Goal: Transaction & Acquisition: Purchase product/service

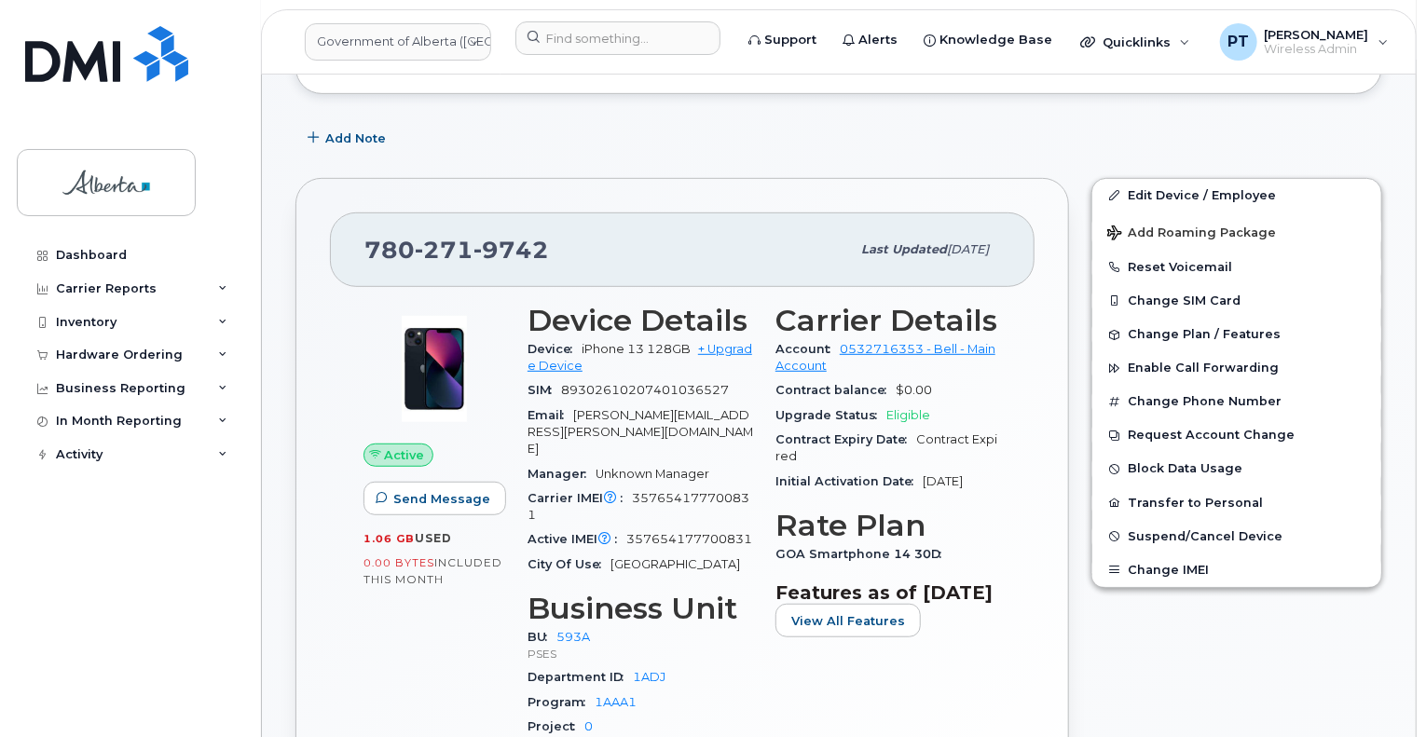
scroll to position [186, 0]
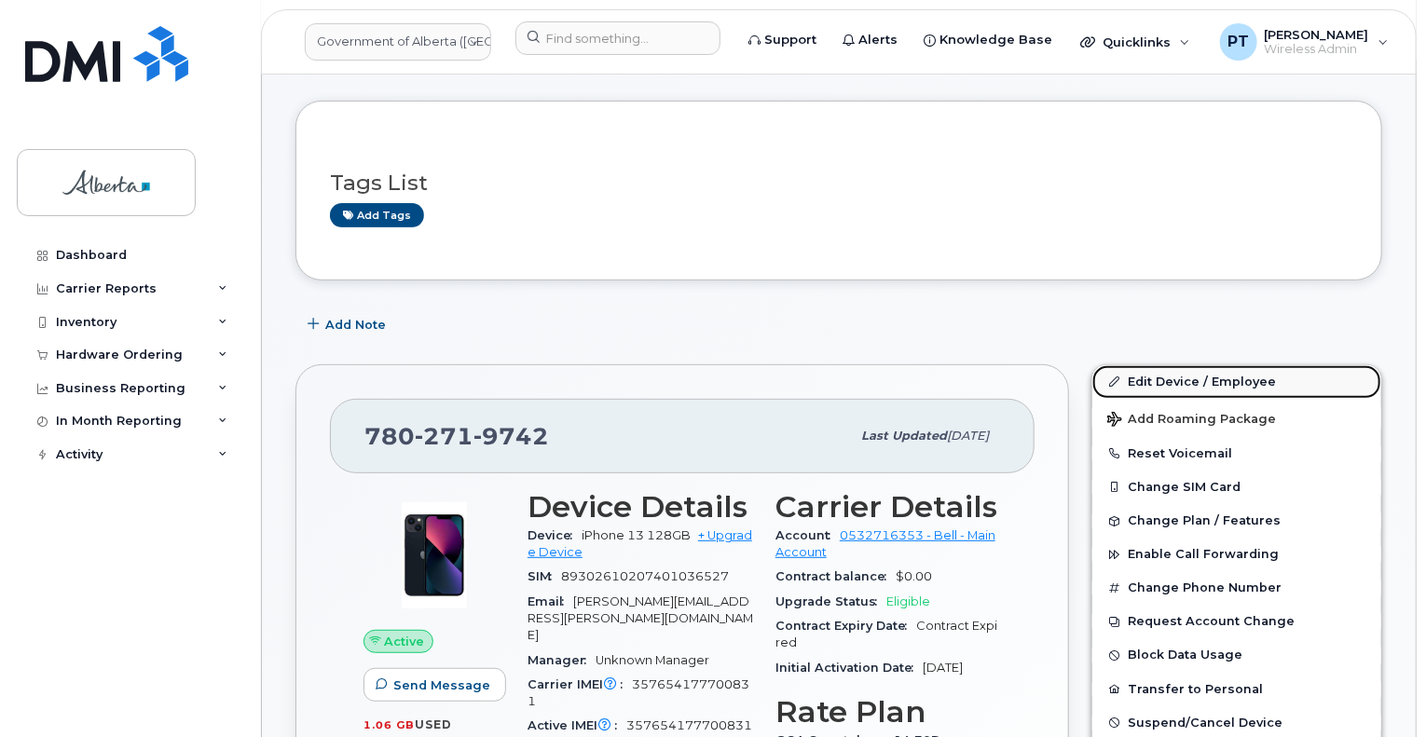
click at [1157, 365] on link "Edit Device / Employee" at bounding box center [1236, 382] width 289 height 34
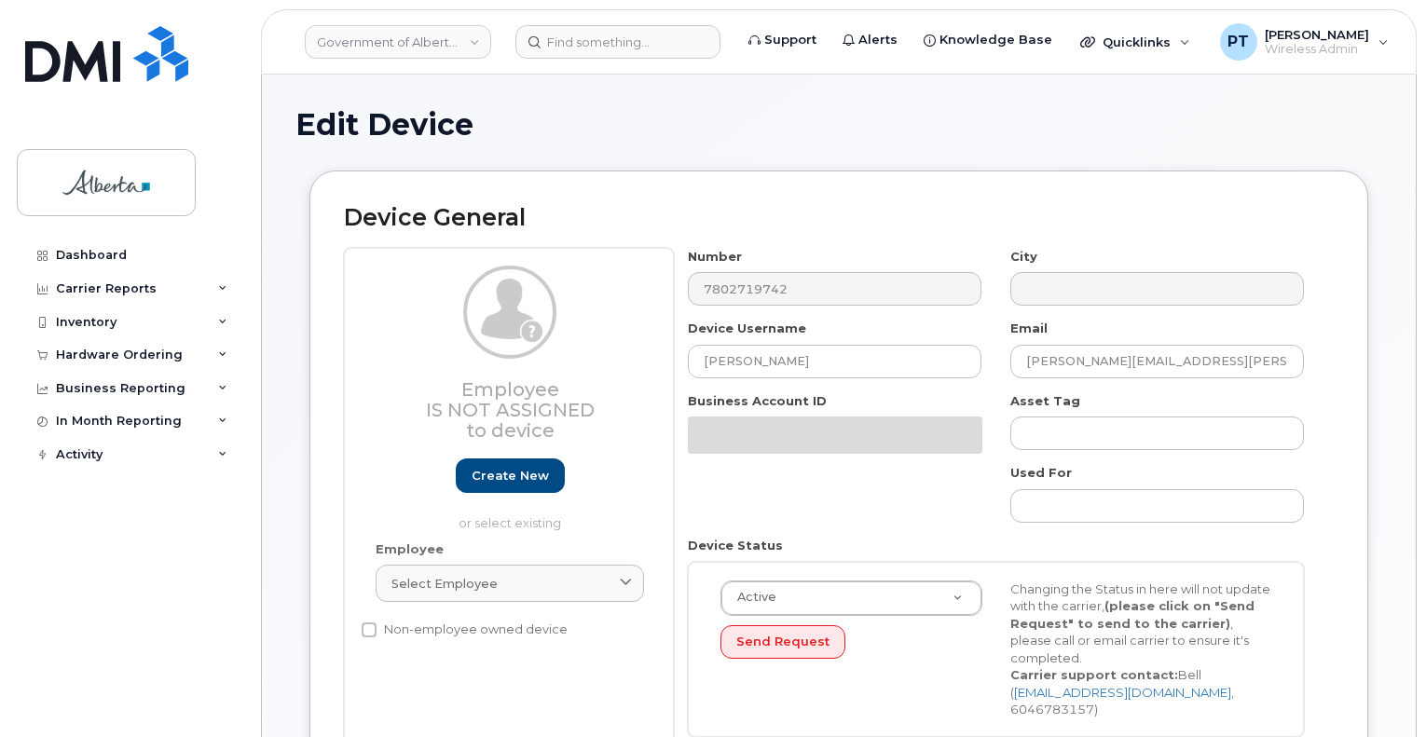
select select "4797682"
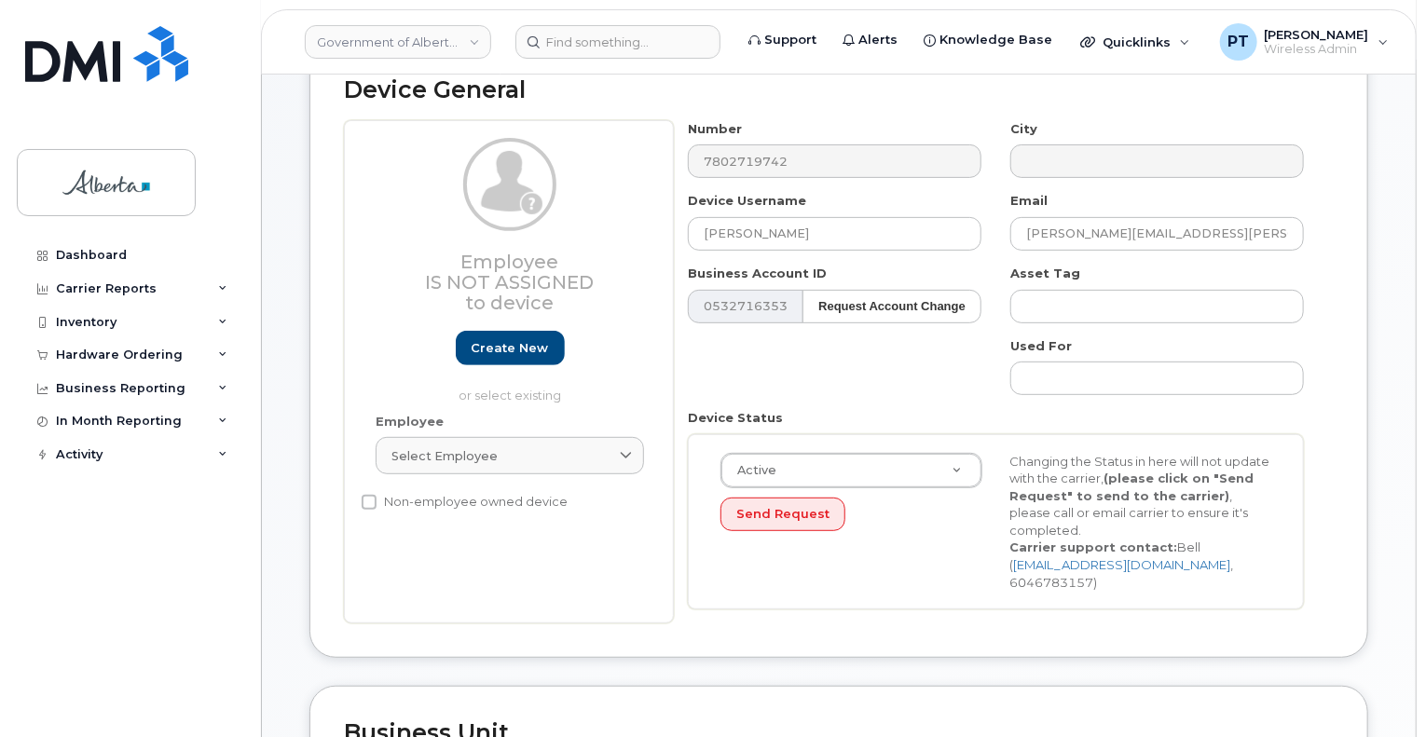
scroll to position [280, 0]
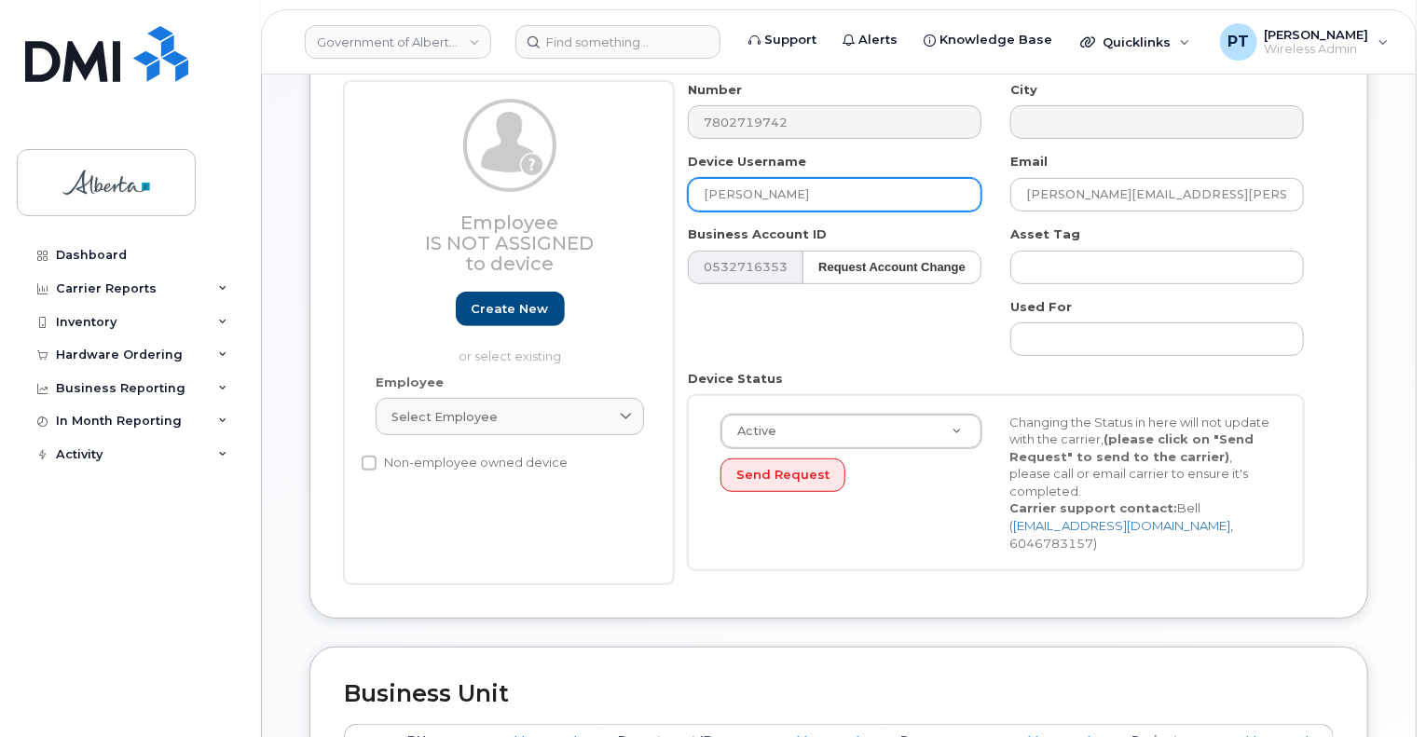
drag, startPoint x: 809, startPoint y: 181, endPoint x: 760, endPoint y: 159, distance: 53.0
click at [761, 178] on input "Clariza Gonzalez" at bounding box center [835, 195] width 294 height 34
click at [826, 185] on input "Clariza Gonzalez" at bounding box center [835, 195] width 294 height 34
click at [751, 178] on input "Clariza Gonzalez" at bounding box center [835, 195] width 294 height 34
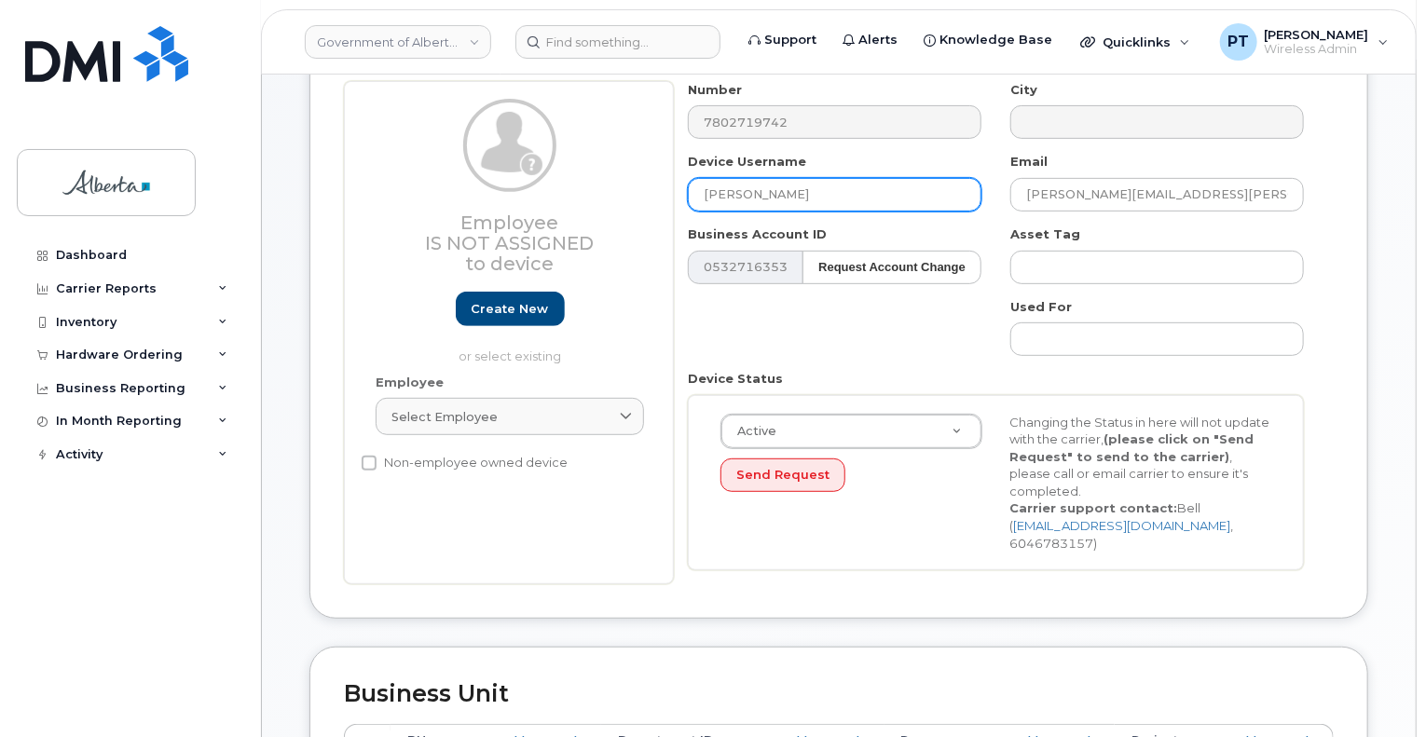
click at [751, 178] on input "Clariza Gonzalez" at bounding box center [835, 195] width 294 height 34
paste input "Yvonne Awotwe"
type input "Yvonne Awotwe"
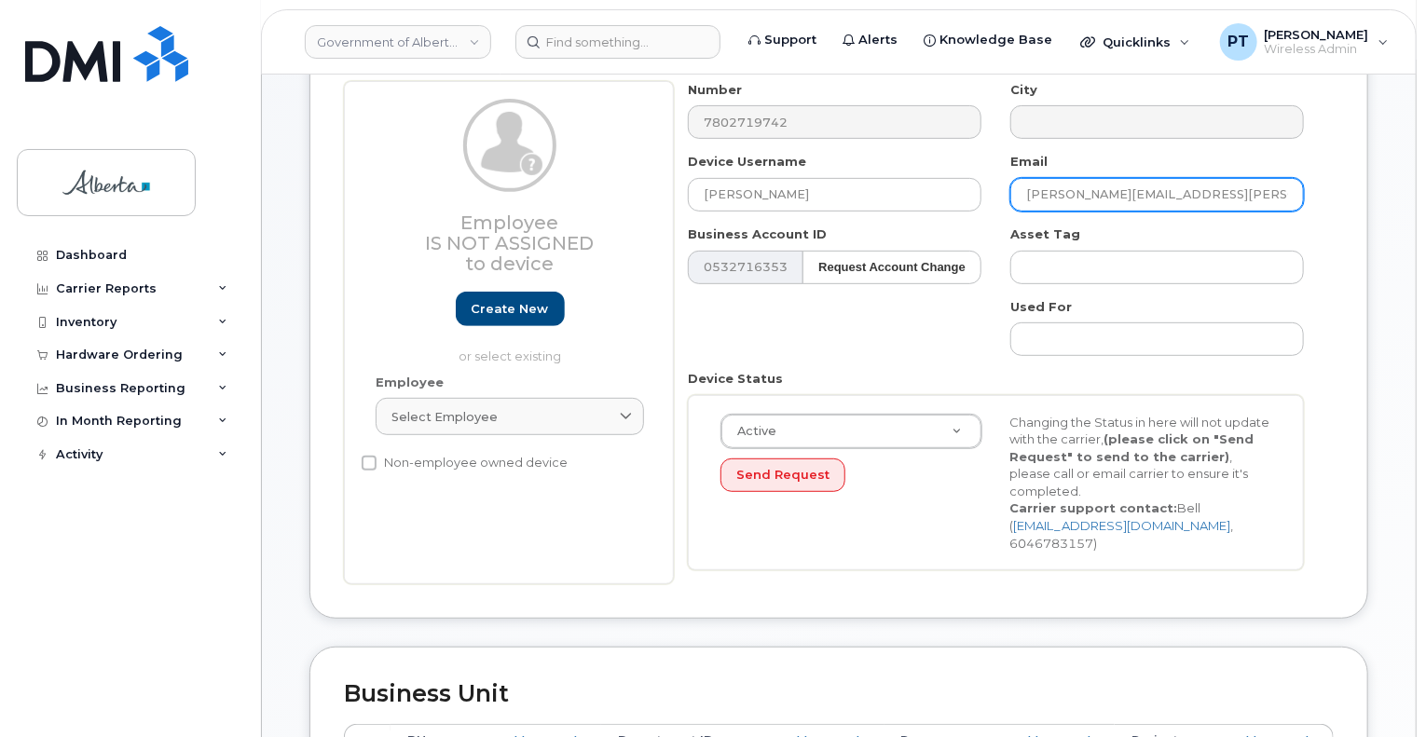
drag, startPoint x: 1211, startPoint y: 177, endPoint x: 955, endPoint y: 200, distance: 257.3
click at [955, 200] on div "Number 7802719742 City Device Username Yvonne Awotwe Email Clariza.Gonzalez@gov…" at bounding box center [996, 332] width 645 height 503
paste input "Yvonne.Awotwe"
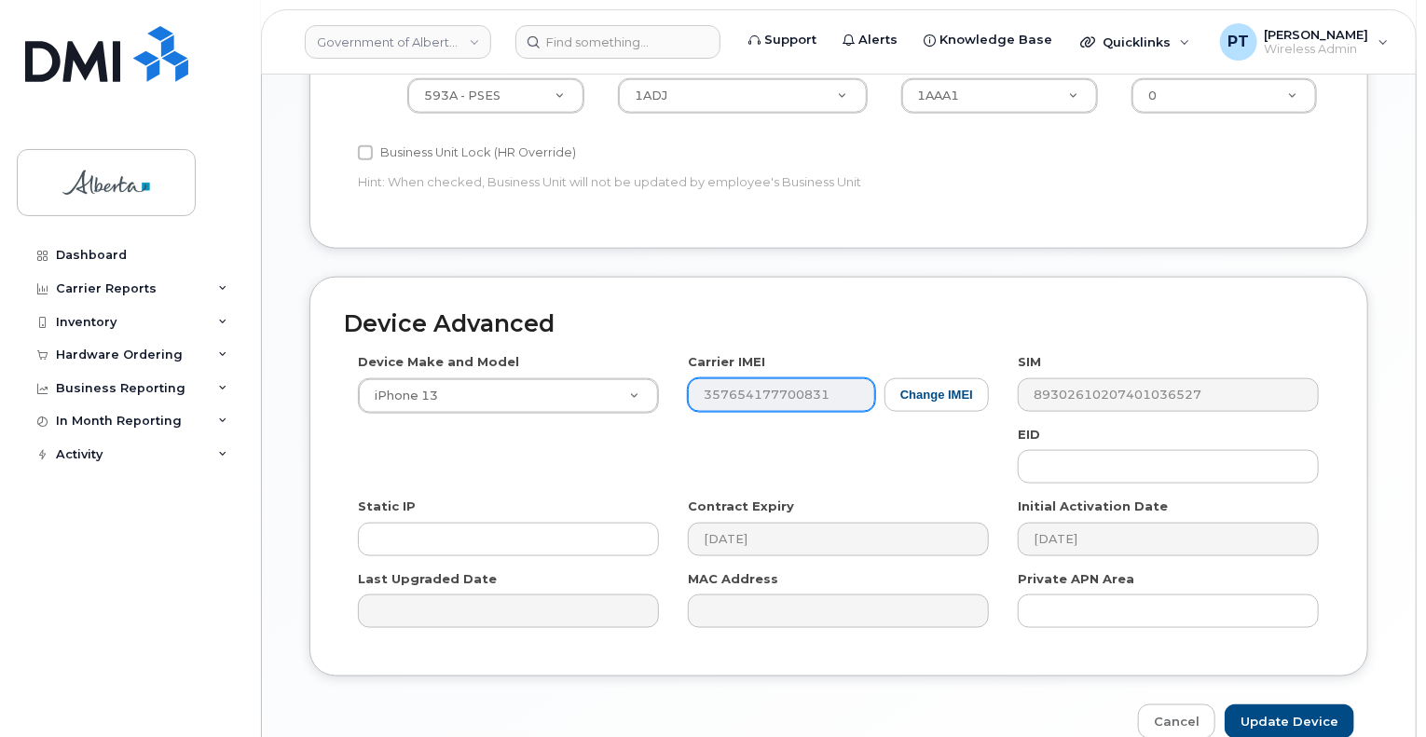
scroll to position [1025, 0]
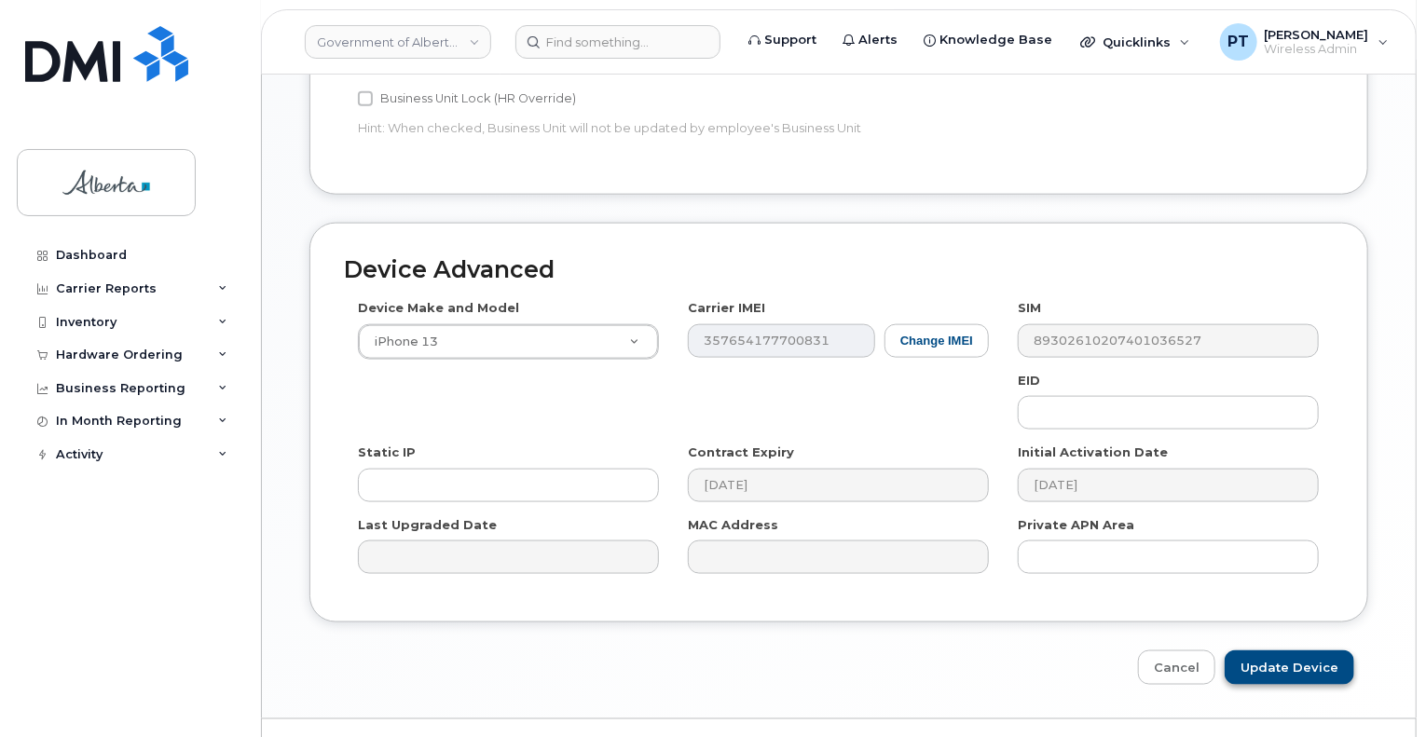
type input "Yvonne.Awotwe@gov.ab.ca"
click at [1284, 650] on input "Update Device" at bounding box center [1289, 667] width 130 height 34
type input "Saving..."
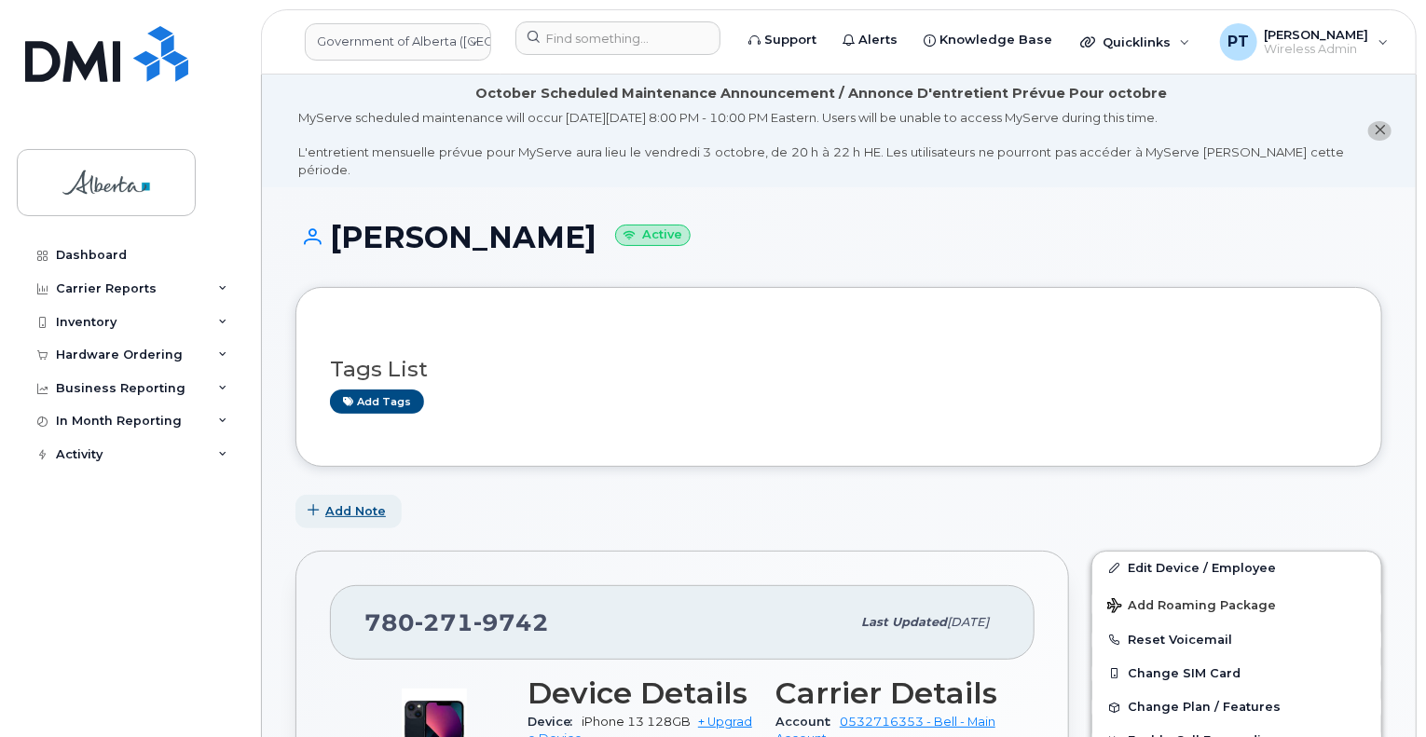
click at [354, 502] on span "Add Note" at bounding box center [355, 511] width 61 height 18
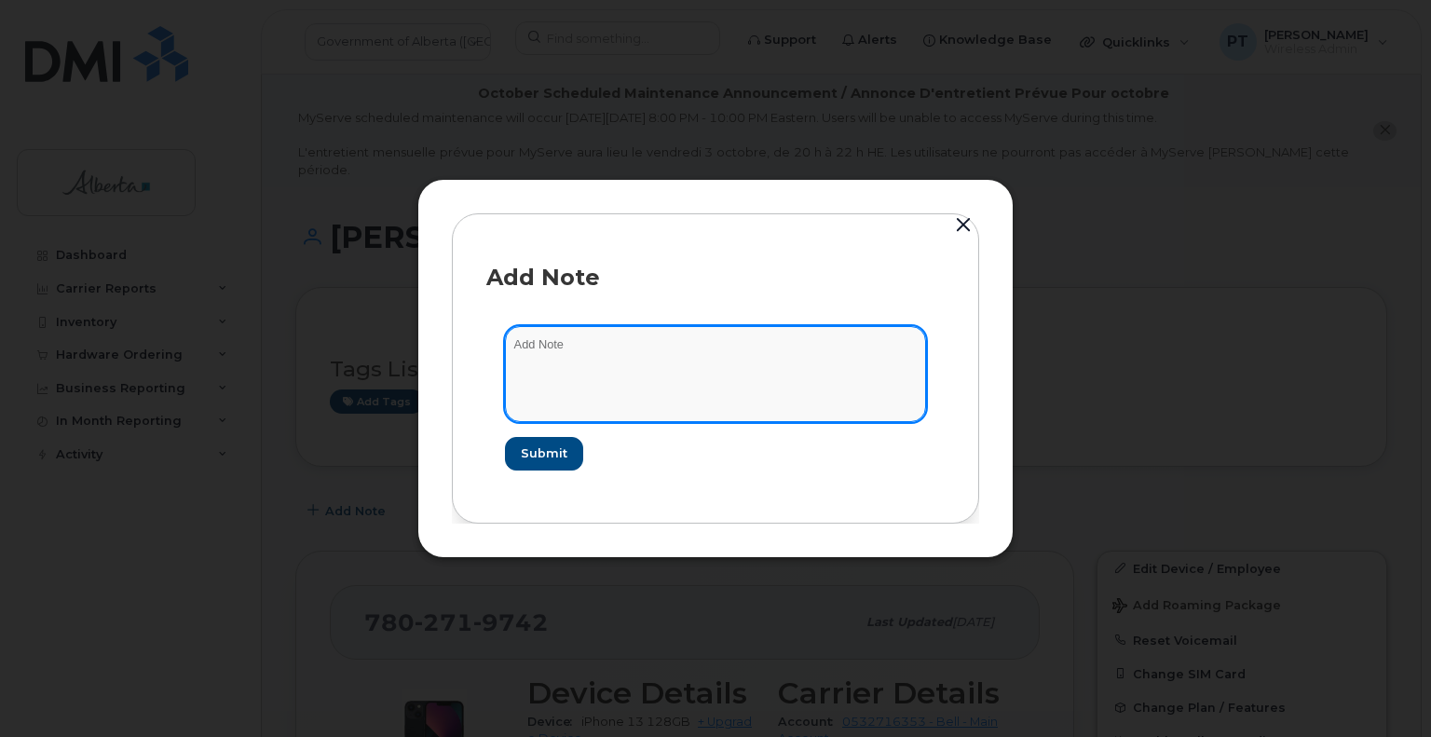
click at [560, 346] on textarea at bounding box center [715, 373] width 421 height 95
paste textarea "SCTASK0856190"
click at [672, 346] on textarea "SCTASK0856190 -" at bounding box center [715, 373] width 421 height 95
paste textarea "Device Plan Reassign - (1) Clariza Gonzalez to Yvonne Awotwe"
type textarea "SCTASK0856190 - Device Plan Reassign - (1) Clariza Gonzalez to Yvonne Awotwe"
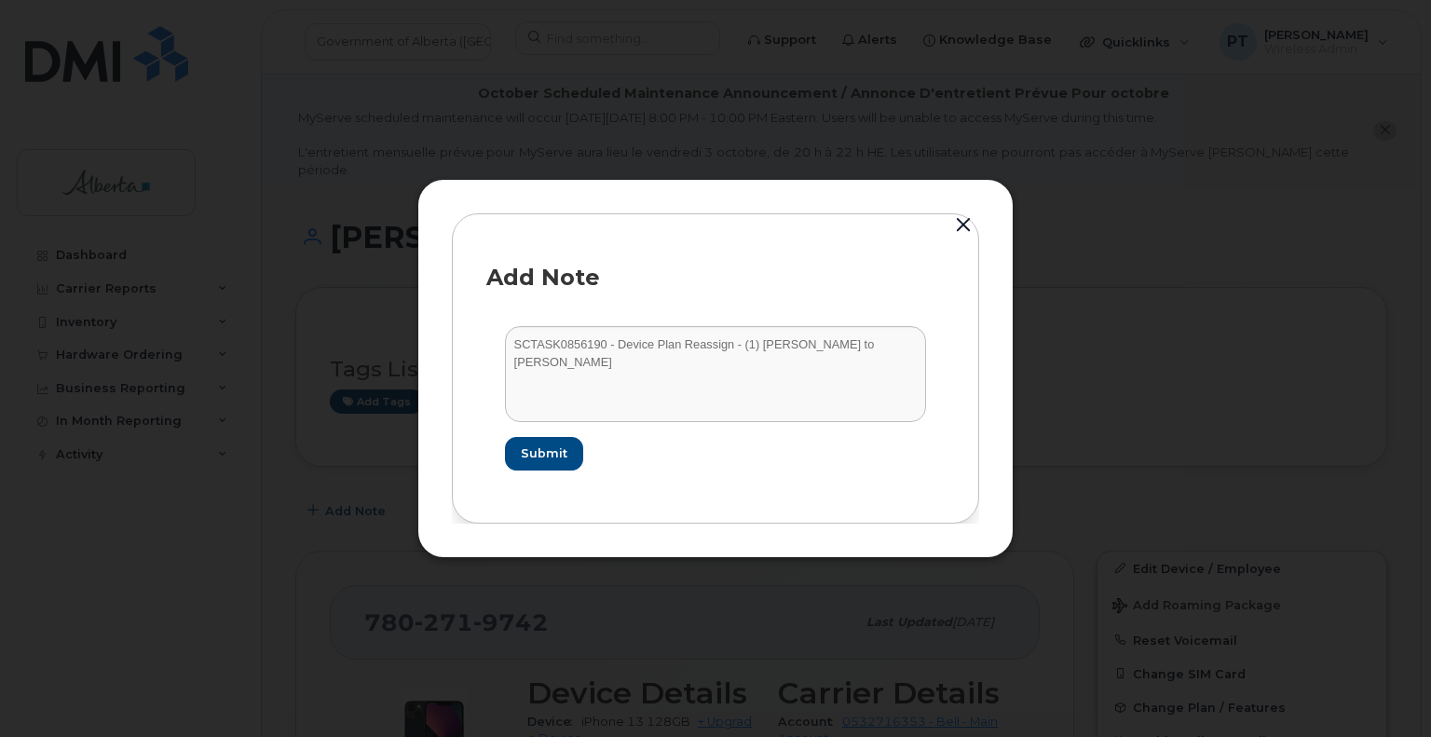
drag, startPoint x: 624, startPoint y: 475, endPoint x: 640, endPoint y: 465, distance: 18.9
click at [624, 475] on form "SCTASK0856190 - Device Plan Reassign - (1) Clariza Gonzalez to Yvonne Awotwe Su…" at bounding box center [715, 397] width 458 height 181
click at [539, 458] on span "Submit" at bounding box center [543, 453] width 47 height 18
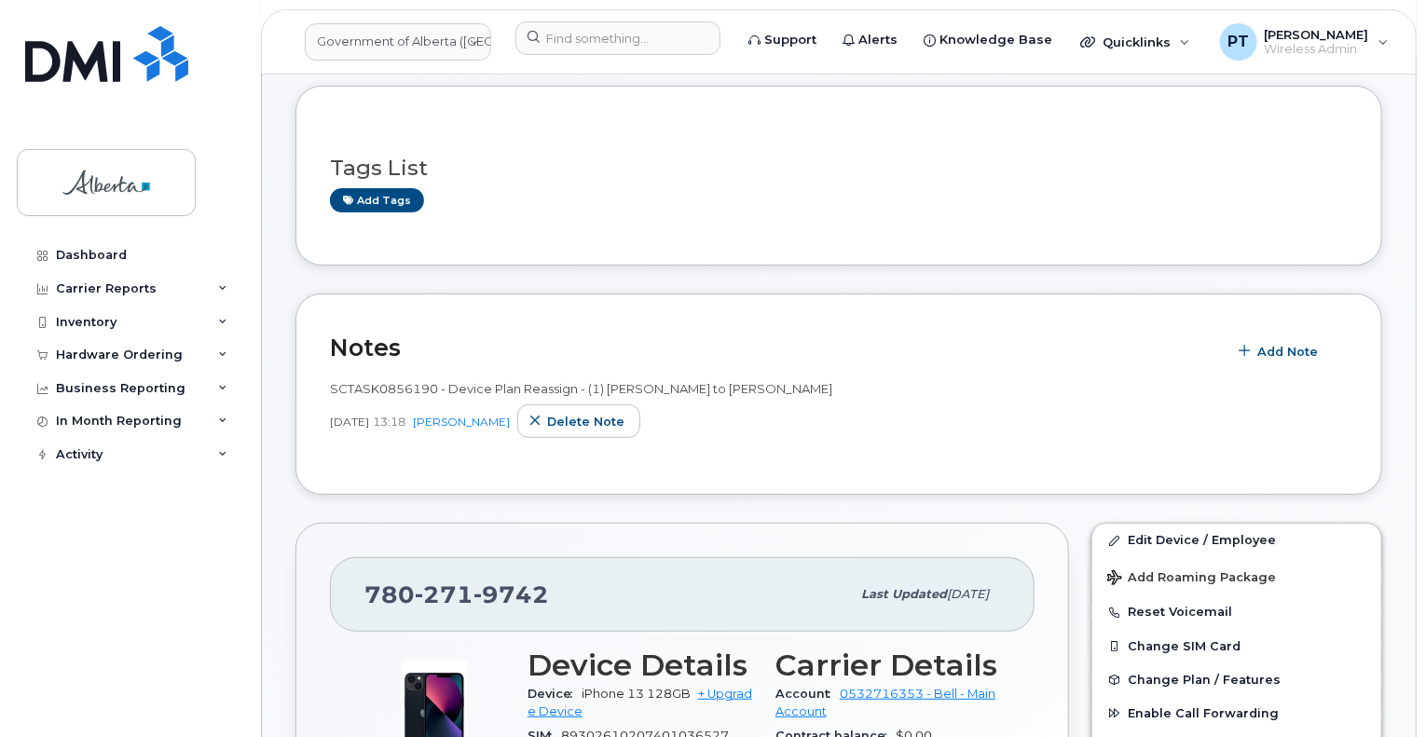
scroll to position [93, 0]
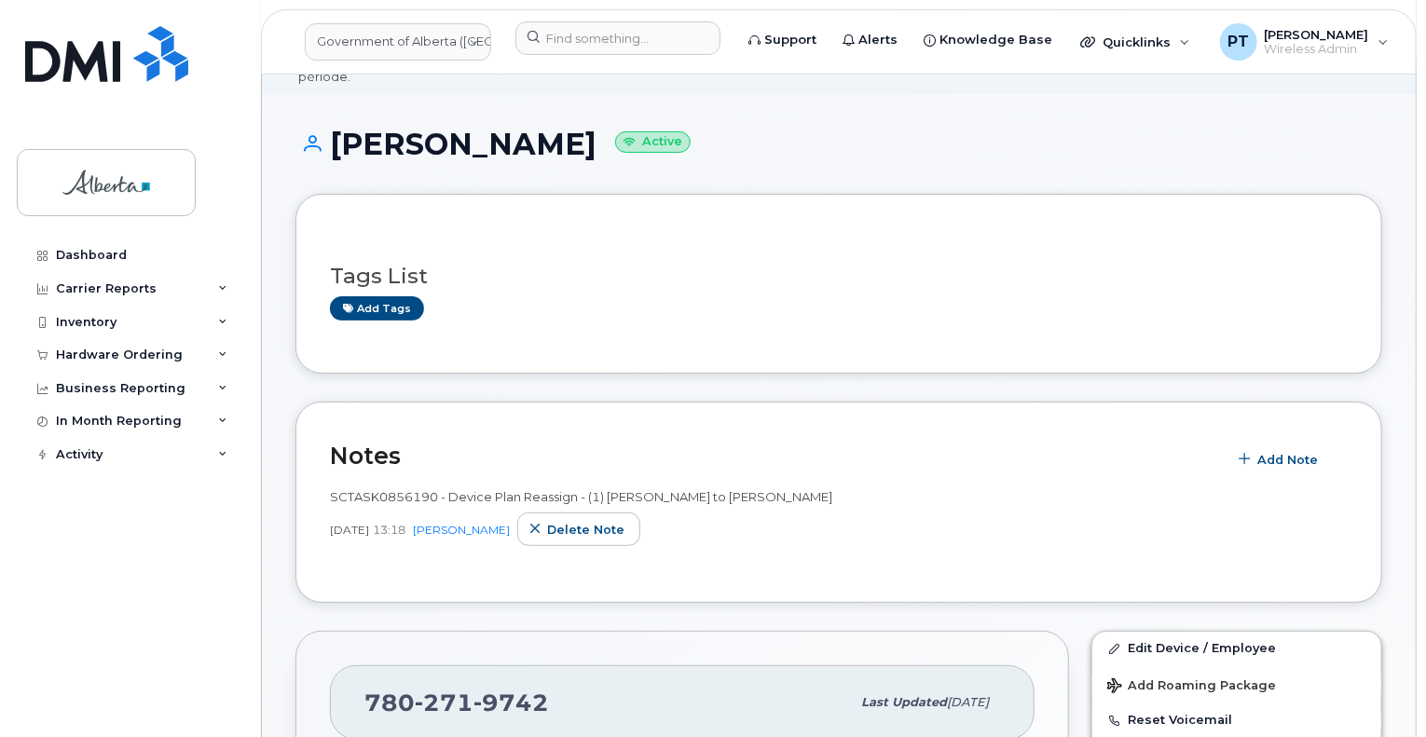
drag, startPoint x: 578, startPoint y: 130, endPoint x: 334, endPoint y: 128, distance: 244.1
click at [333, 128] on h1 "Yvonne Awotwe Active" at bounding box center [838, 144] width 1086 height 33
copy h1 "Yvonne Awotwe"
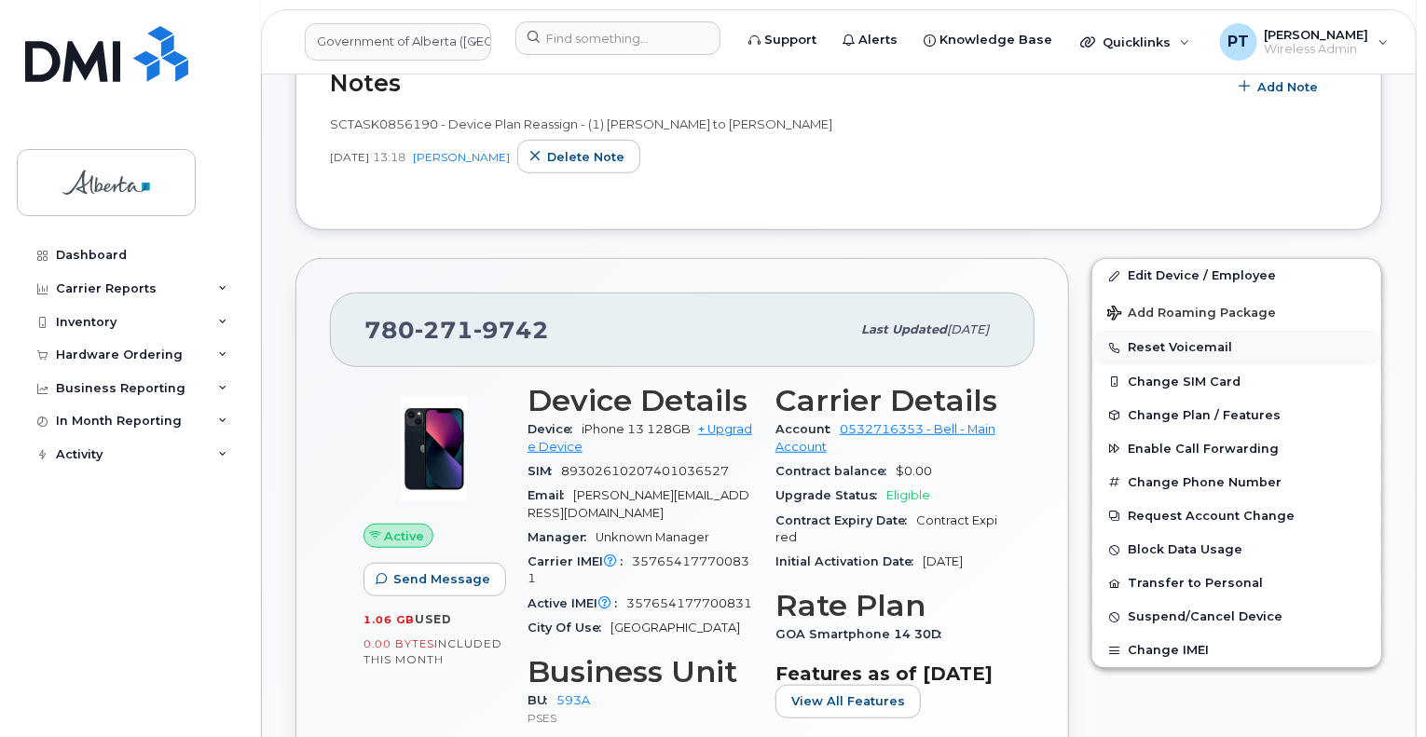
click at [1151, 331] on button "Reset Voicemail" at bounding box center [1236, 348] width 289 height 34
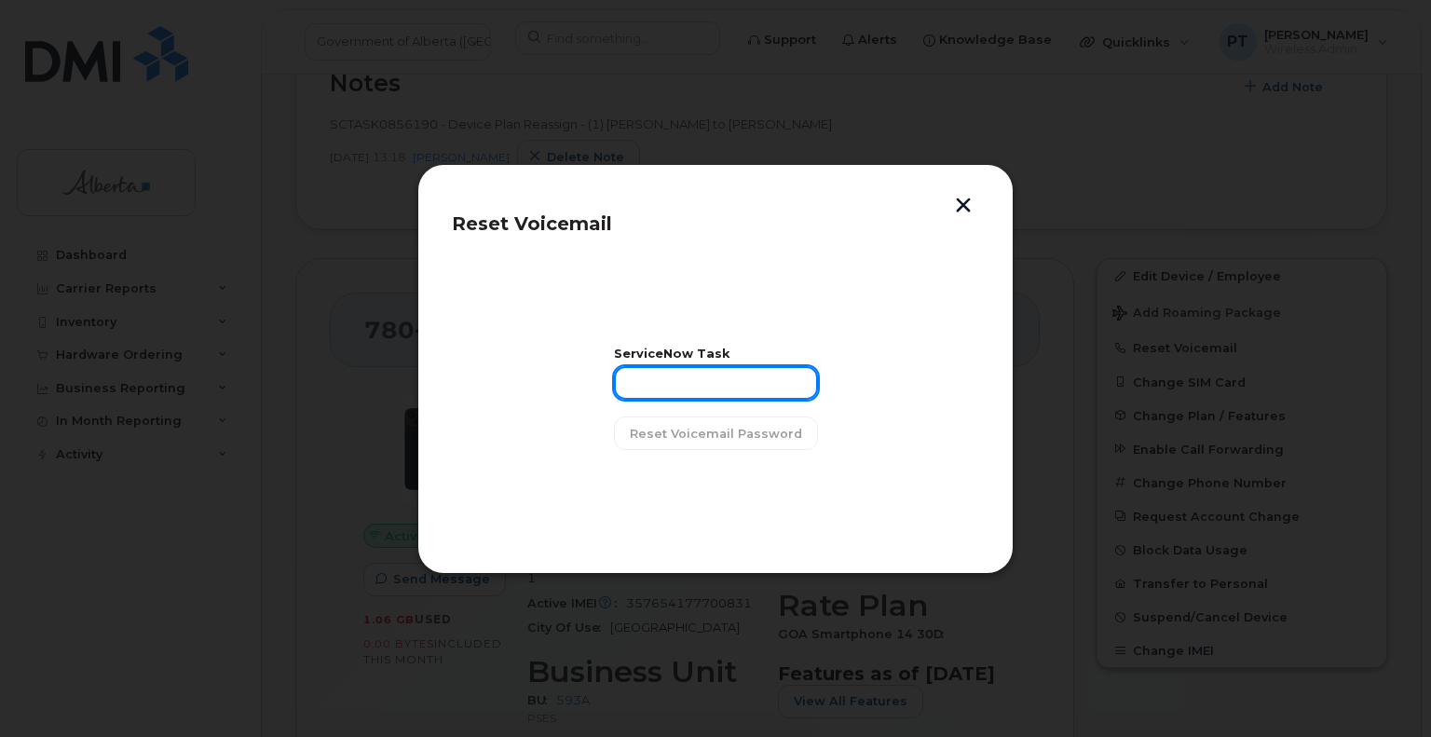
click at [705, 383] on input "text" at bounding box center [716, 383] width 204 height 34
click at [671, 381] on input "text" at bounding box center [716, 383] width 204 height 34
paste input "SCTASK0856193"
type input "SCTASK0856193"
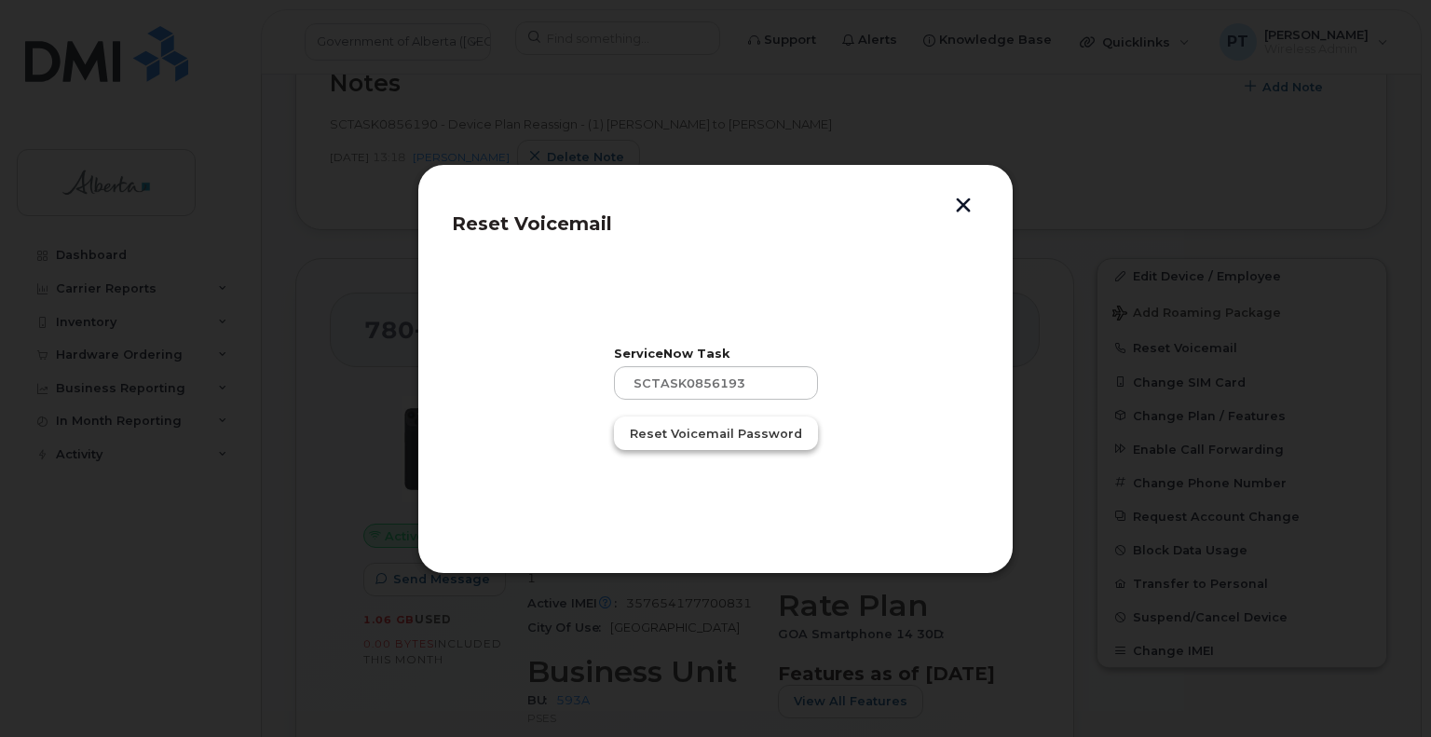
click at [710, 427] on span "Reset Voicemail Password" at bounding box center [716, 434] width 172 height 18
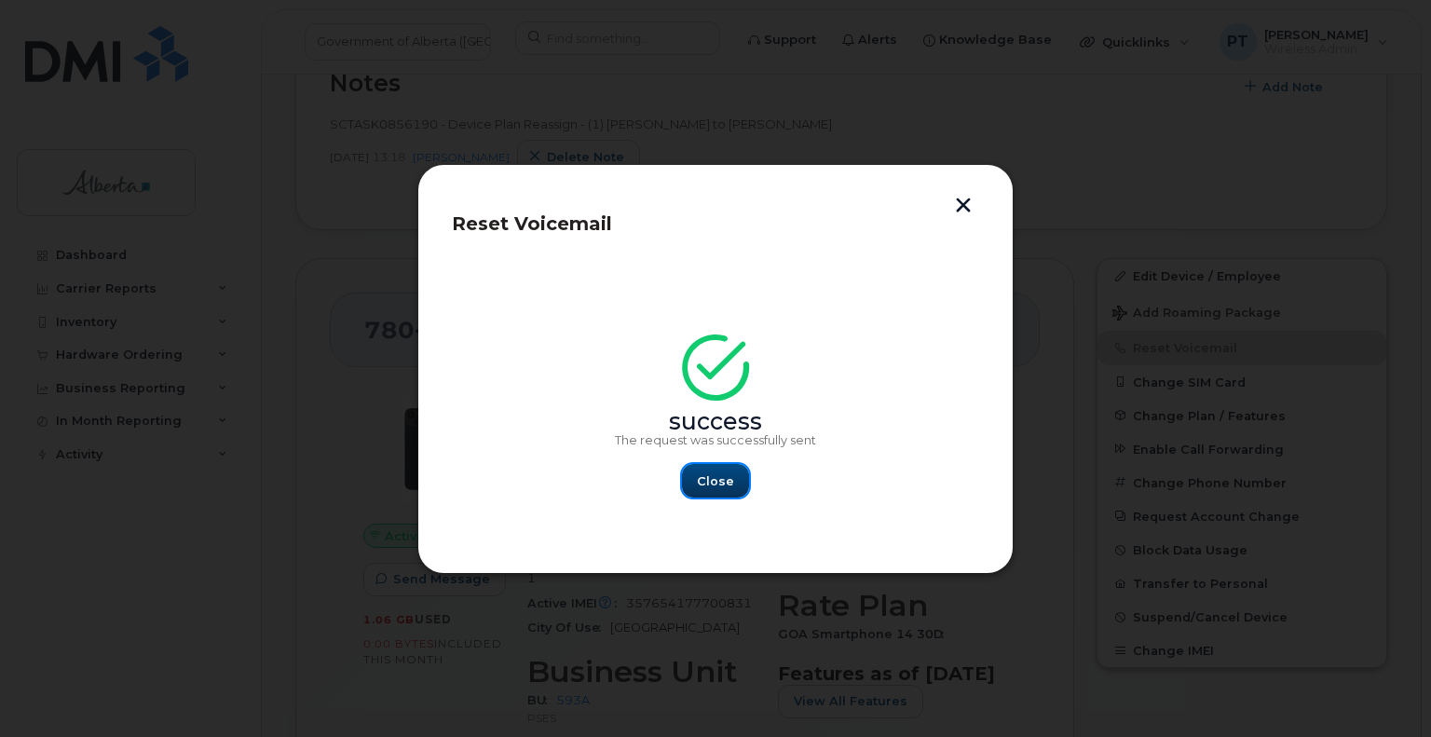
click at [697, 477] on button "Close" at bounding box center [715, 481] width 67 height 34
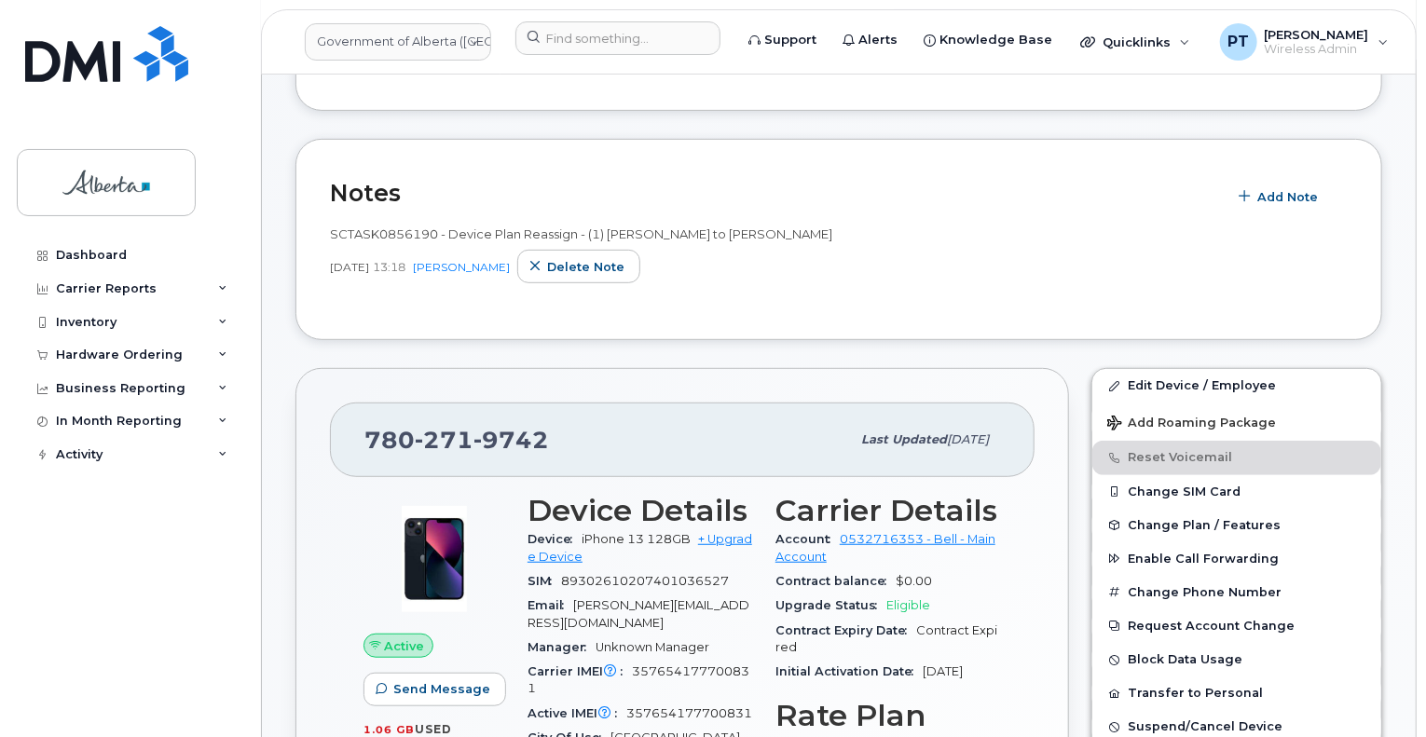
scroll to position [280, 0]
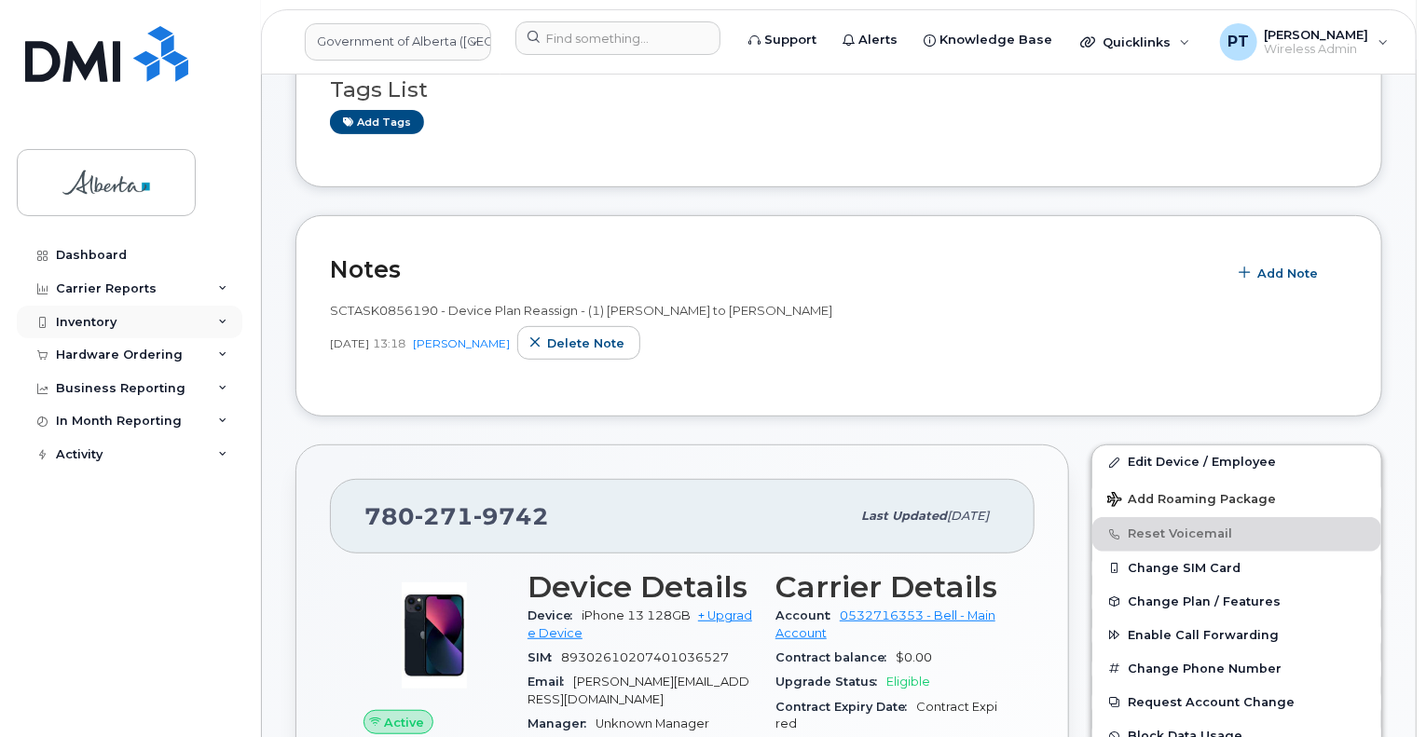
drag, startPoint x: 80, startPoint y: 349, endPoint x: 63, endPoint y: 327, distance: 28.0
click at [82, 349] on div "Hardware Ordering" at bounding box center [119, 355] width 127 height 15
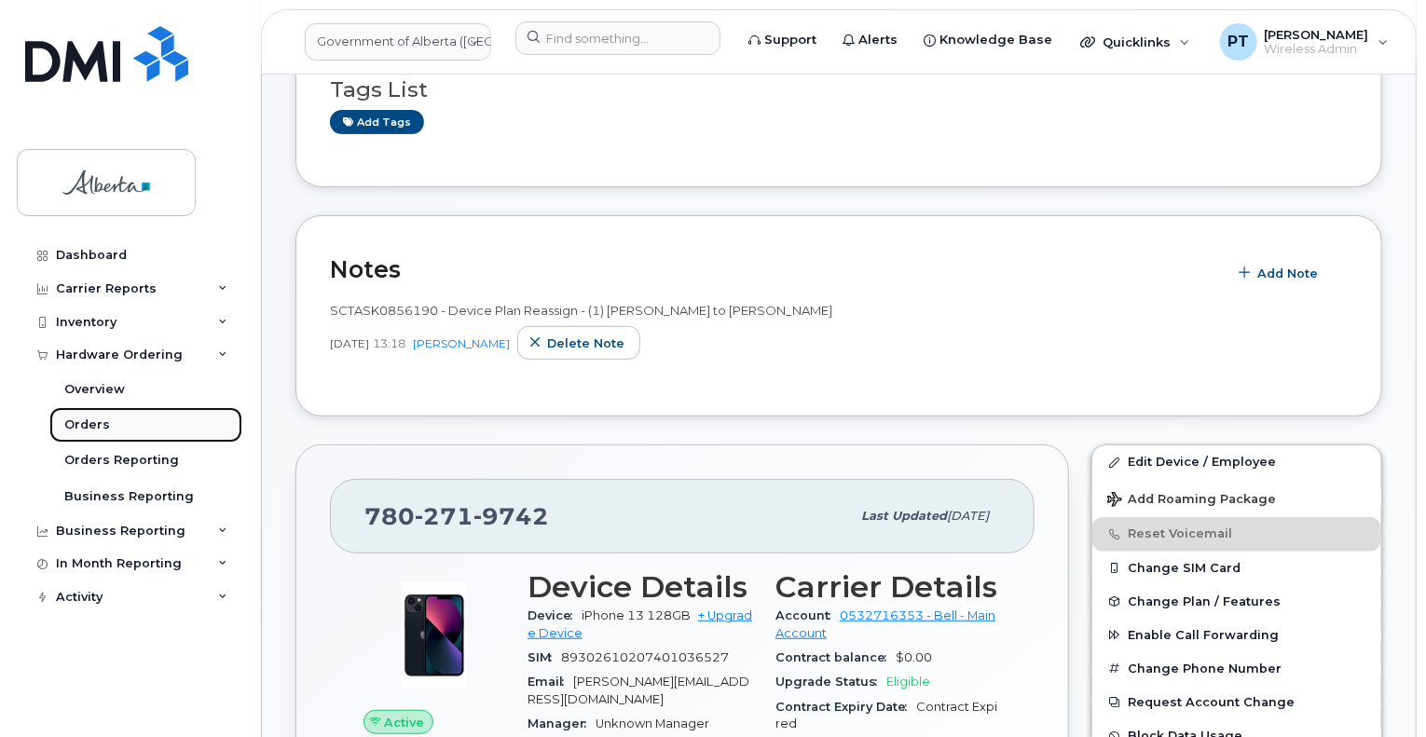
click at [73, 421] on div "Orders" at bounding box center [87, 425] width 46 height 17
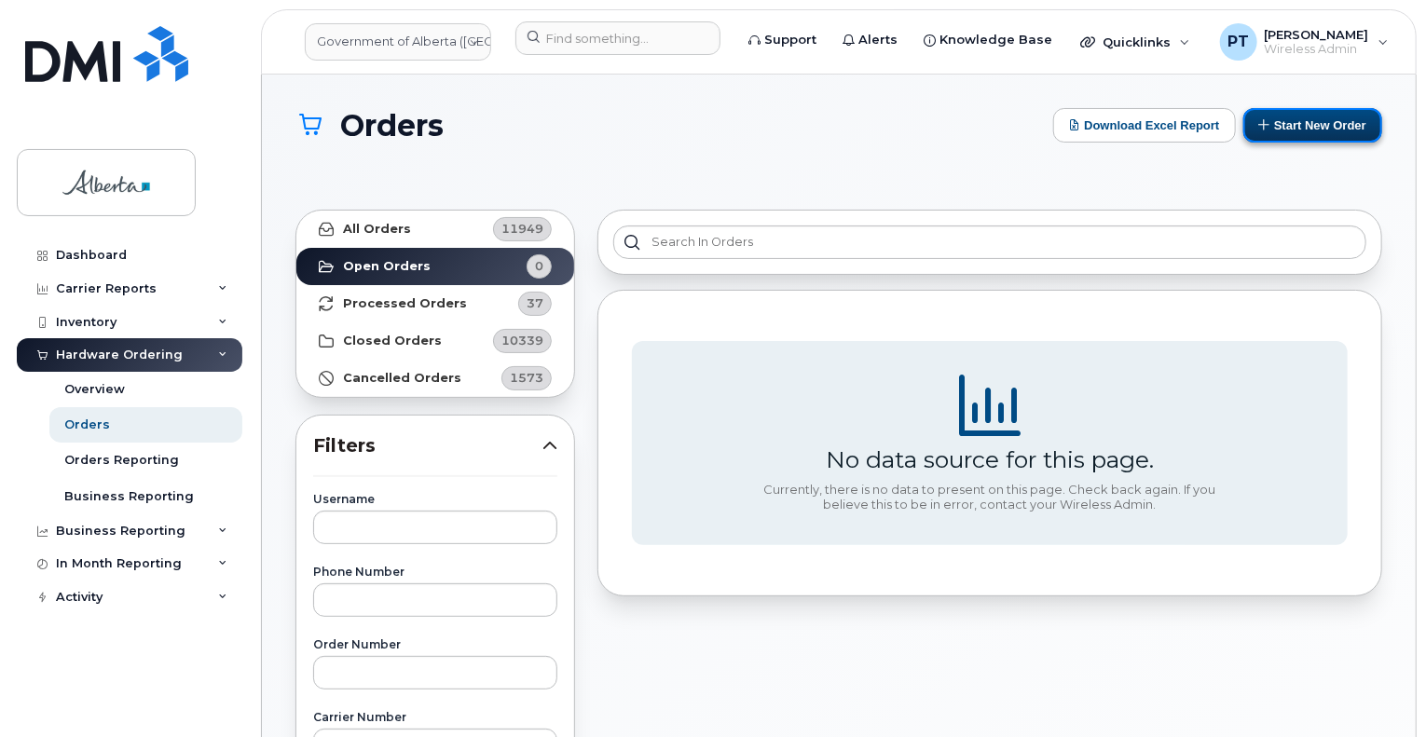
click at [1310, 127] on button "Start New Order" at bounding box center [1312, 125] width 139 height 34
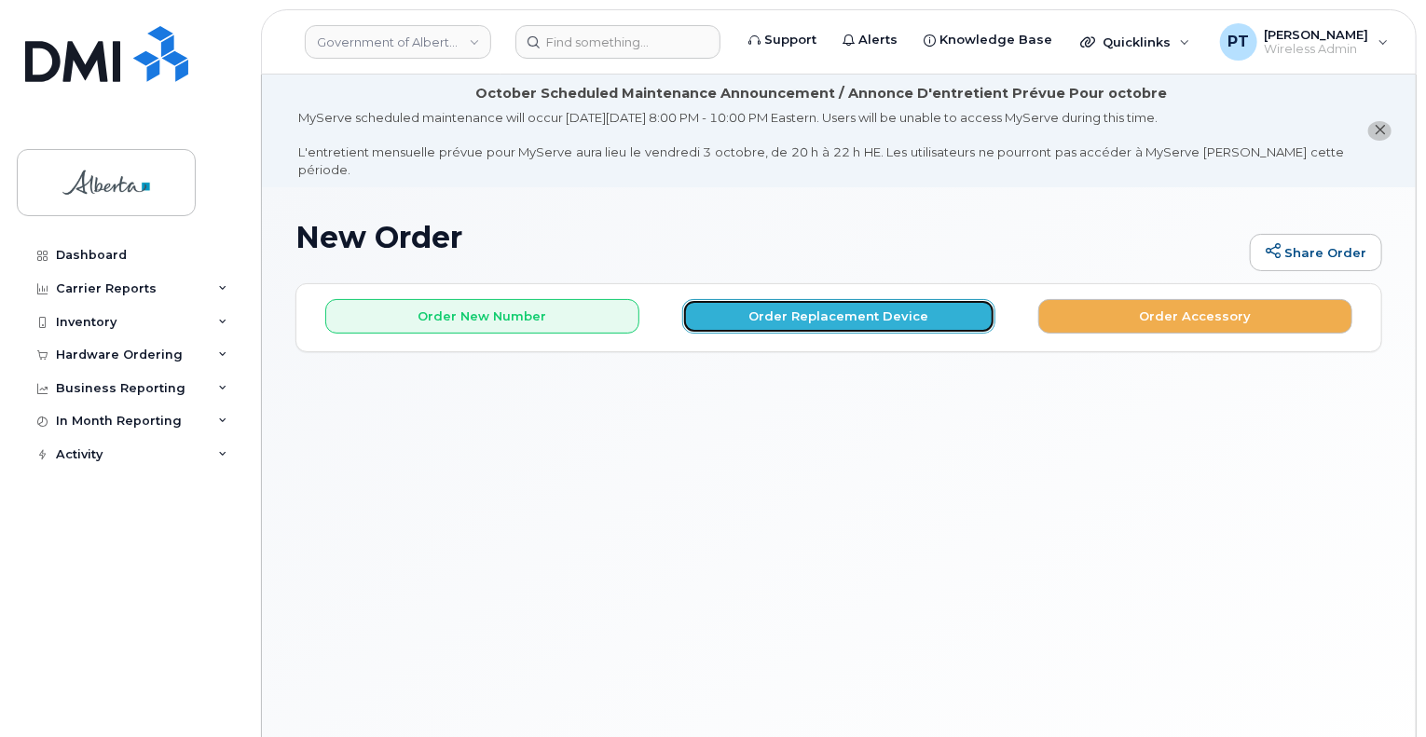
click at [789, 299] on button "Order Replacement Device" at bounding box center [839, 316] width 314 height 34
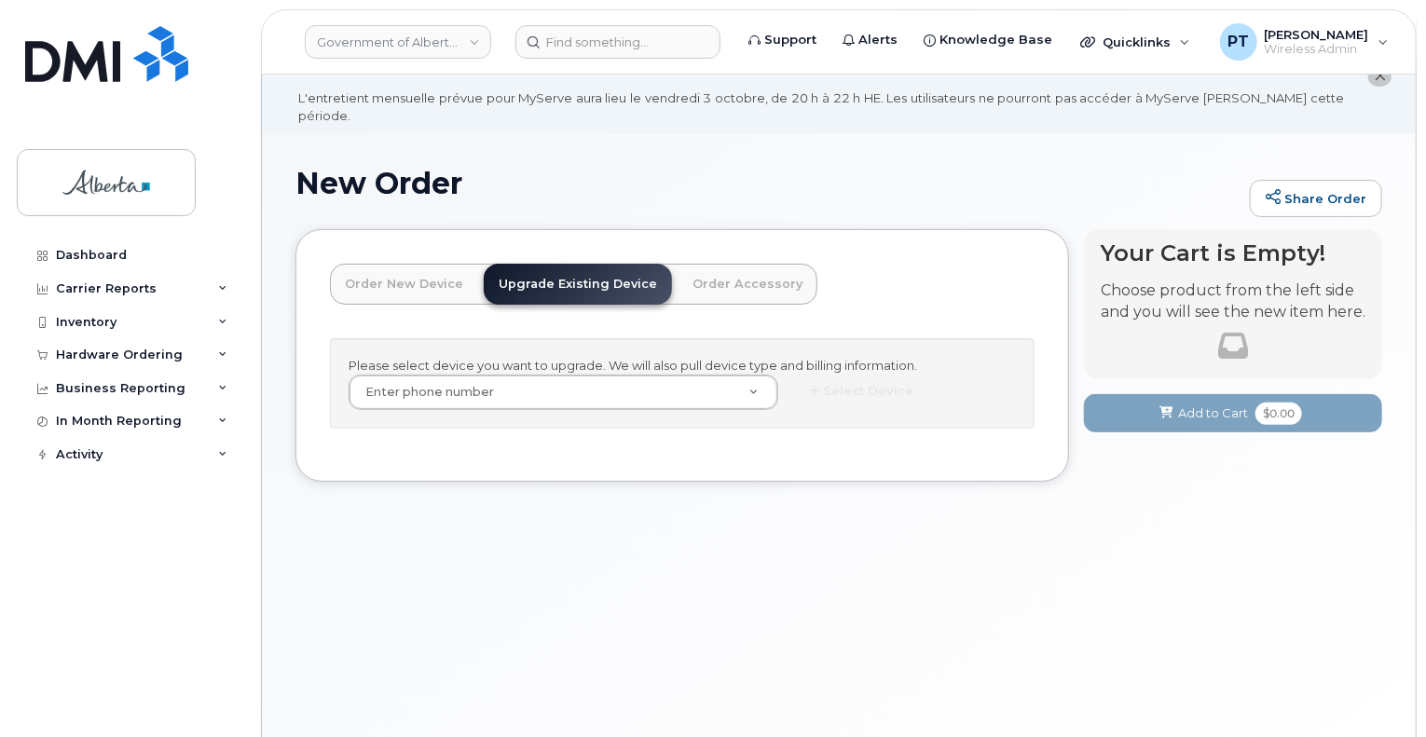
scroll to position [104, 0]
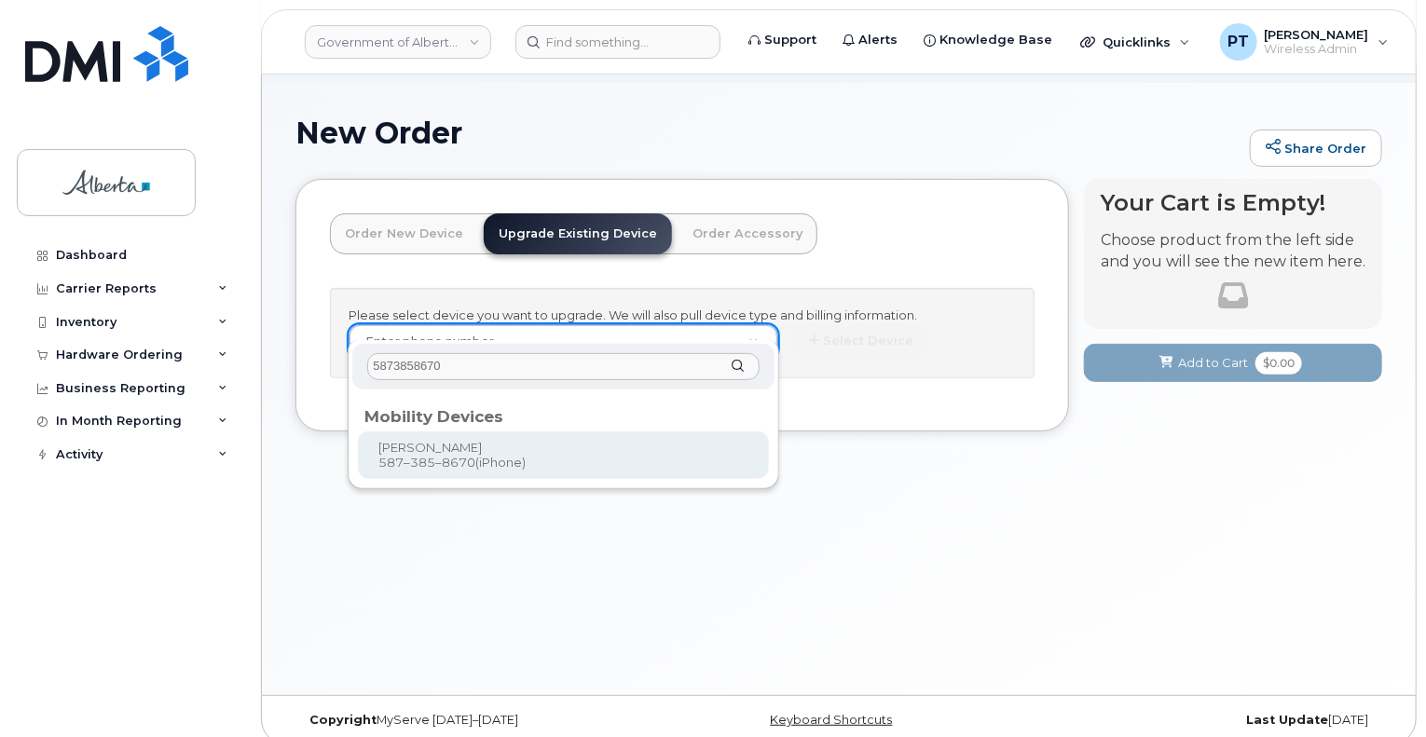
type input "5873858670"
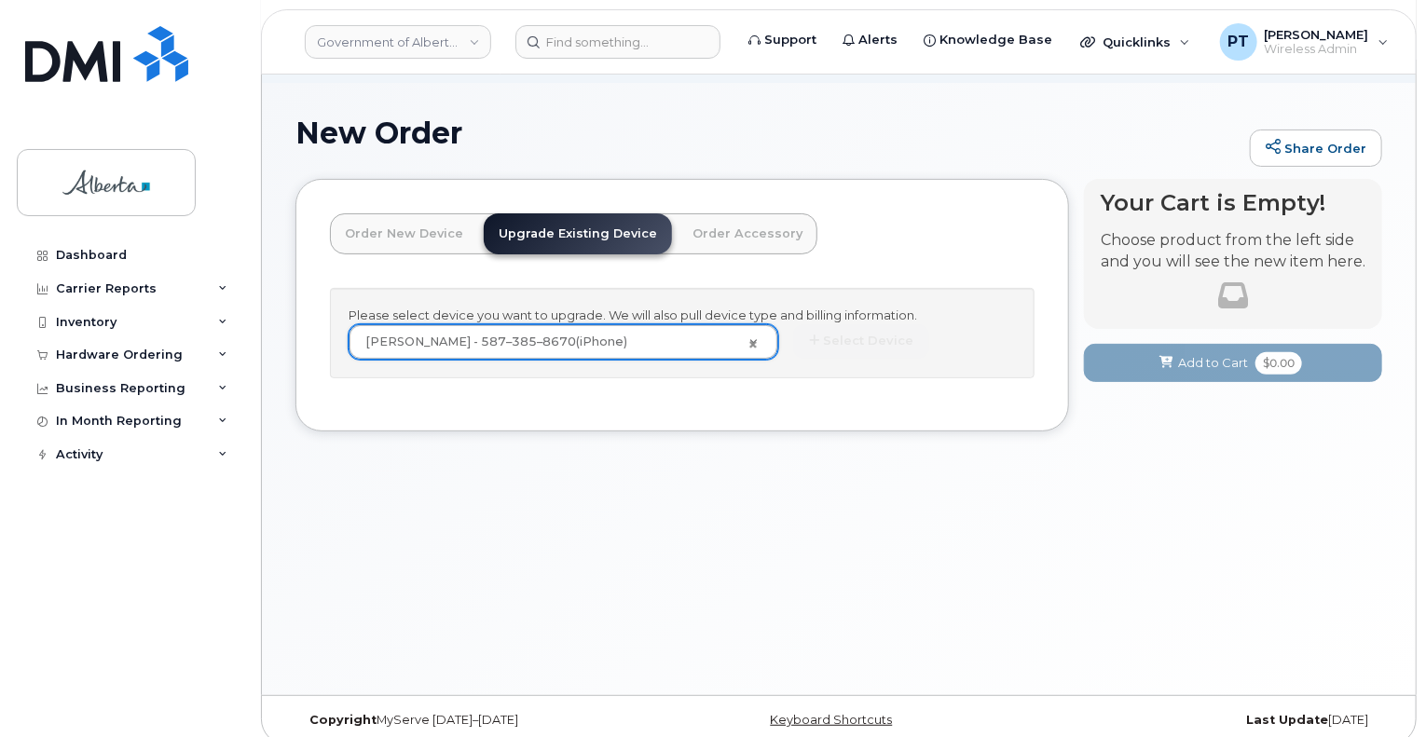
type input "823895"
click at [854, 324] on button "Select Device" at bounding box center [861, 341] width 136 height 34
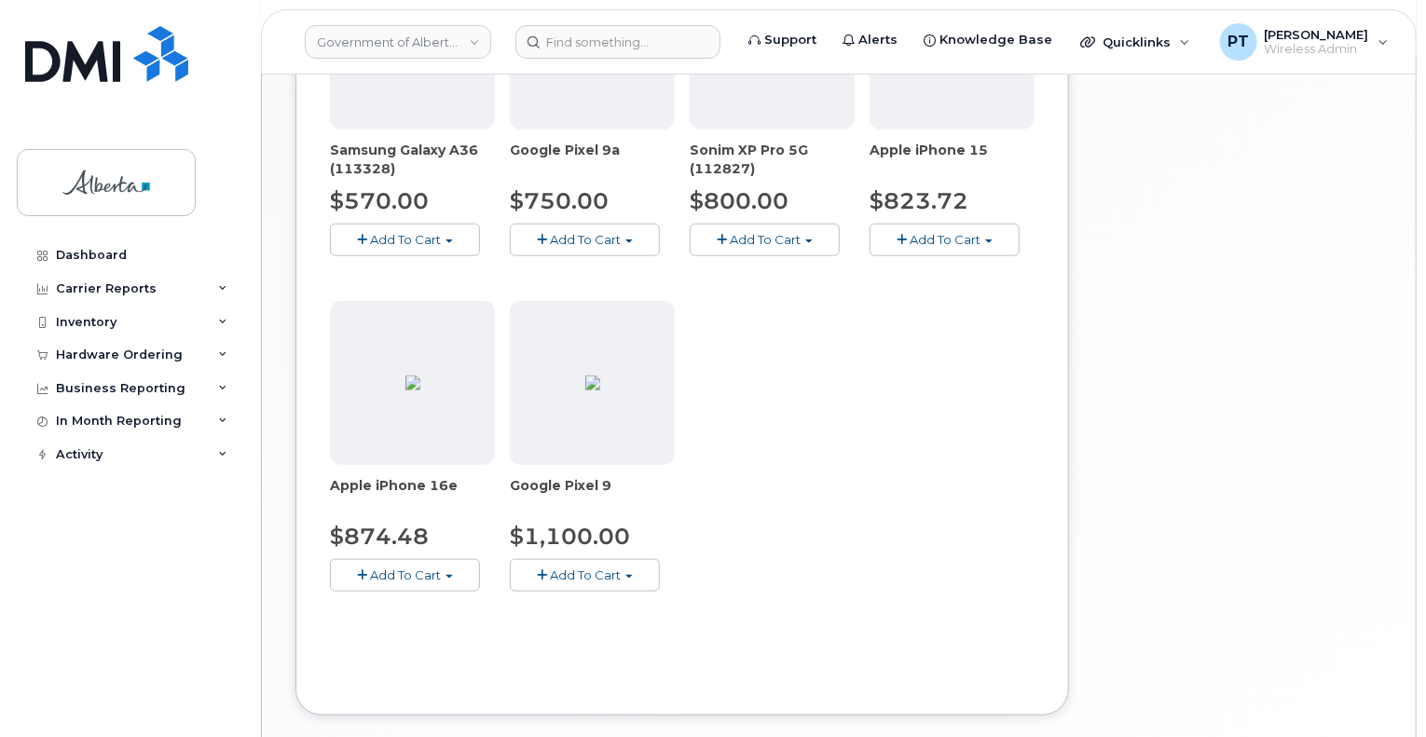
scroll to position [850, 0]
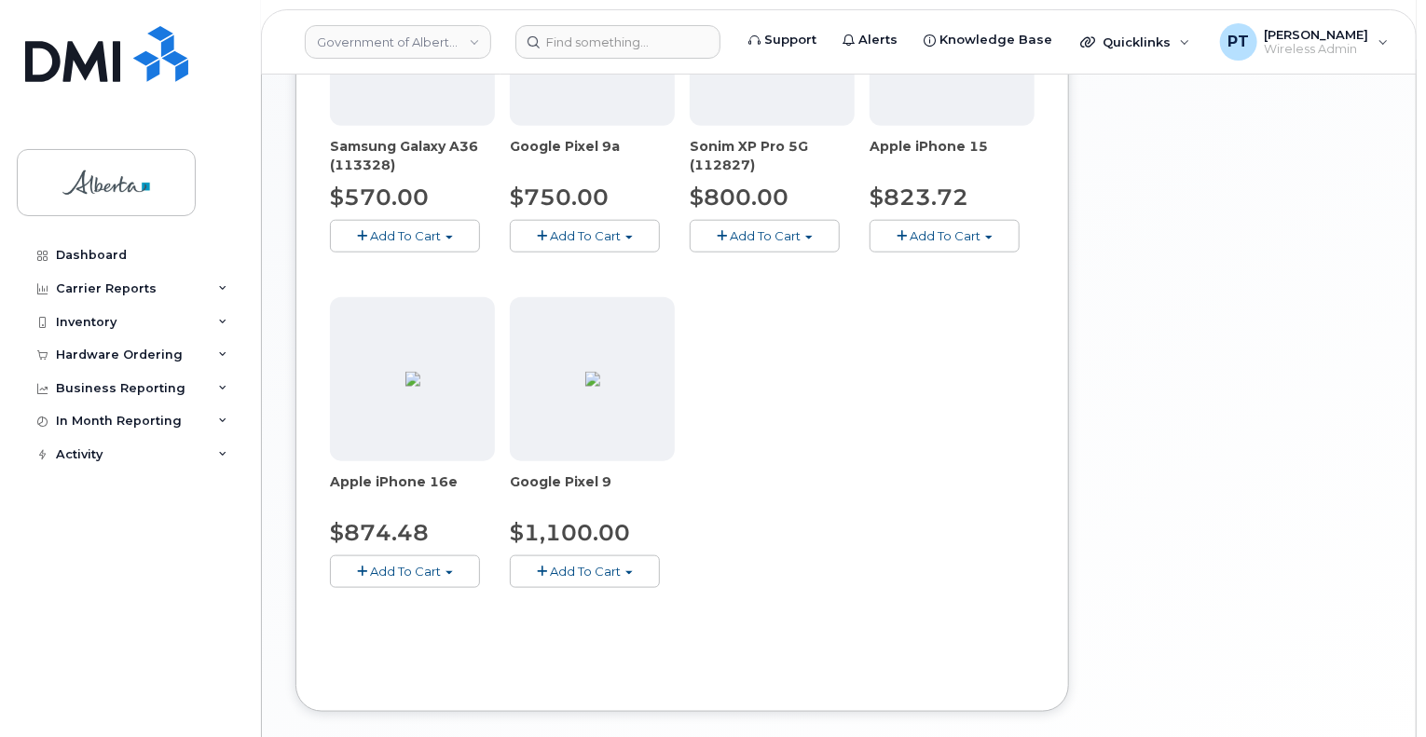
click at [410, 564] on span "Add To Cart" at bounding box center [405, 571] width 71 height 15
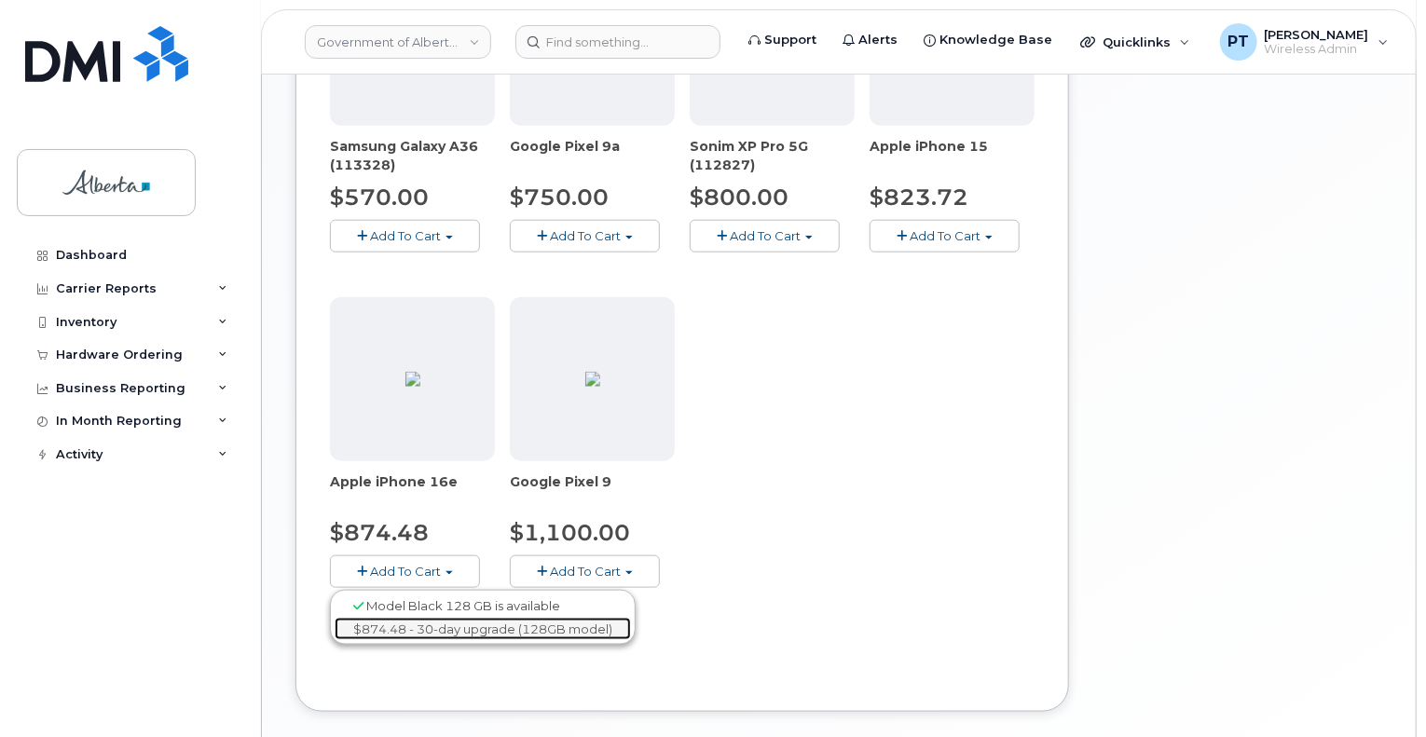
click at [429, 618] on link "$874.48 - 30-day upgrade (128GB model)" at bounding box center [483, 629] width 296 height 23
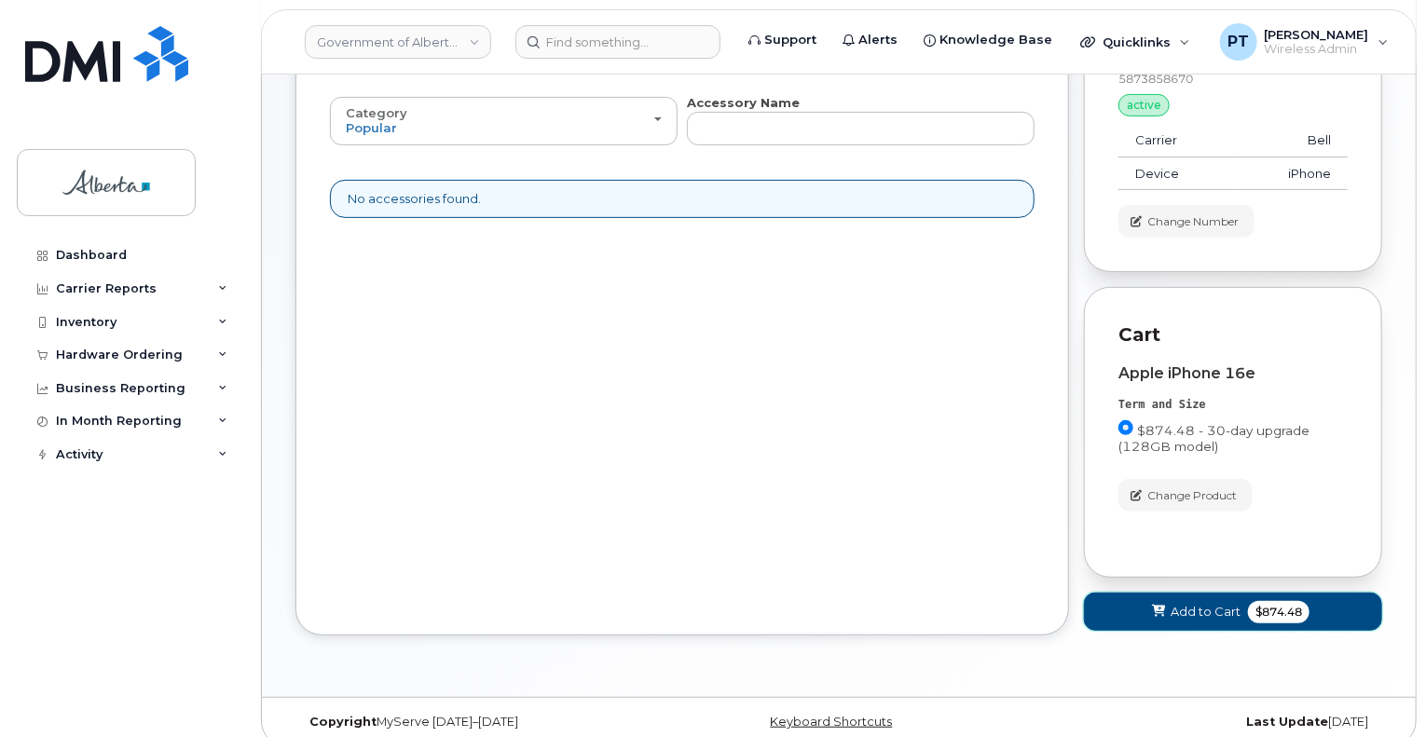
click at [1196, 603] on span "Add to Cart" at bounding box center [1205, 612] width 70 height 18
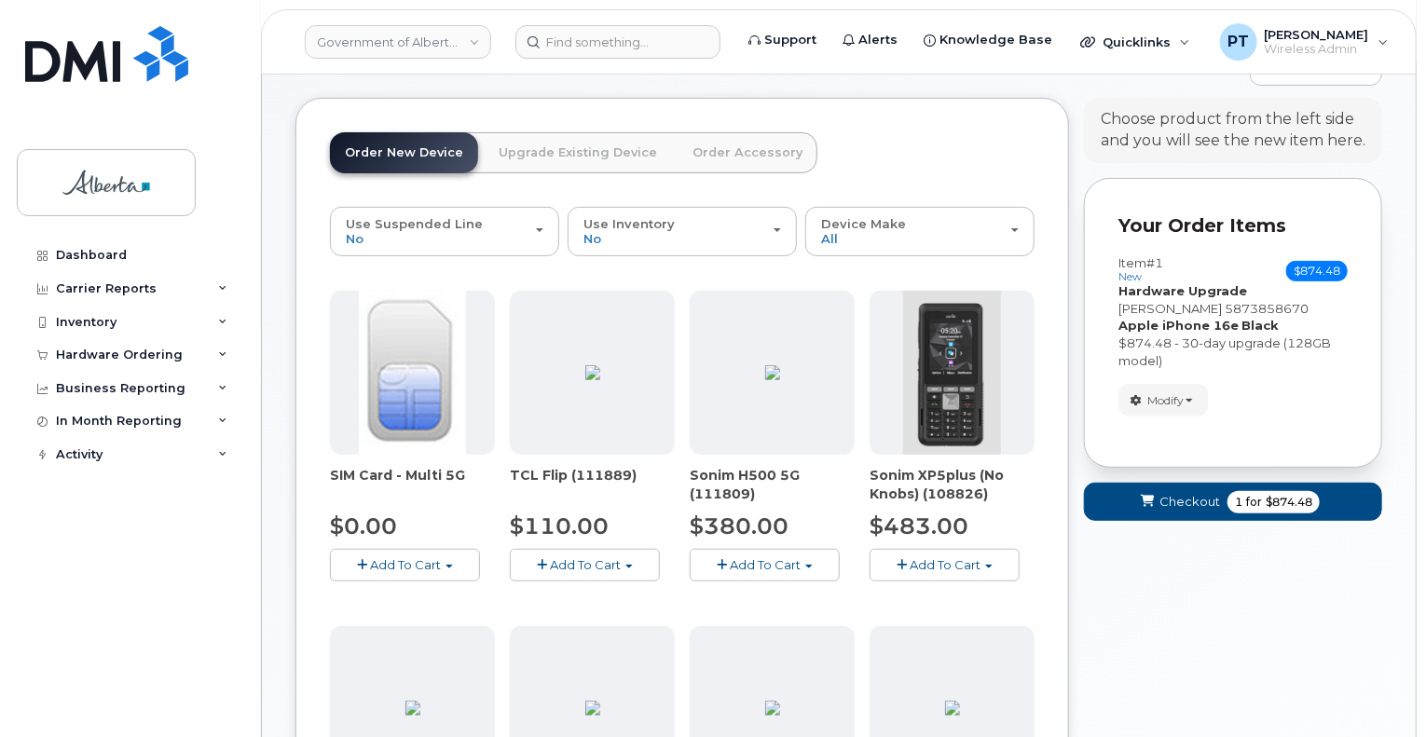
scroll to position [112, 0]
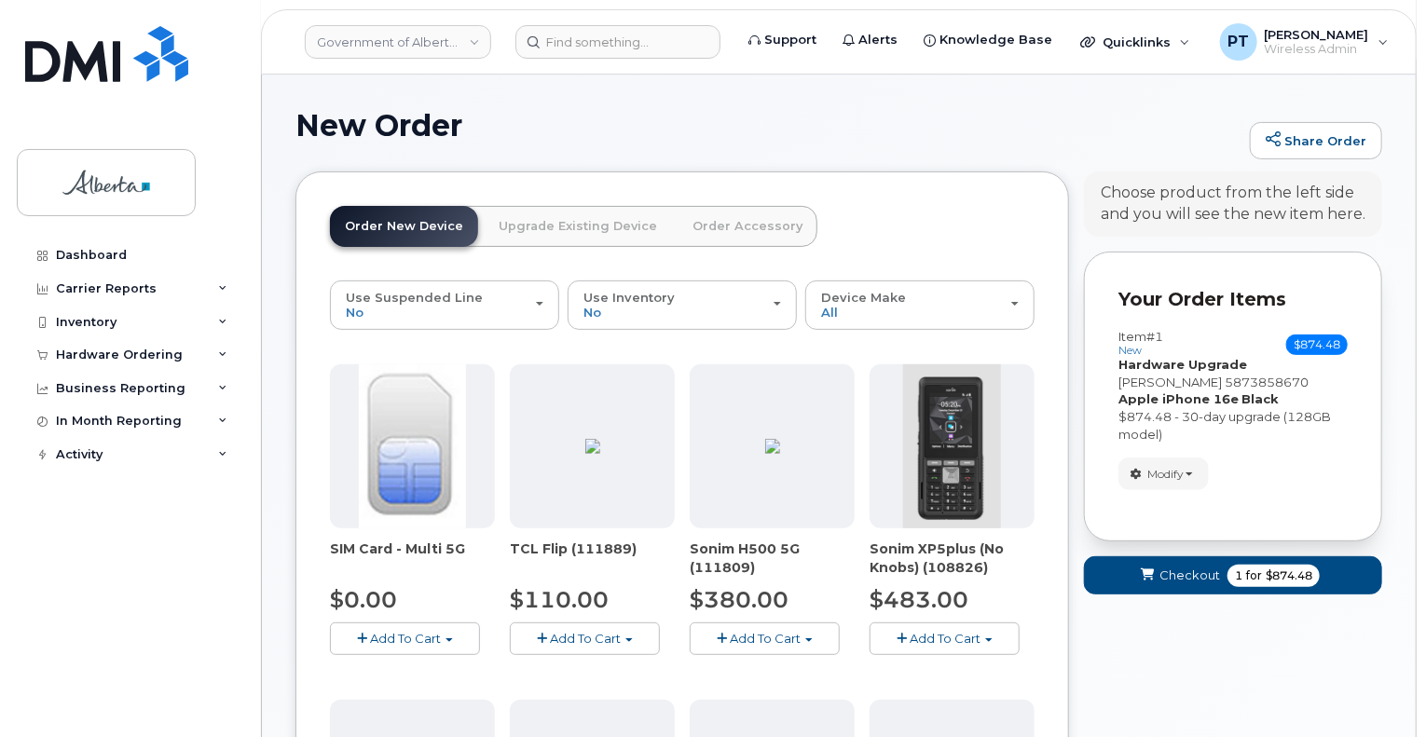
click at [550, 208] on link "Upgrade Existing Device" at bounding box center [578, 226] width 188 height 41
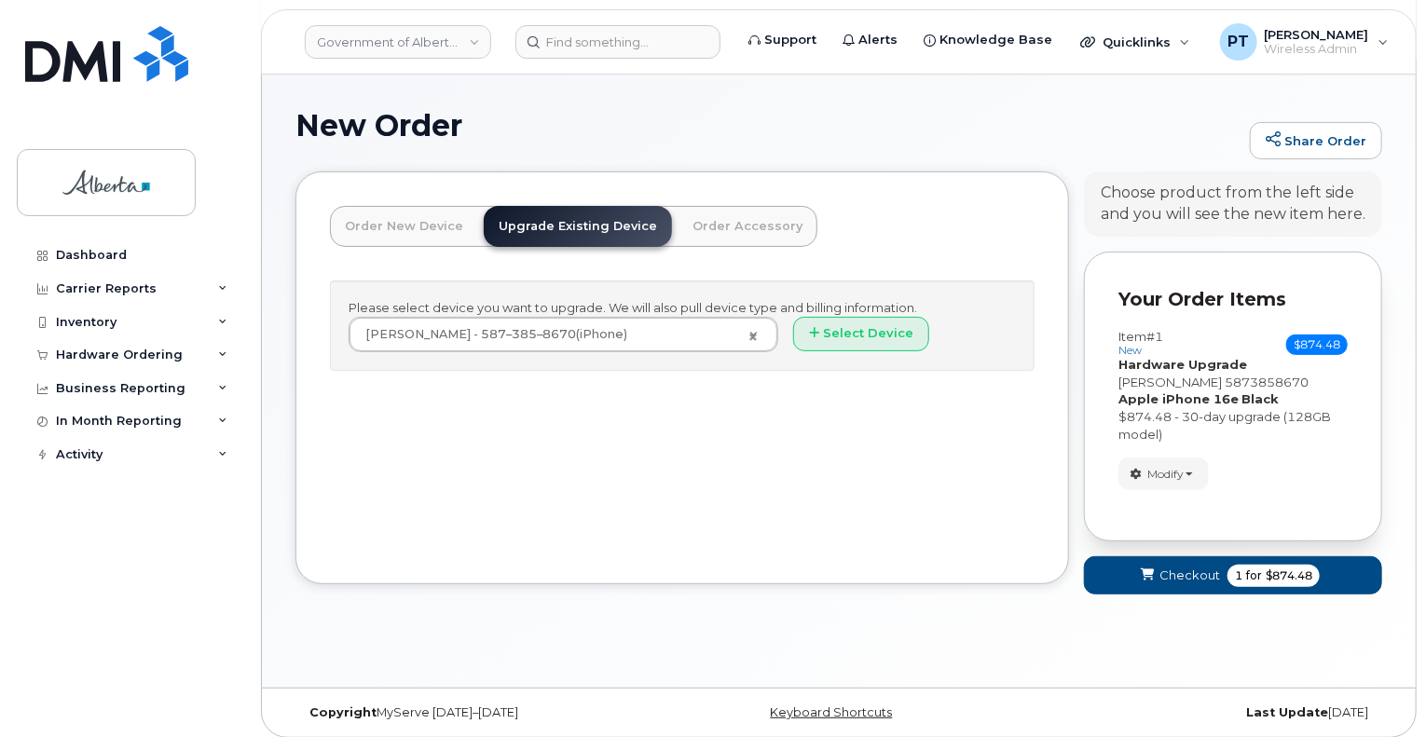
scroll to position [104, 0]
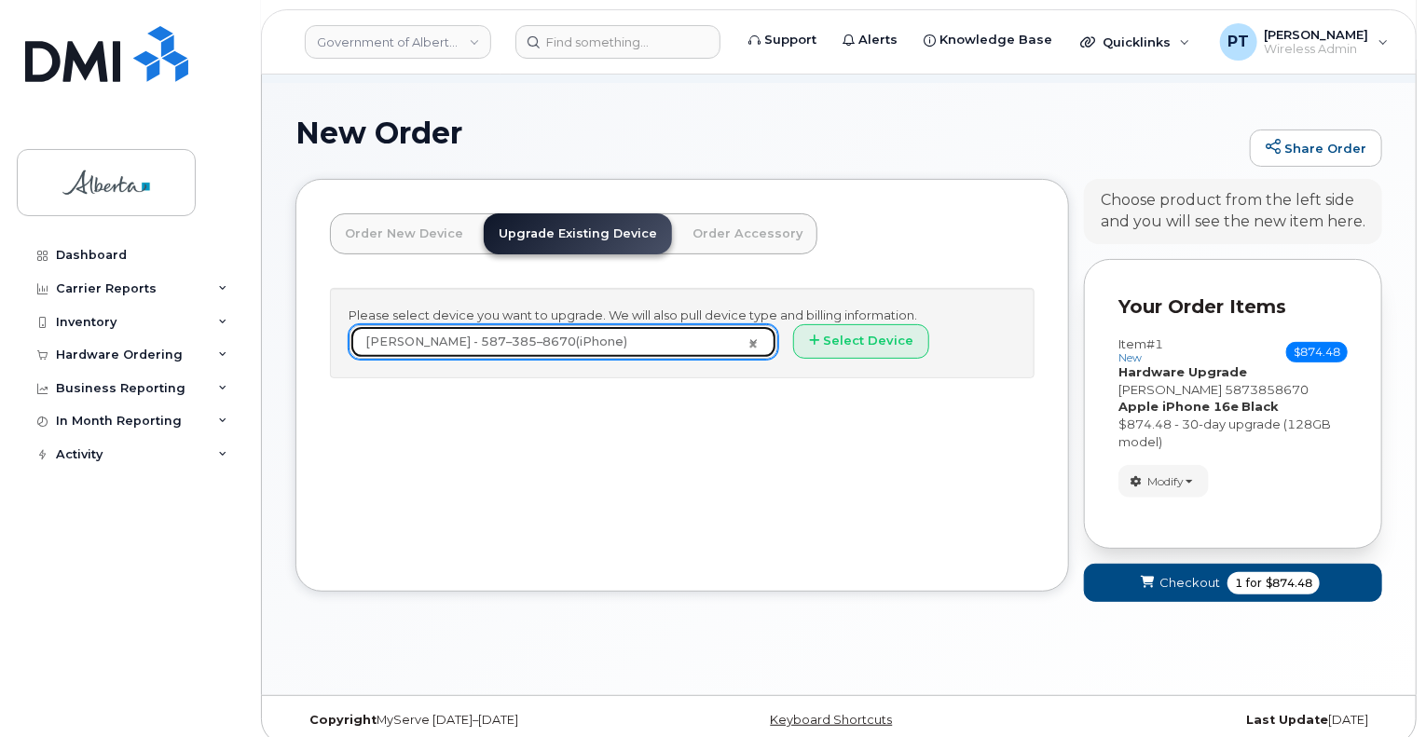
click at [754, 325] on link "Katelyn Kripak - 587–385–8670 (iPhone)" at bounding box center [563, 342] width 428 height 34
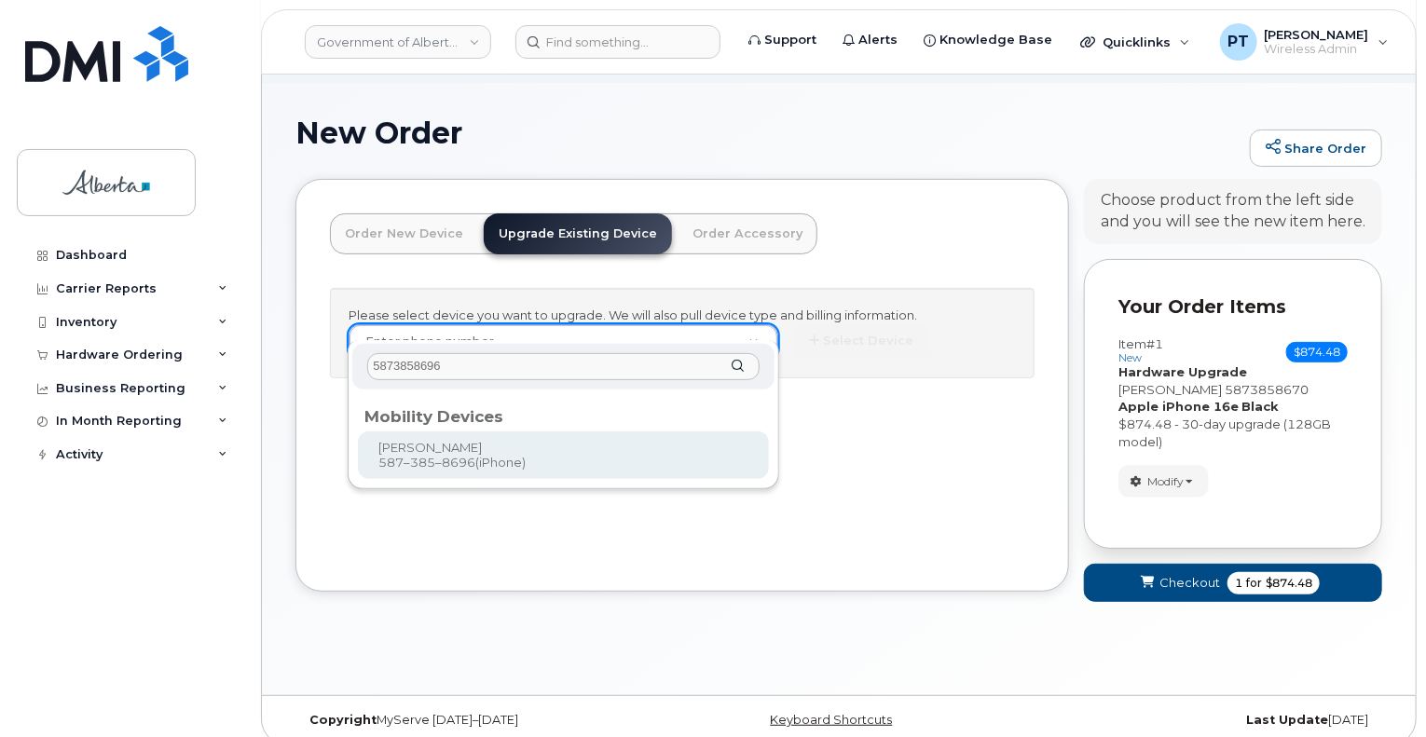
type input "5873858696"
type input "824108"
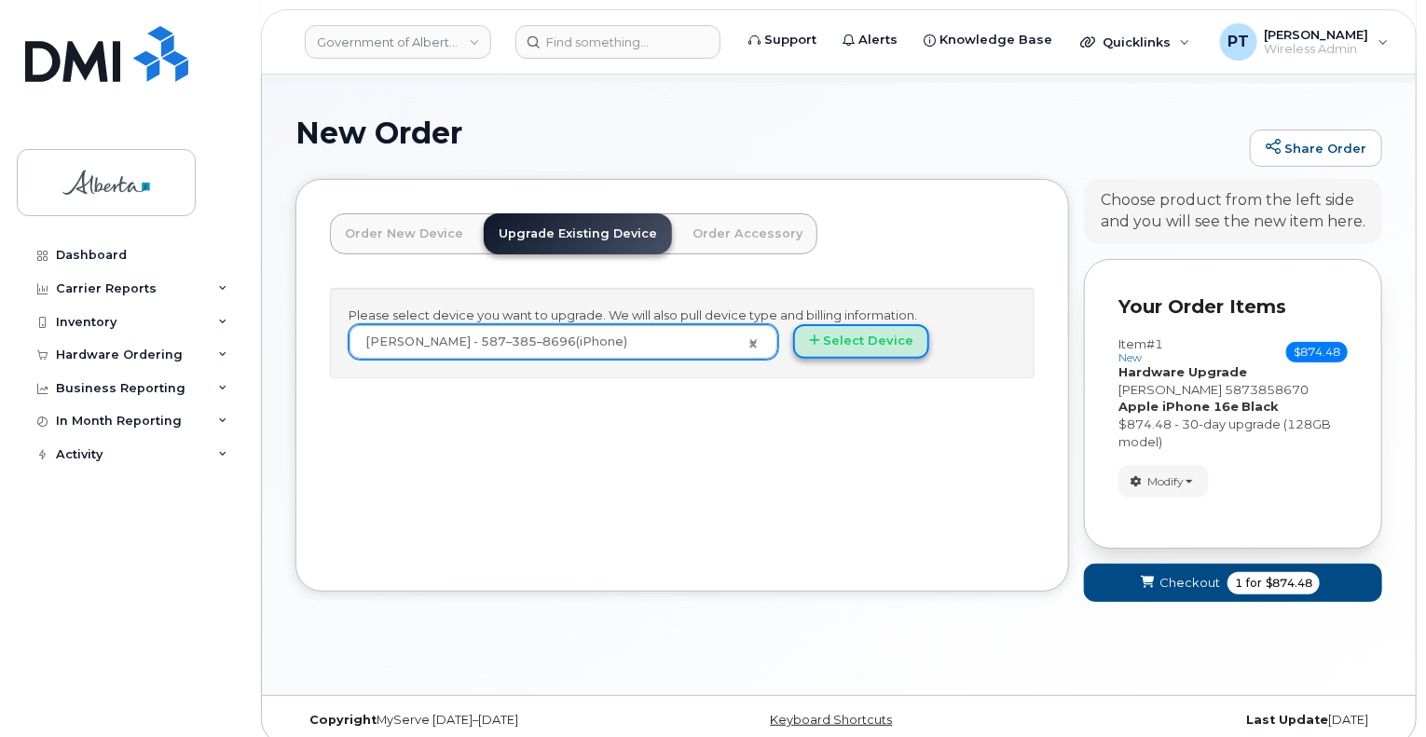
click at [840, 324] on button "Select Device" at bounding box center [861, 341] width 136 height 34
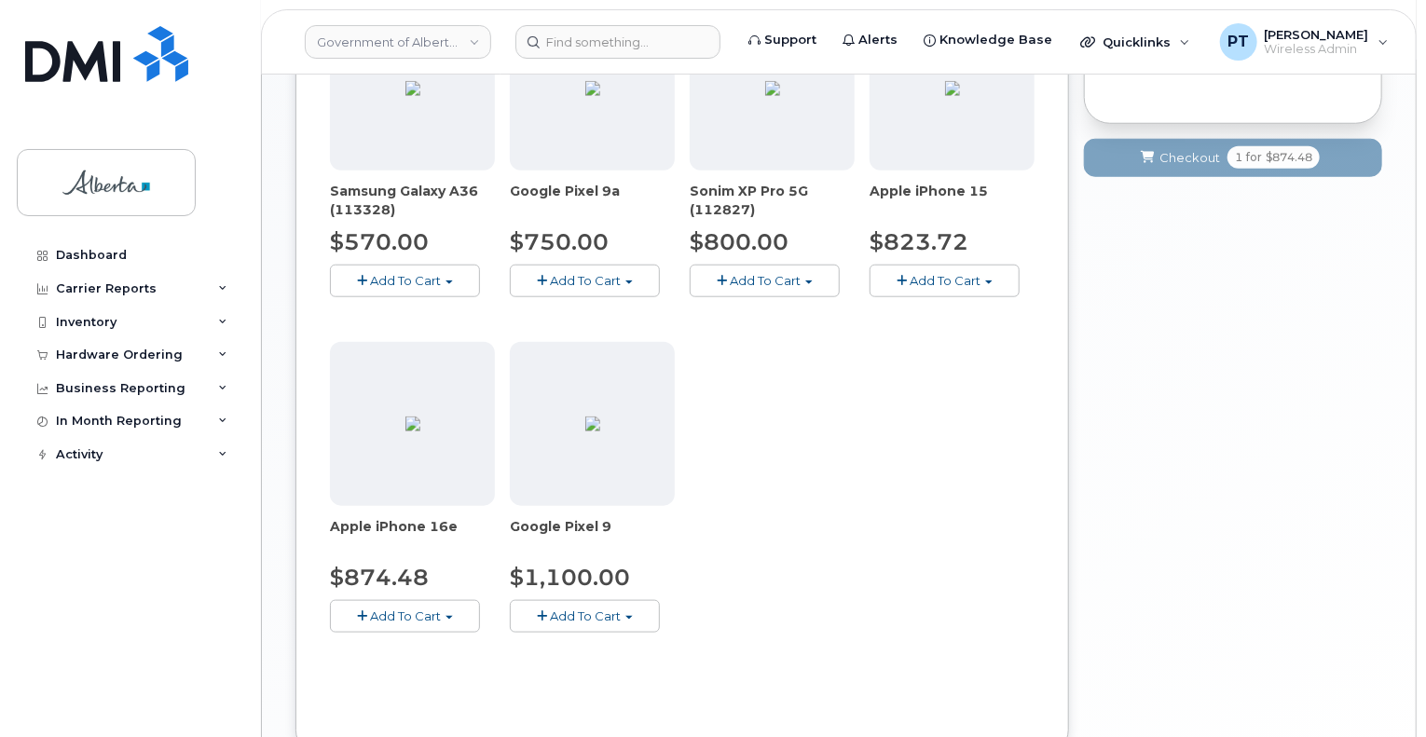
scroll to position [850, 0]
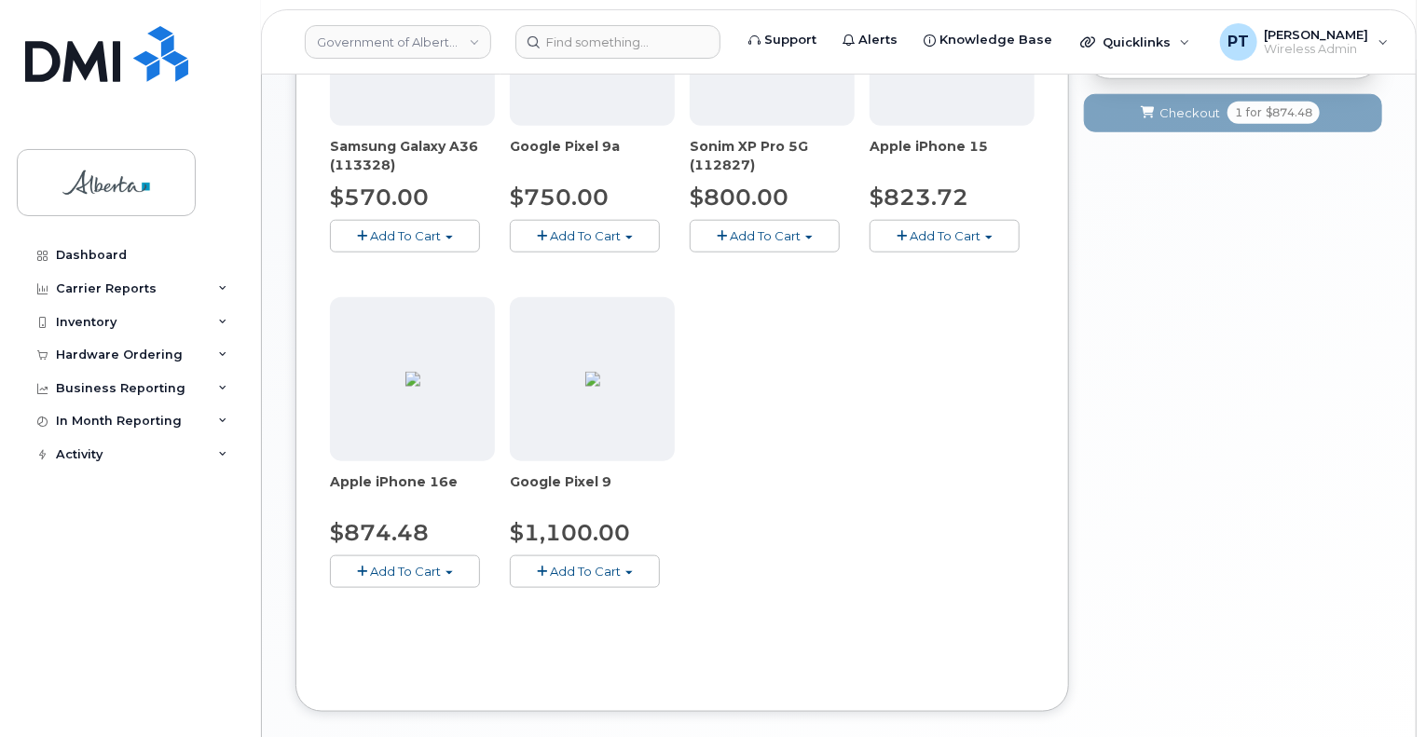
click at [421, 564] on span "Add To Cart" at bounding box center [405, 571] width 71 height 15
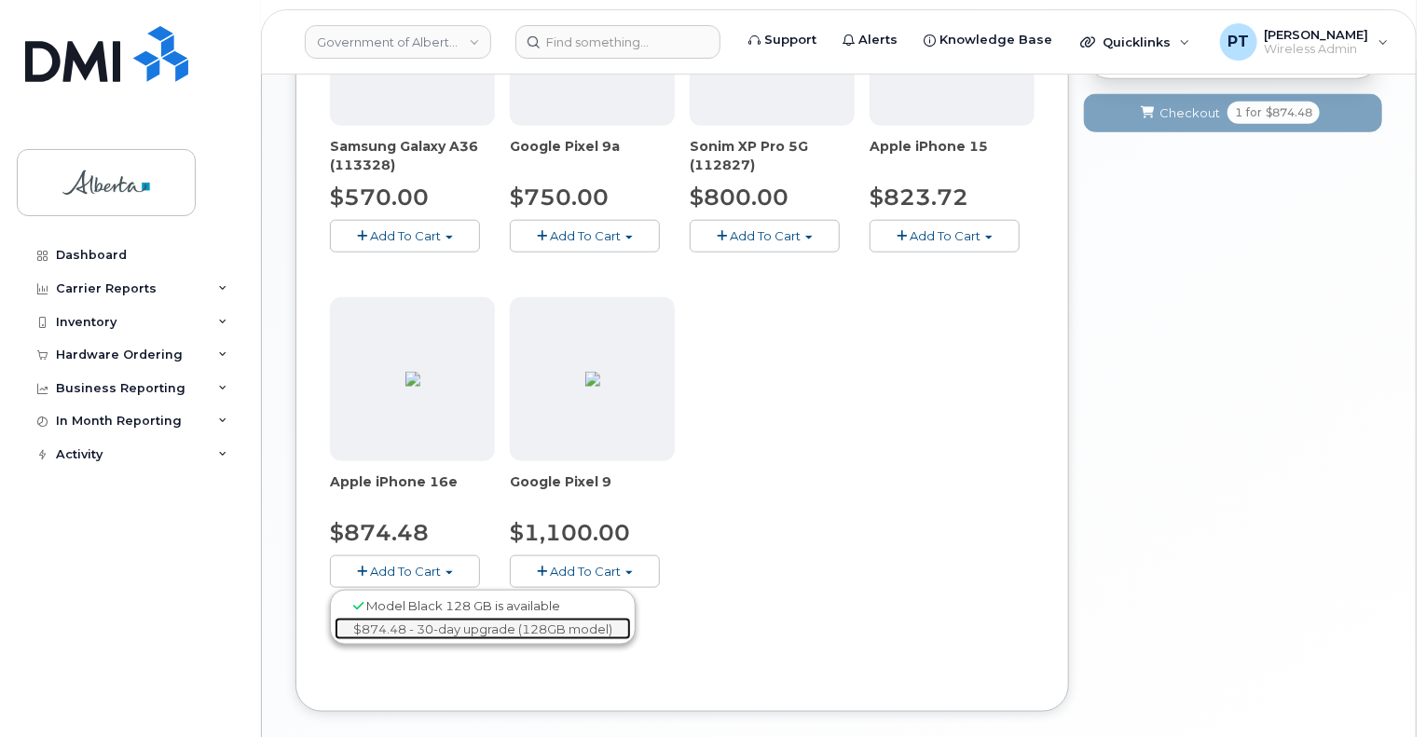
click at [436, 618] on link "$874.48 - 30-day upgrade (128GB model)" at bounding box center [483, 629] width 296 height 23
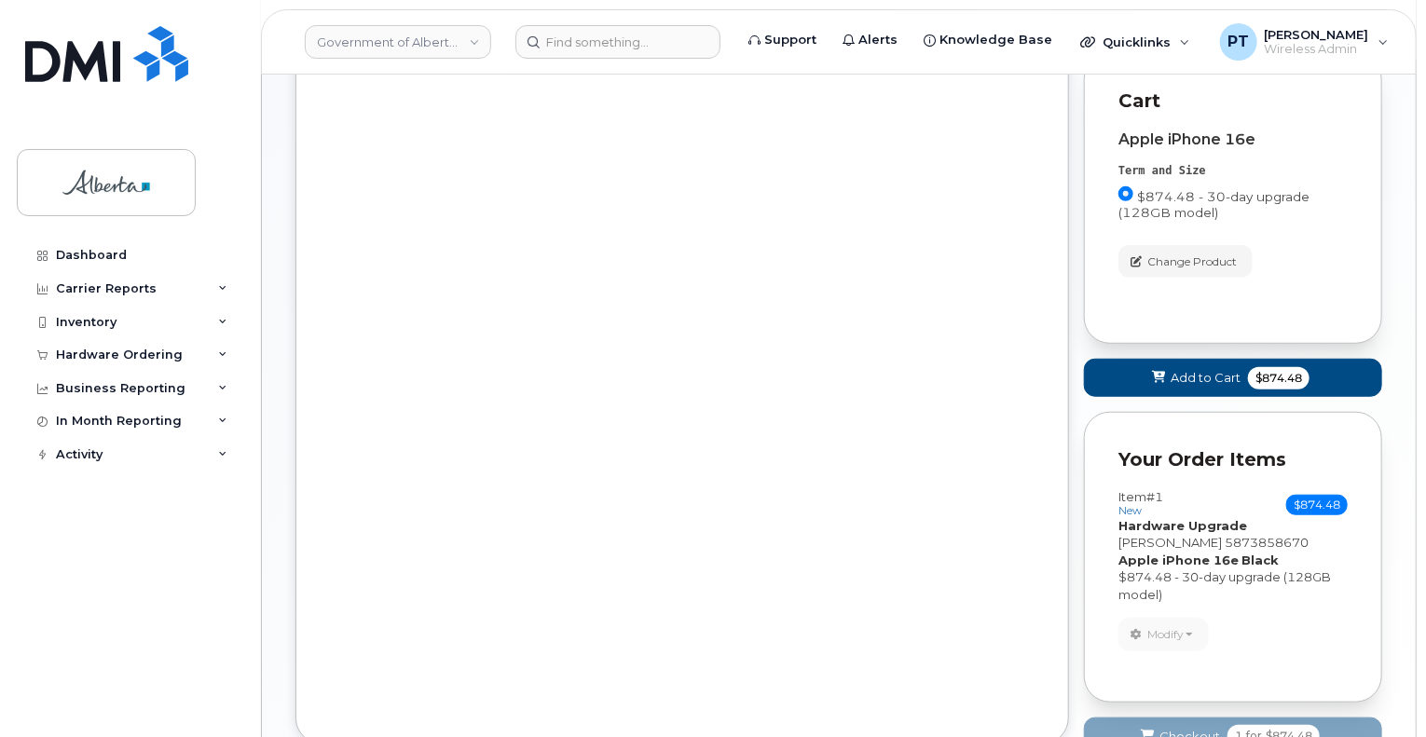
scroll to position [454, 0]
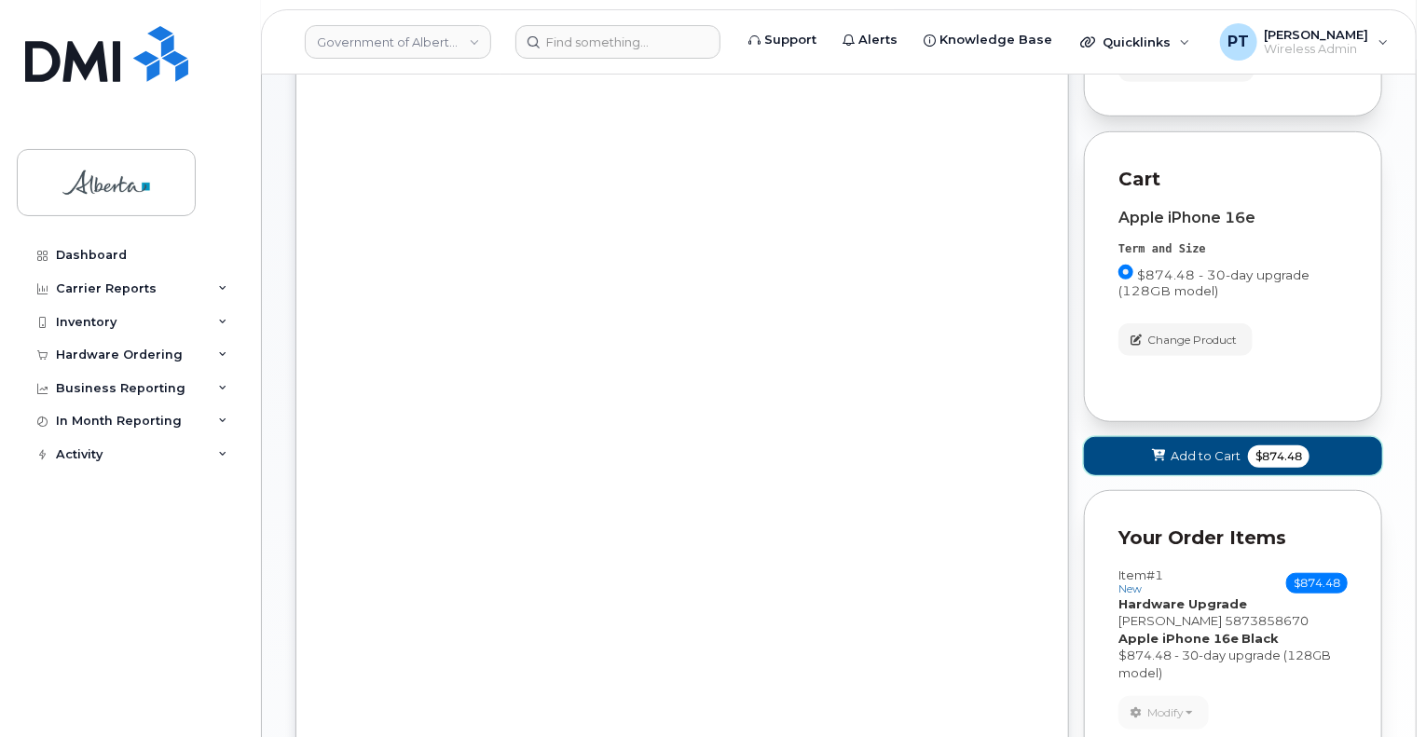
click at [1191, 447] on span "Add to Cart" at bounding box center [1205, 456] width 70 height 18
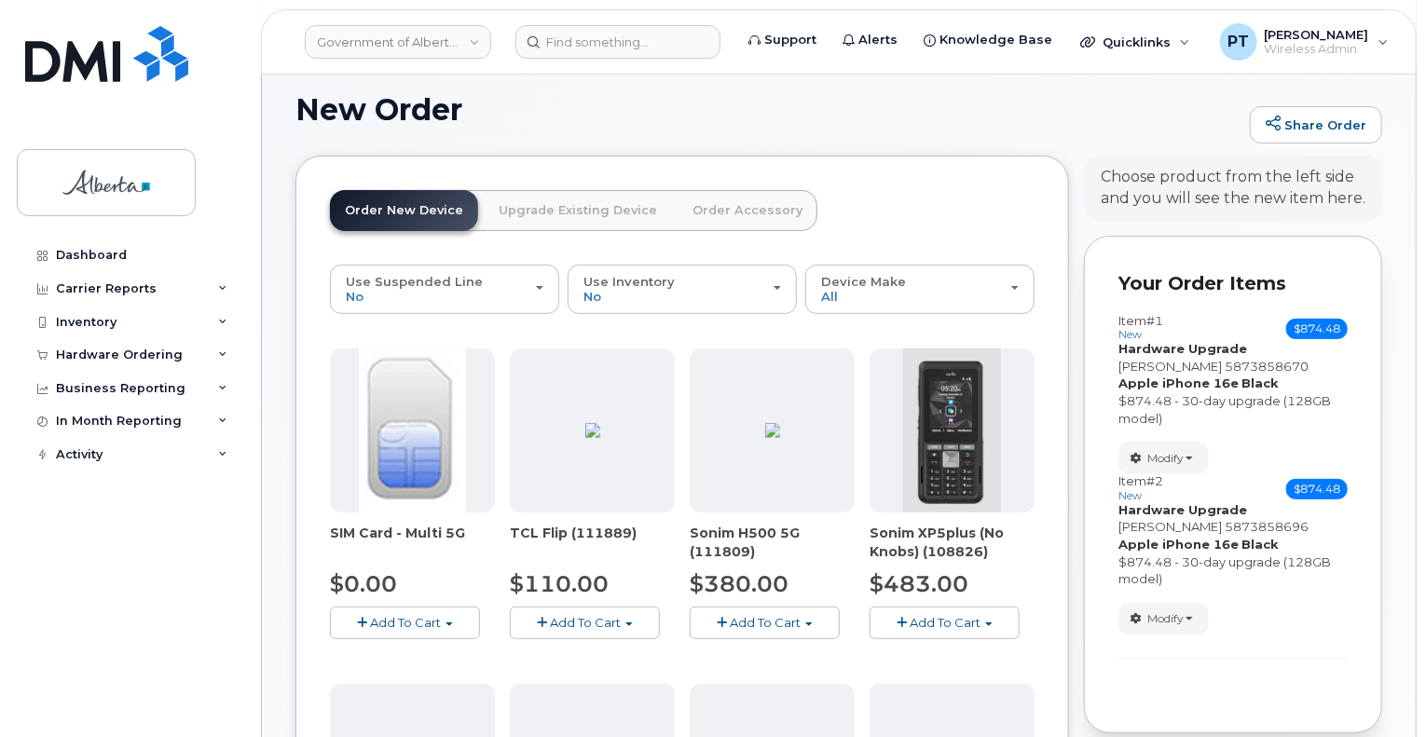
scroll to position [0, 0]
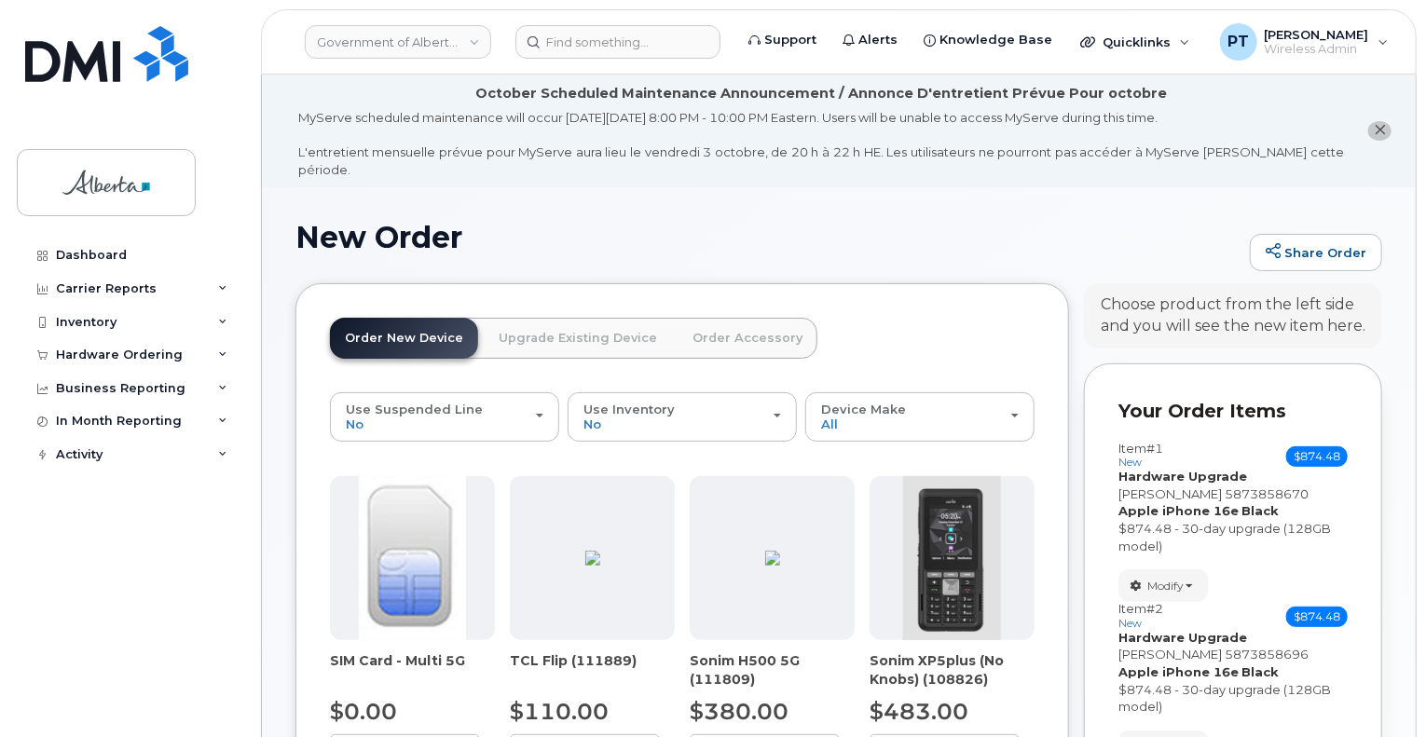
click at [570, 318] on link "Upgrade Existing Device" at bounding box center [578, 338] width 188 height 41
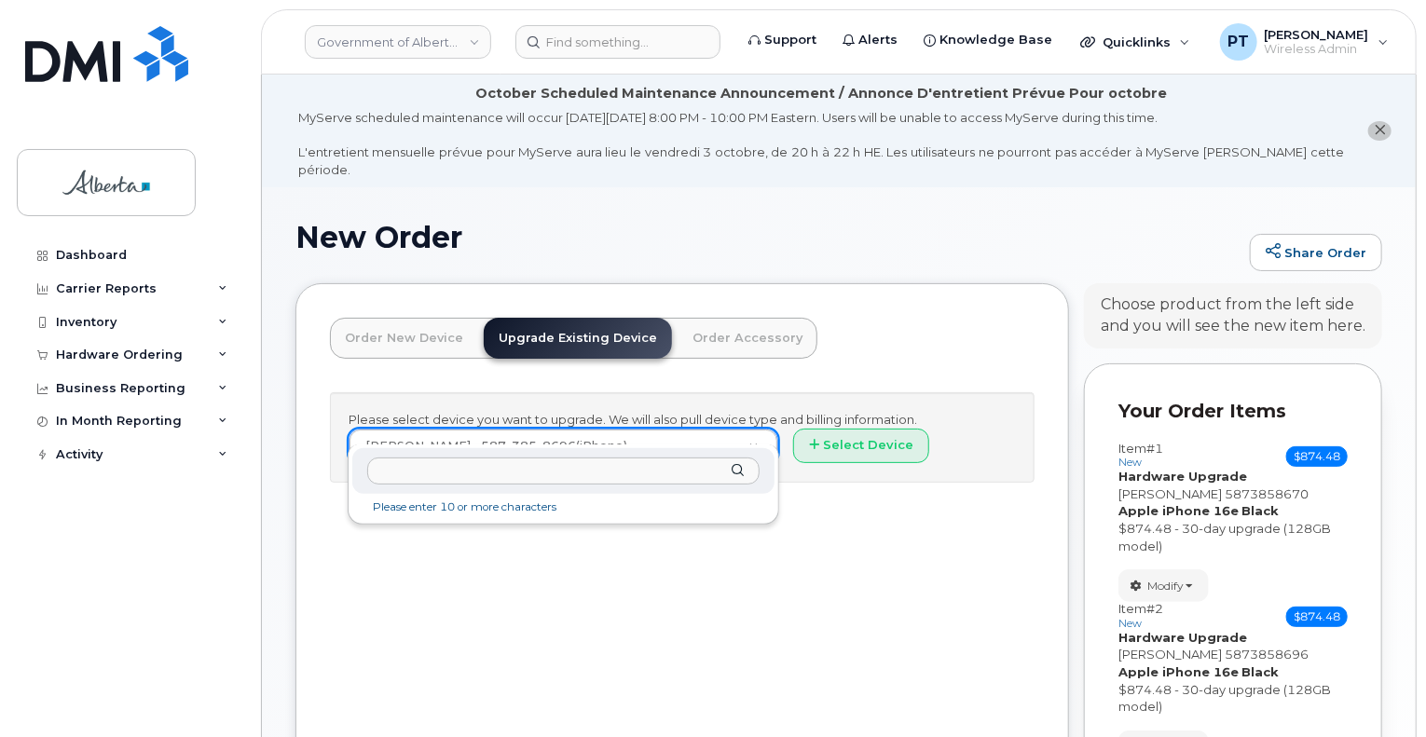
click at [649, 469] on input "text" at bounding box center [562, 471] width 391 height 27
click at [571, 479] on input "text" at bounding box center [562, 471] width 391 height 27
paste input "7802321835"
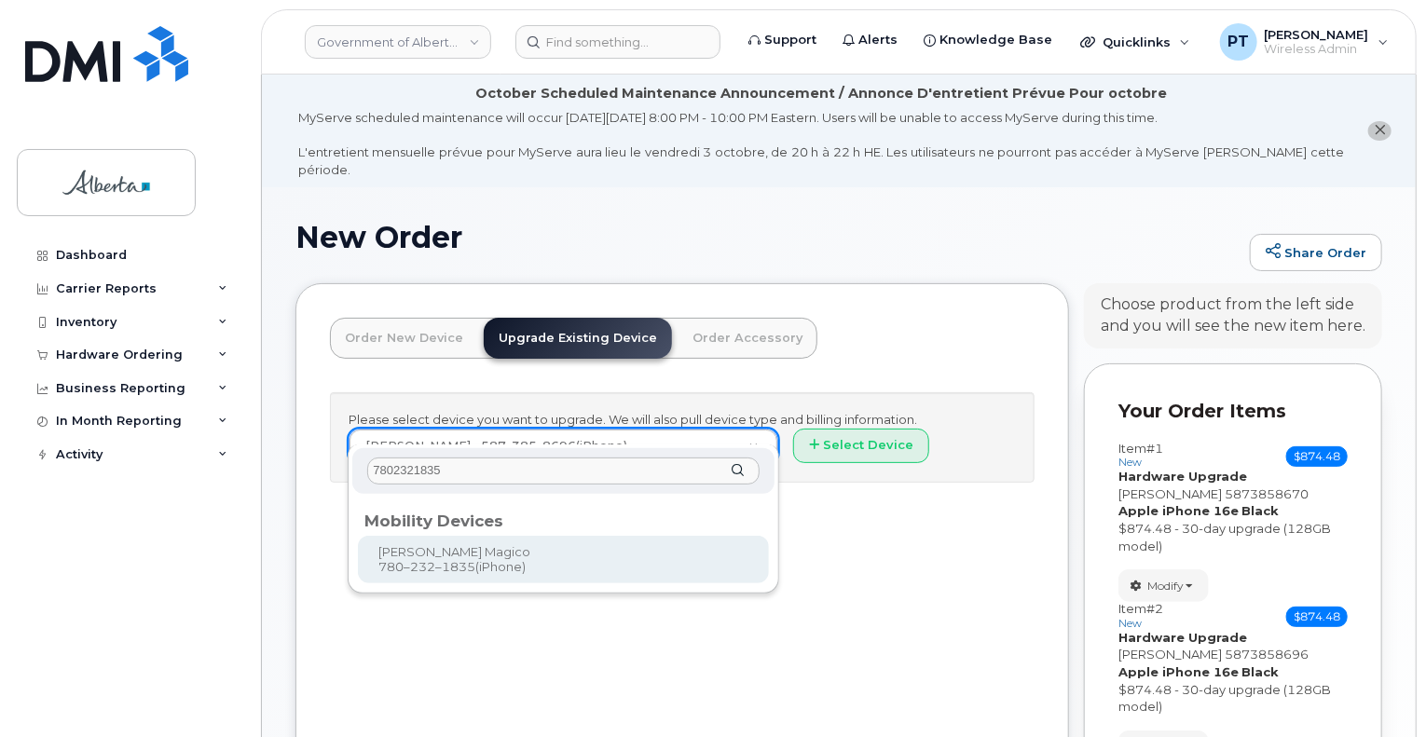
type input "7802321835"
type input "841947"
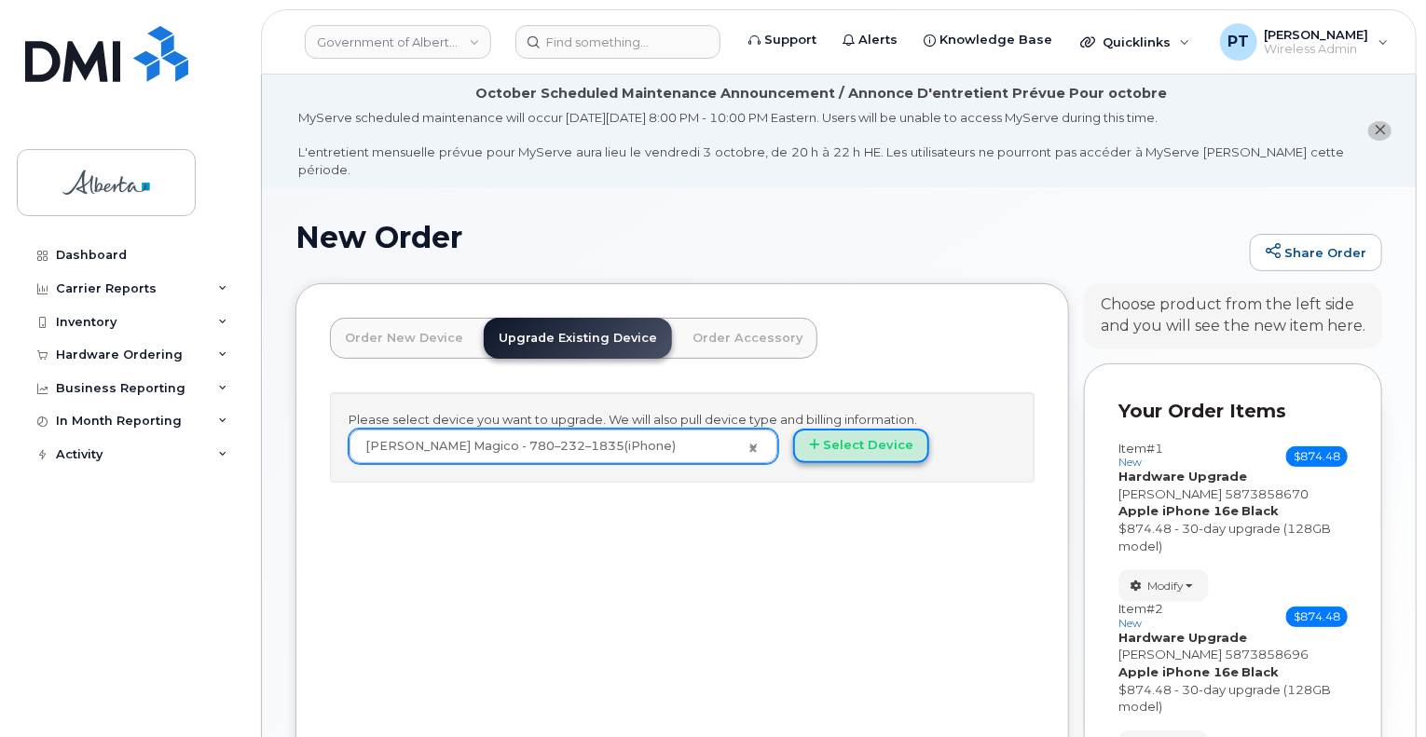
click at [872, 434] on button "Select Device" at bounding box center [861, 446] width 136 height 34
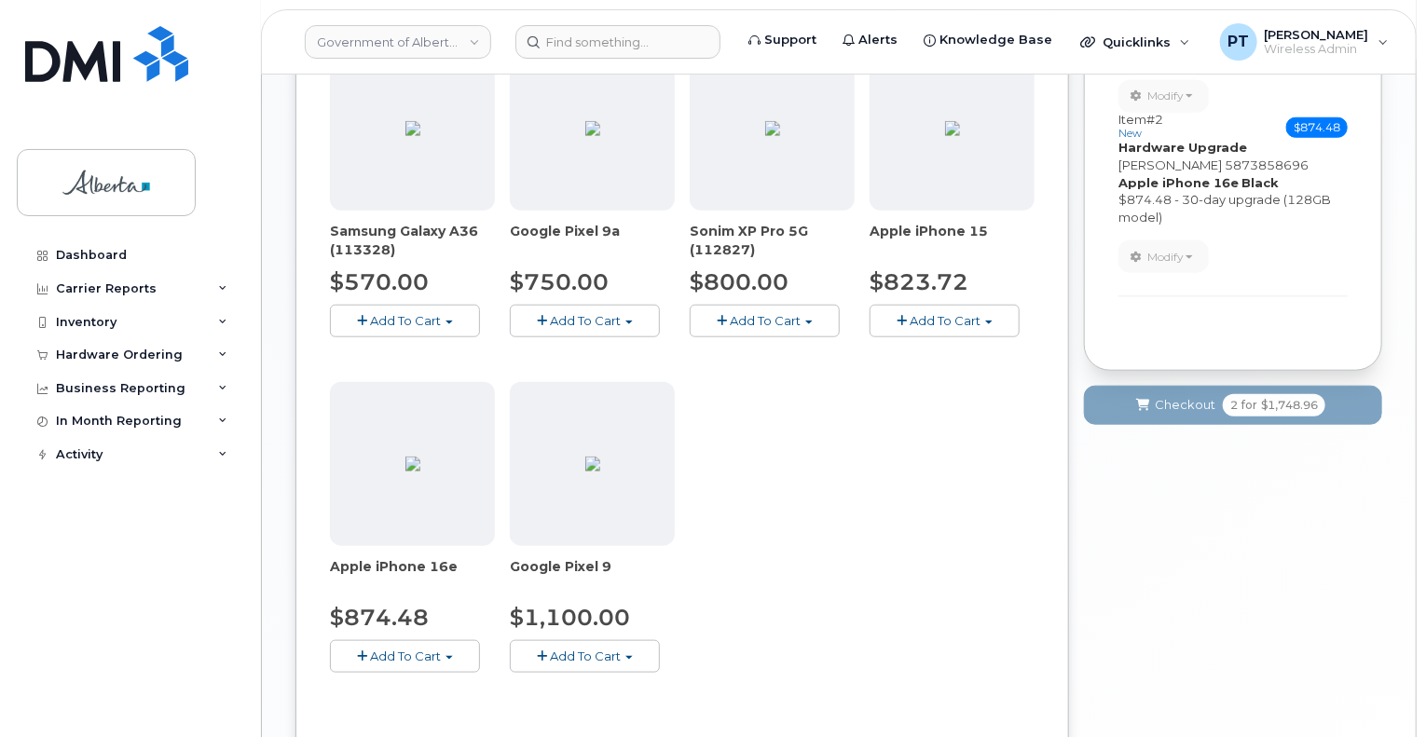
scroll to position [839, 0]
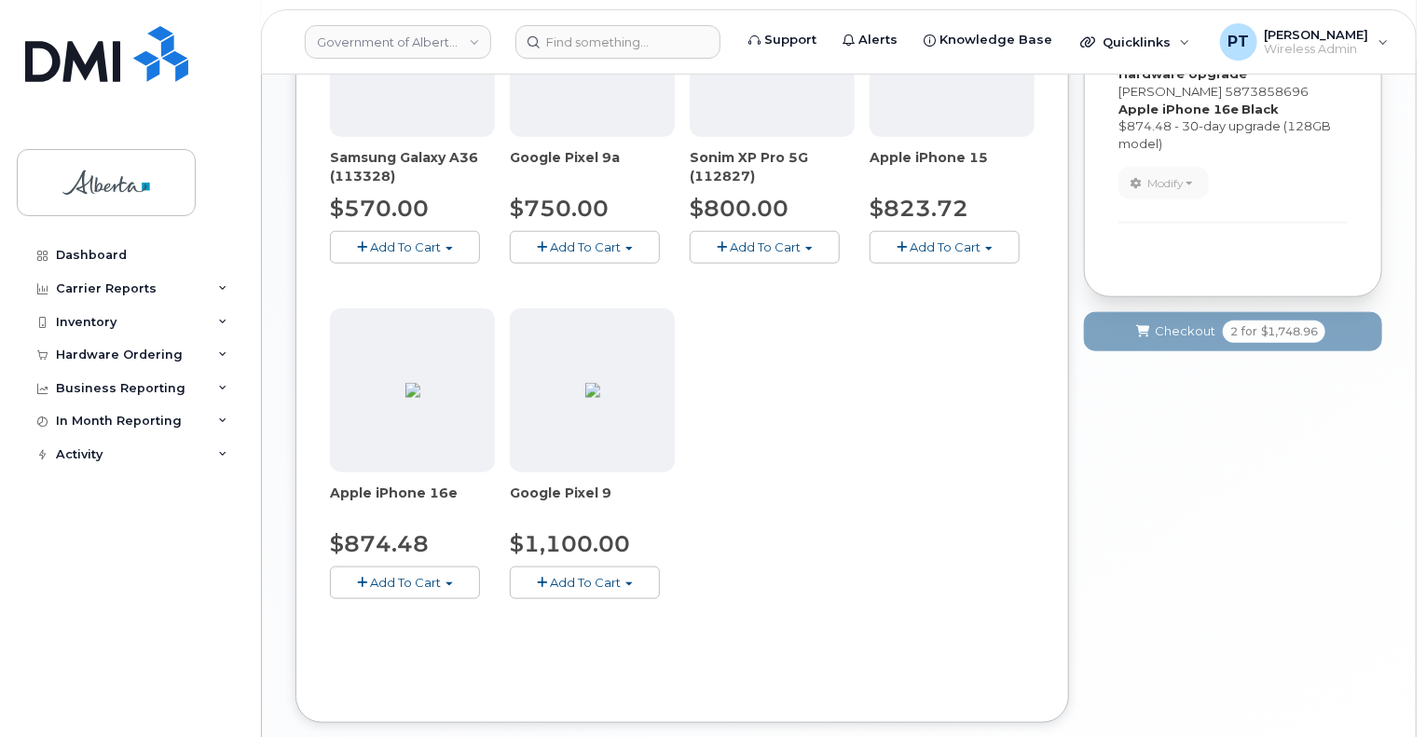
click at [406, 575] on span "Add To Cart" at bounding box center [405, 582] width 71 height 15
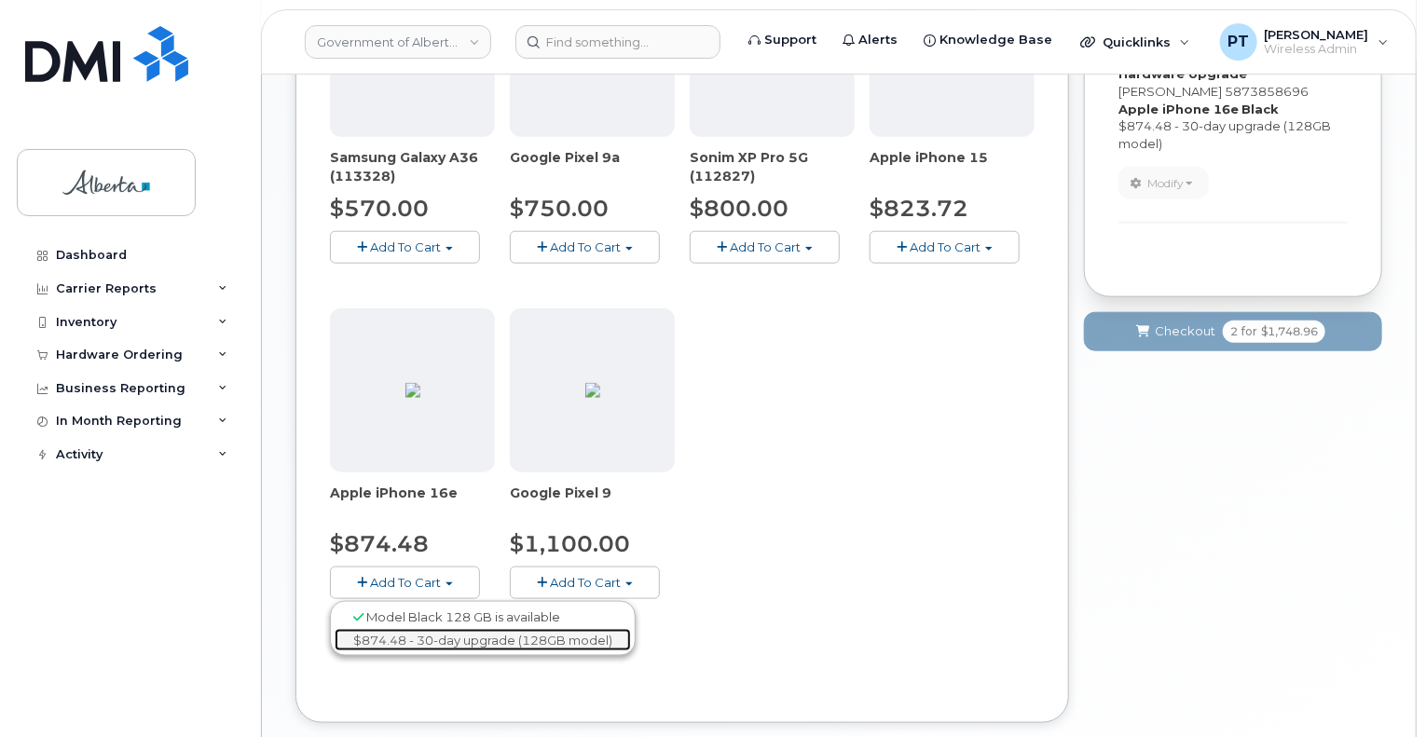
click at [471, 629] on link "$874.48 - 30-day upgrade (128GB model)" at bounding box center [483, 640] width 296 height 23
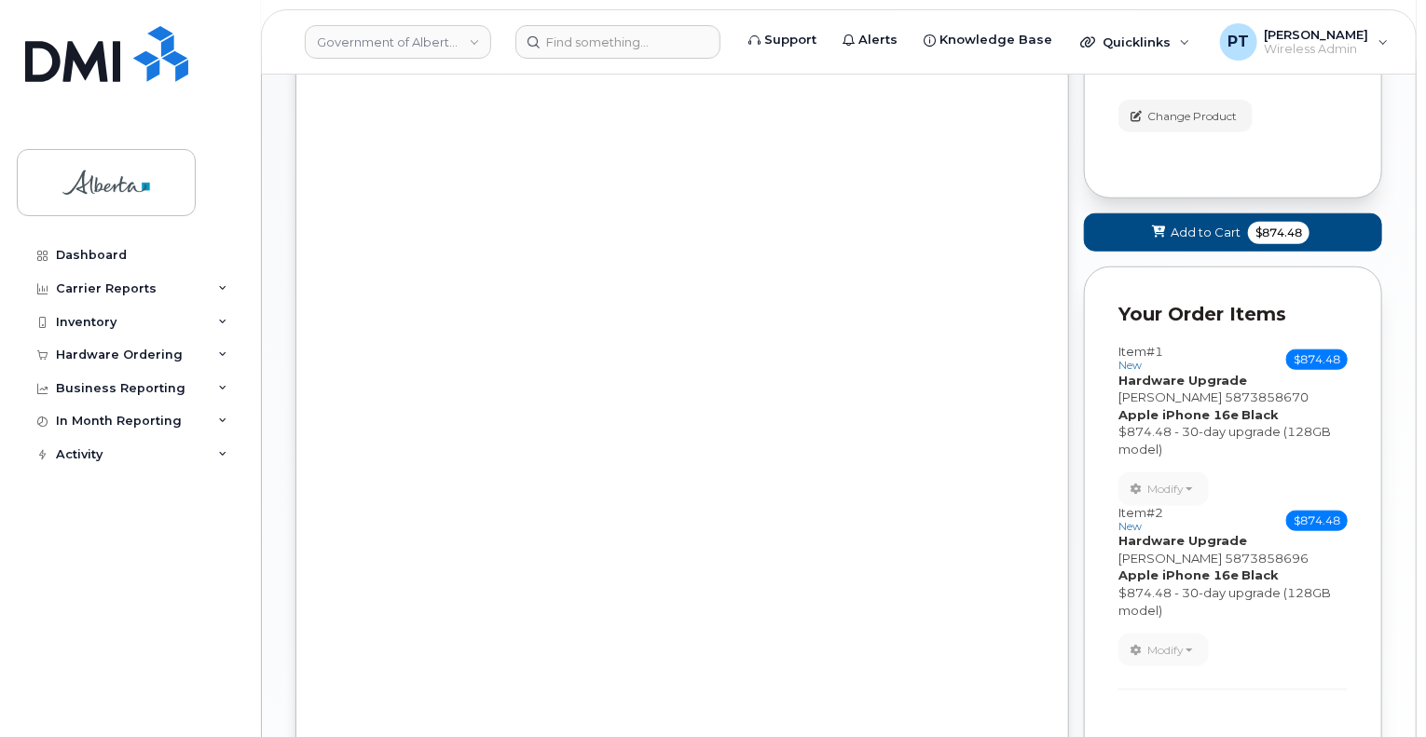
scroll to position [559, 0]
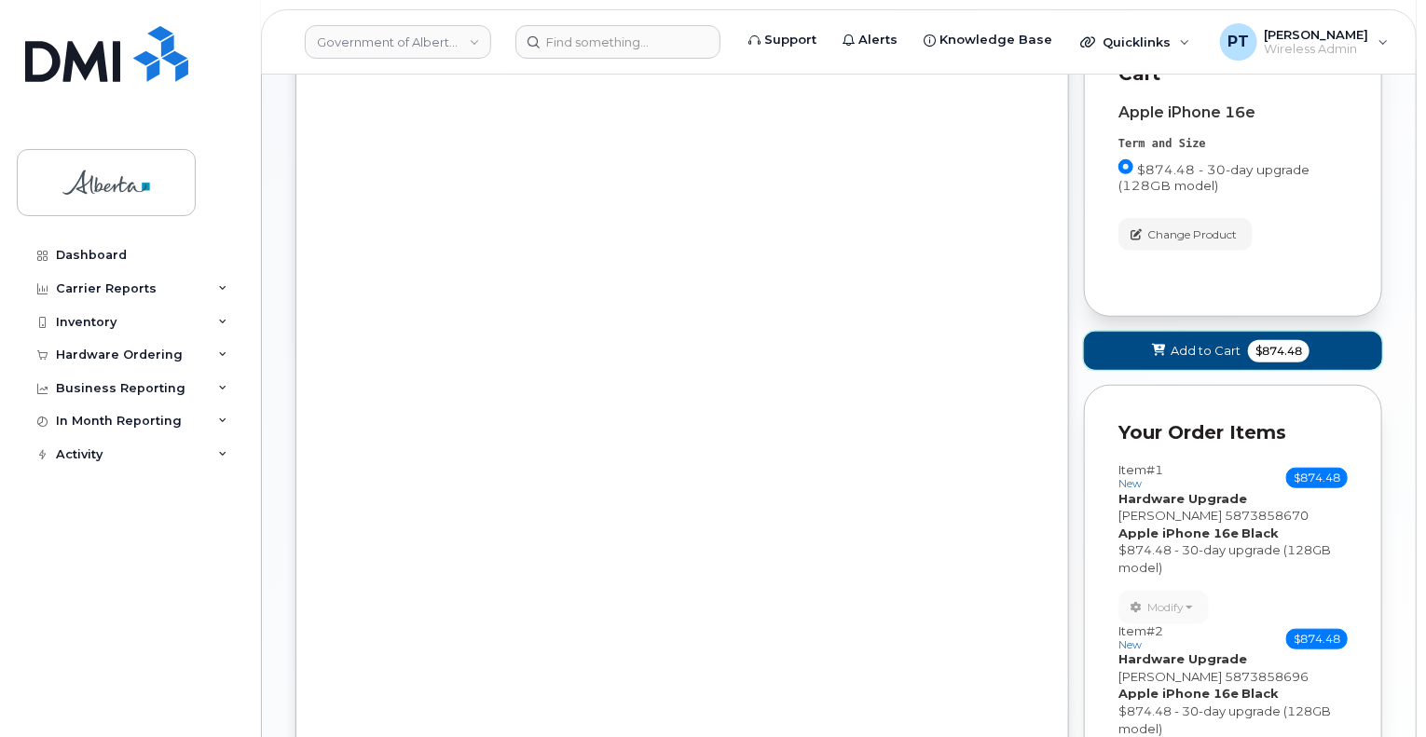
click at [1224, 342] on span "Add to Cart" at bounding box center [1205, 351] width 70 height 18
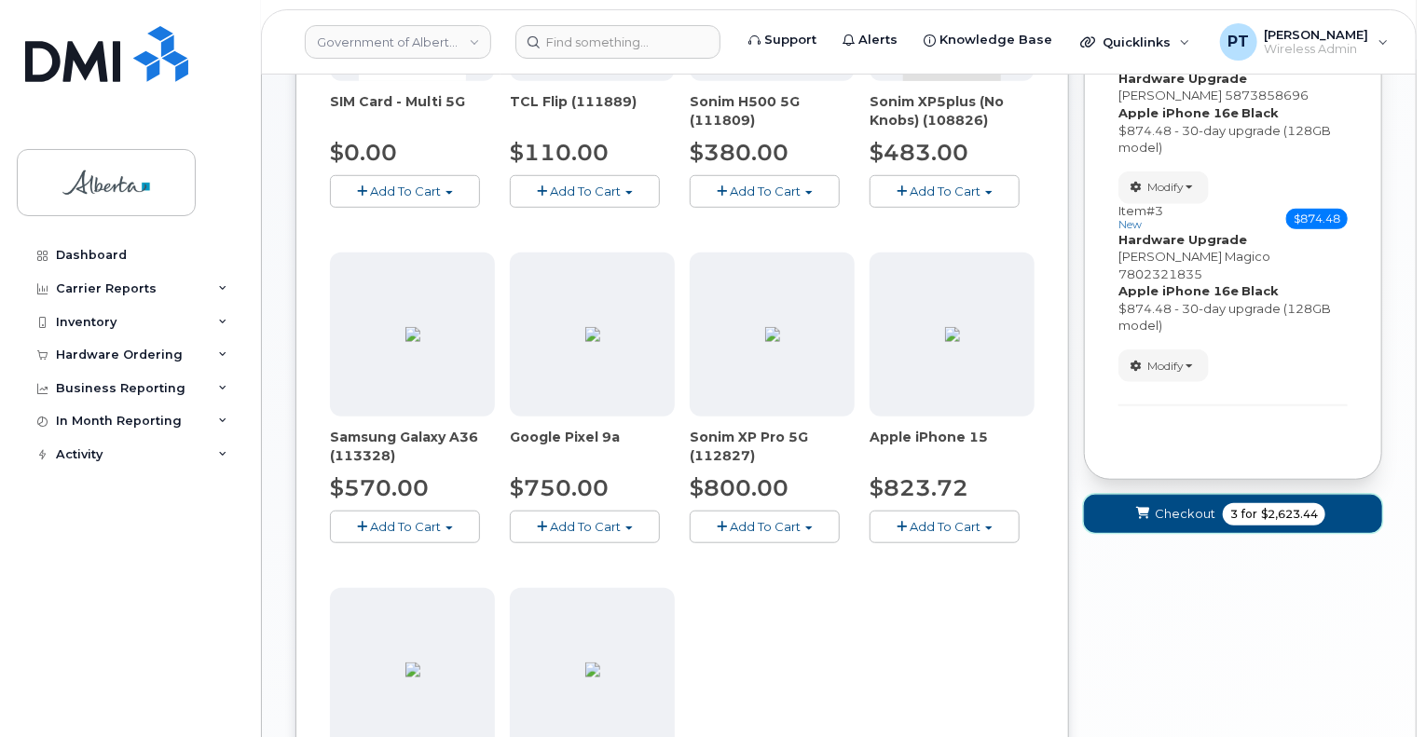
click at [1174, 505] on span "Checkout" at bounding box center [1184, 514] width 61 height 18
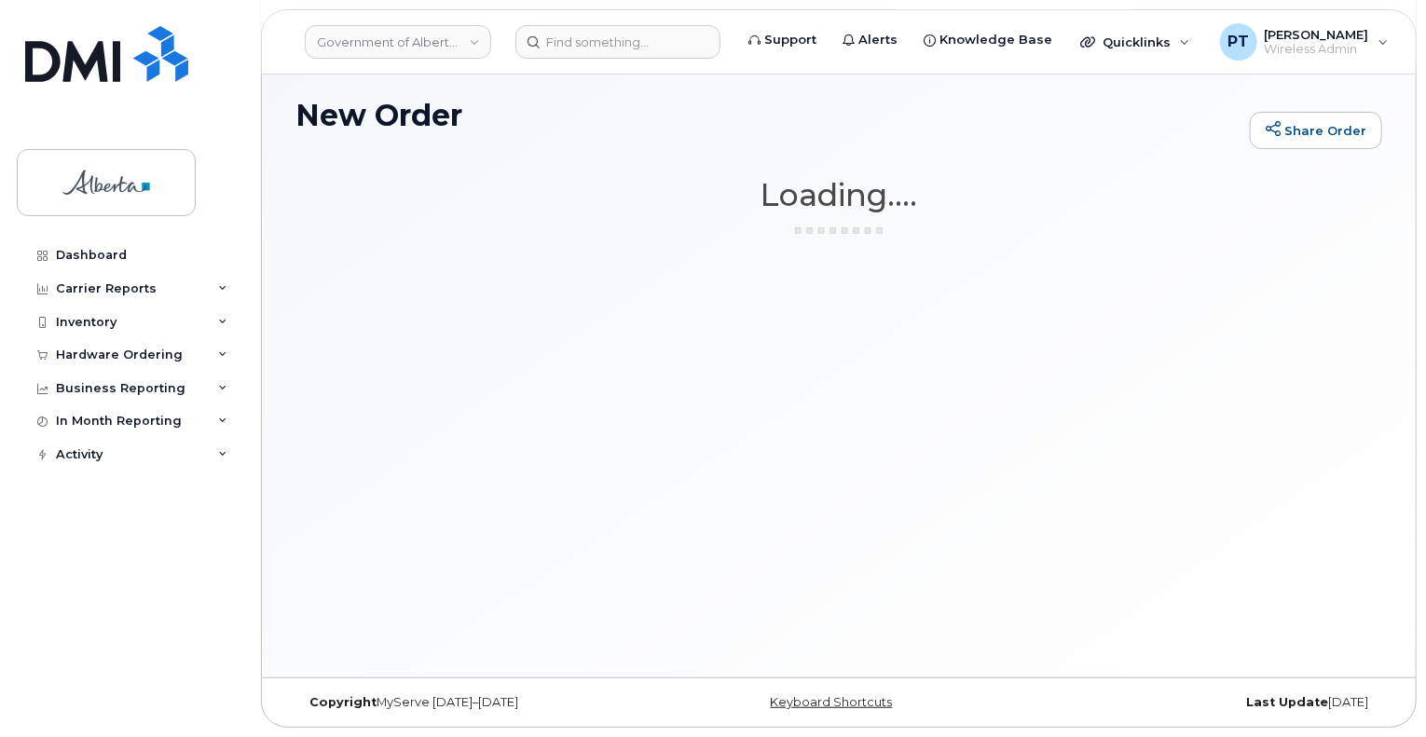
scroll to position [104, 0]
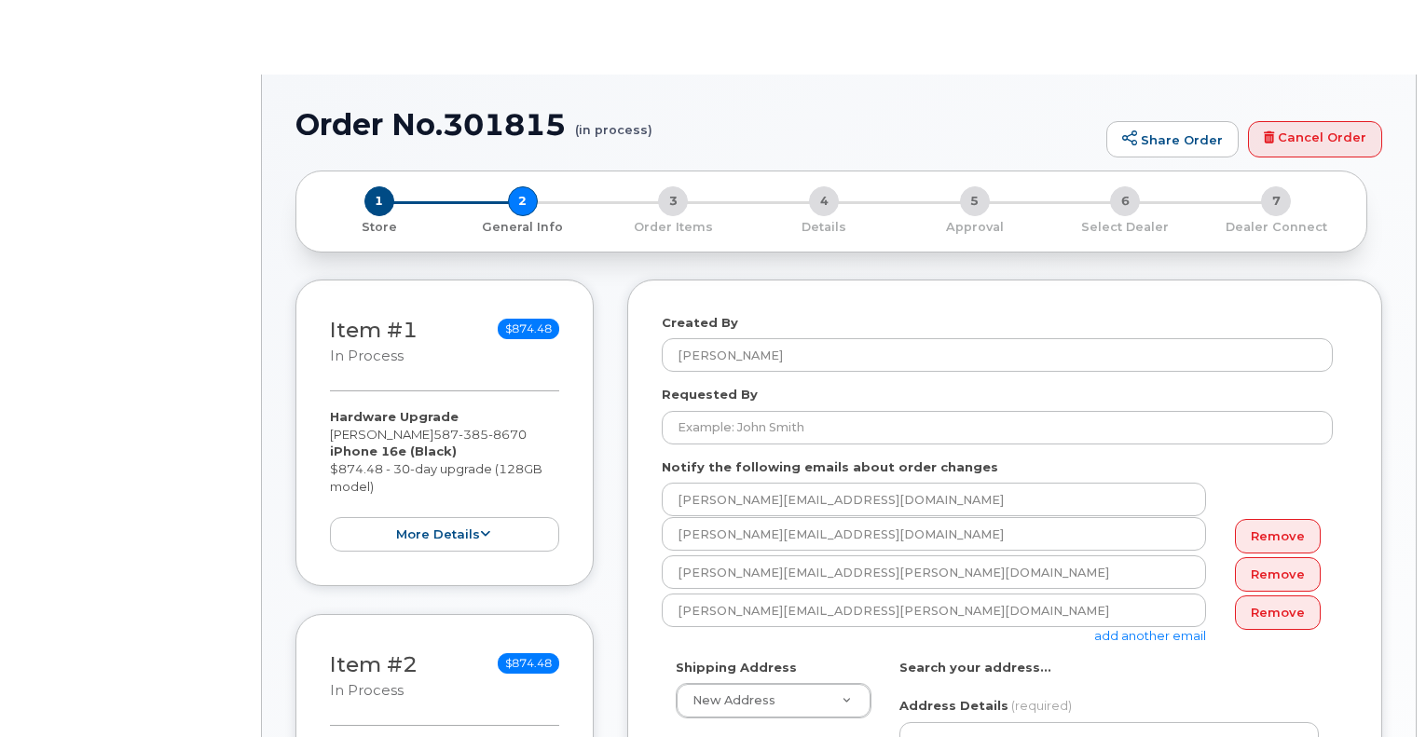
select select
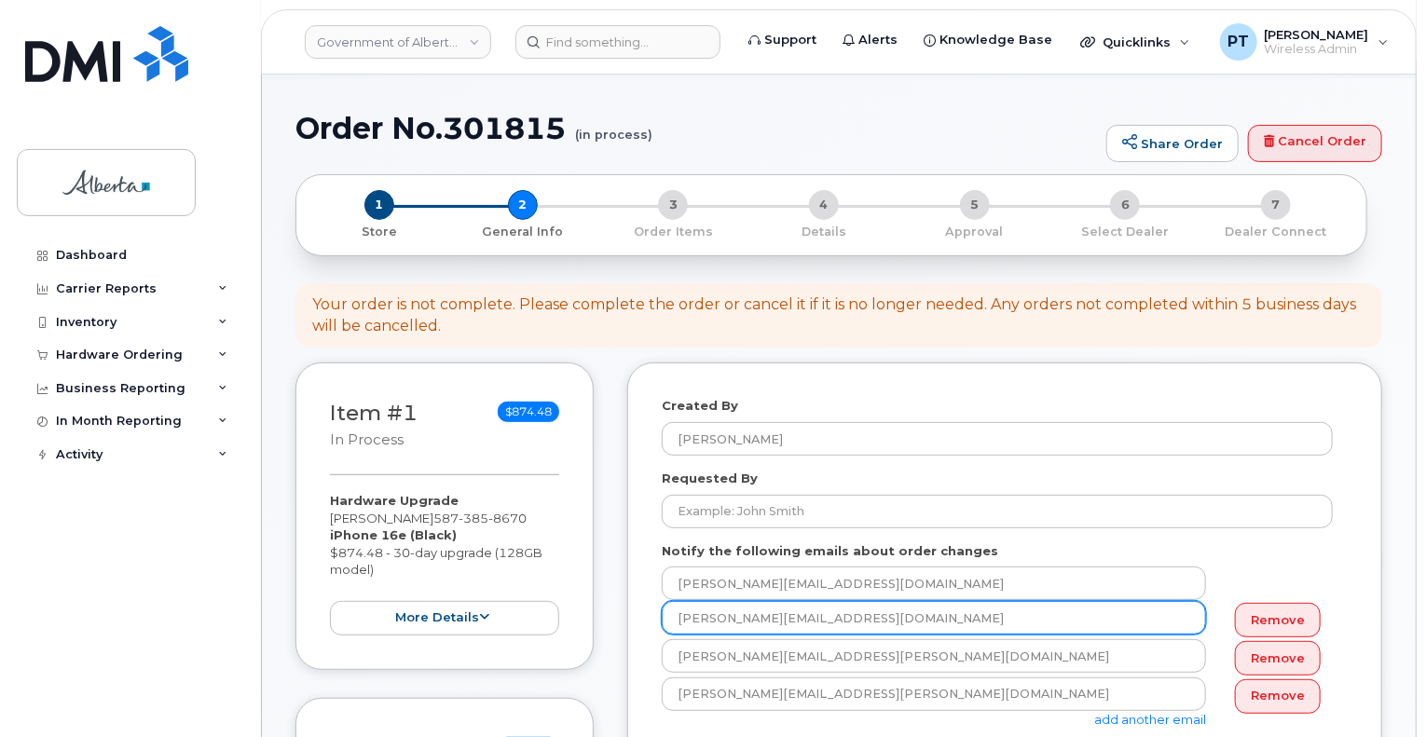
scroll to position [186, 0]
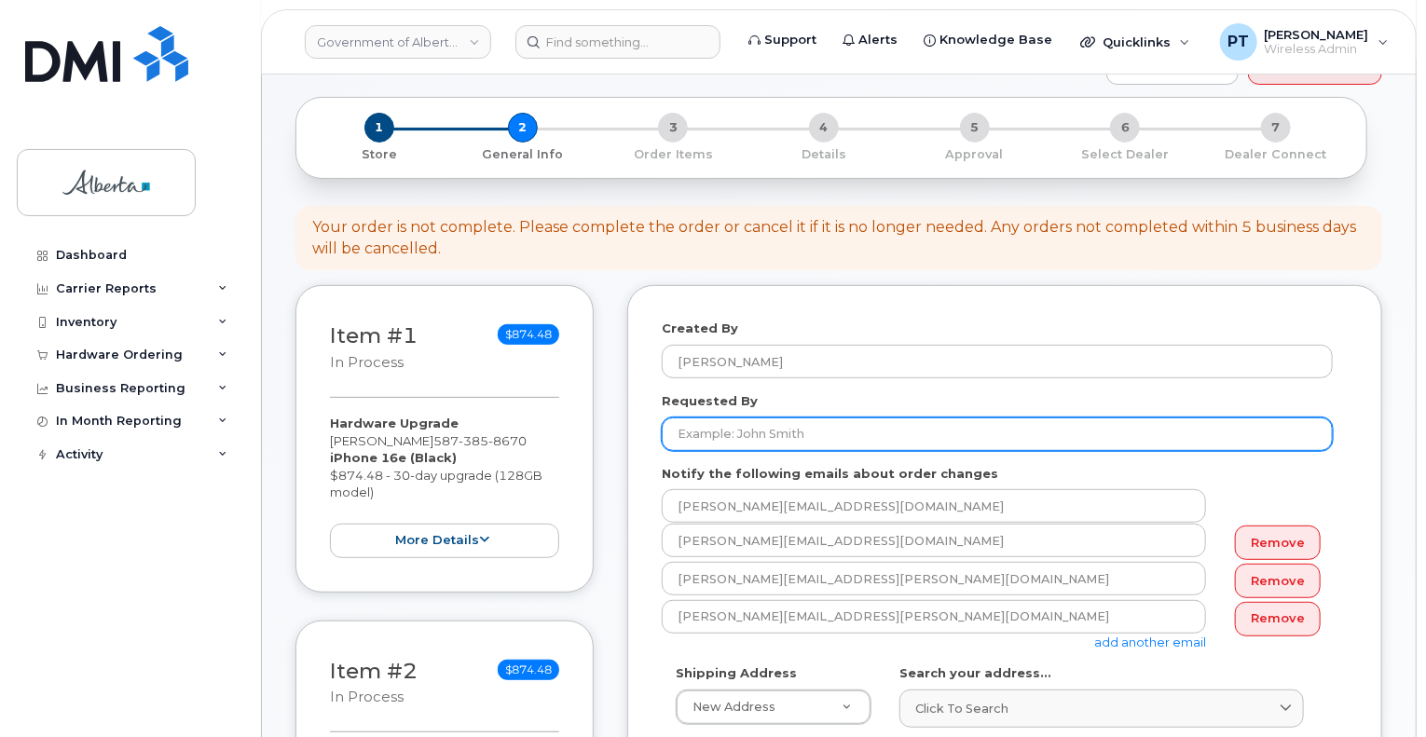
click at [792, 423] on input "Requested By" at bounding box center [997, 434] width 671 height 34
type input "[PERSON_NAME]"
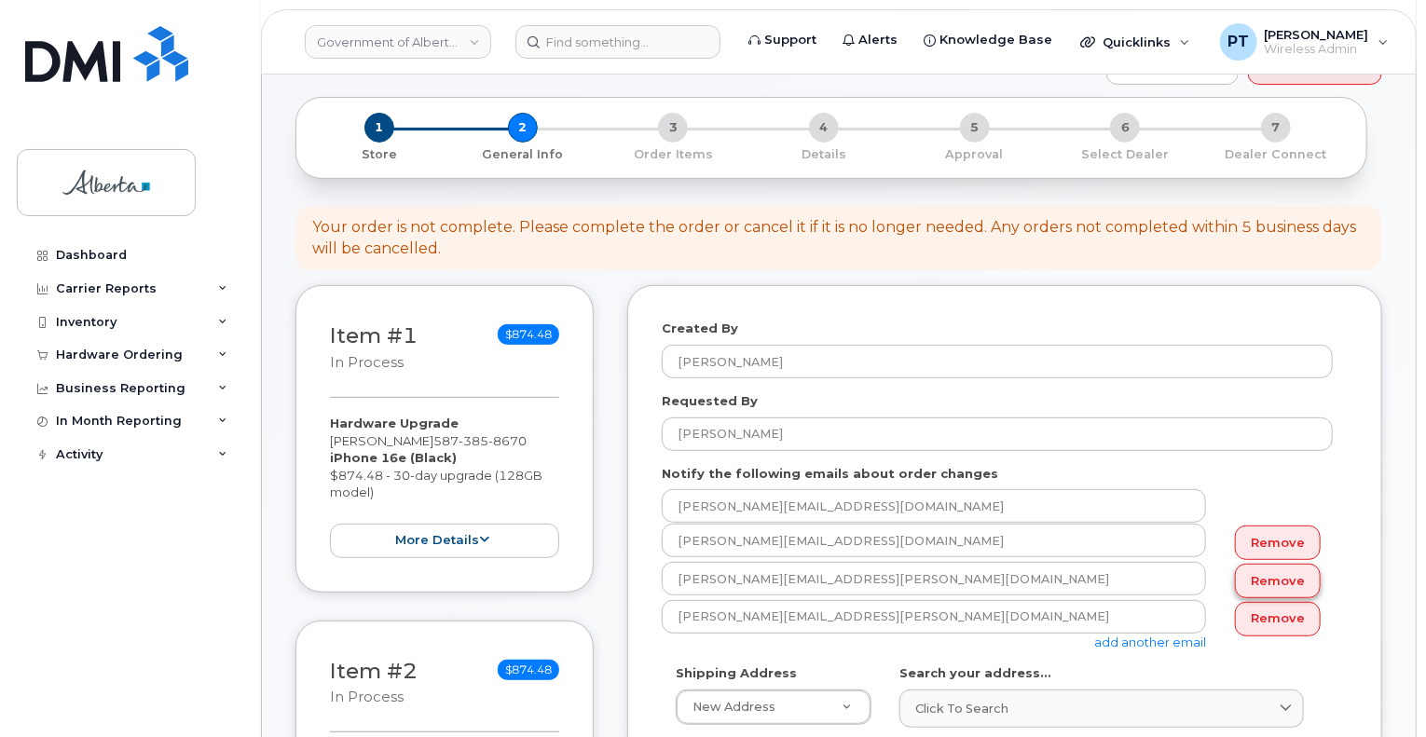
click at [1270, 566] on link "Remove" at bounding box center [1278, 581] width 86 height 34
type input "[PERSON_NAME][EMAIL_ADDRESS][PERSON_NAME][DOMAIN_NAME]"
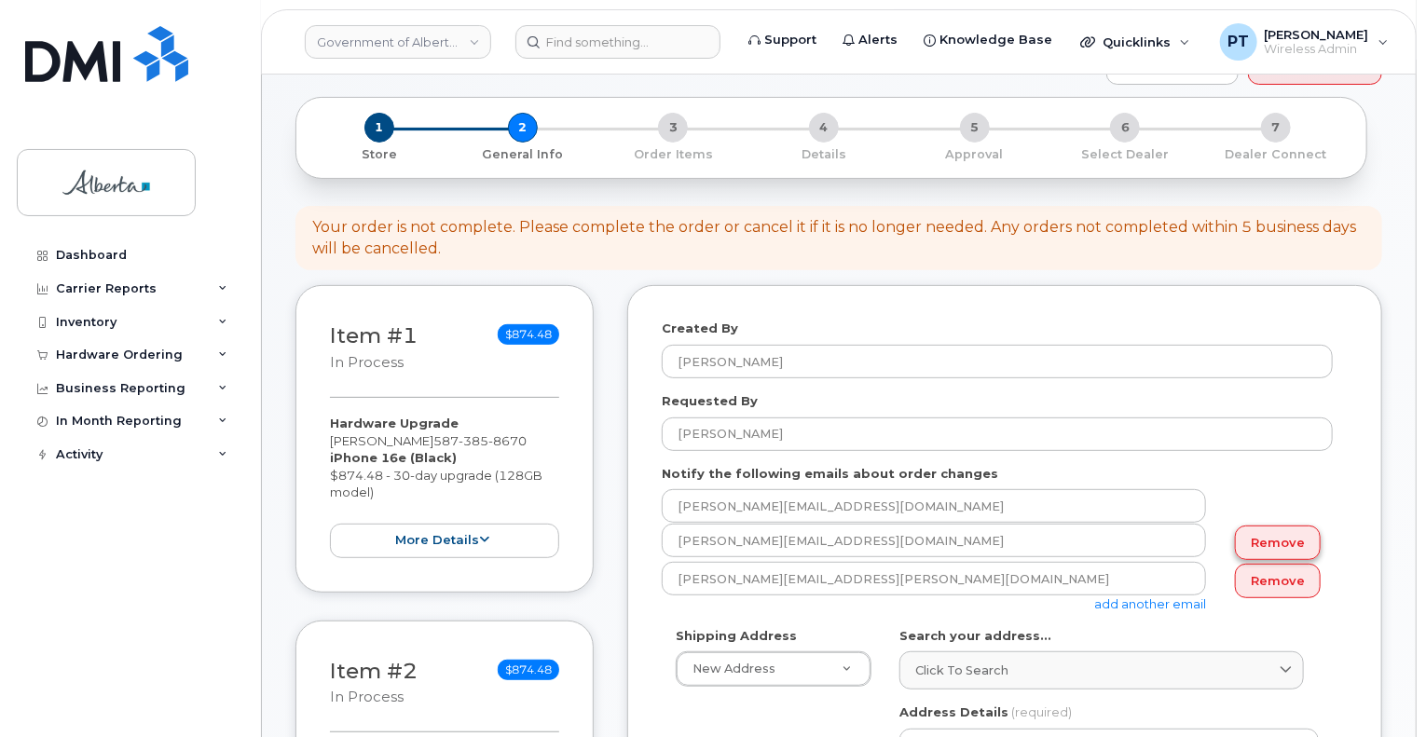
click at [1268, 526] on link "Remove" at bounding box center [1278, 543] width 86 height 34
type input "[PERSON_NAME][EMAIL_ADDRESS][PERSON_NAME][DOMAIN_NAME]"
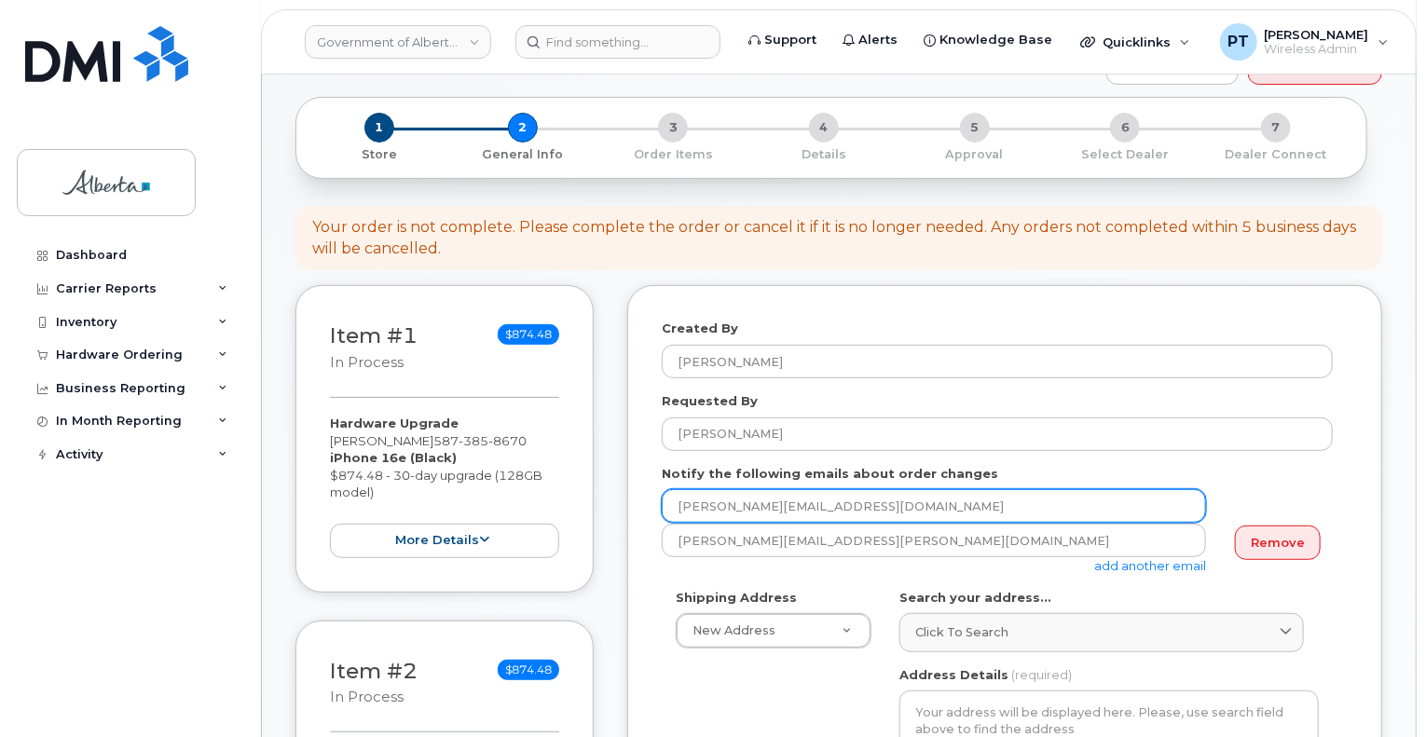
drag, startPoint x: 882, startPoint y: 484, endPoint x: 711, endPoint y: 493, distance: 171.7
paste input "[PERSON_NAME].[PERSON_NAME]"
type input "[PERSON_NAME][EMAIL_ADDRESS][PERSON_NAME][DOMAIN_NAME]"
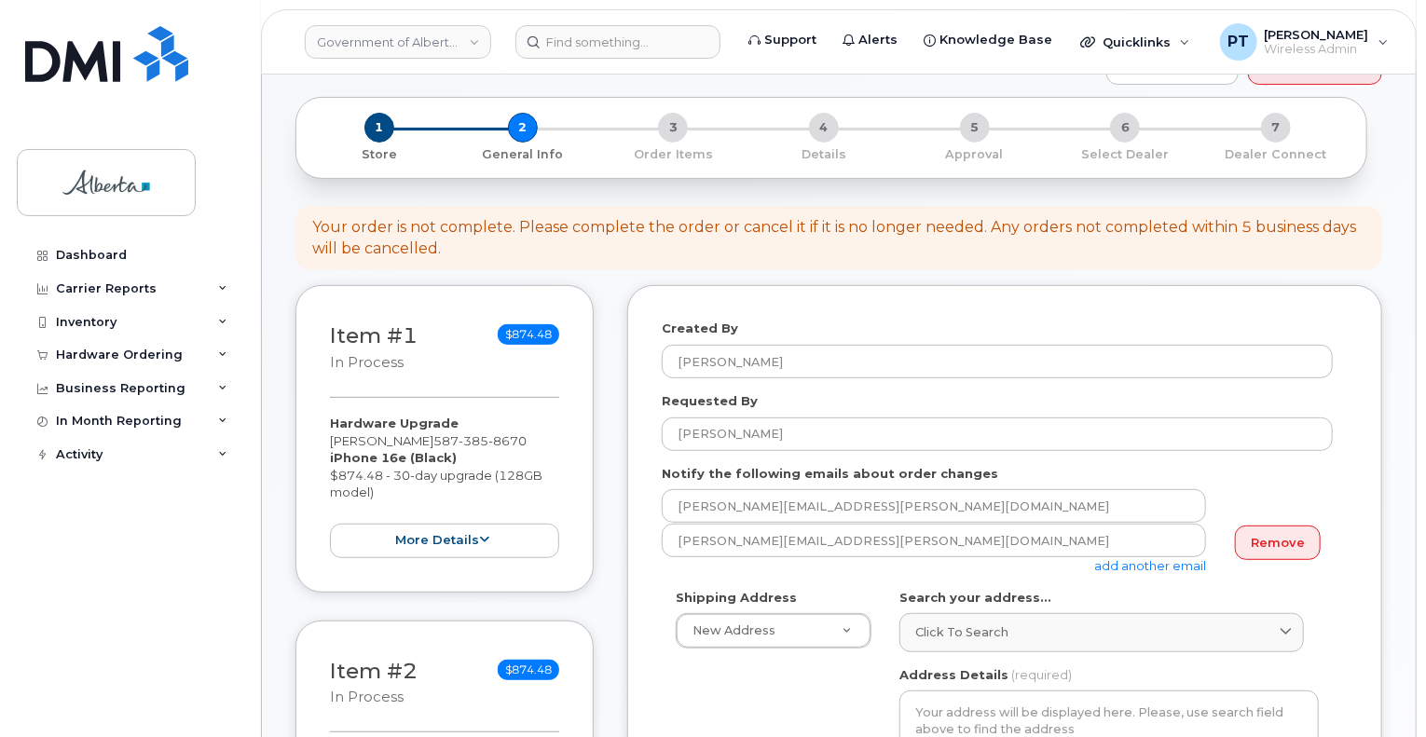
click at [1157, 558] on link "add another email" at bounding box center [1150, 565] width 112 height 15
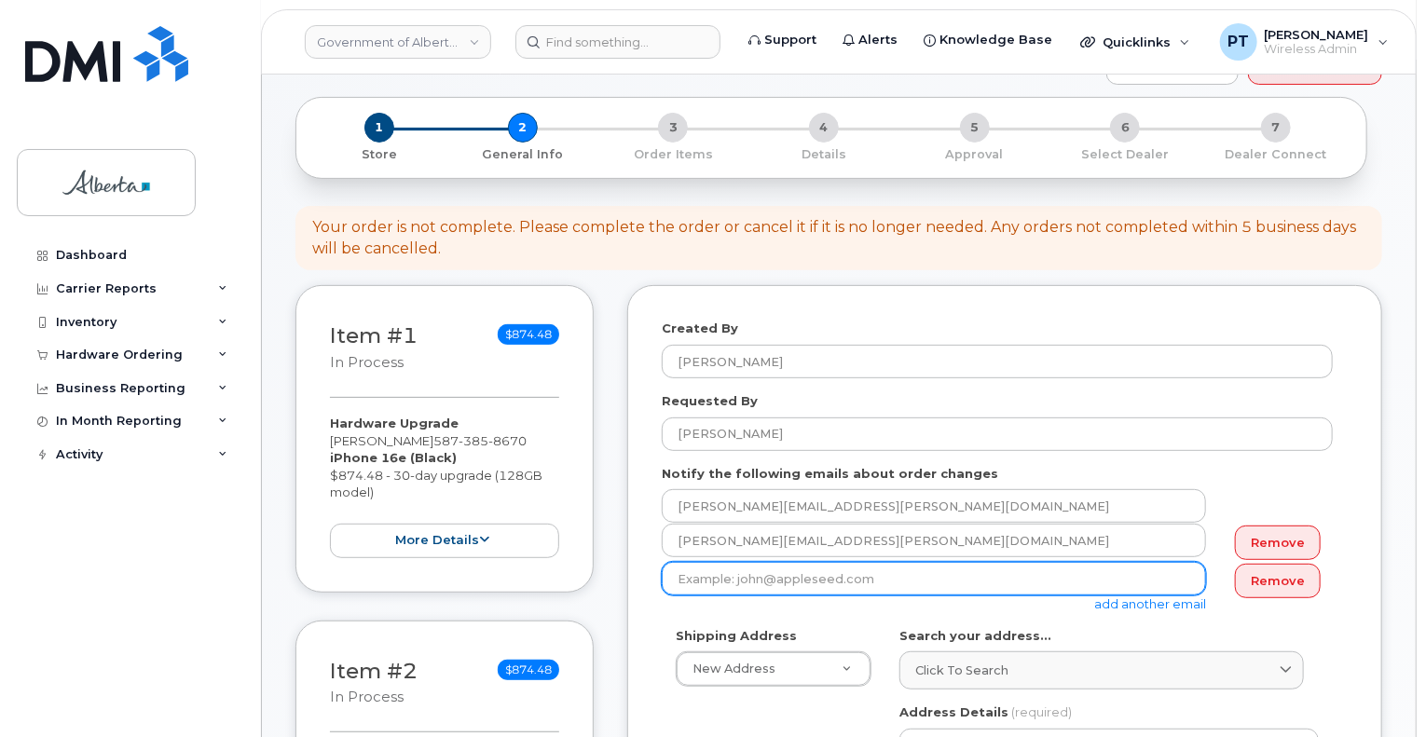
click at [741, 562] on input "email" at bounding box center [934, 579] width 544 height 34
paste input "[PERSON_NAME][EMAIL_ADDRESS][DOMAIN_NAME]"
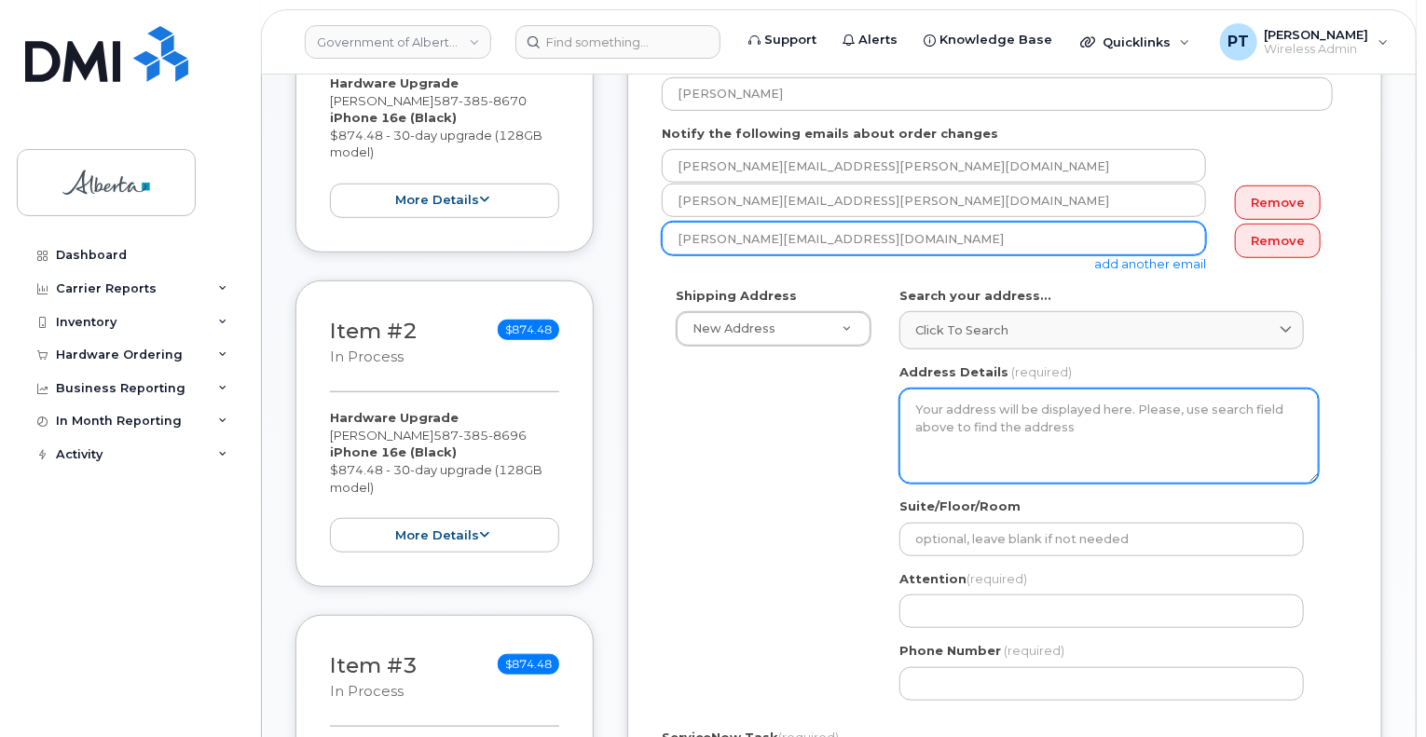
scroll to position [559, 0]
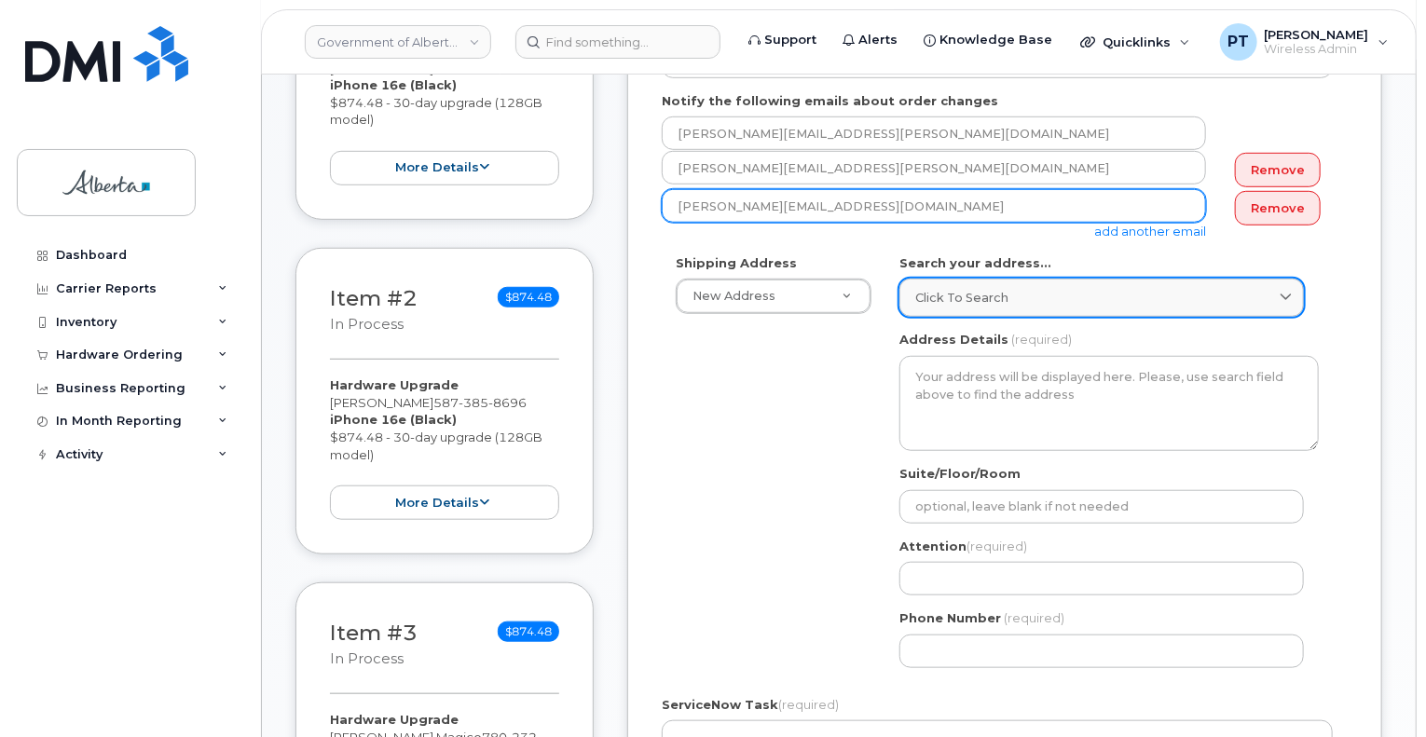
type input "[PERSON_NAME][EMAIL_ADDRESS][DOMAIN_NAME]"
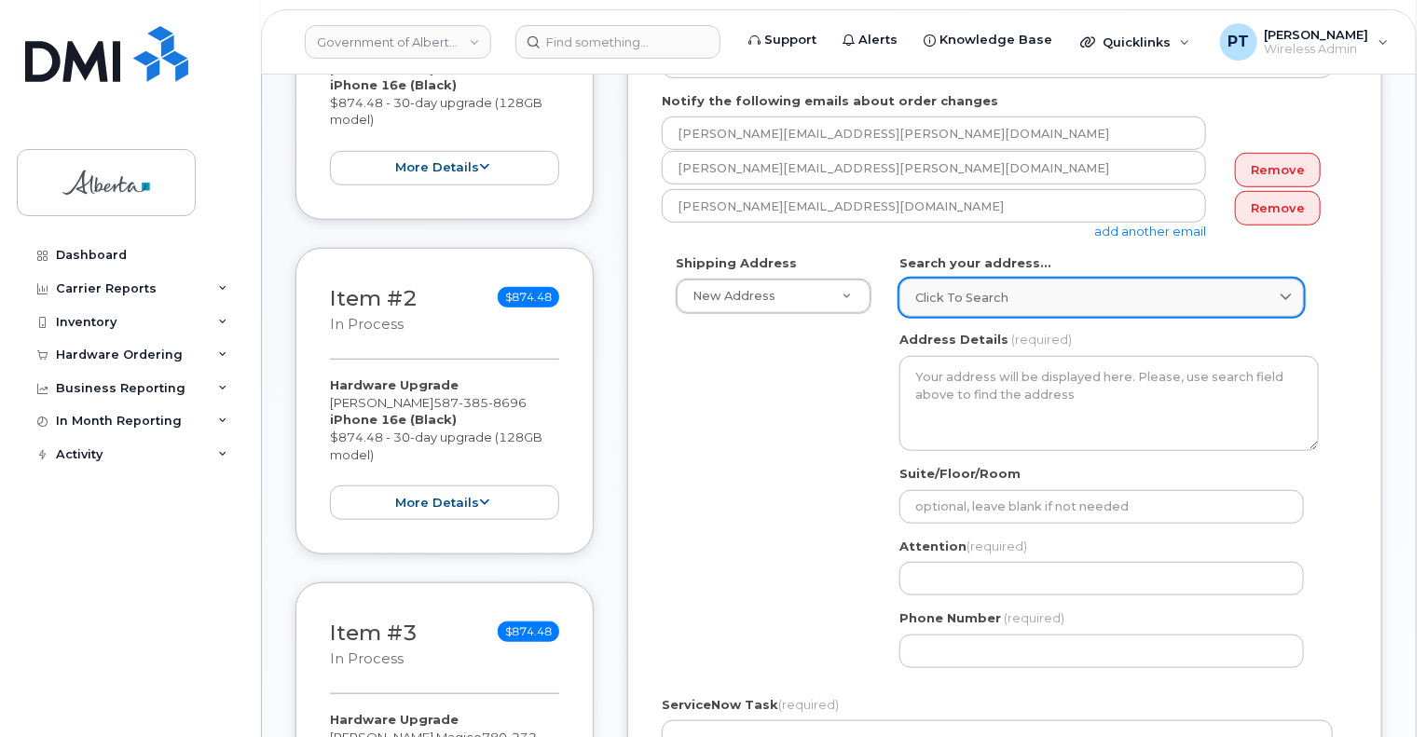
click at [1044, 289] on div "Click to search" at bounding box center [1101, 298] width 373 height 18
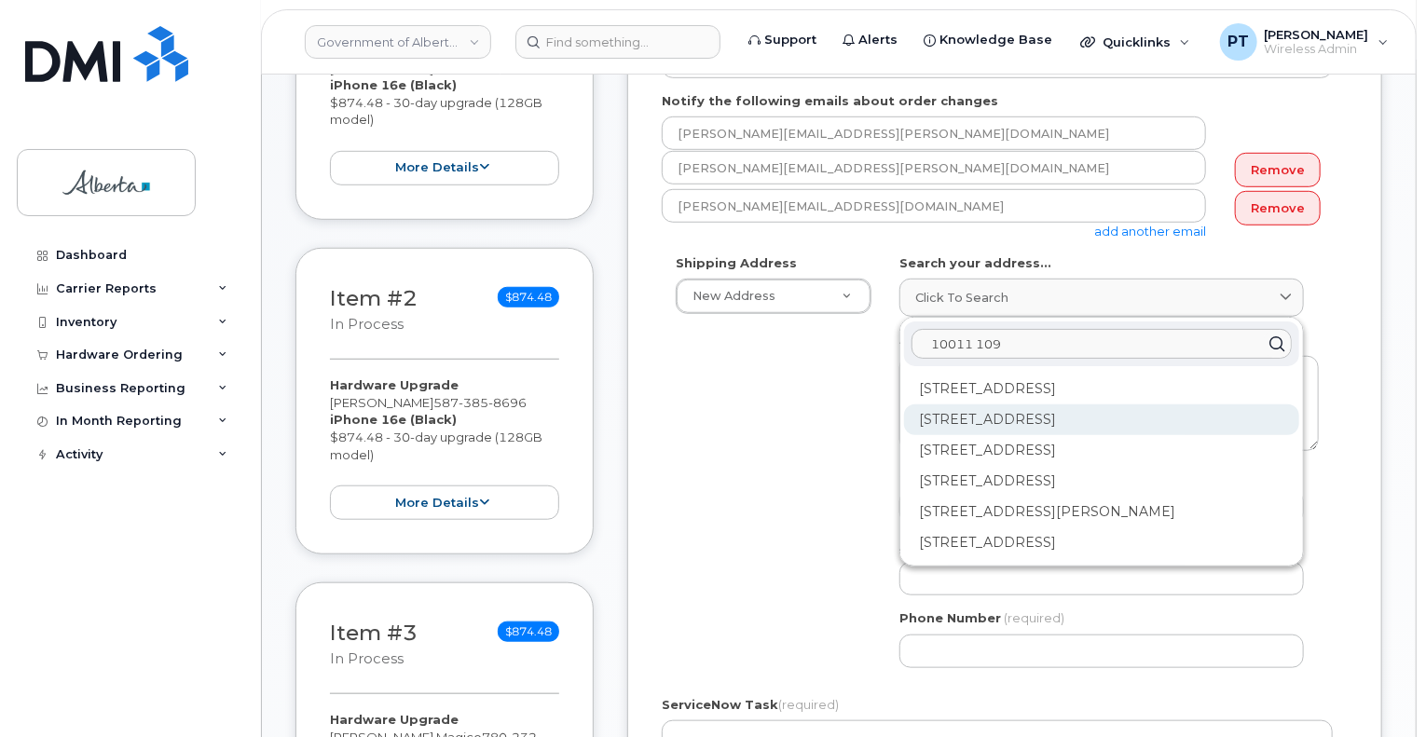
type input "10011 109"
click at [1059, 410] on div "[STREET_ADDRESS]" at bounding box center [1101, 419] width 395 height 31
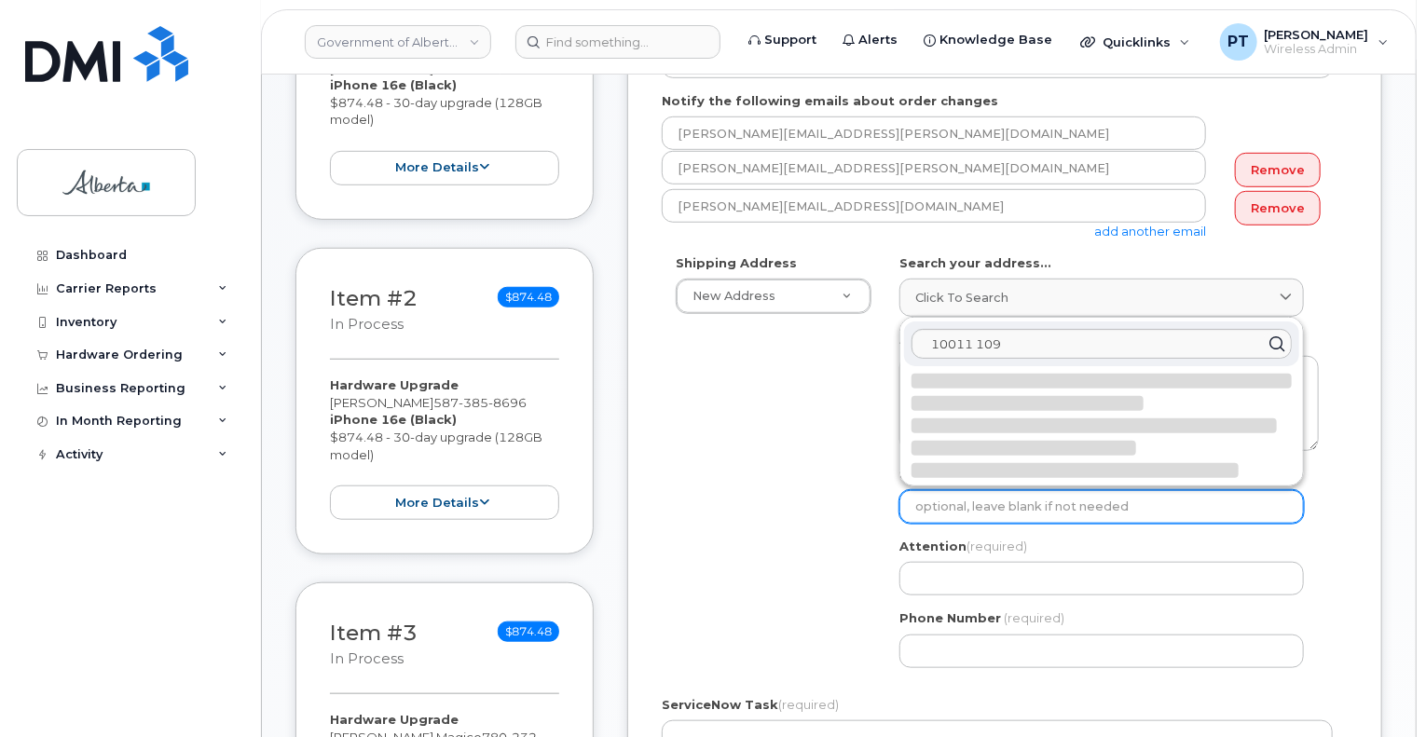
select select
type textarea "[STREET_ADDRESS]"
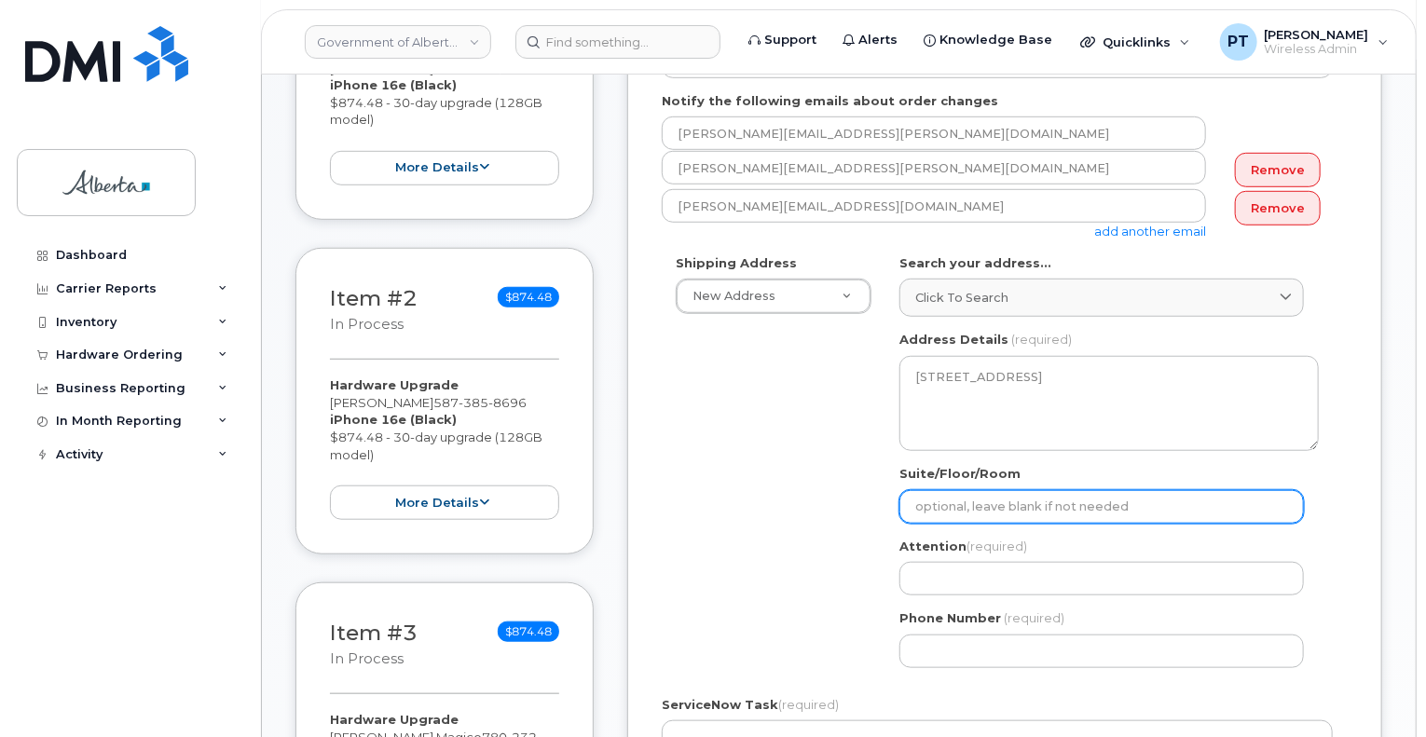
click at [974, 490] on input "Suite/Floor/Room" at bounding box center [1101, 507] width 404 height 34
select select
type input "9"
select select
type input "9t"
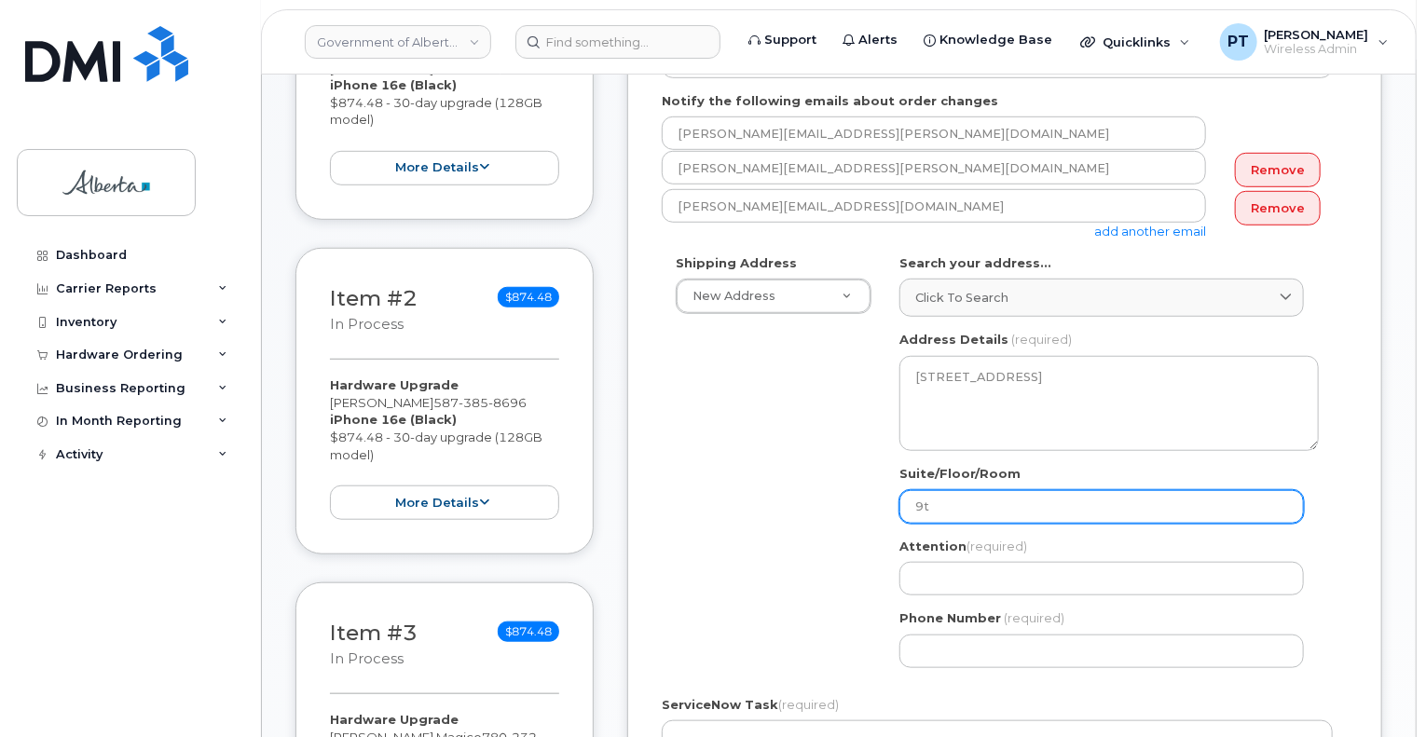
select select
type input "9th Floor"
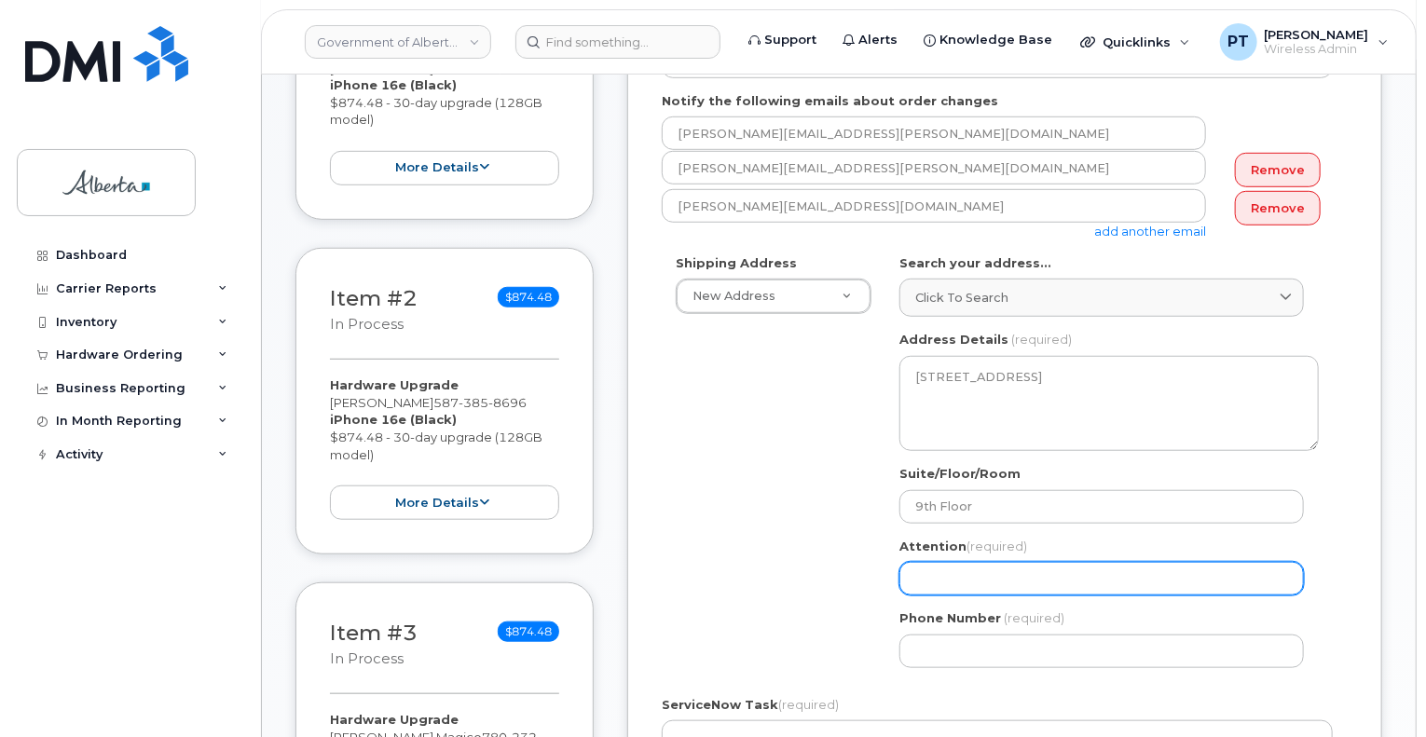
click at [1058, 562] on input "Attention (required)" at bounding box center [1101, 579] width 404 height 34
paste input "[PERSON_NAME]"
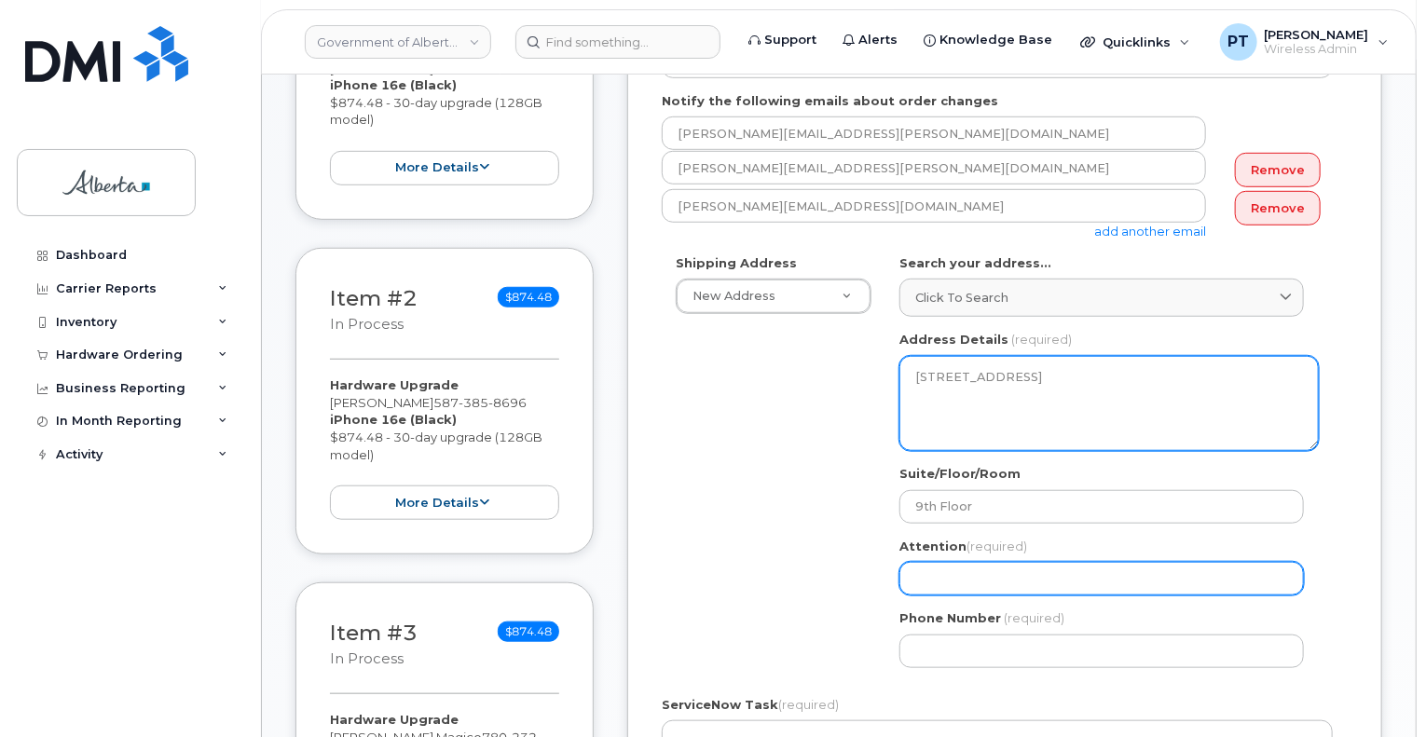
select select
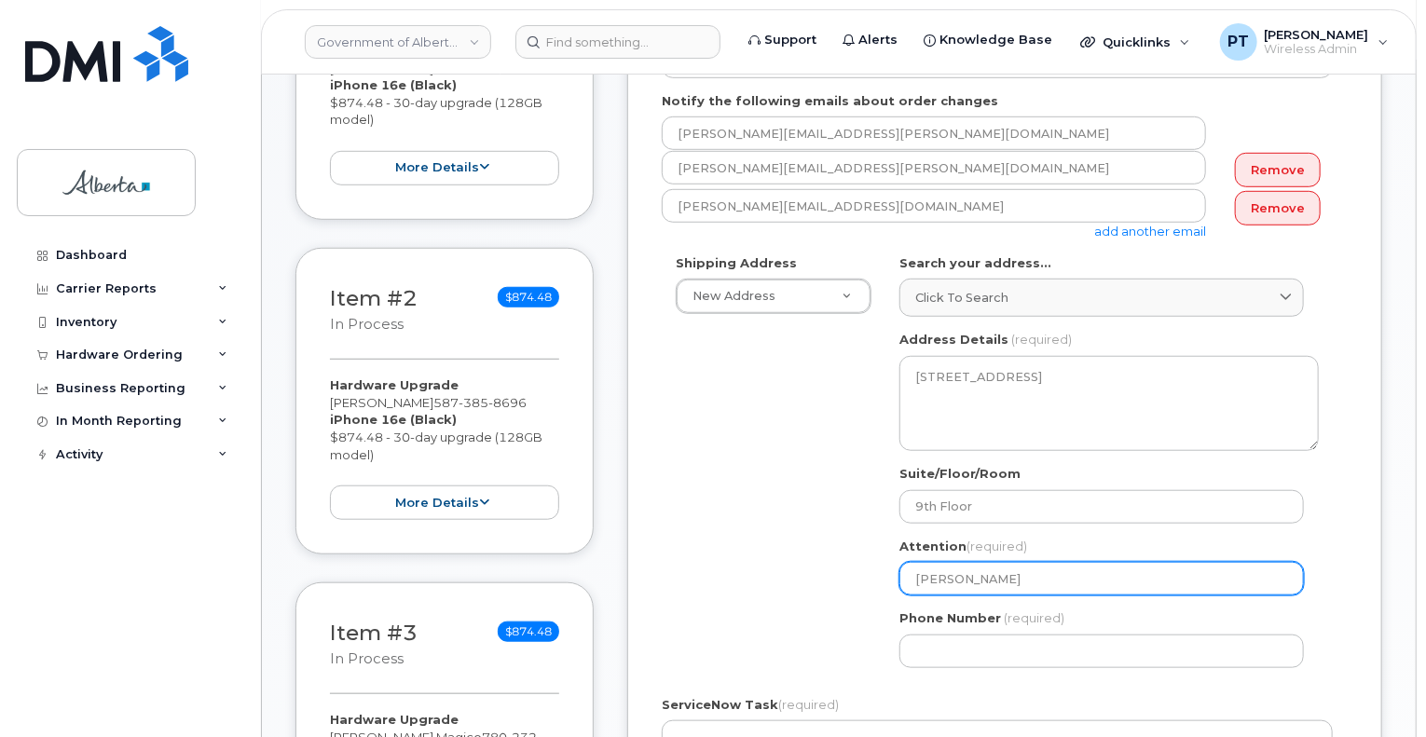
type input "[PERSON_NAME]"
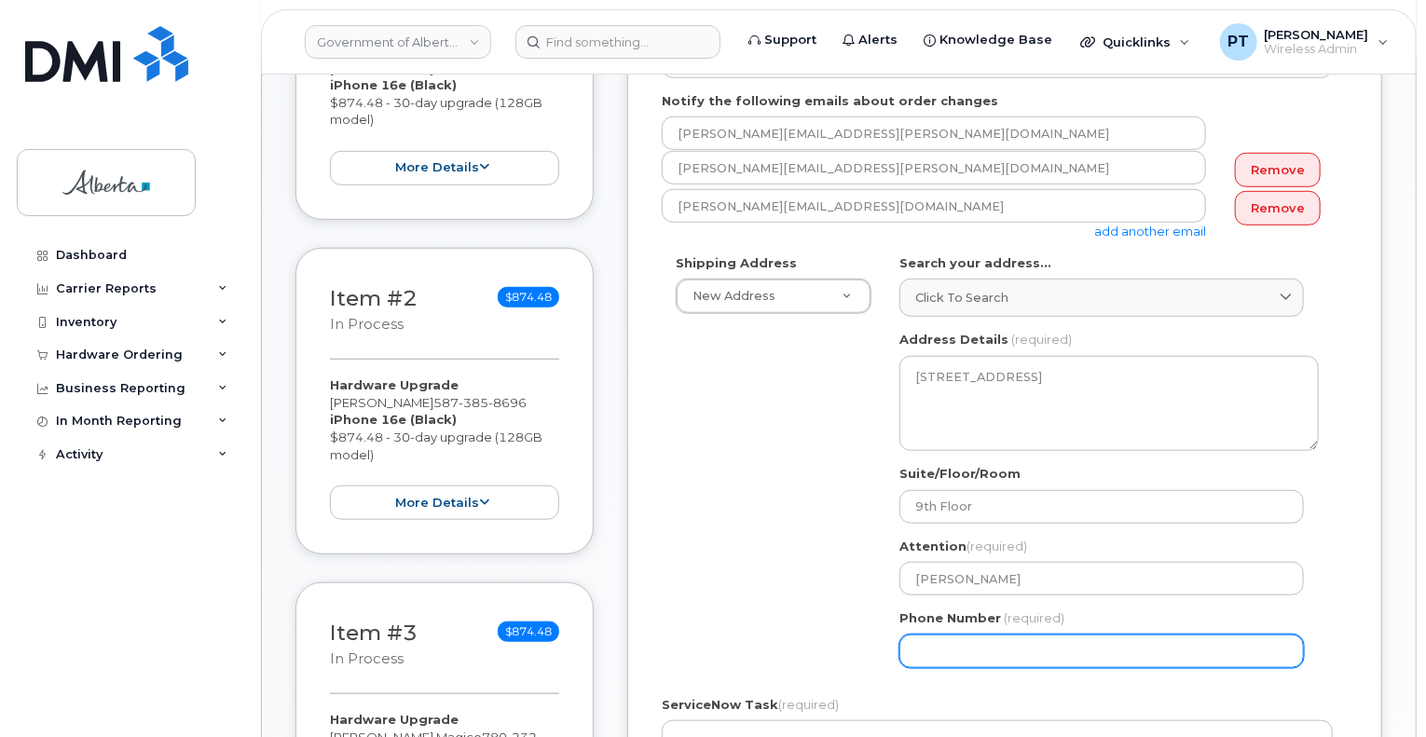
click at [1094, 640] on input "Phone Number" at bounding box center [1101, 652] width 404 height 34
paste input "7806442606"
select select
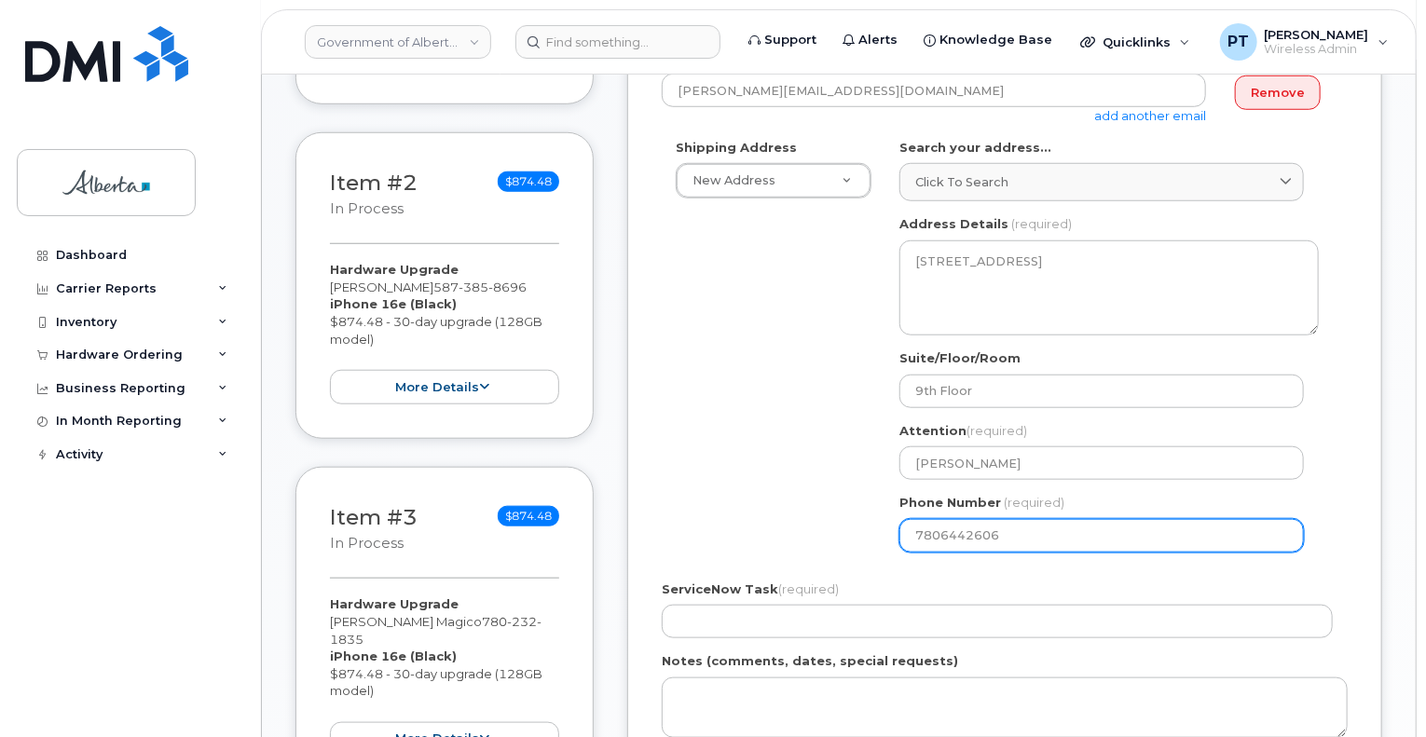
scroll to position [839, 0]
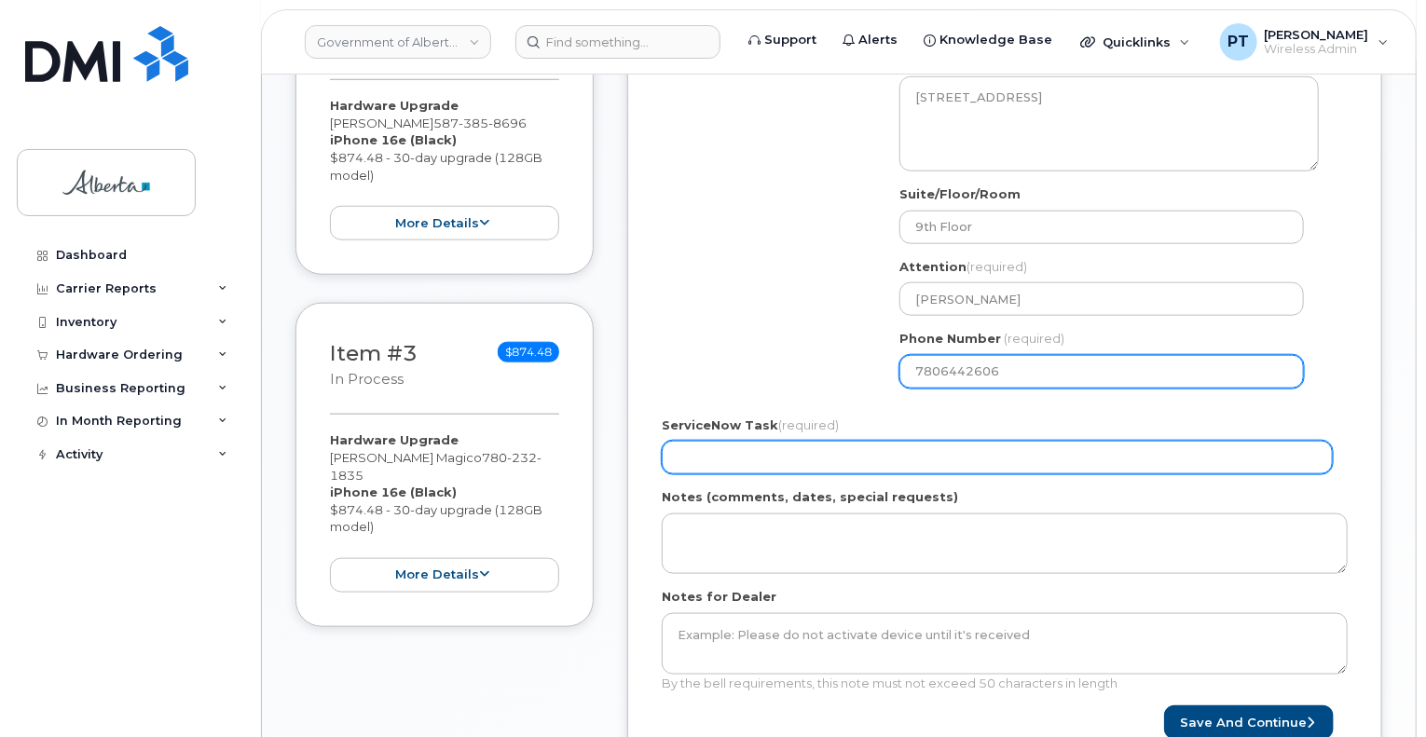
type input "7806442606"
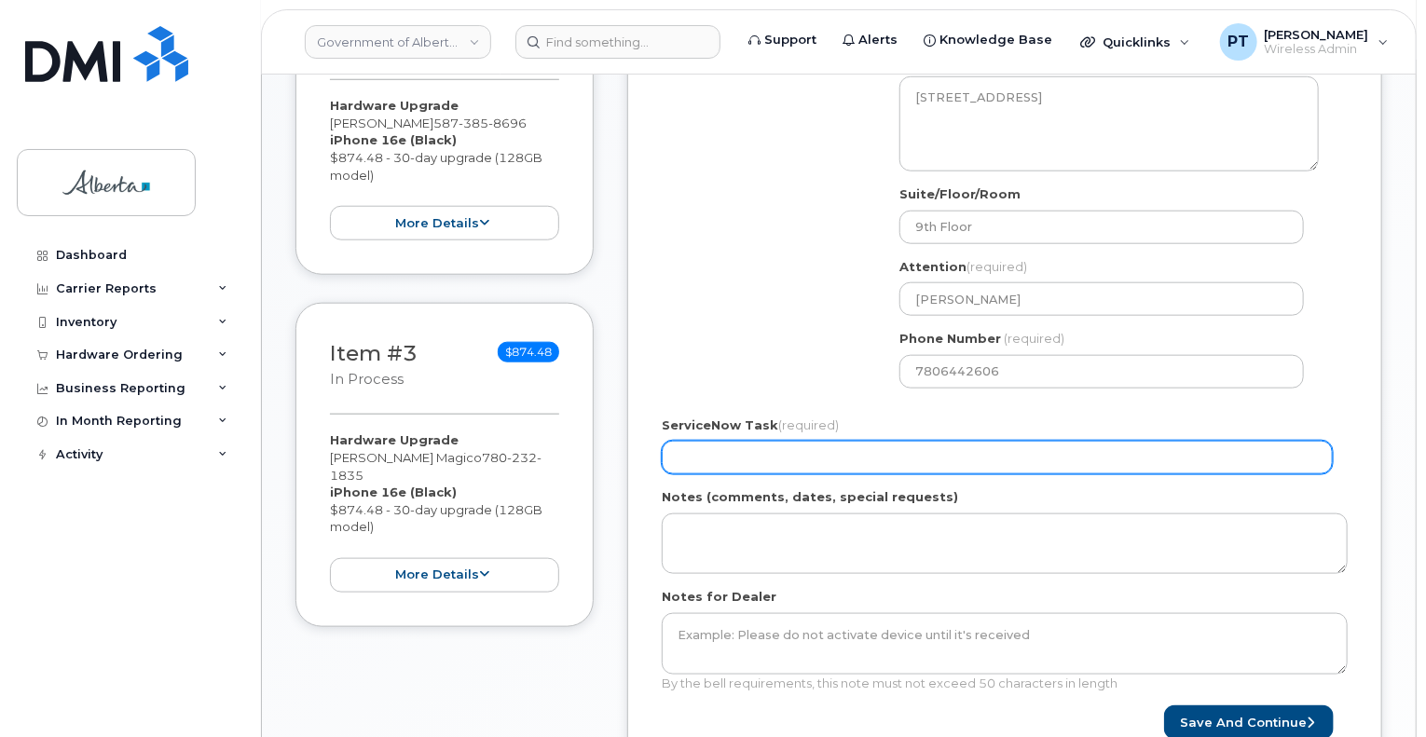
click at [847, 443] on input "ServiceNow Task (required)" at bounding box center [997, 458] width 671 height 34
click at [938, 448] on input "ServiceNow Task (required)" at bounding box center [997, 458] width 671 height 34
paste input "SCTASK0856238"
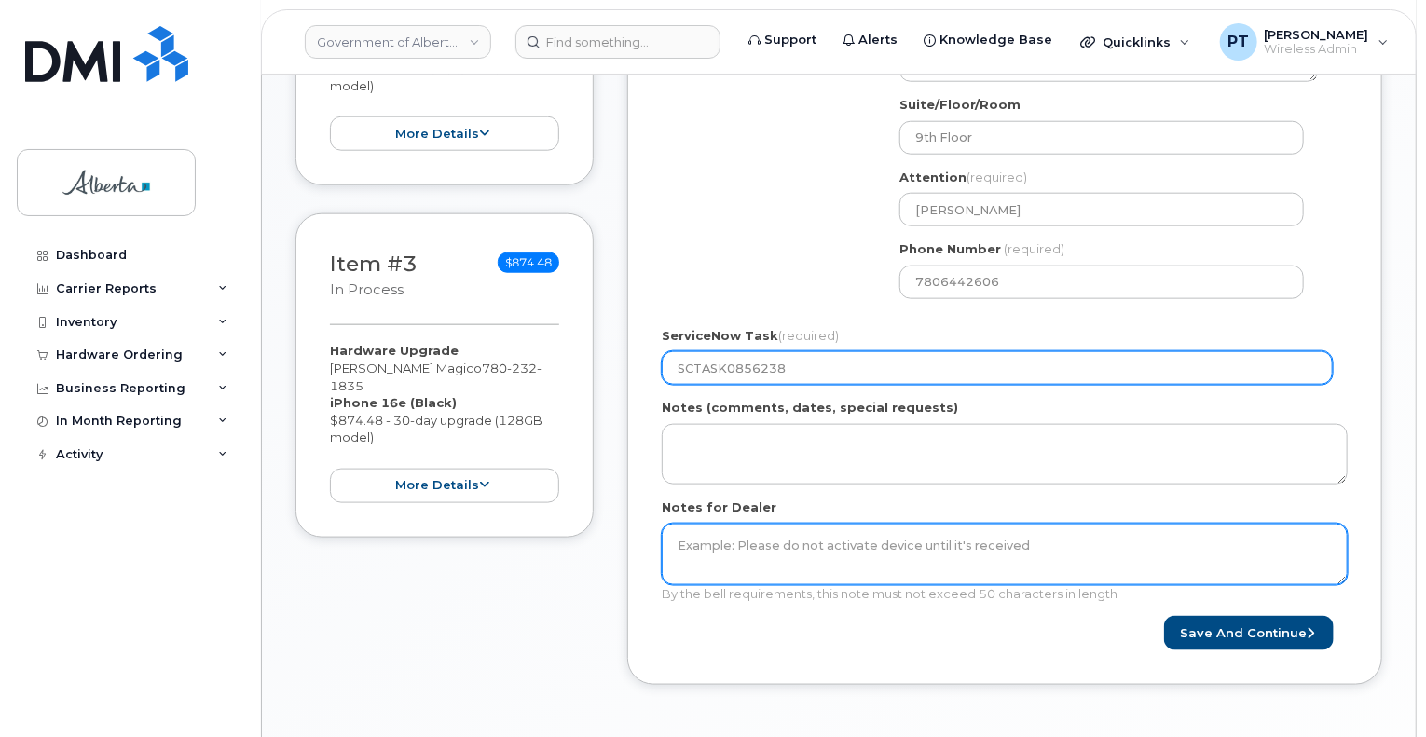
scroll to position [932, 0]
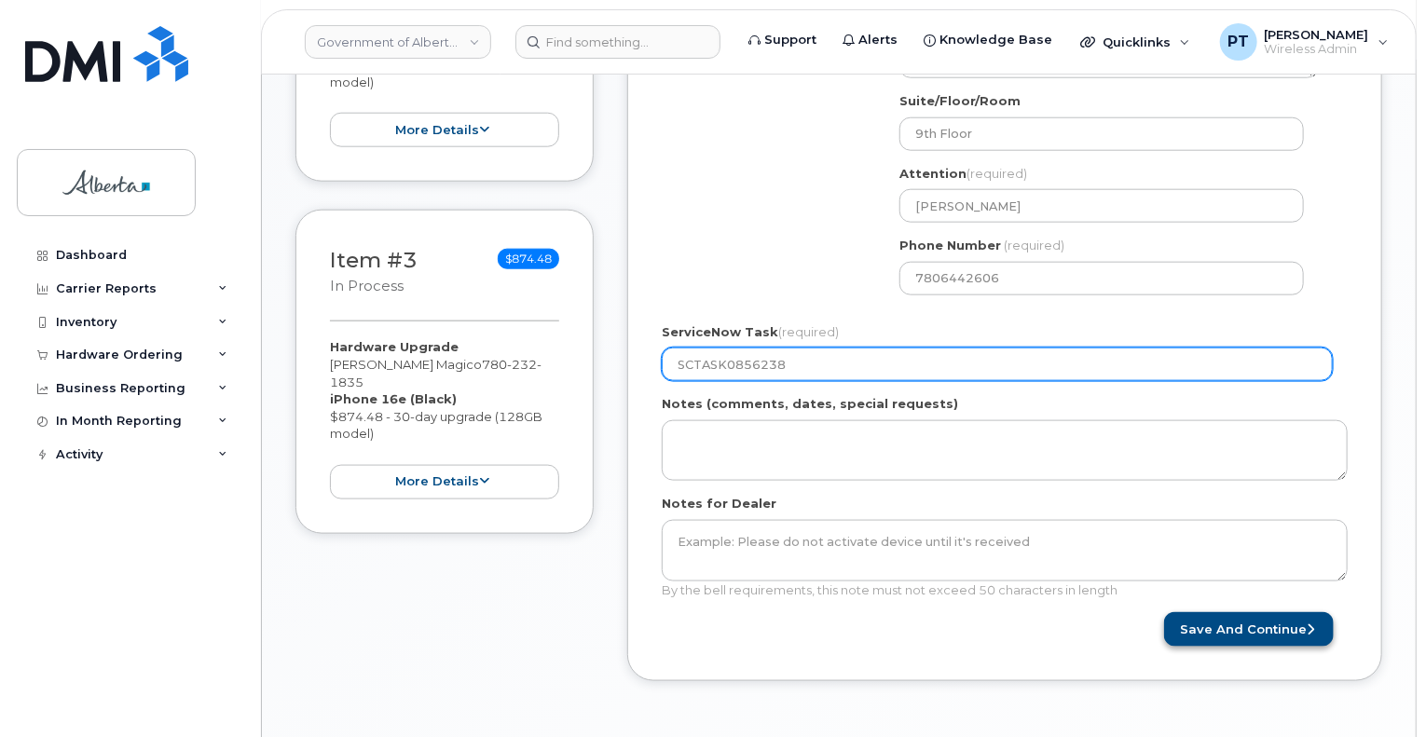
type input "SCTASK0856238"
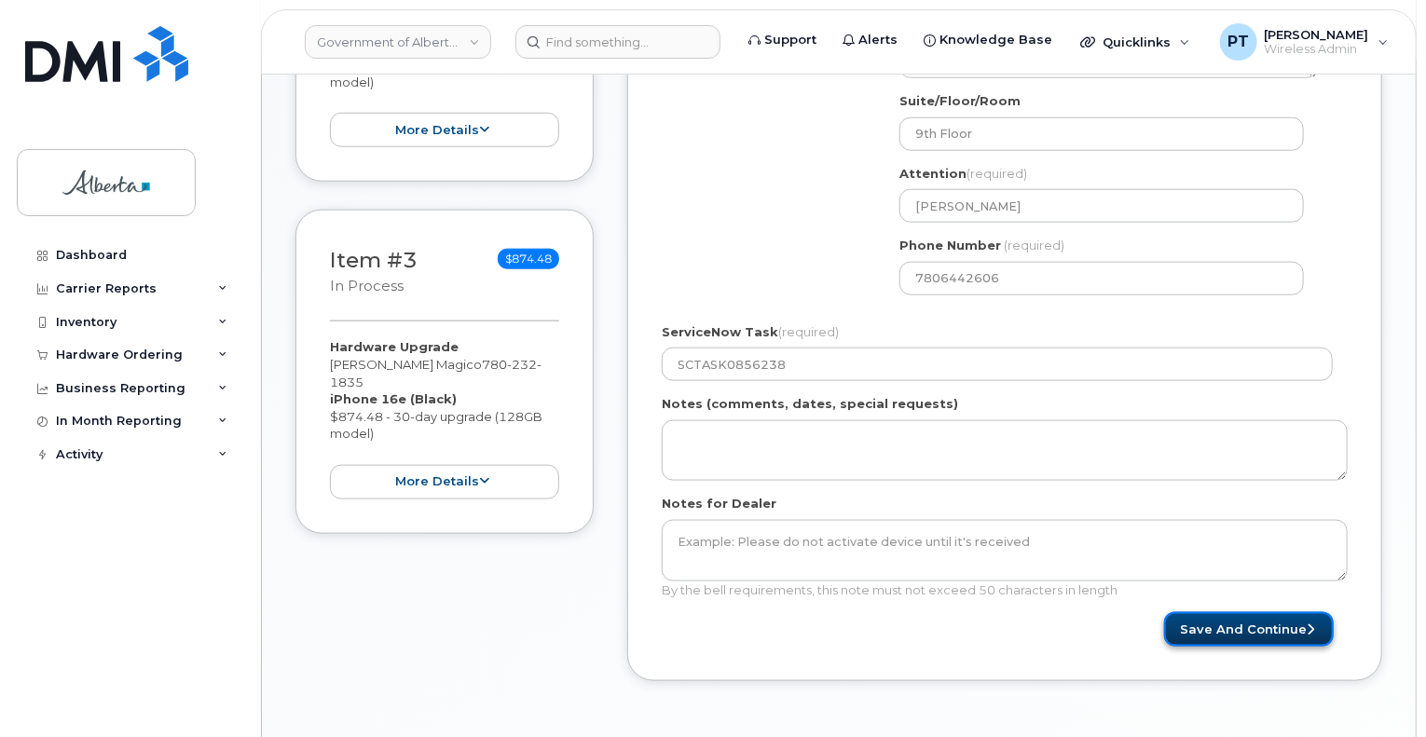
click at [1230, 612] on button "Save and Continue" at bounding box center [1249, 629] width 170 height 34
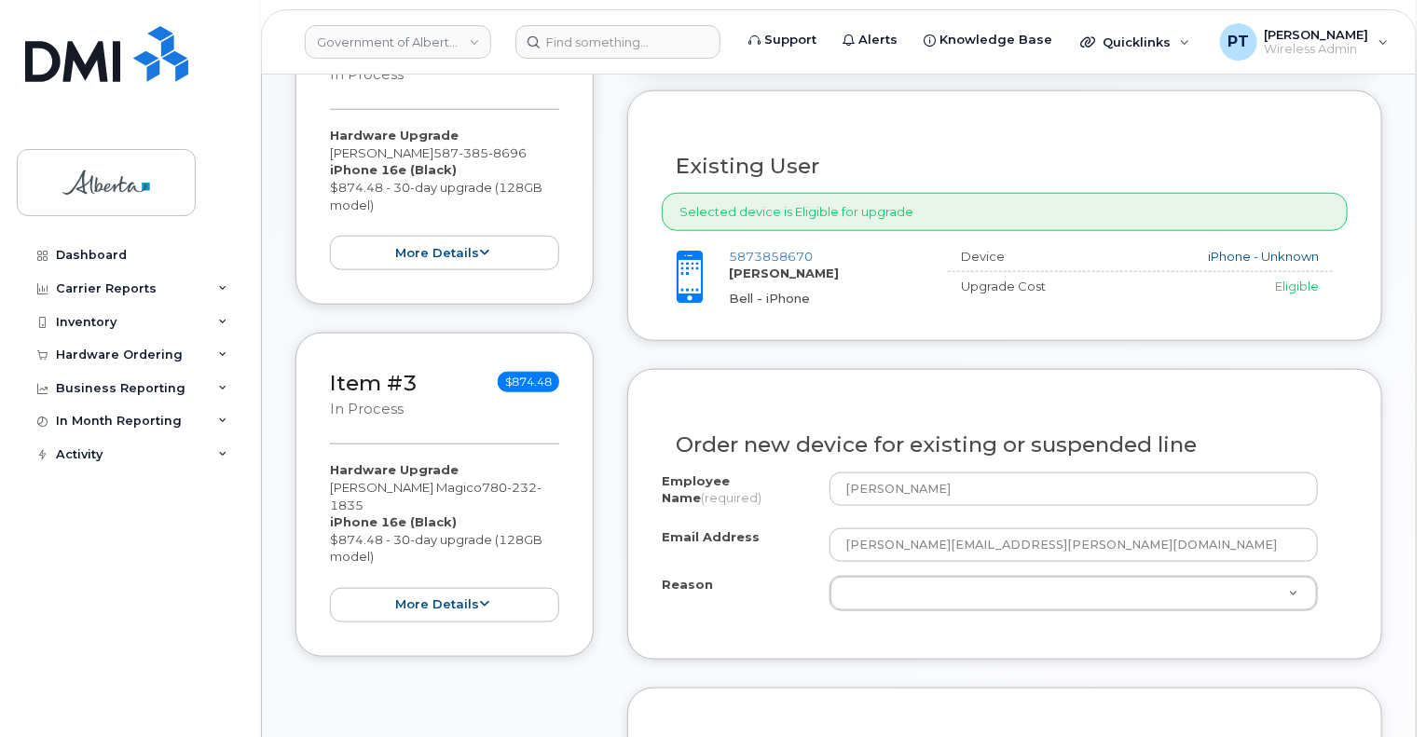
scroll to position [840, 0]
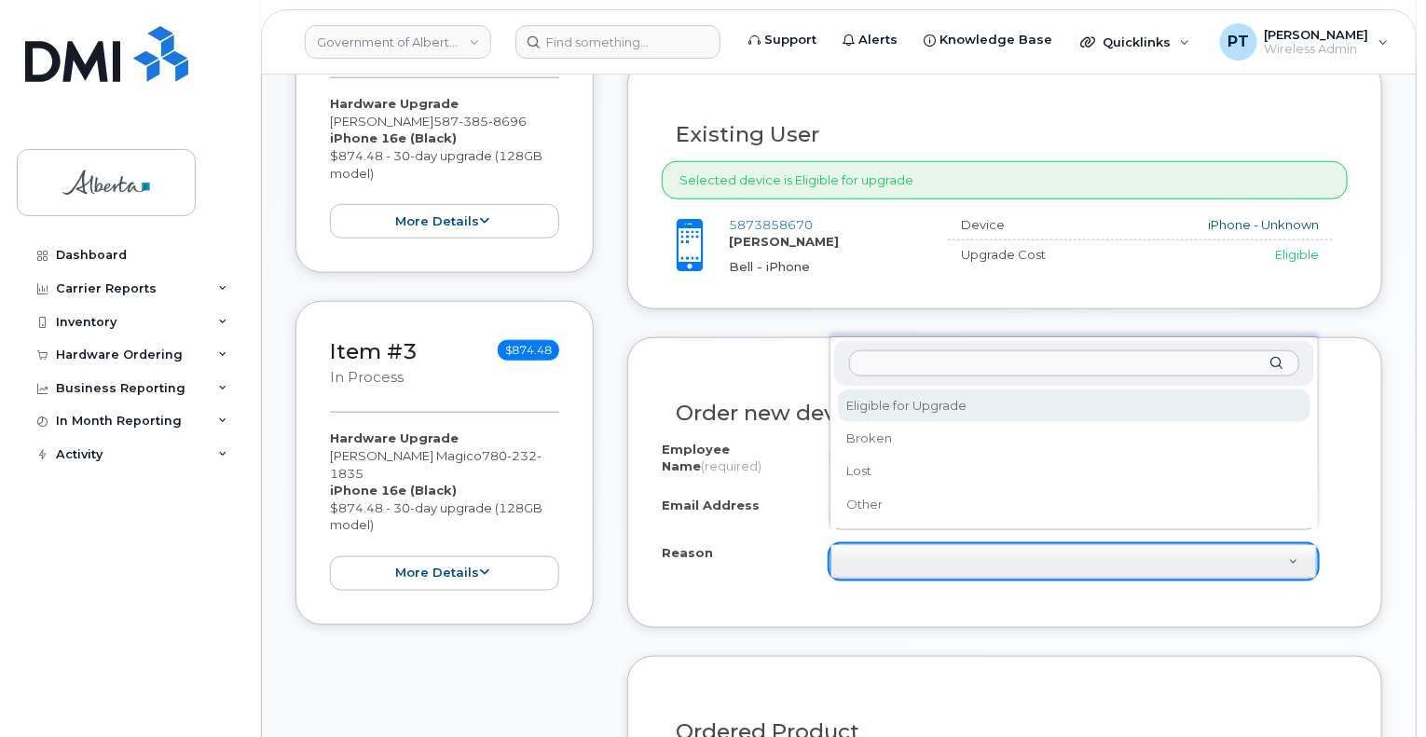
select select "eligible_for_upgrade"
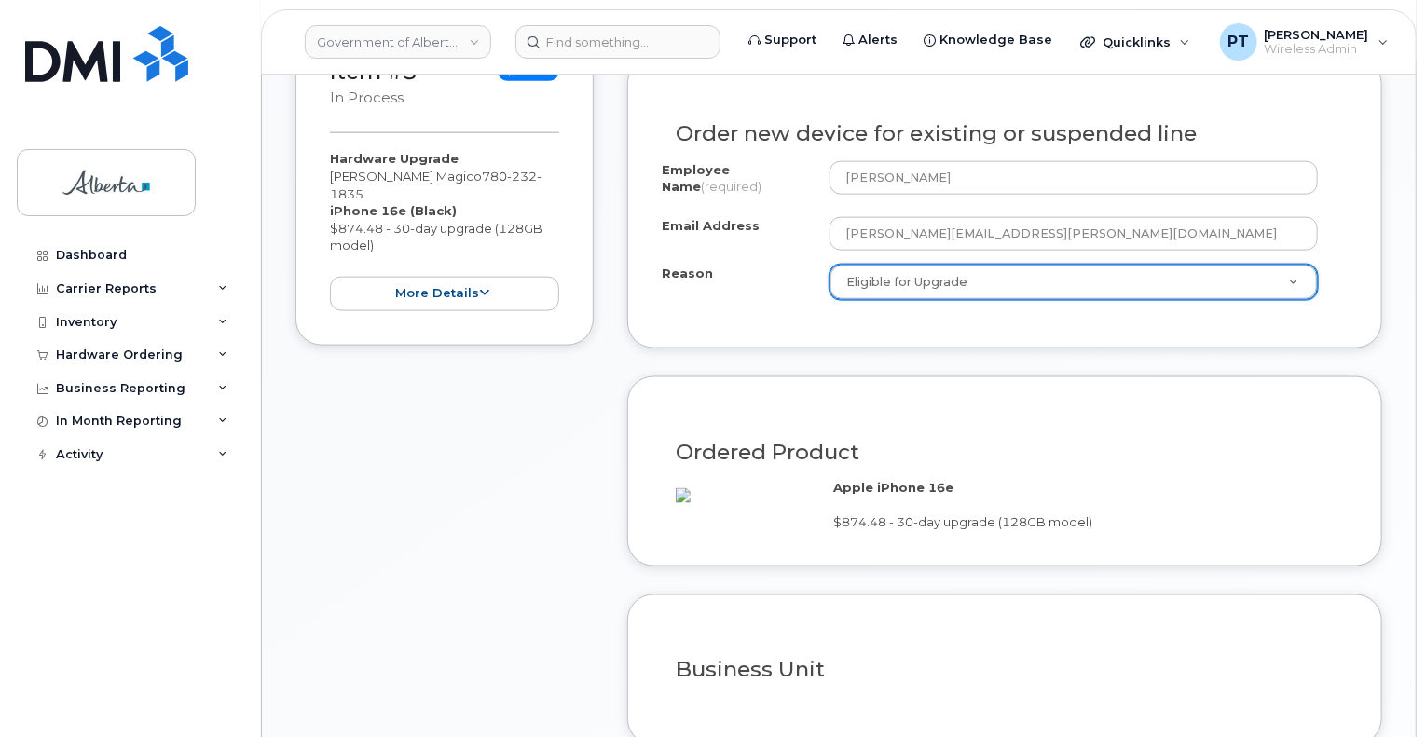
scroll to position [1213, 0]
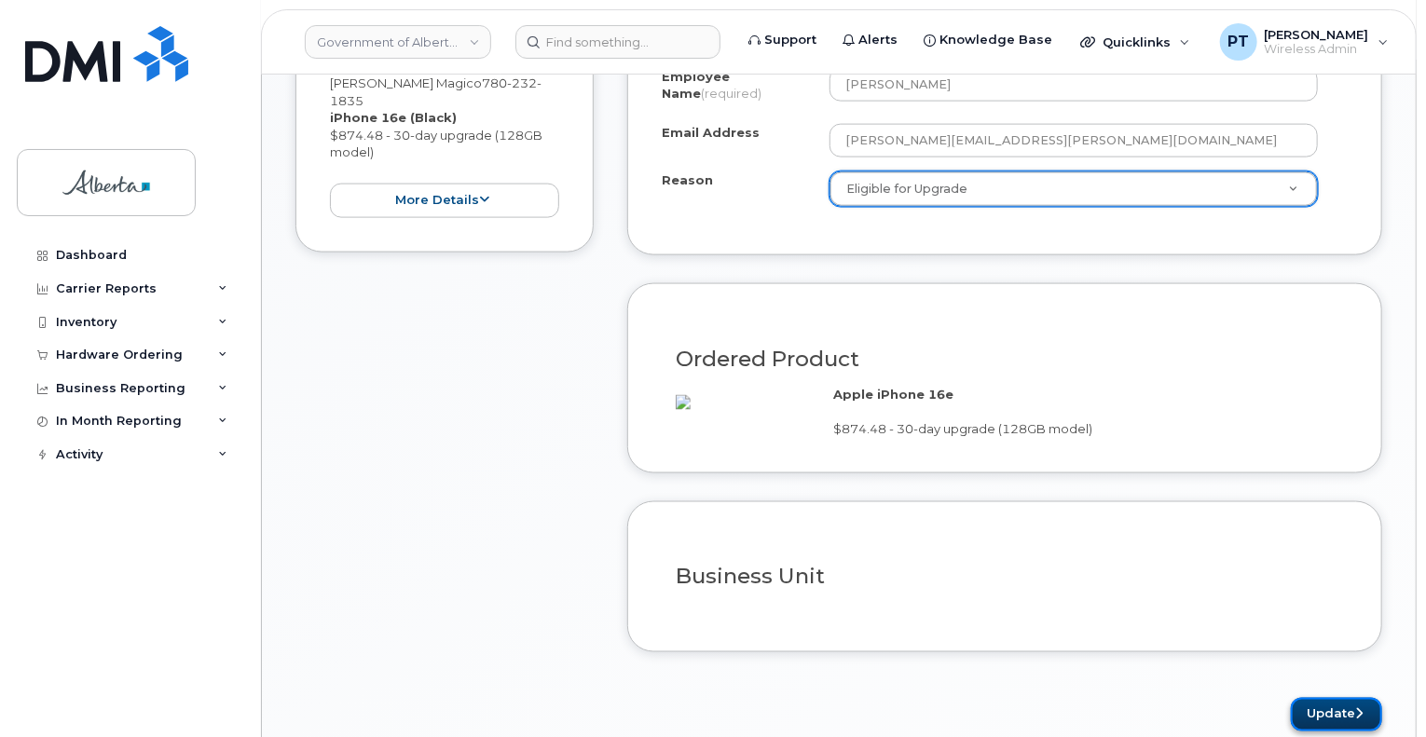
click at [1314, 709] on button "Update" at bounding box center [1336, 715] width 91 height 34
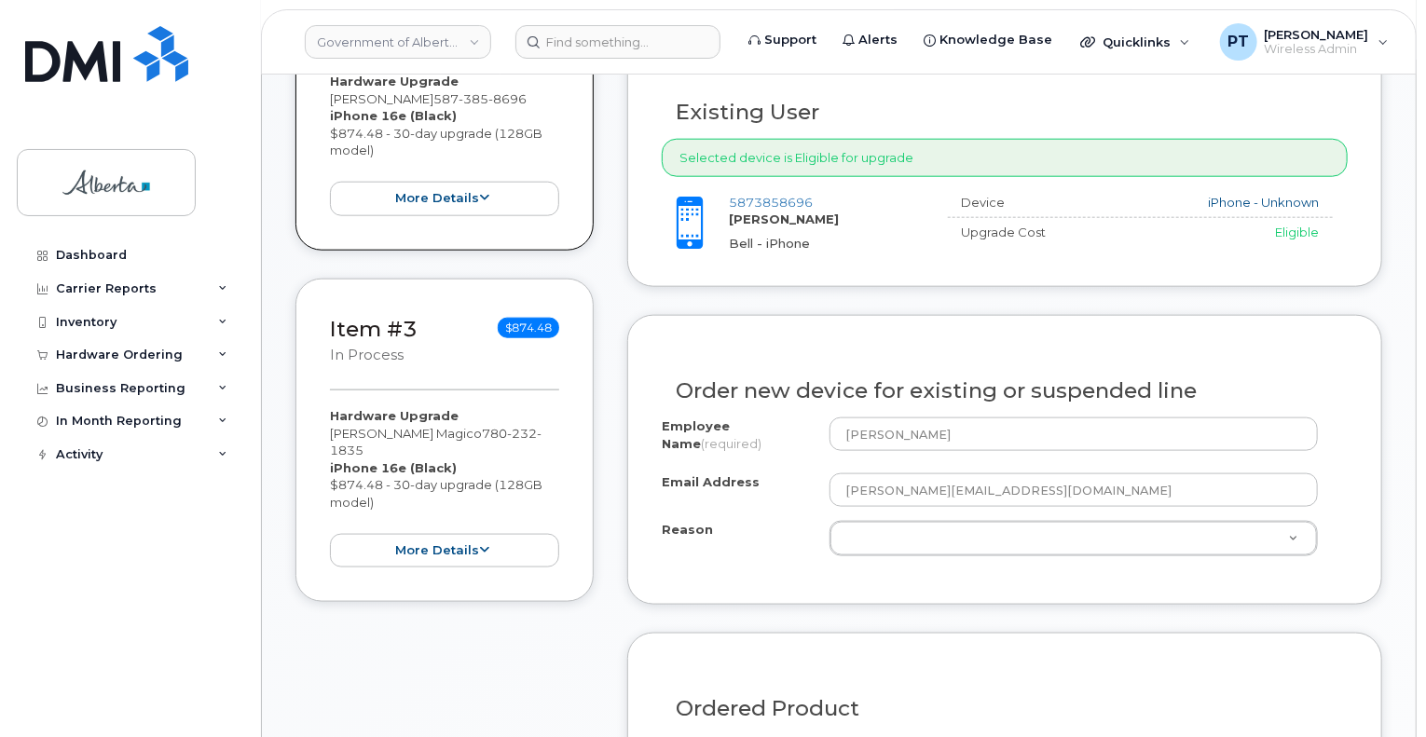
scroll to position [1027, 0]
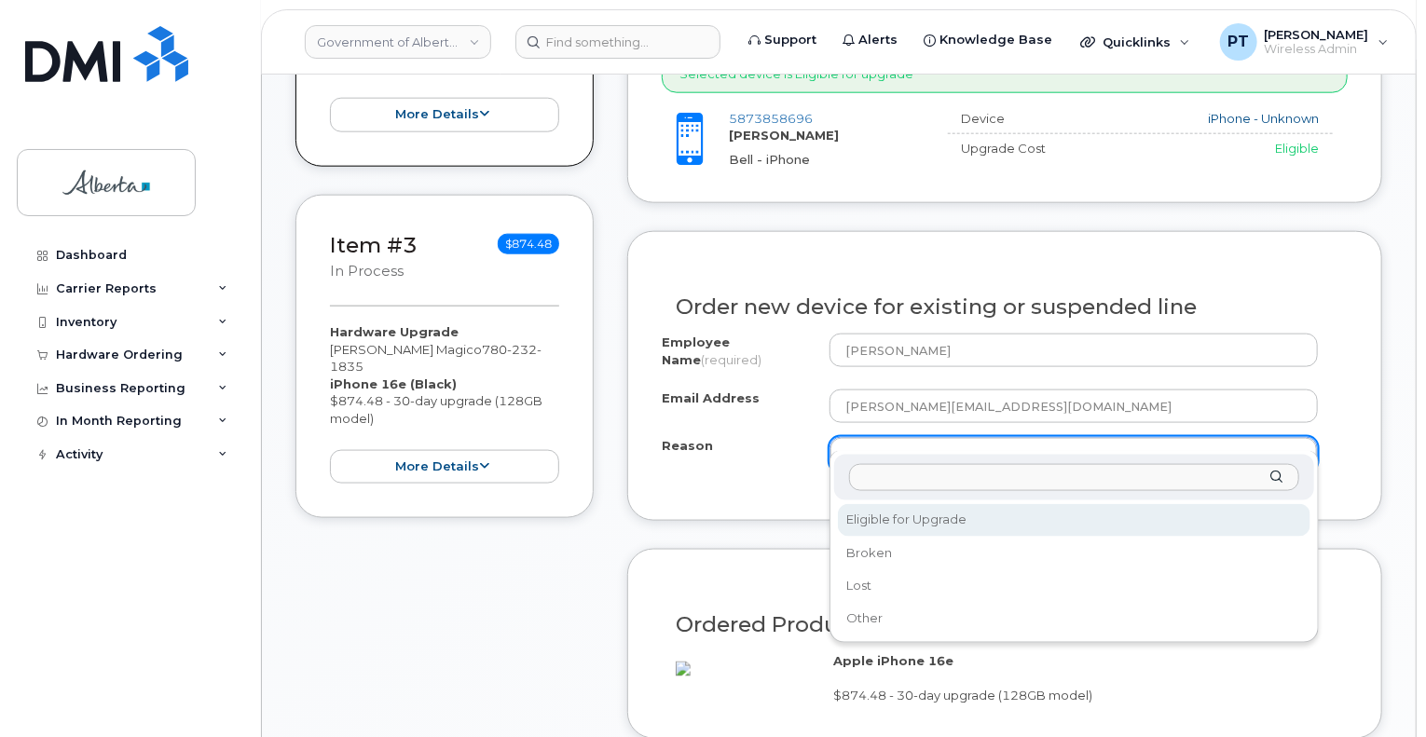
drag, startPoint x: 920, startPoint y: 519, endPoint x: 924, endPoint y: 507, distance: 13.0
select select "eligible_for_upgrade"
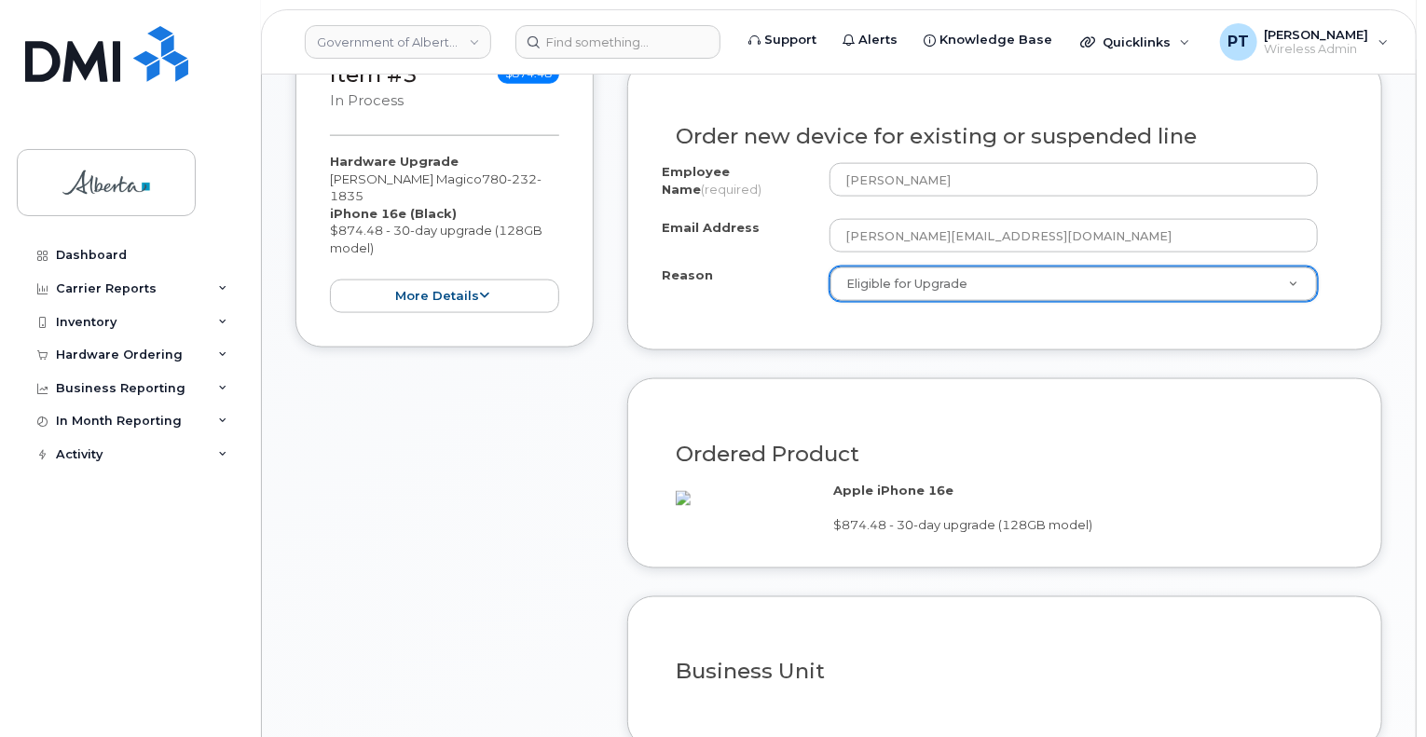
scroll to position [1400, 0]
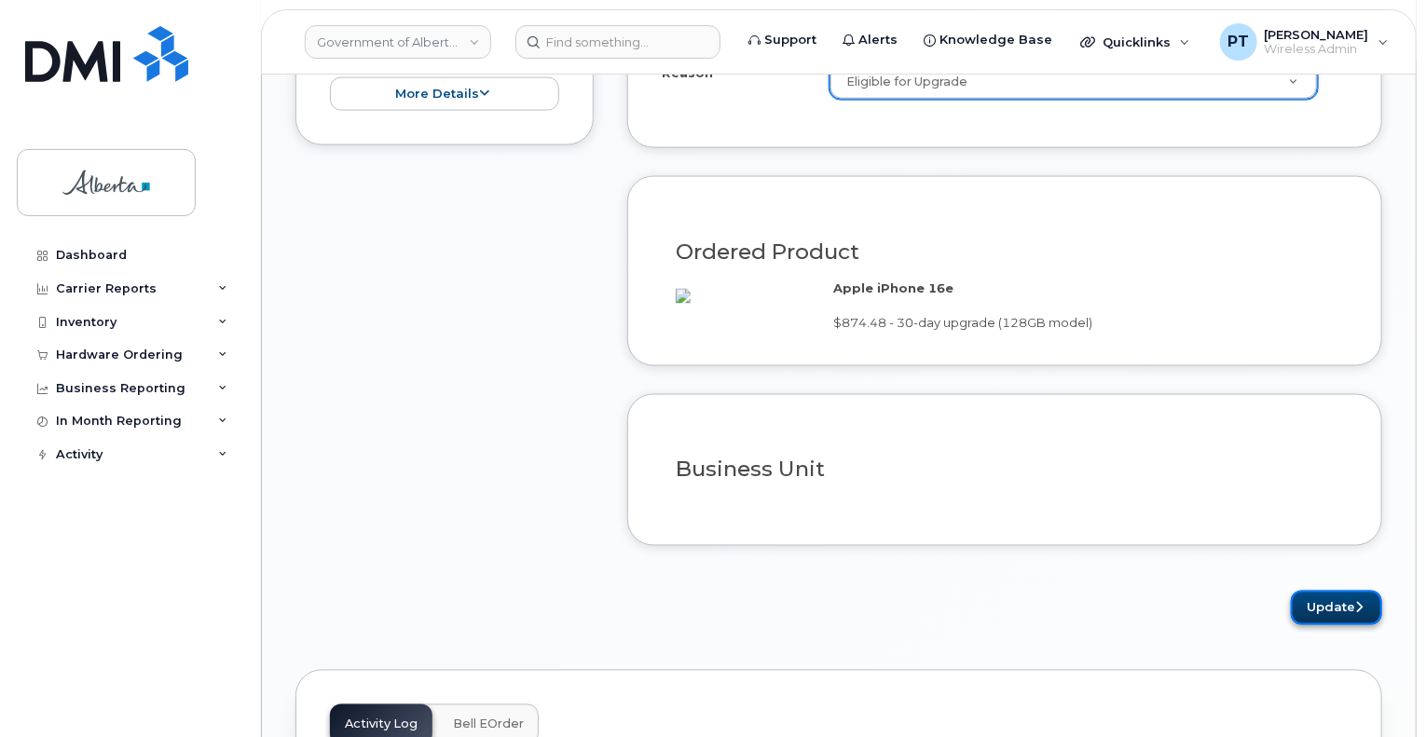
click at [1305, 600] on button "Update" at bounding box center [1336, 608] width 91 height 34
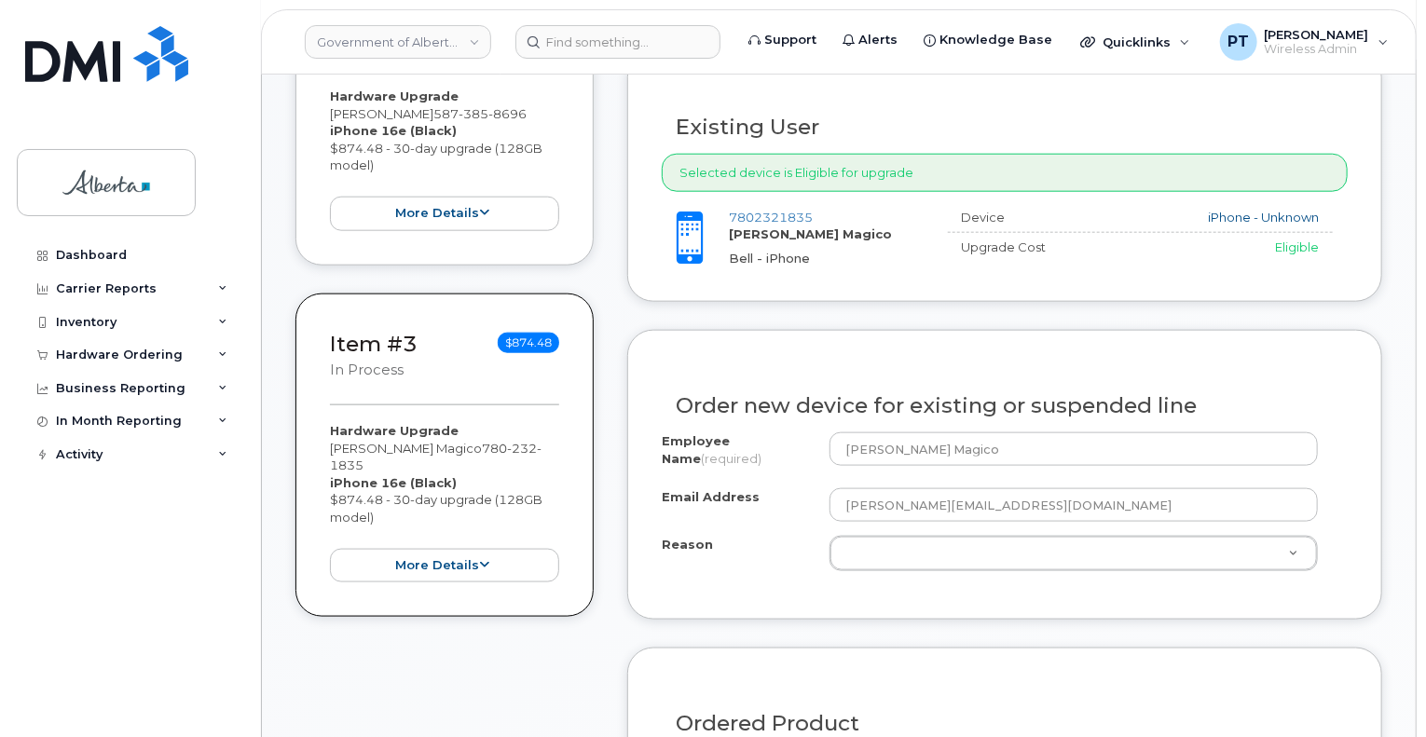
scroll to position [1025, 0]
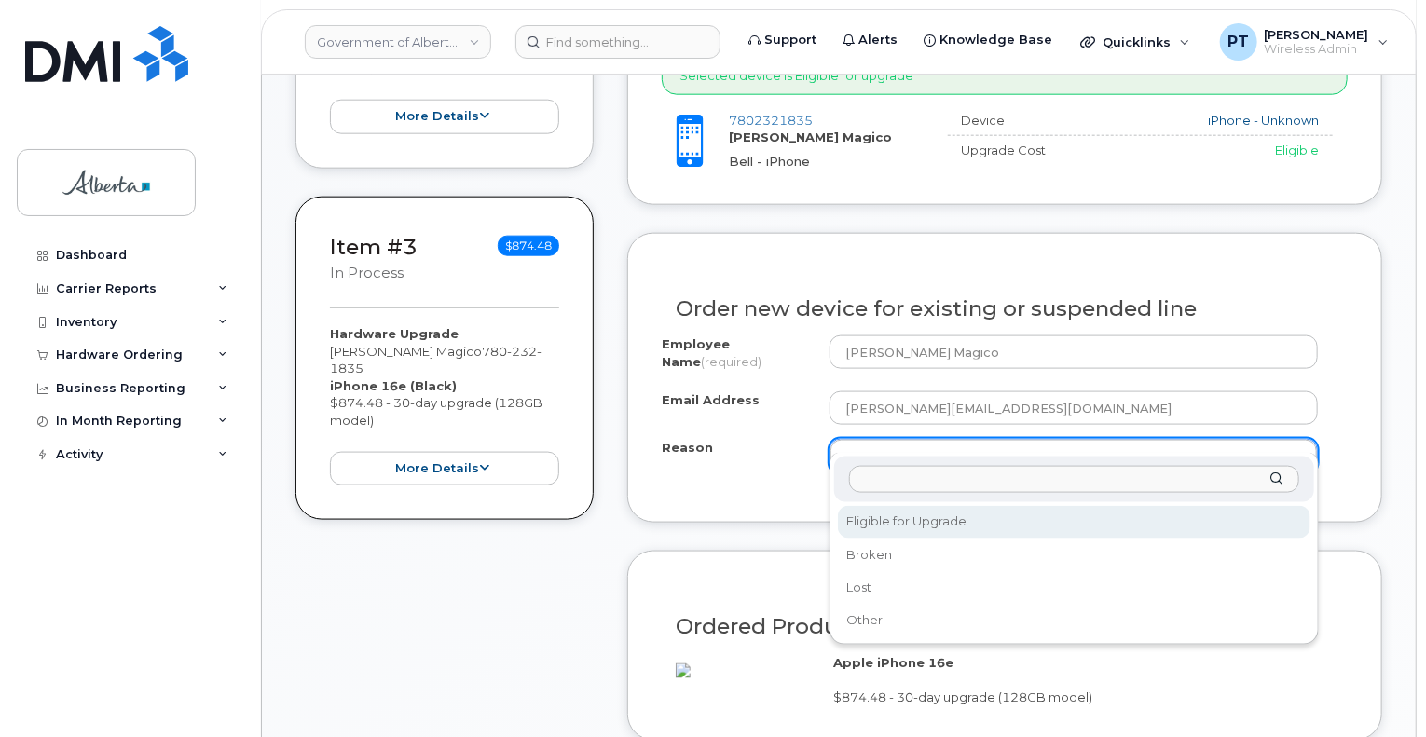
select select "eligible_for_upgrade"
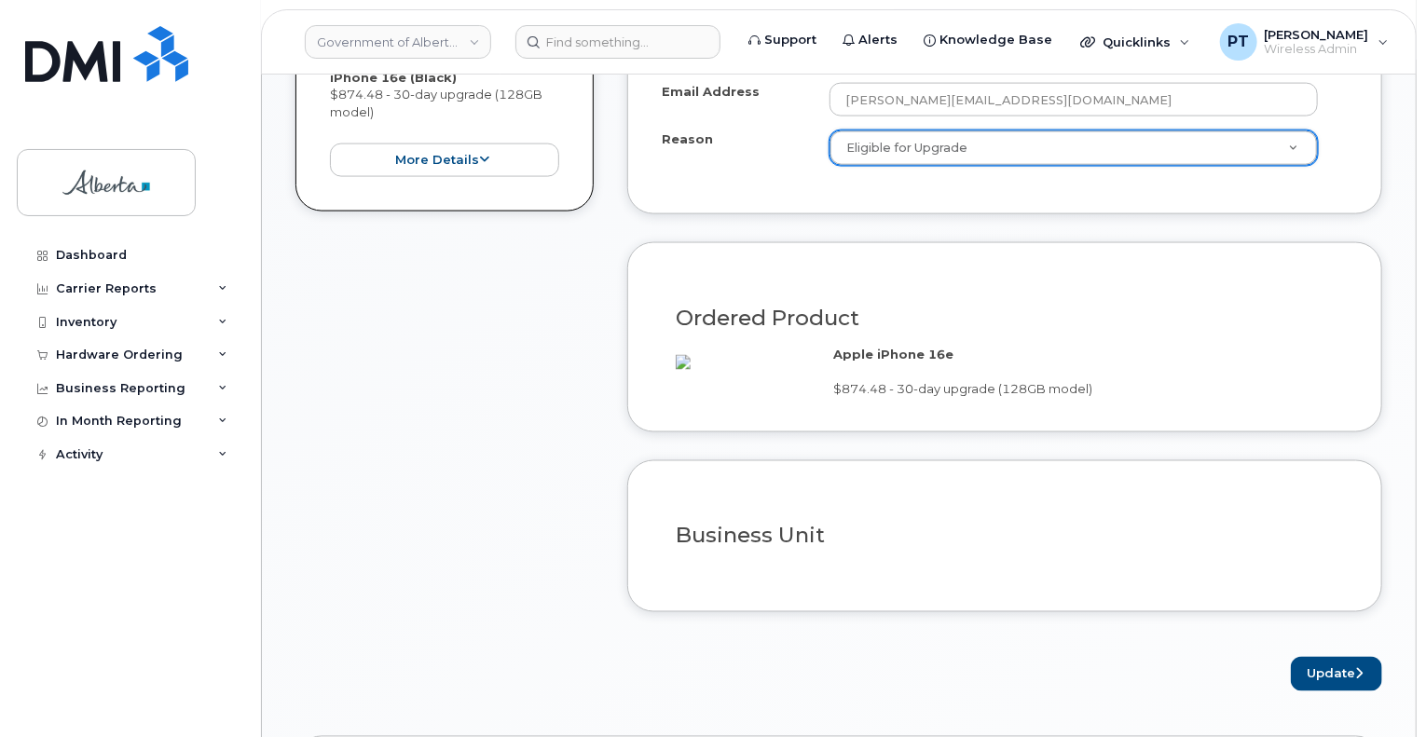
scroll to position [1491, 0]
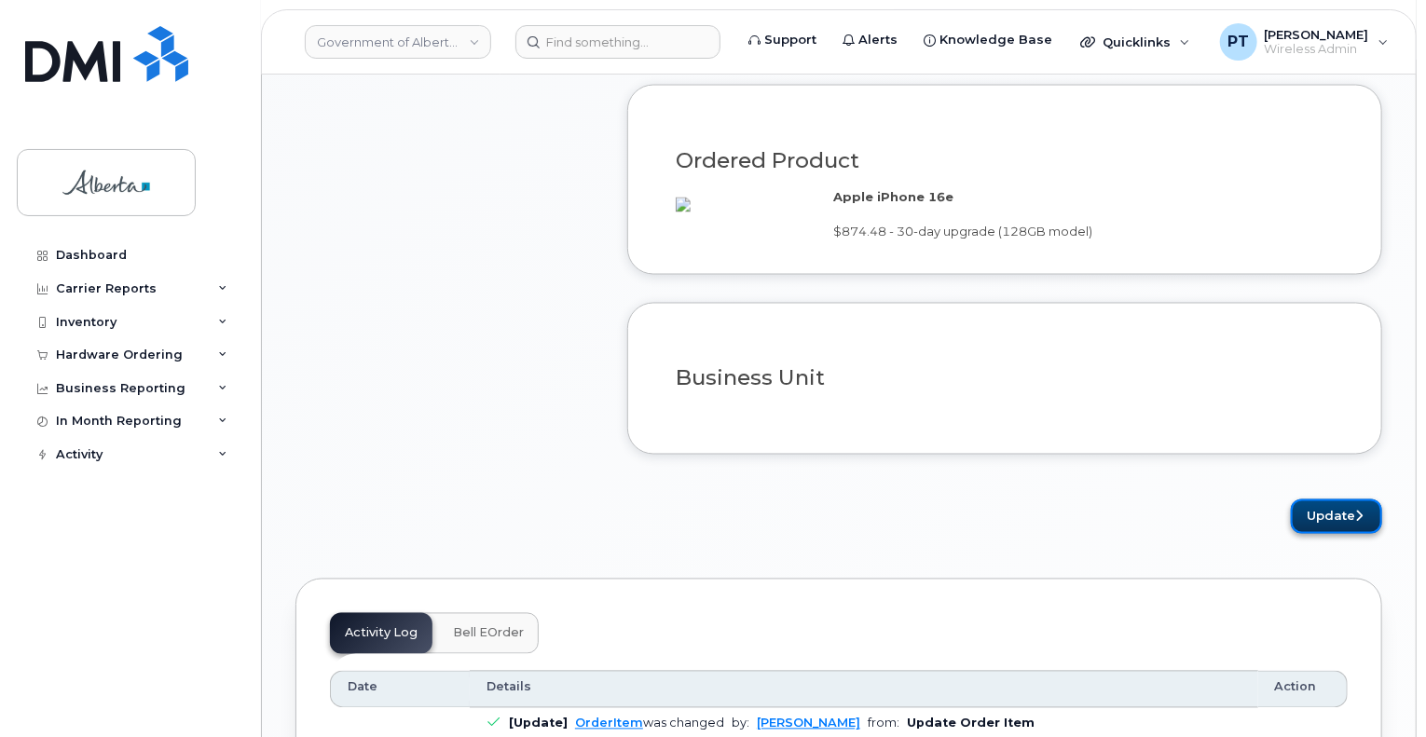
click at [1334, 522] on button "Update" at bounding box center [1336, 516] width 91 height 34
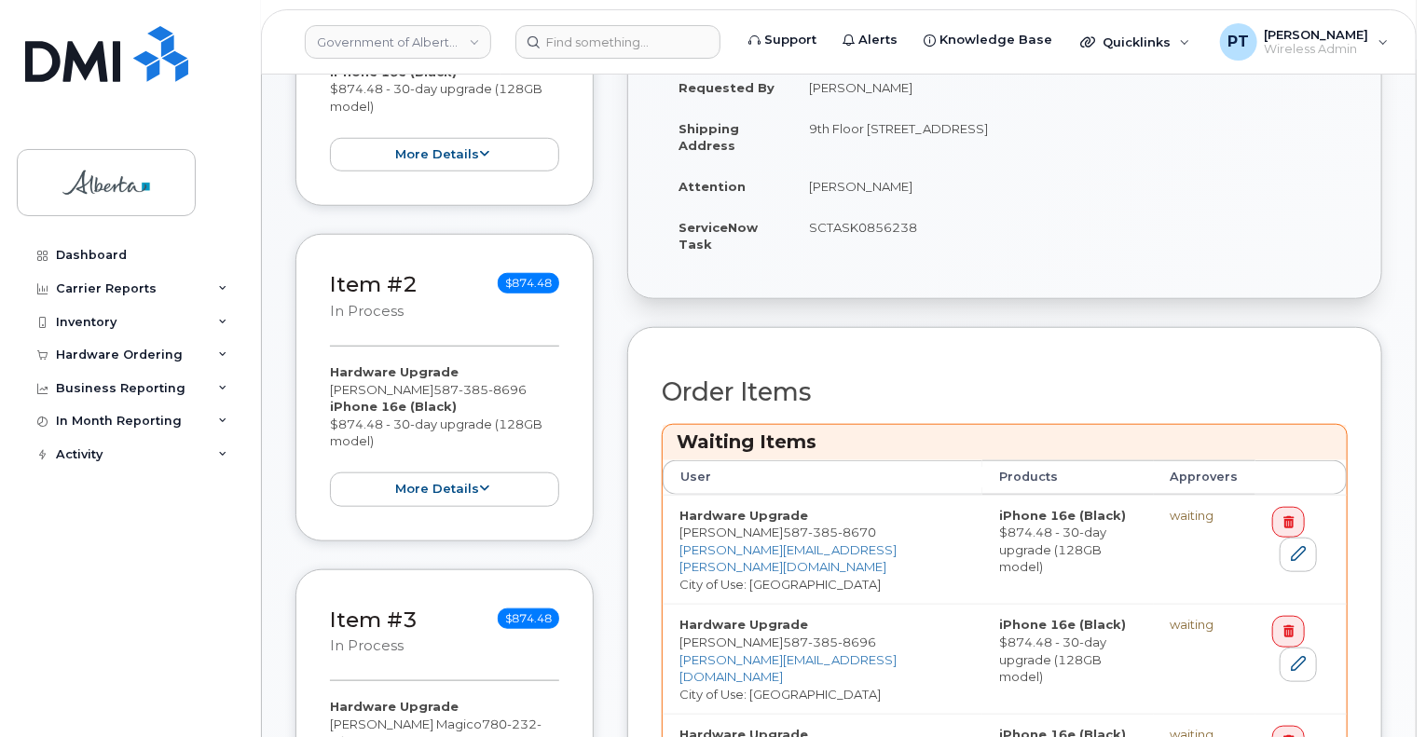
scroll to position [839, 0]
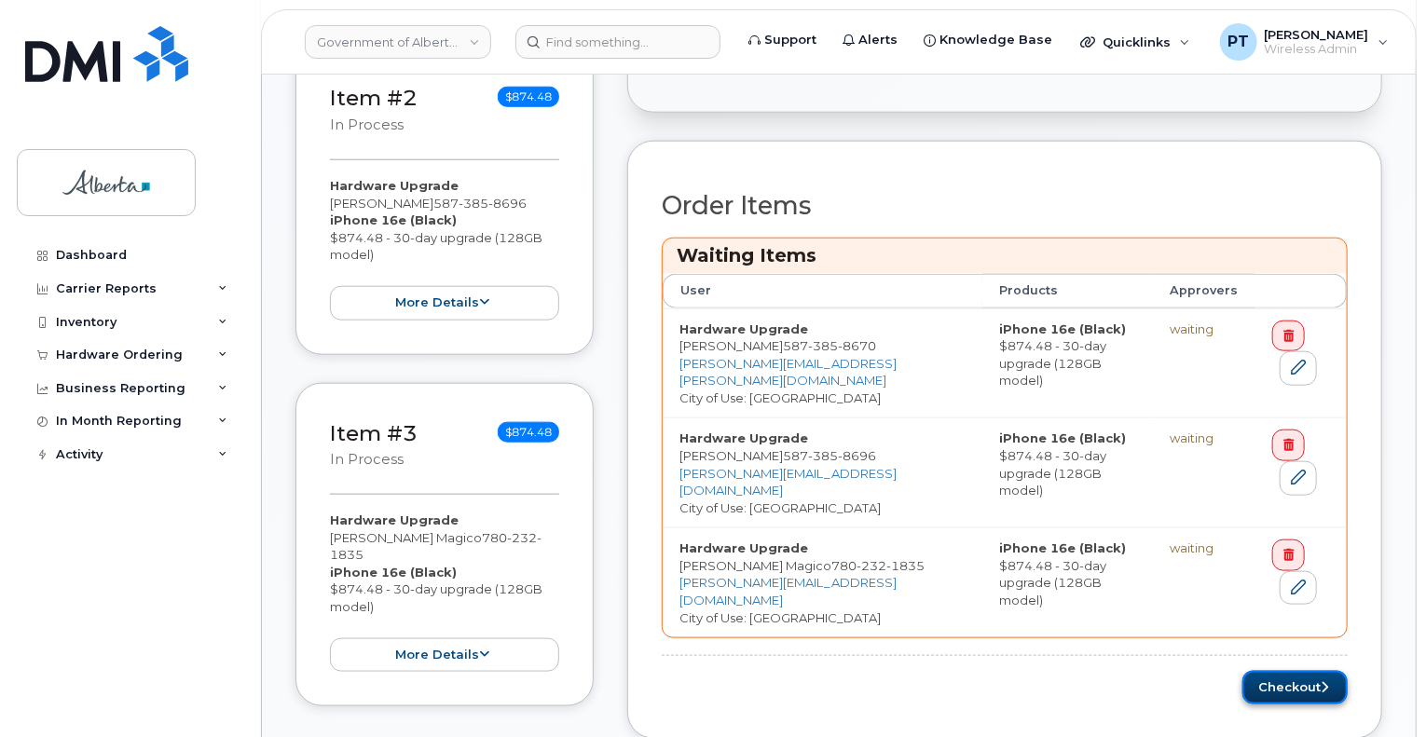
click at [1278, 671] on button "Checkout" at bounding box center [1294, 688] width 105 height 34
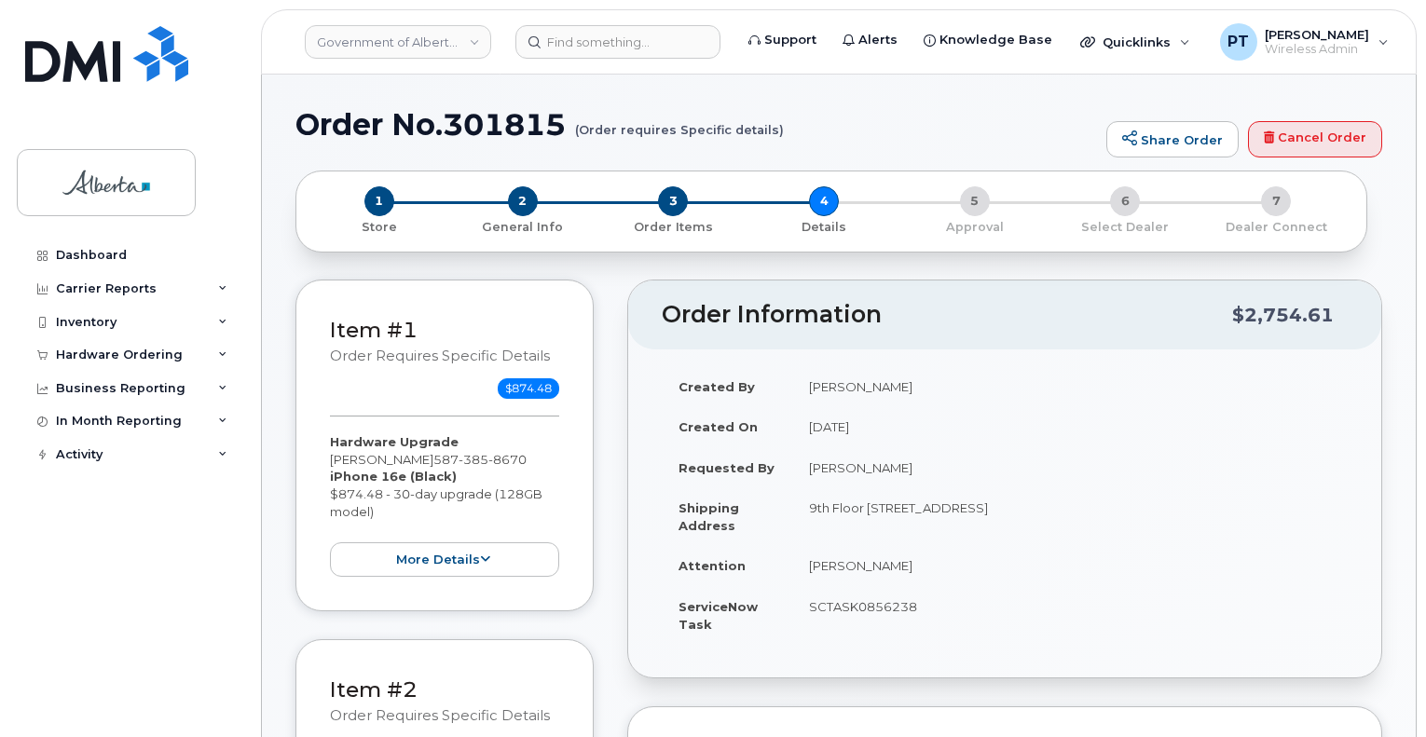
select select
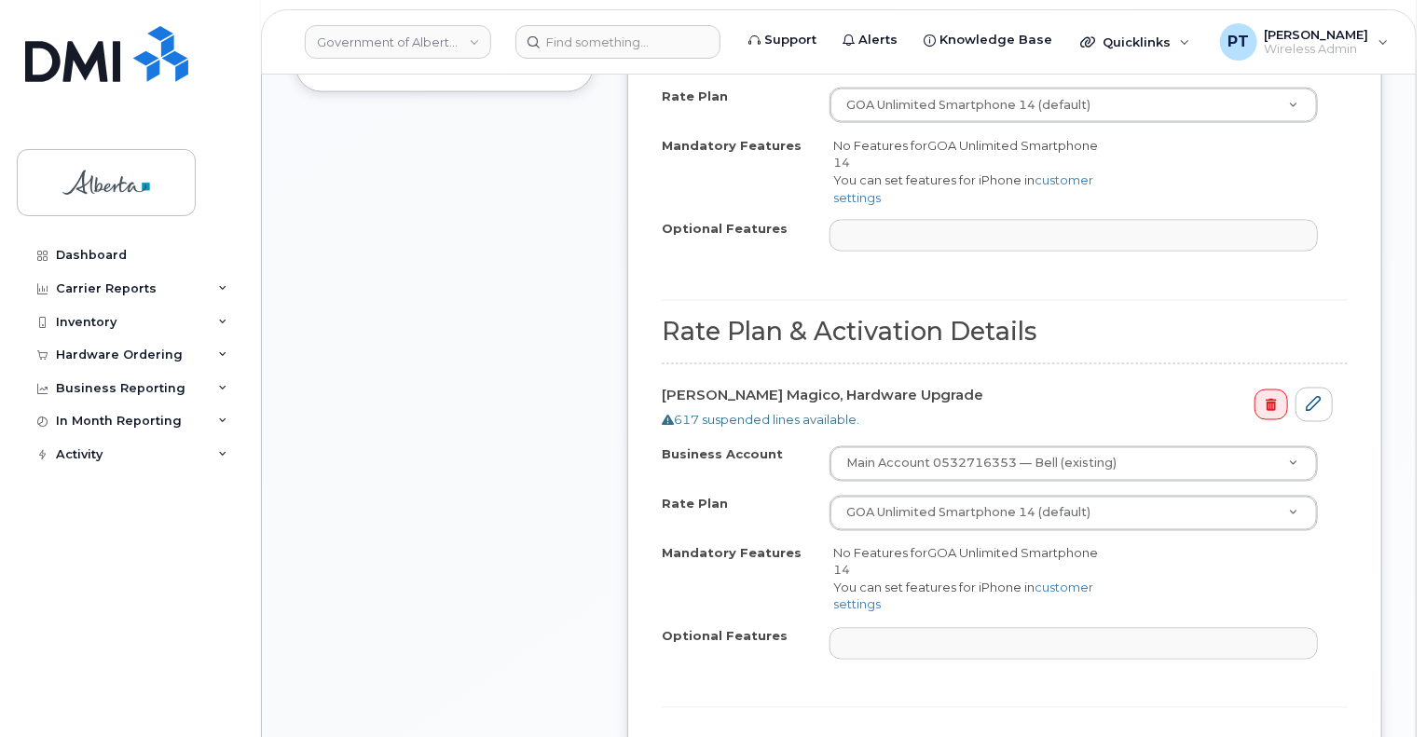
scroll to position [1584, 0]
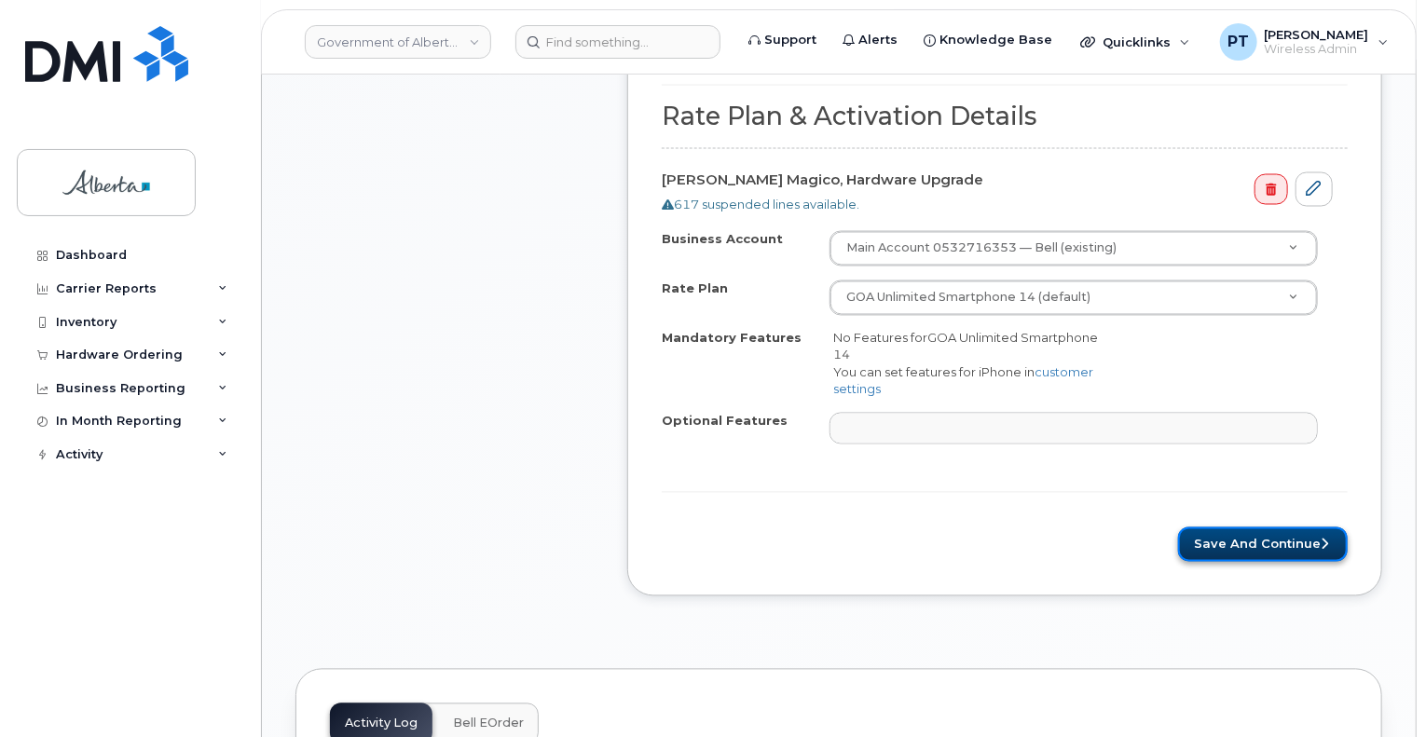
click at [1251, 532] on button "Save and Continue" at bounding box center [1263, 544] width 170 height 34
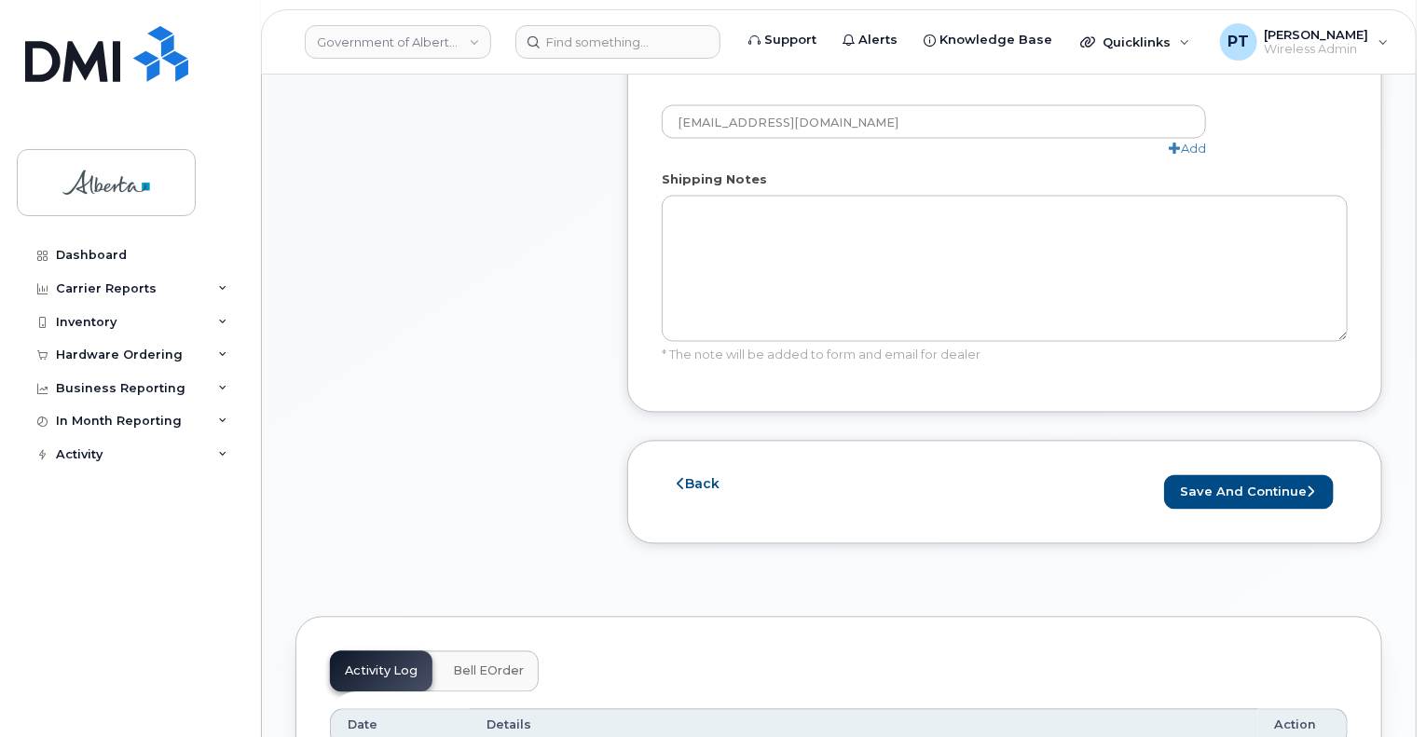
scroll to position [1677, 0]
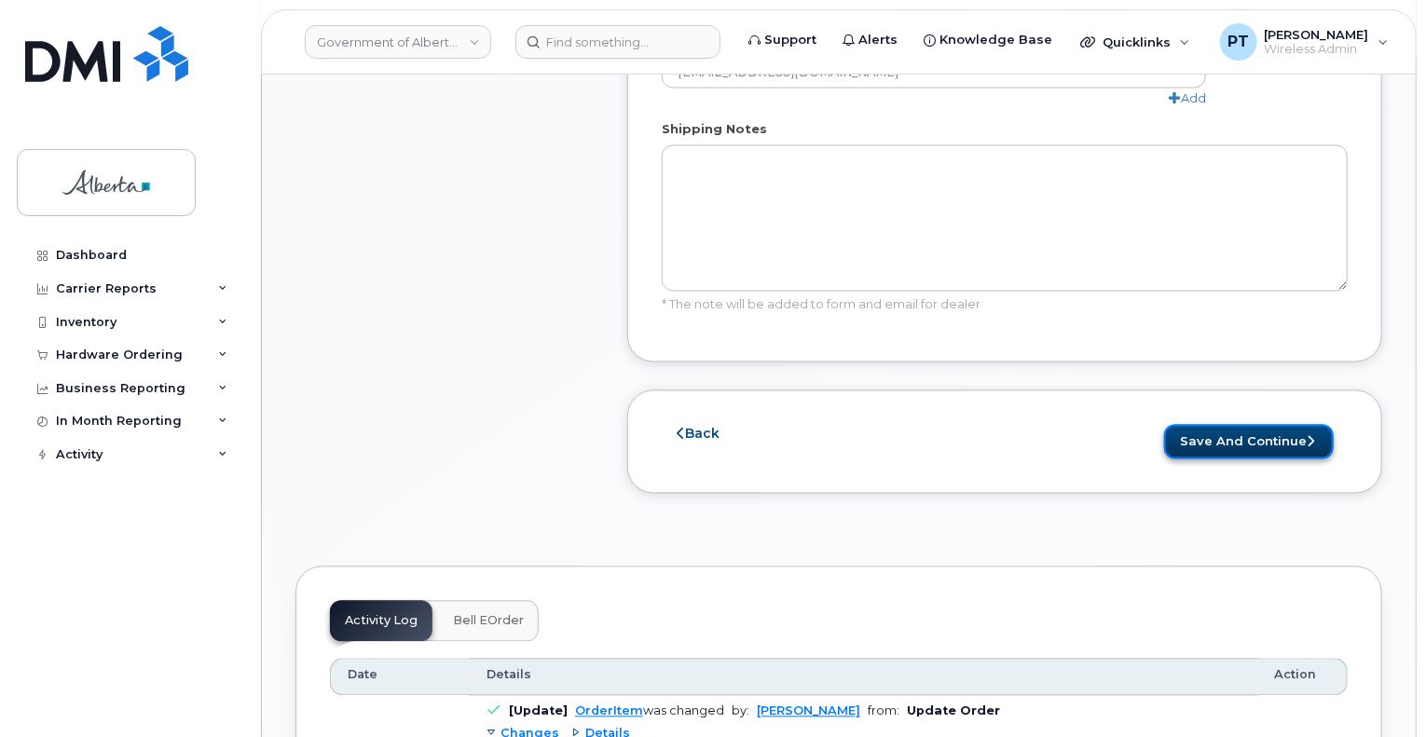
click at [1246, 425] on button "Save and Continue" at bounding box center [1249, 442] width 170 height 34
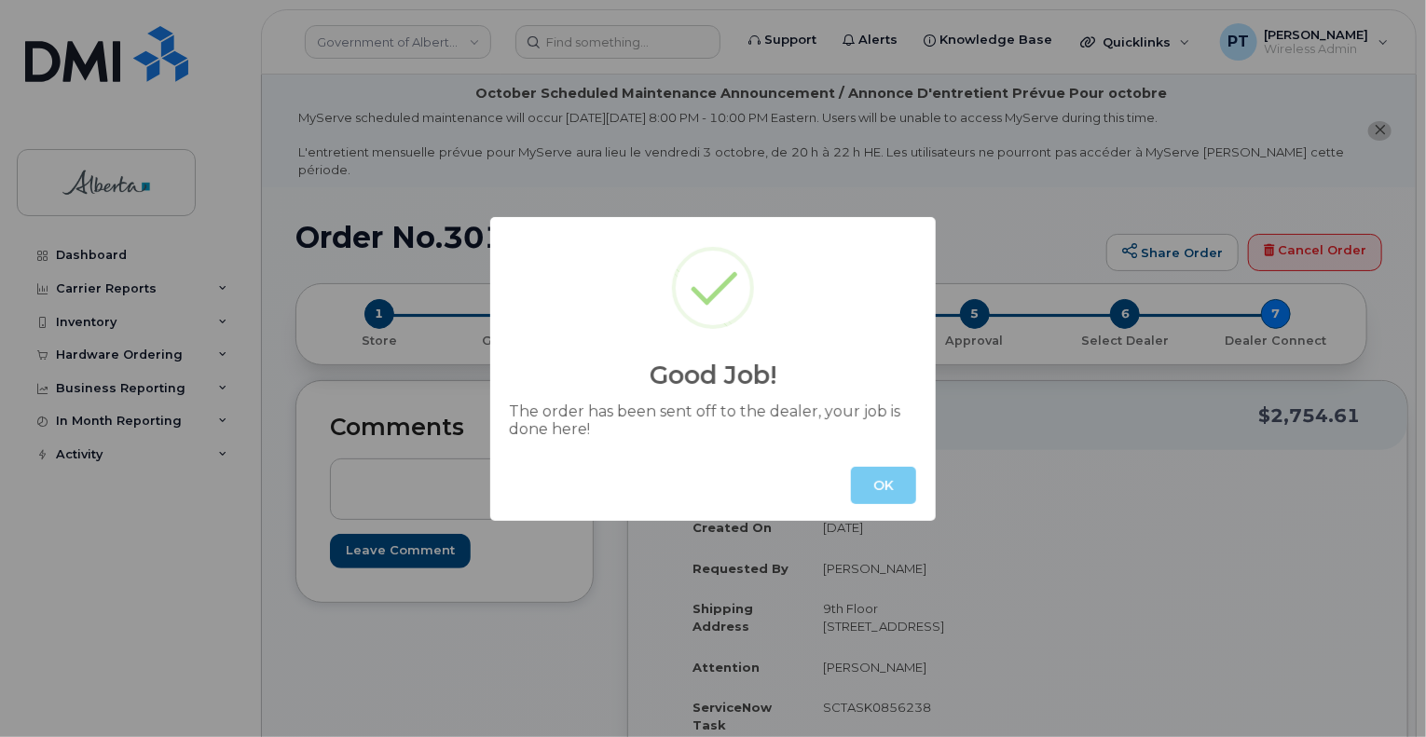
click at [898, 480] on button "OK" at bounding box center [883, 485] width 65 height 37
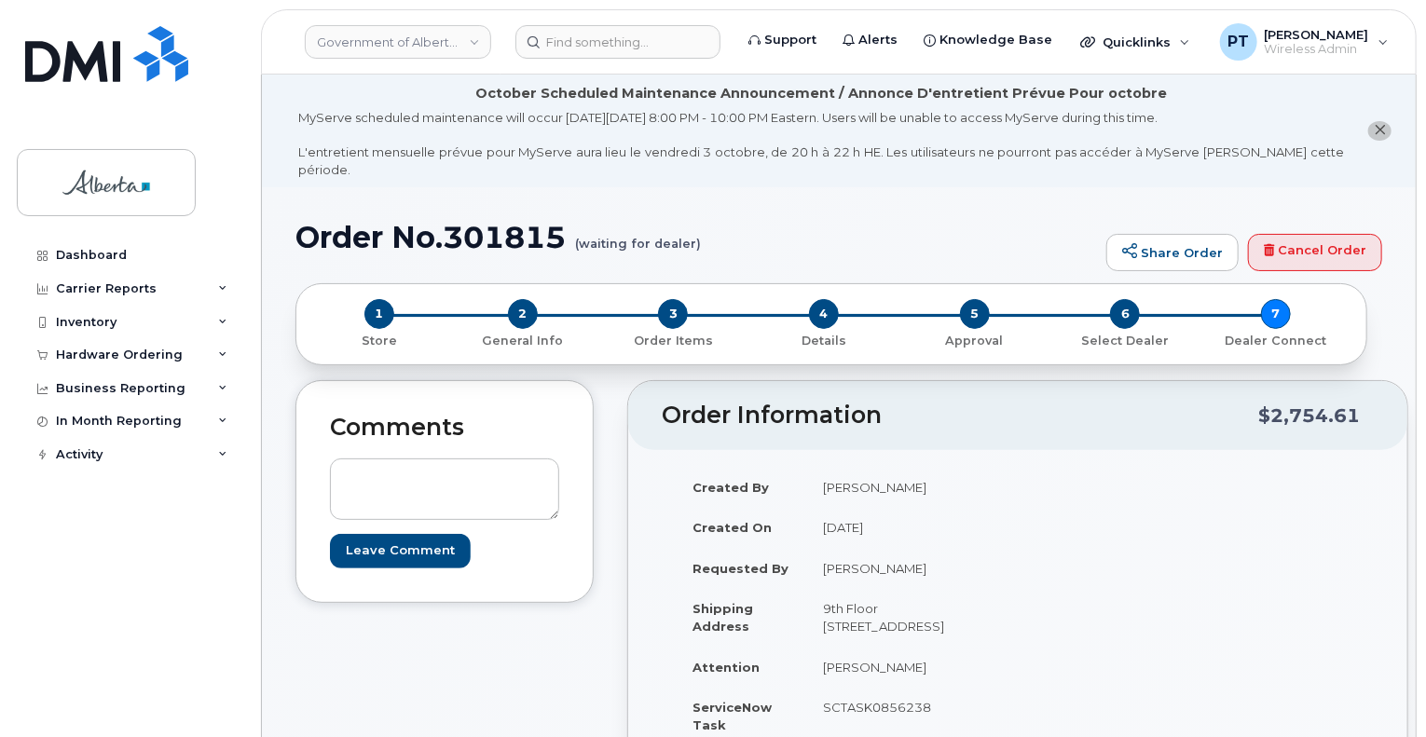
click at [503, 221] on h1 "Order No.301815 (waiting for dealer)" at bounding box center [695, 237] width 801 height 33
copy h1 "301815"
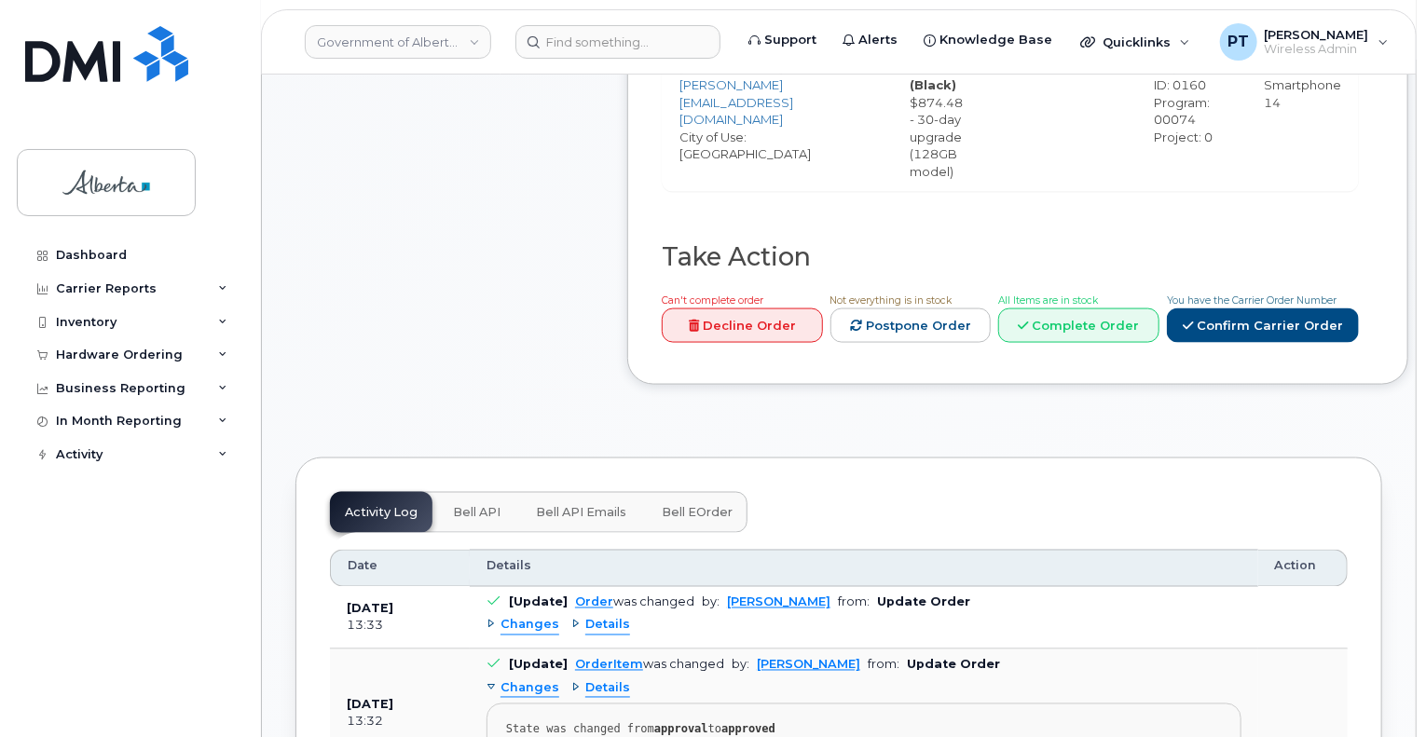
scroll to position [1398, 0]
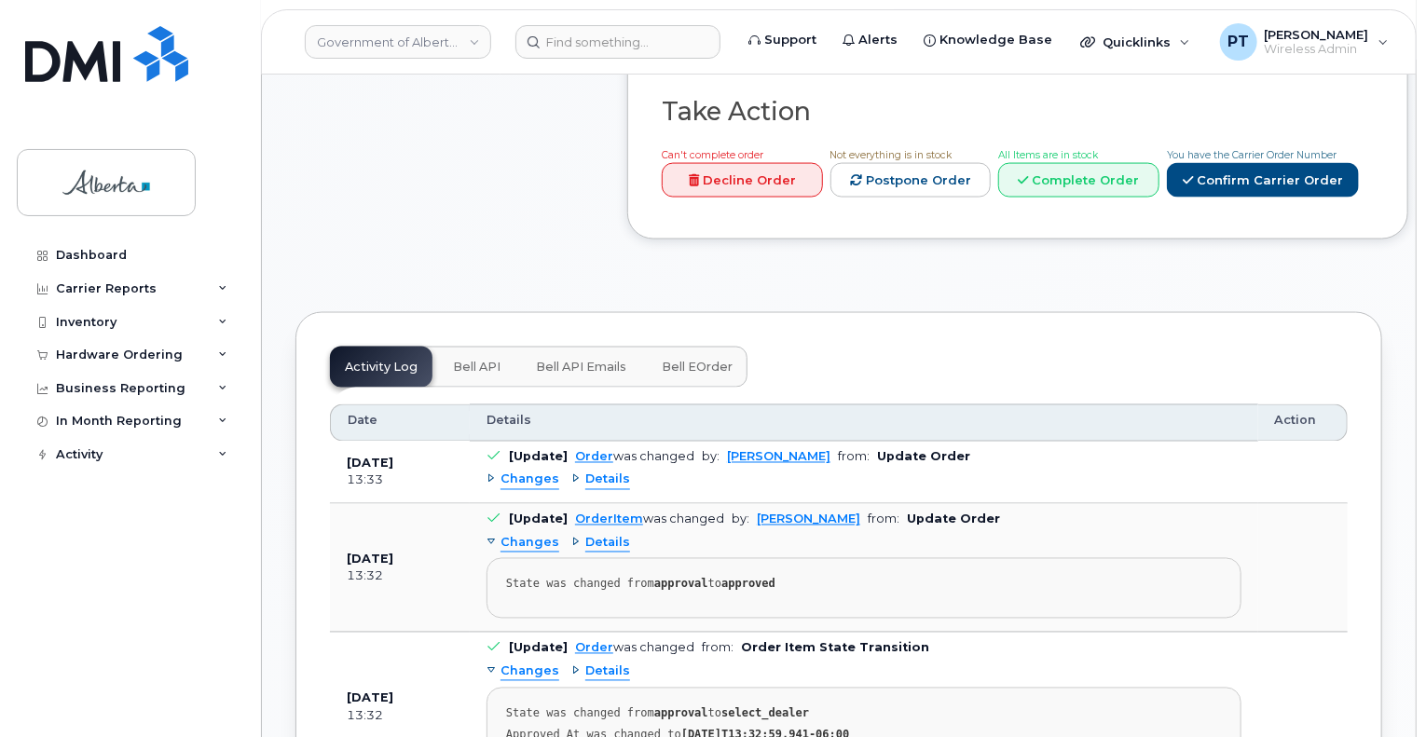
click at [466, 360] on span "Bell API" at bounding box center [477, 367] width 48 height 15
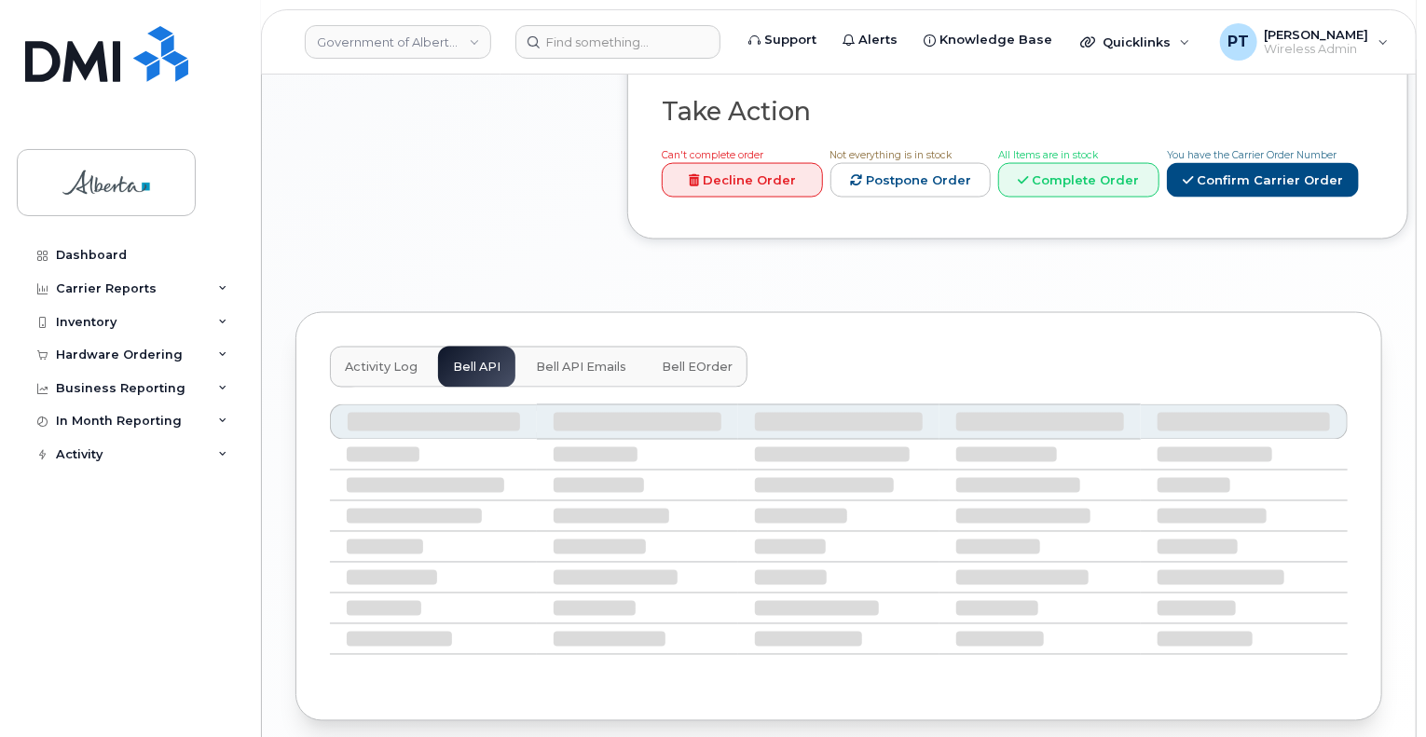
scroll to position [1238, 0]
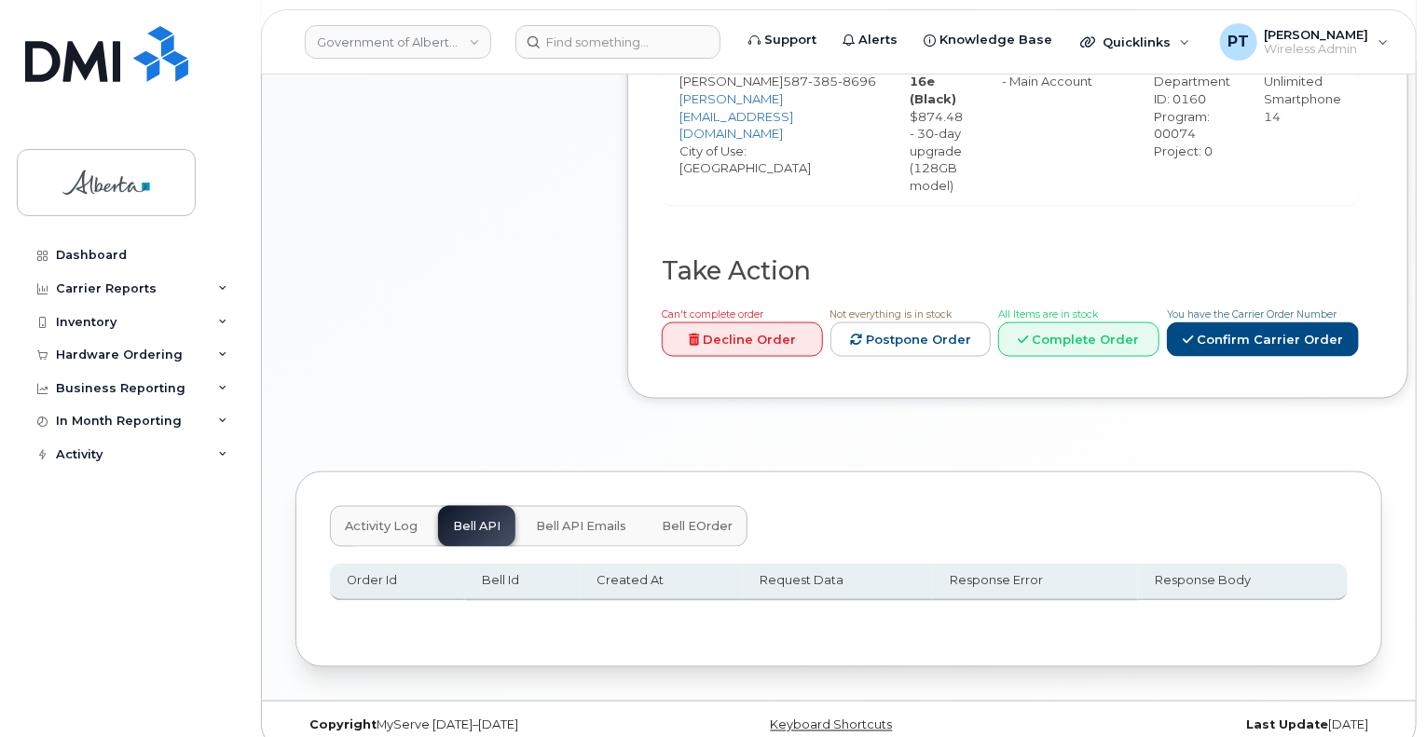
click at [486, 506] on div "Activity Log Bell API Bell API Emails Bell eOrder" at bounding box center [538, 526] width 417 height 41
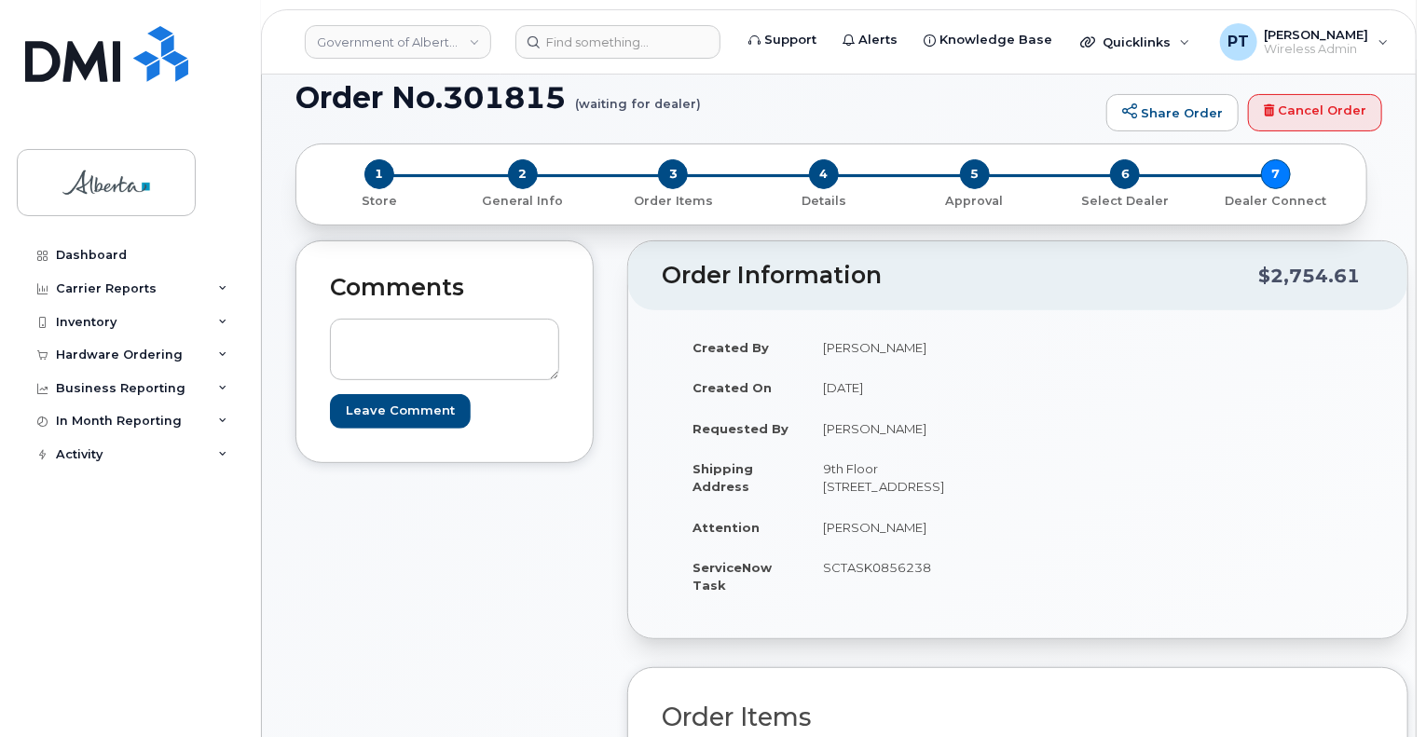
scroll to position [0, 0]
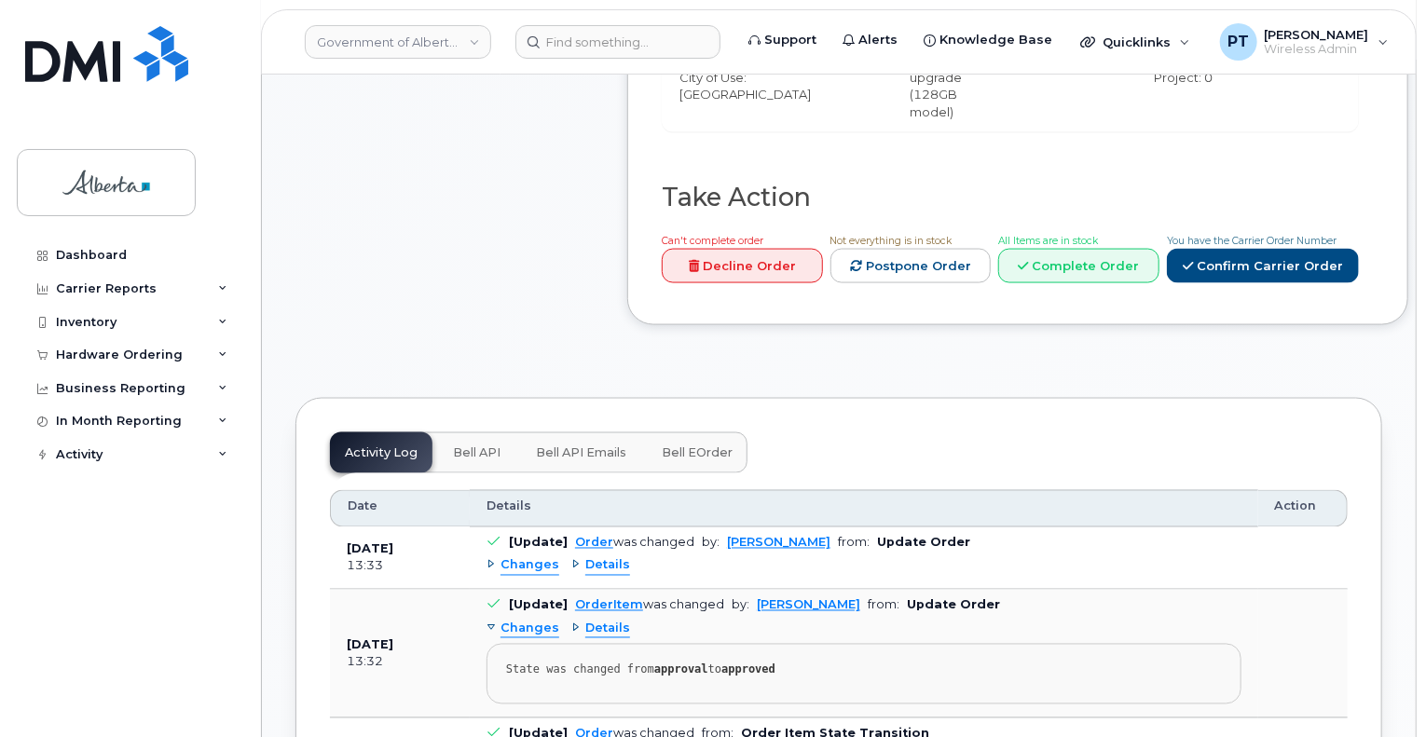
scroll to position [1398, 0]
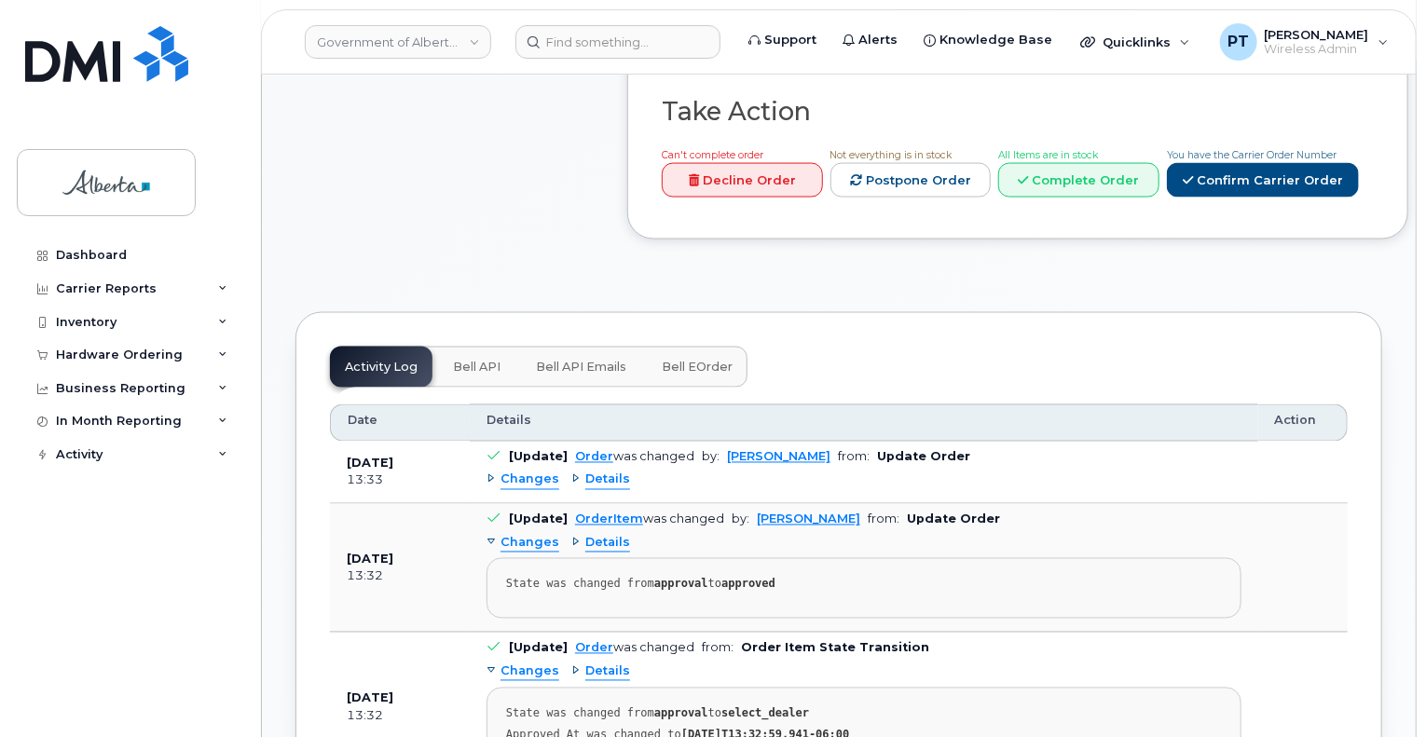
click at [473, 360] on span "Bell API" at bounding box center [477, 367] width 48 height 15
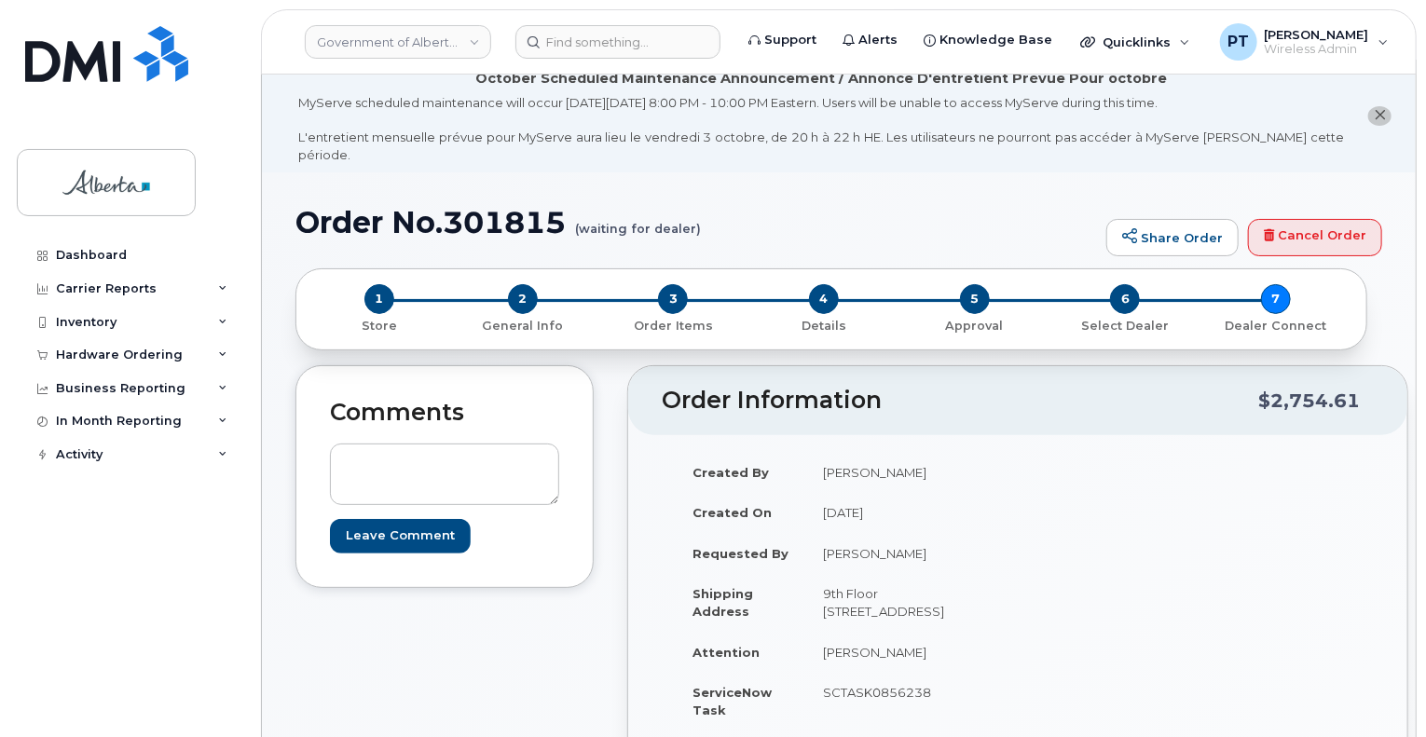
scroll to position [0, 0]
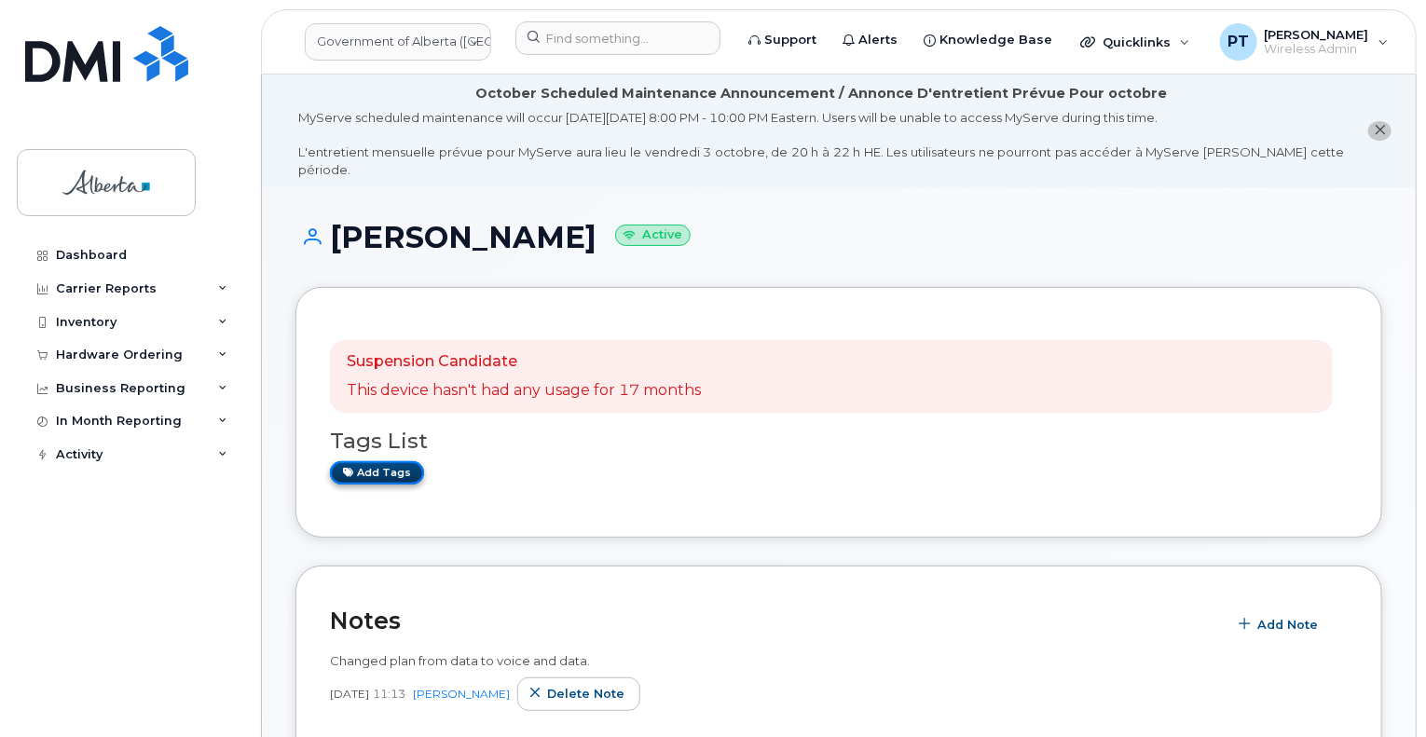
click at [369, 461] on link "Add tags" at bounding box center [377, 472] width 94 height 23
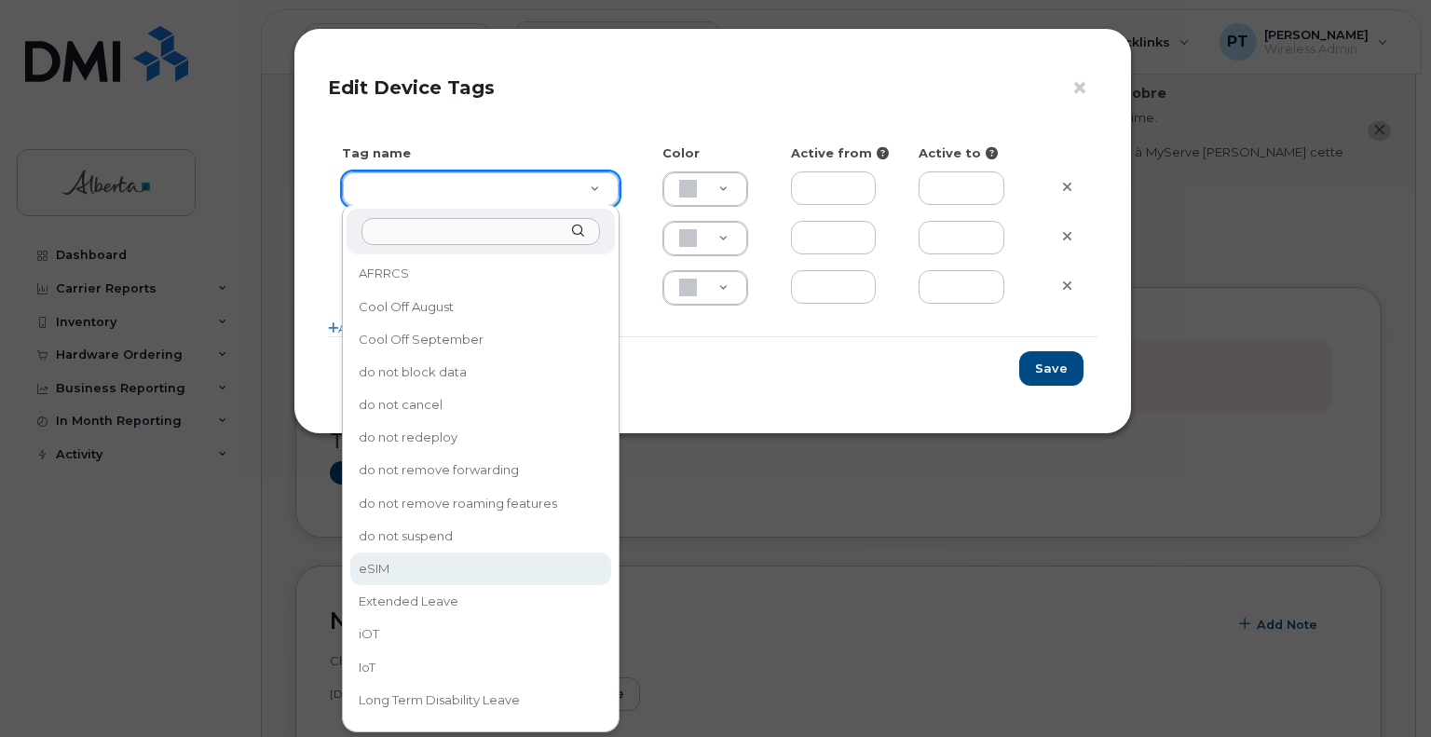
type input "eSIM"
type input "D6CDC1"
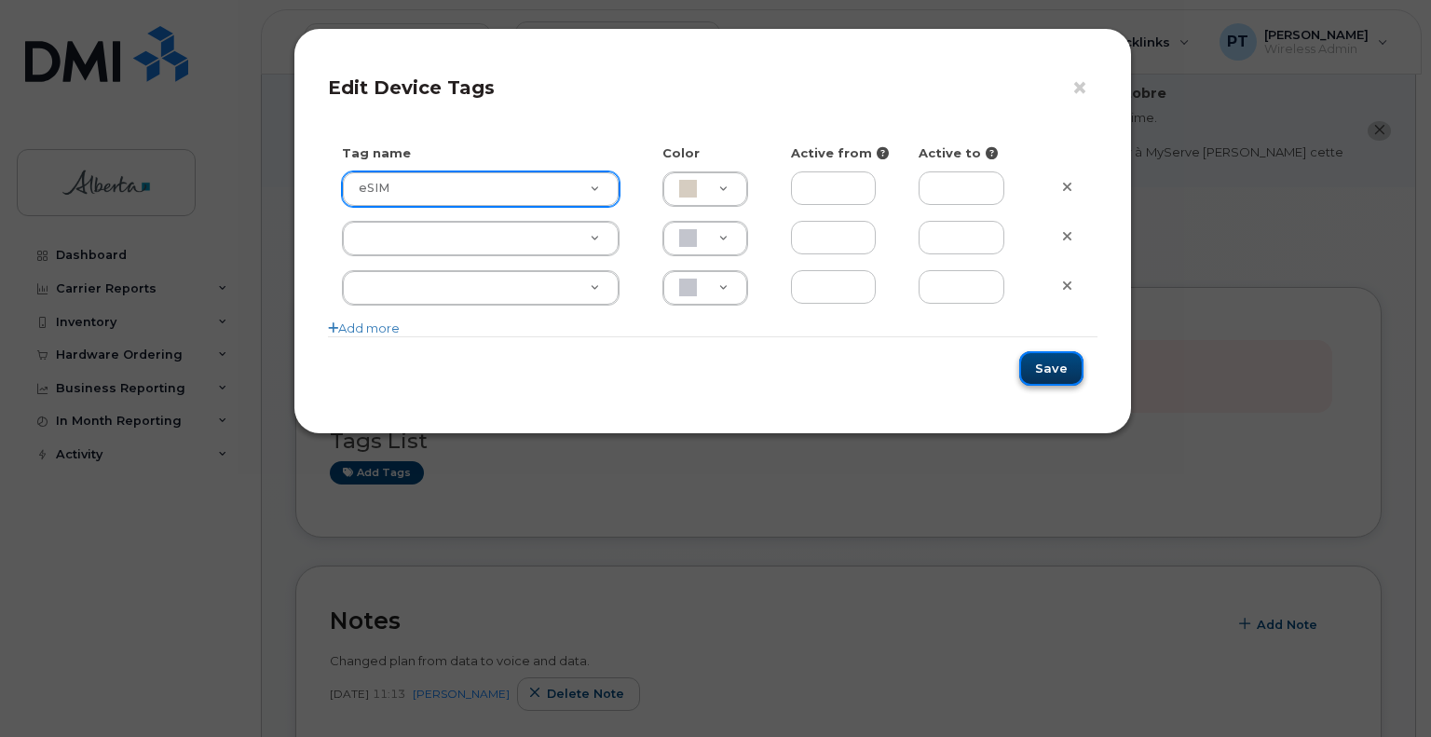
click at [1029, 362] on button "Save" at bounding box center [1051, 368] width 64 height 34
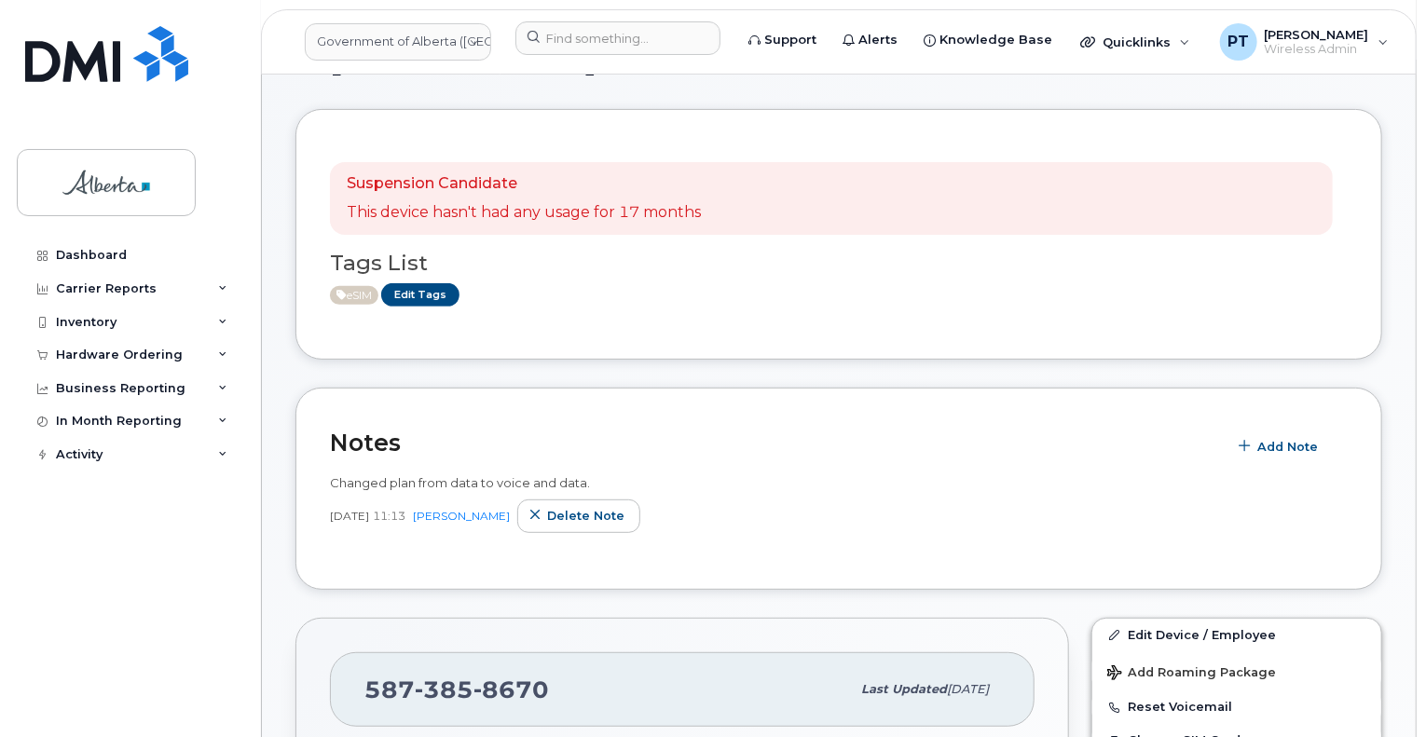
scroll to position [186, 0]
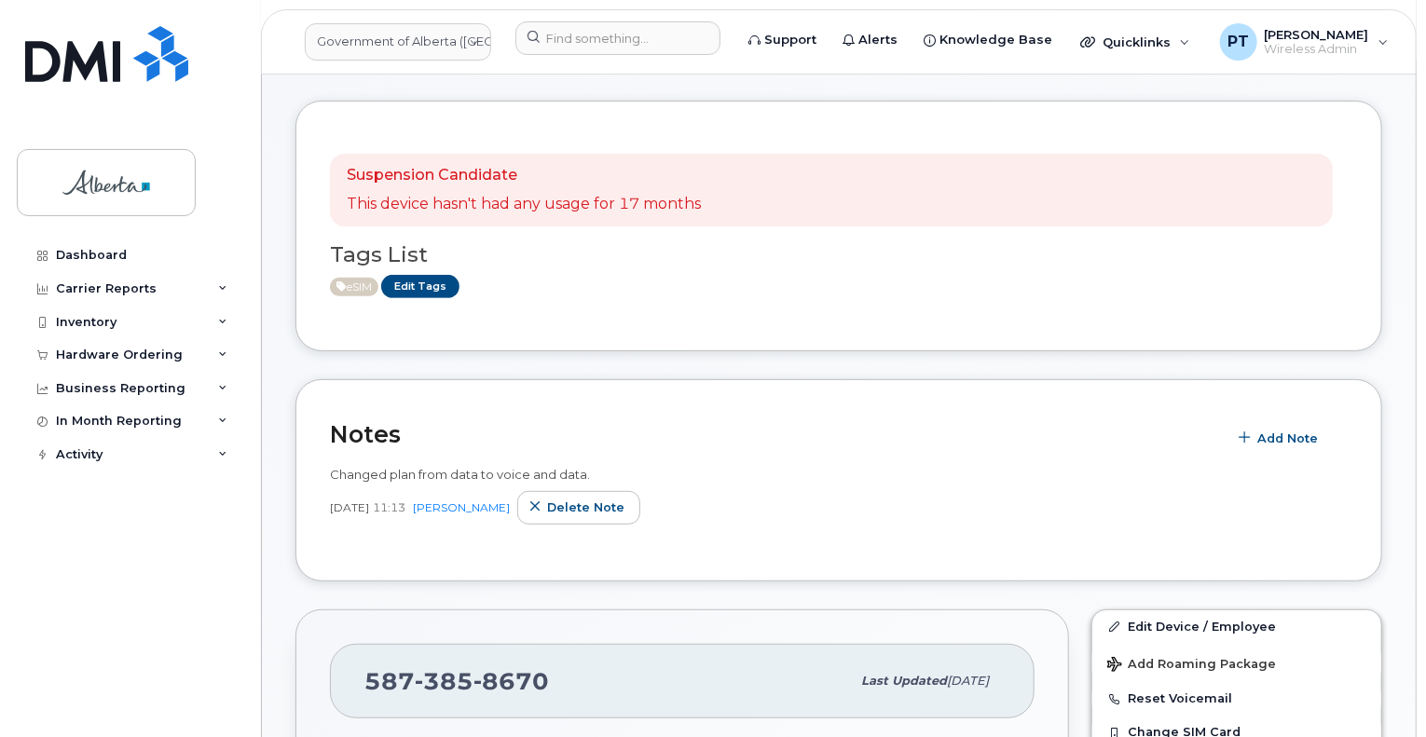
click at [414, 431] on header "Notes Add Note" at bounding box center [839, 434] width 1018 height 41
click at [1286, 430] on span "Add Note" at bounding box center [1287, 439] width 61 height 18
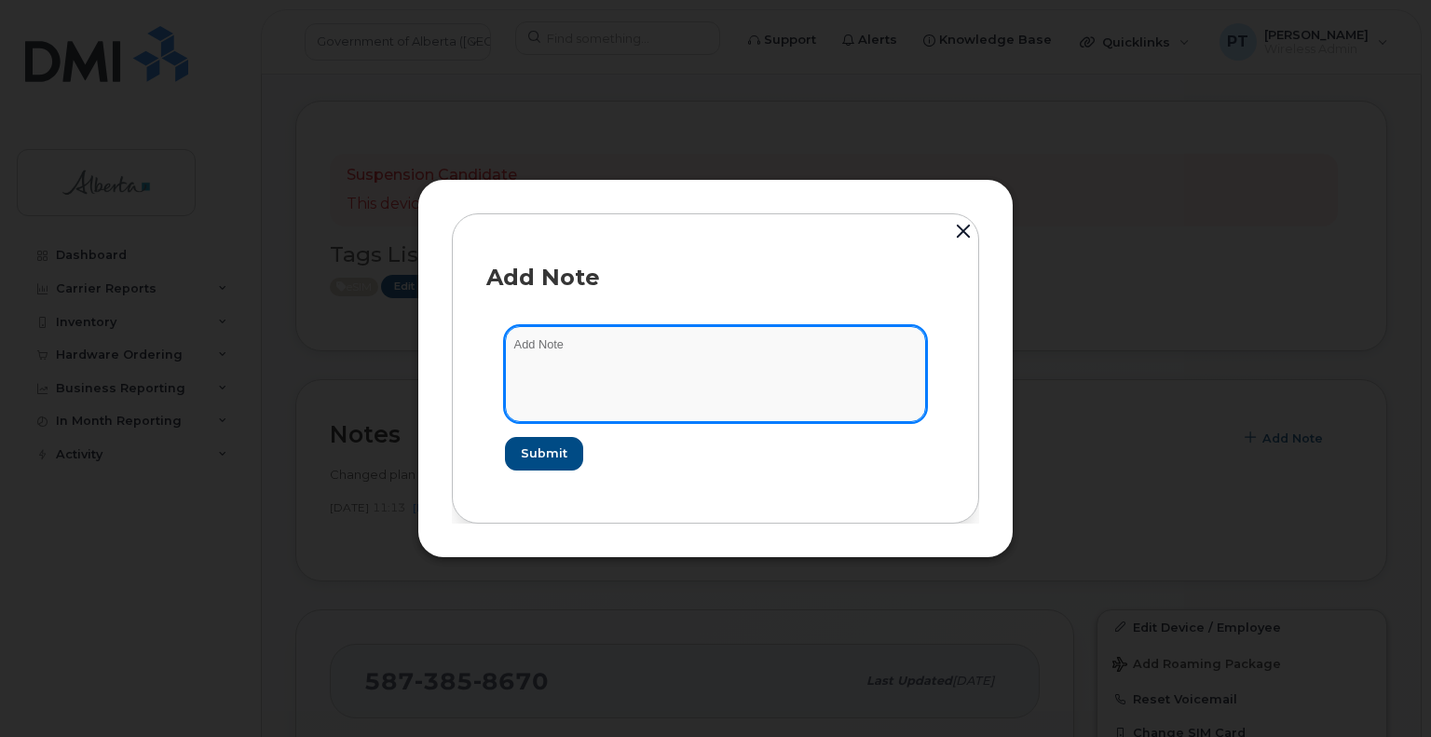
click at [578, 345] on textarea at bounding box center [715, 373] width 421 height 95
paste textarea "SCTASK0856238 Device Plan New - 5873858670 DO NOT DELETE - BEING REASSIGNED to …"
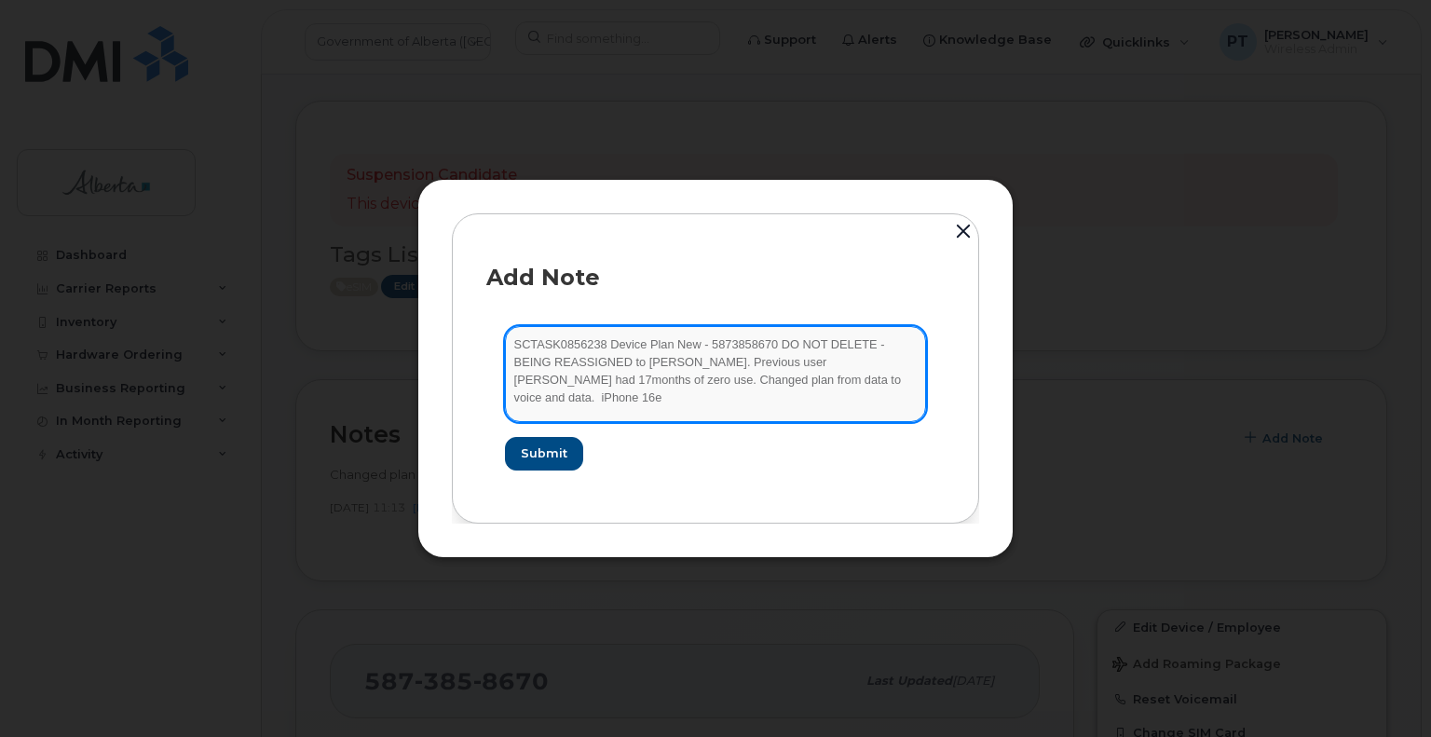
click at [881, 389] on textarea "SCTASK0856238 Device Plan New - 5873858670 DO NOT DELETE - BEING REASSIGNED to …" at bounding box center [715, 373] width 421 height 95
paste textarea "Order 301815 Bell 3021829"
type textarea "SCTASK0856238 Device Plan New - 5873858670 DO NOT DELETE - BEING REASSIGNED to …"
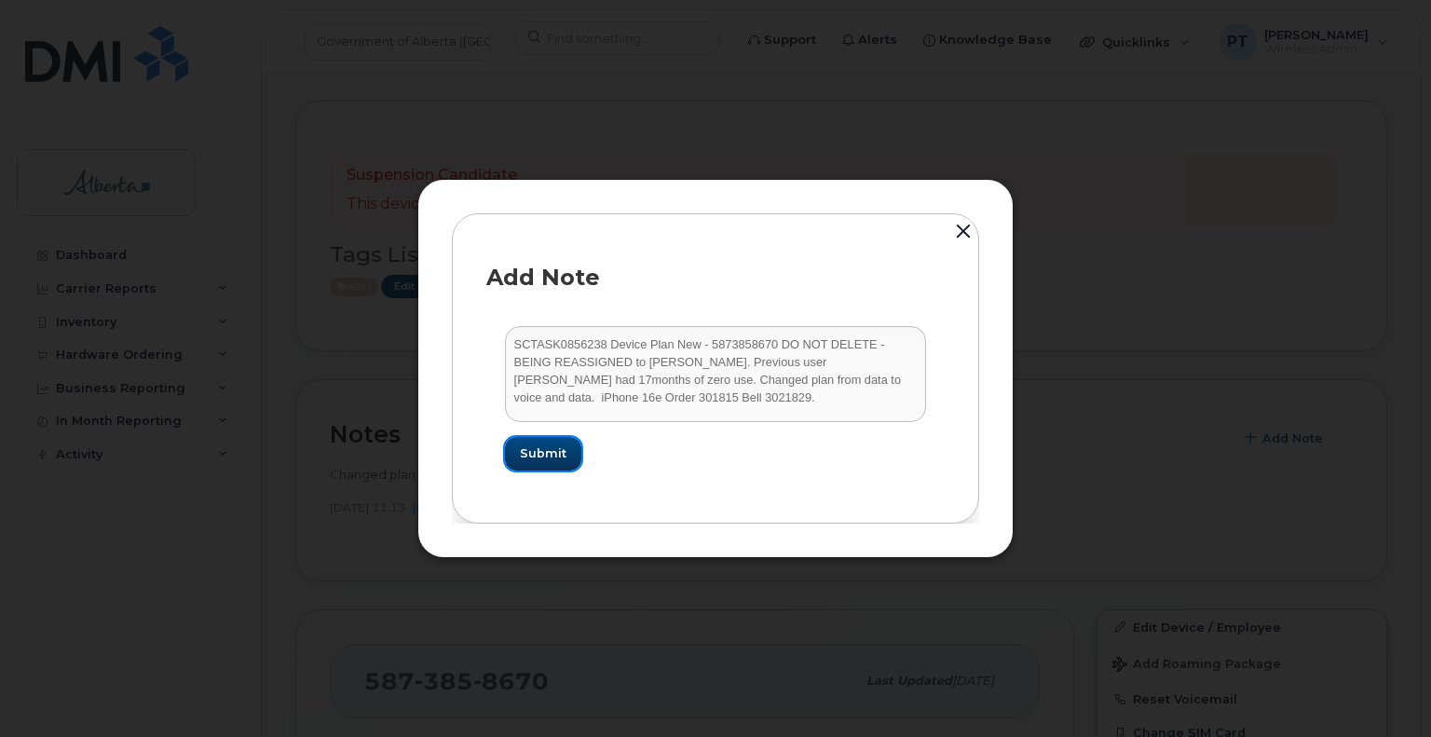
click at [554, 449] on span "Submit" at bounding box center [543, 453] width 47 height 18
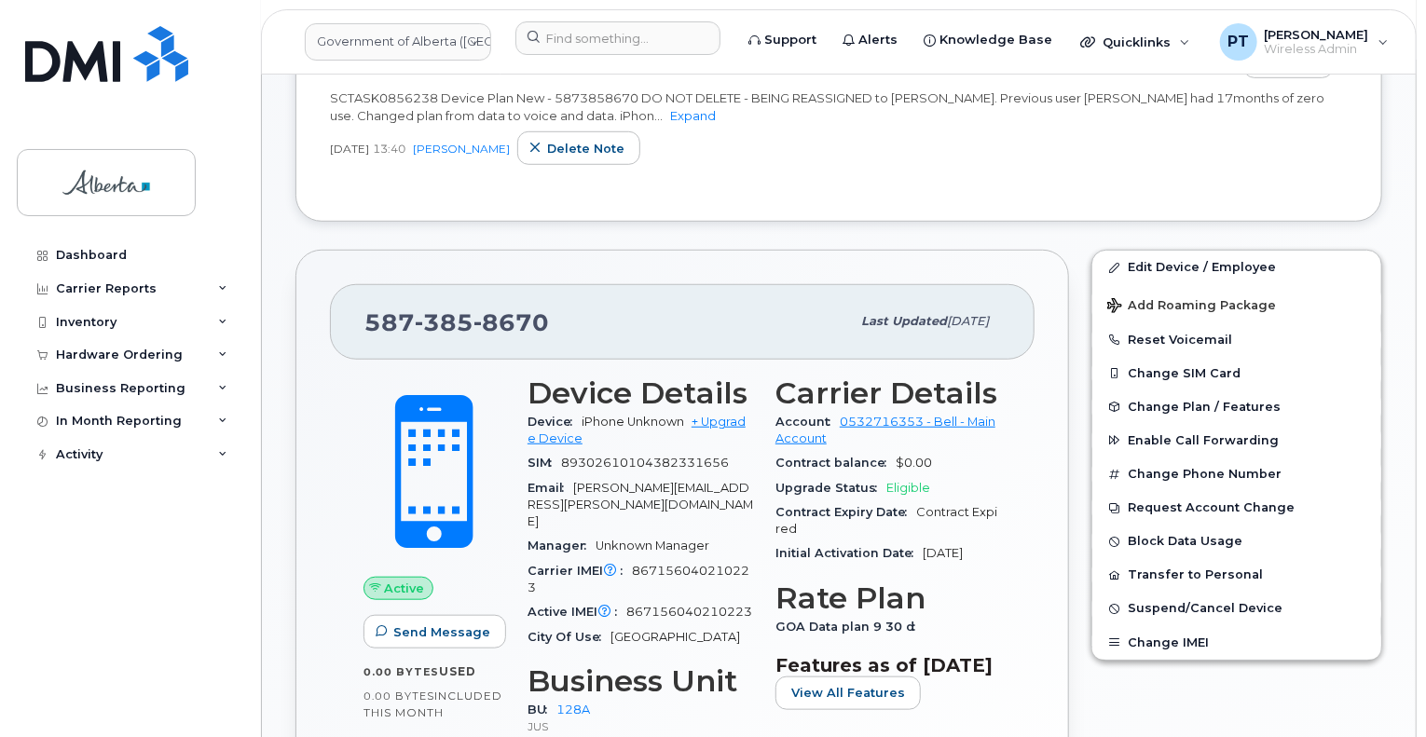
scroll to position [652, 0]
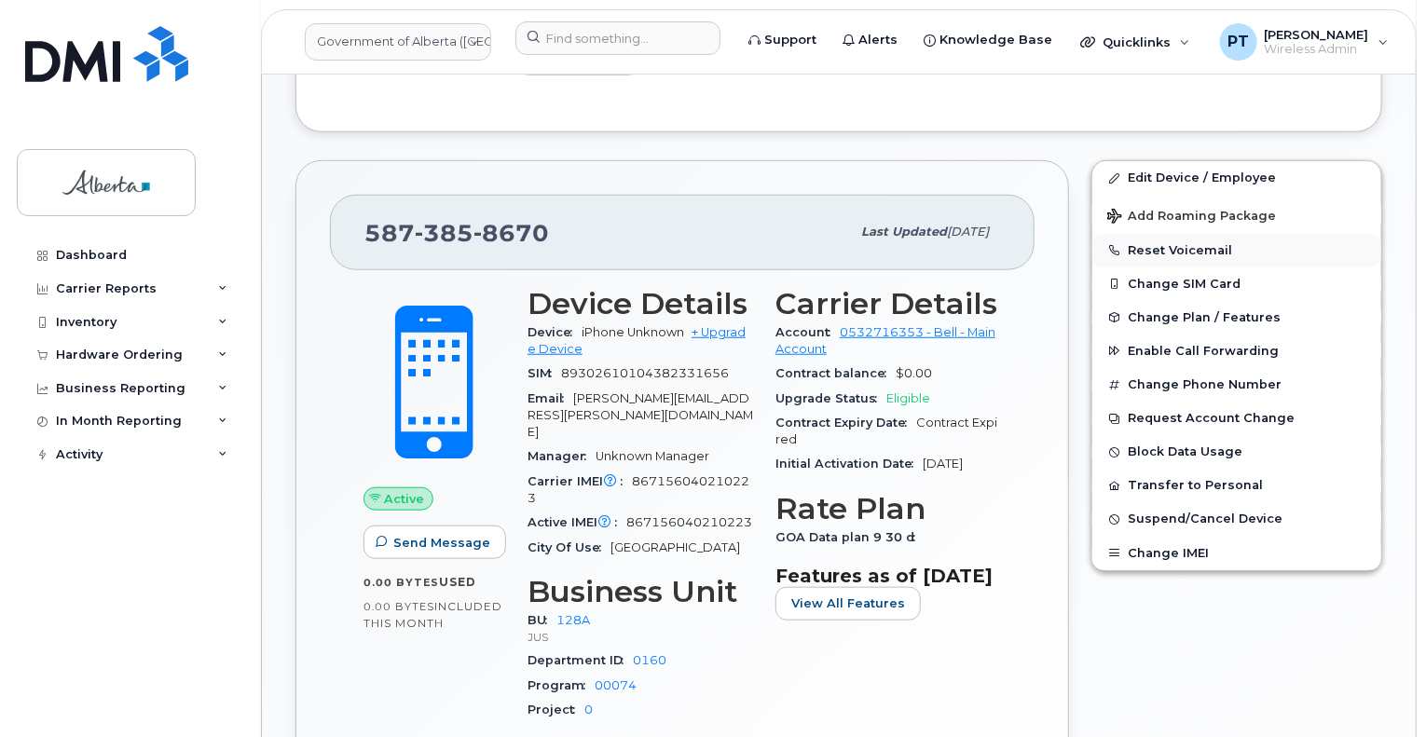
click at [1149, 235] on button "Reset Voicemail" at bounding box center [1236, 251] width 289 height 34
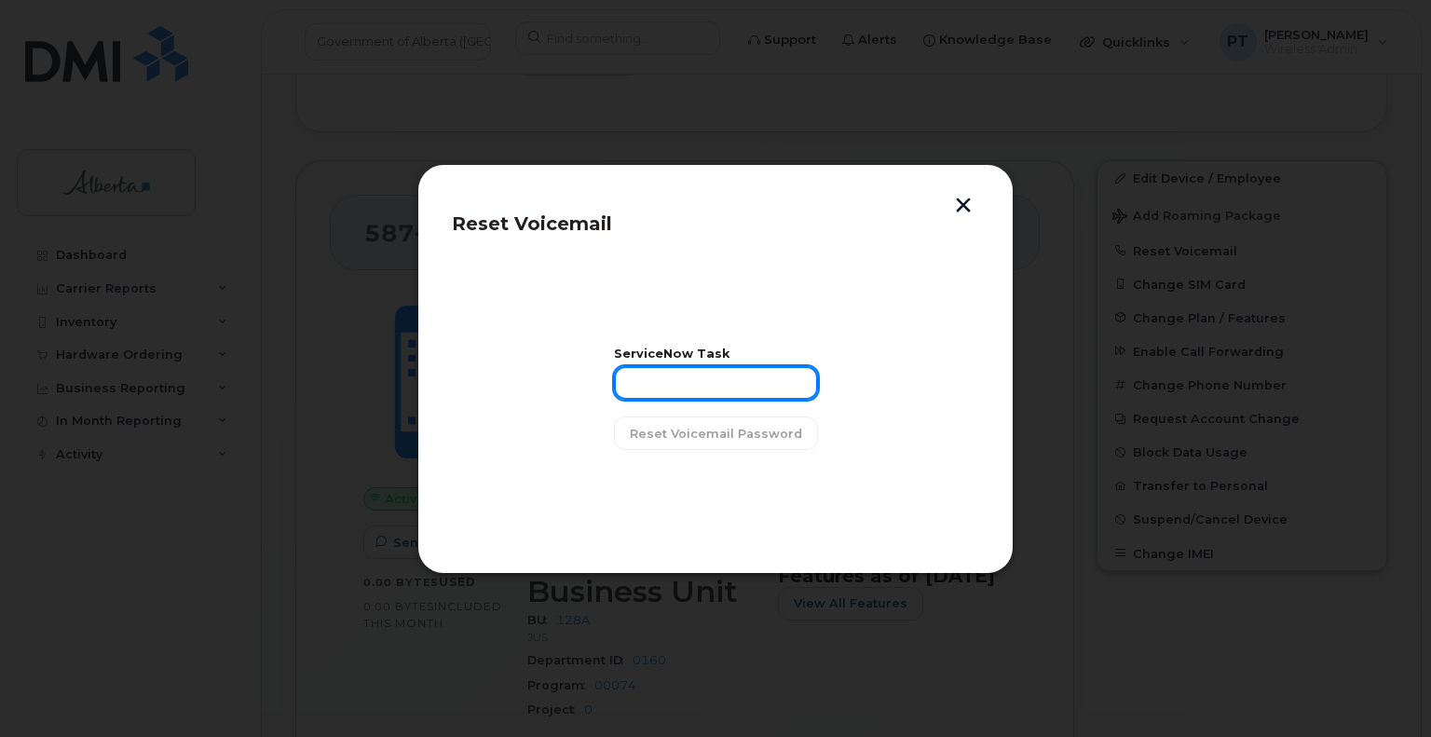
click at [706, 387] on input "text" at bounding box center [716, 383] width 204 height 34
paste input "SCTASK0856238"
type input "SCTASK0856238"
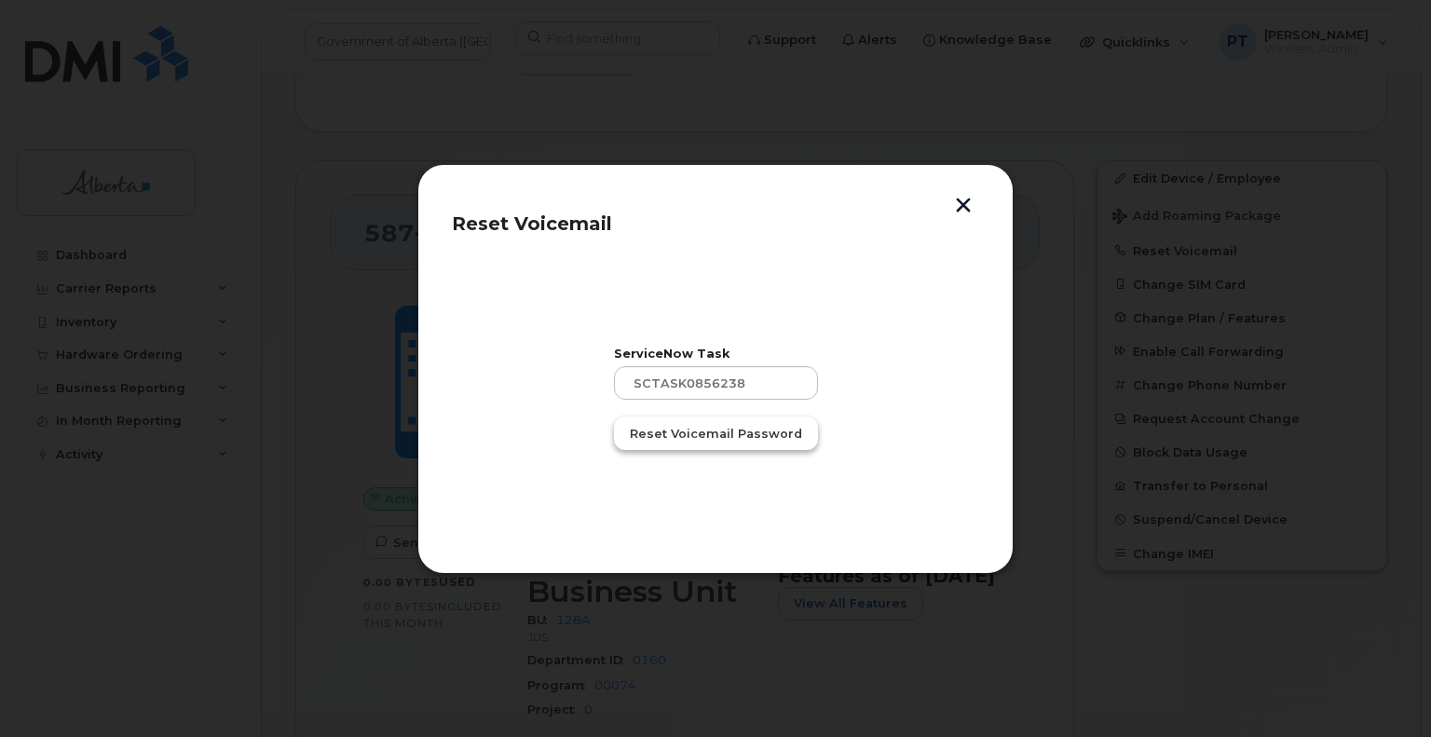
click at [717, 435] on span "Reset Voicemail Password" at bounding box center [716, 434] width 172 height 18
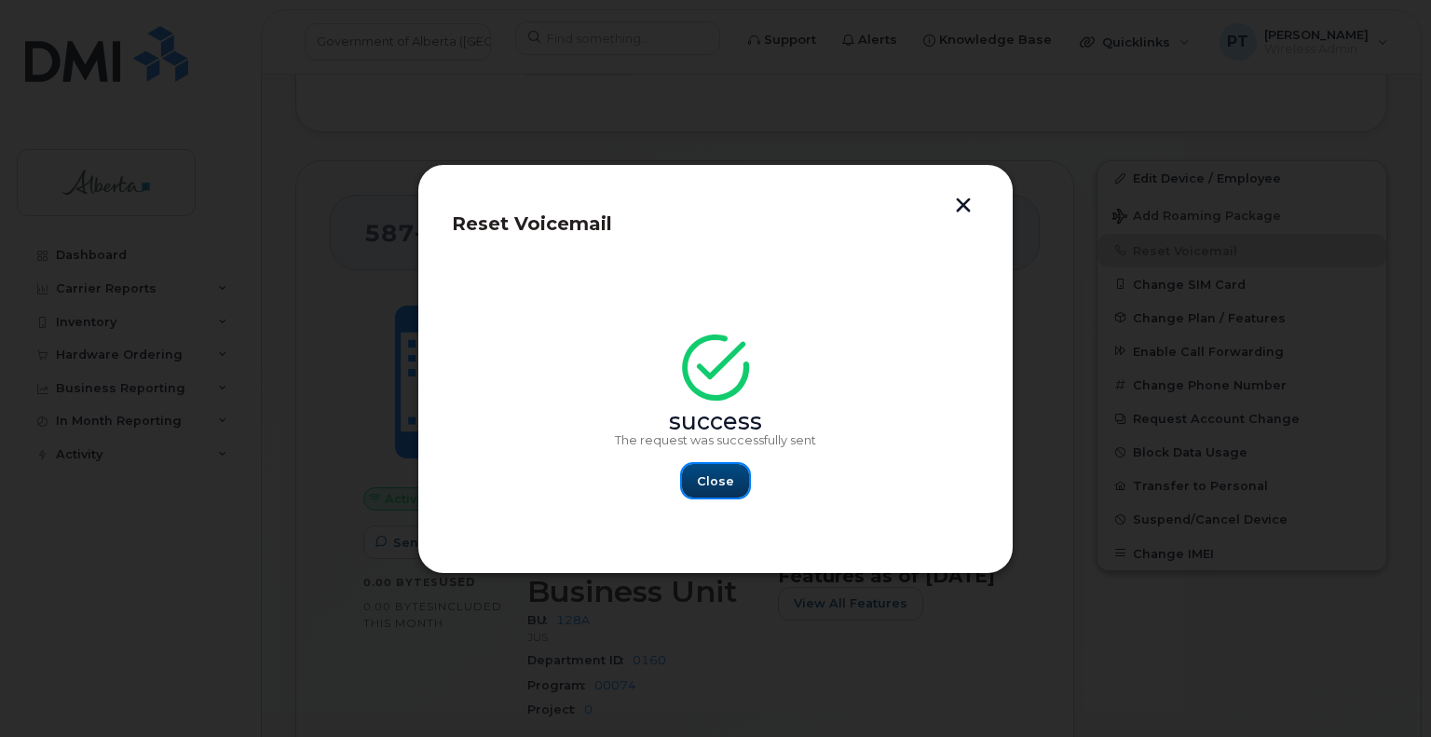
click at [725, 485] on span "Close" at bounding box center [715, 481] width 37 height 18
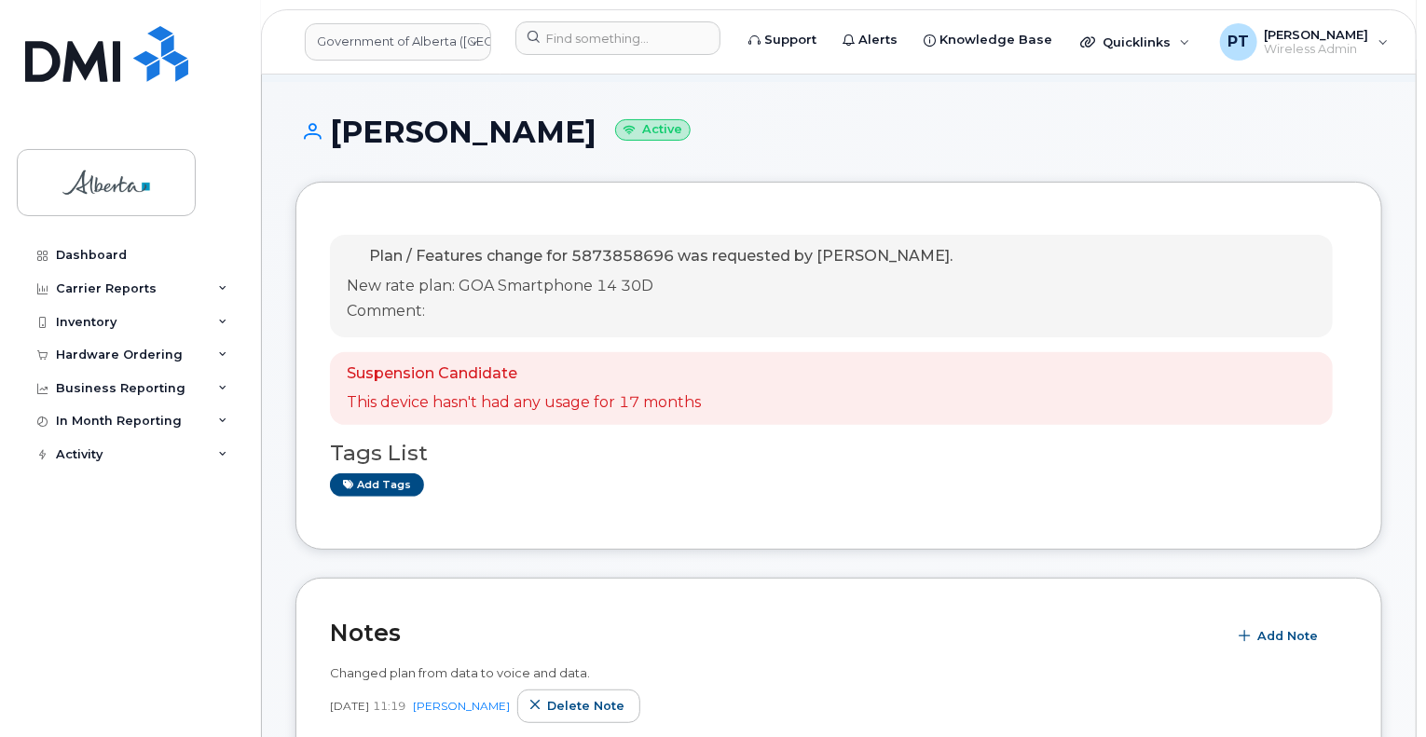
scroll to position [186, 0]
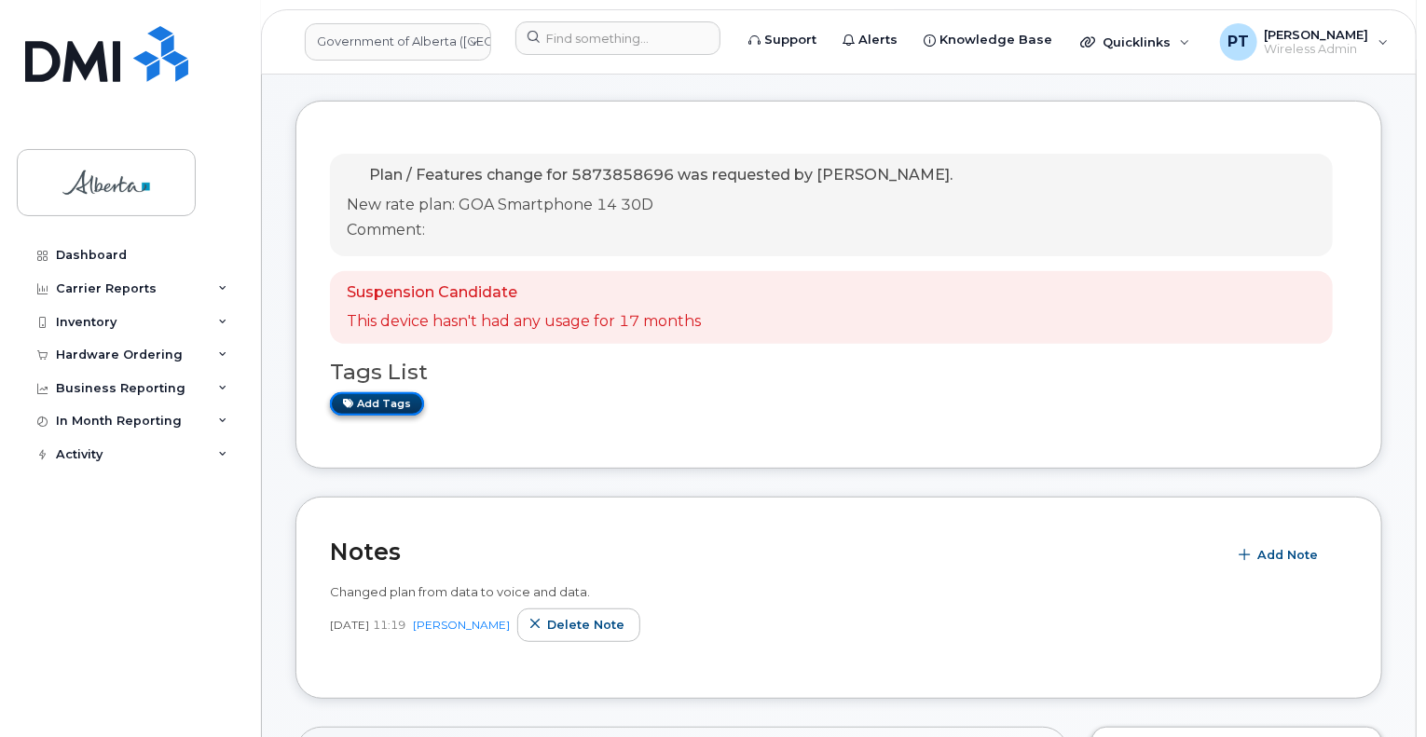
click at [384, 392] on link "Add tags" at bounding box center [377, 403] width 94 height 23
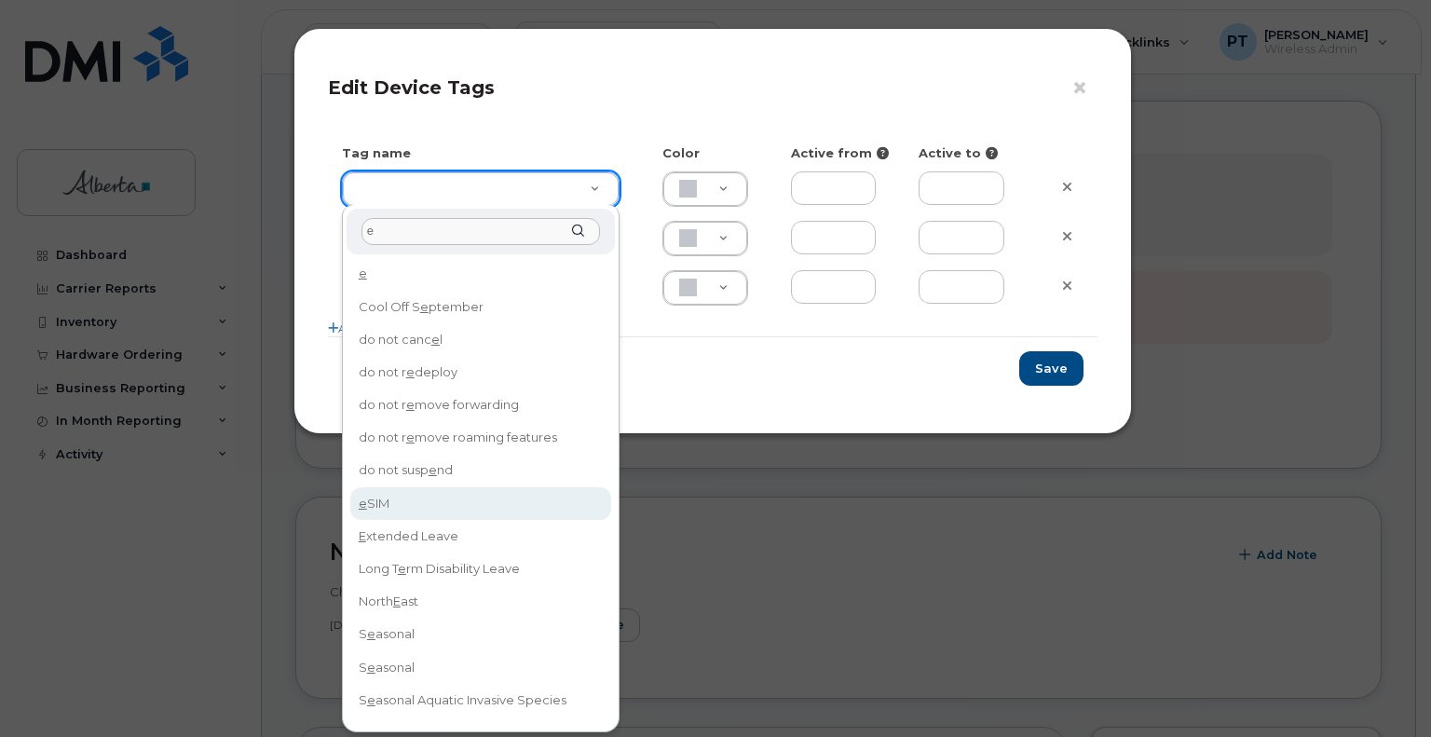
type input "e"
type input "eSIM"
type input "D6CDC1"
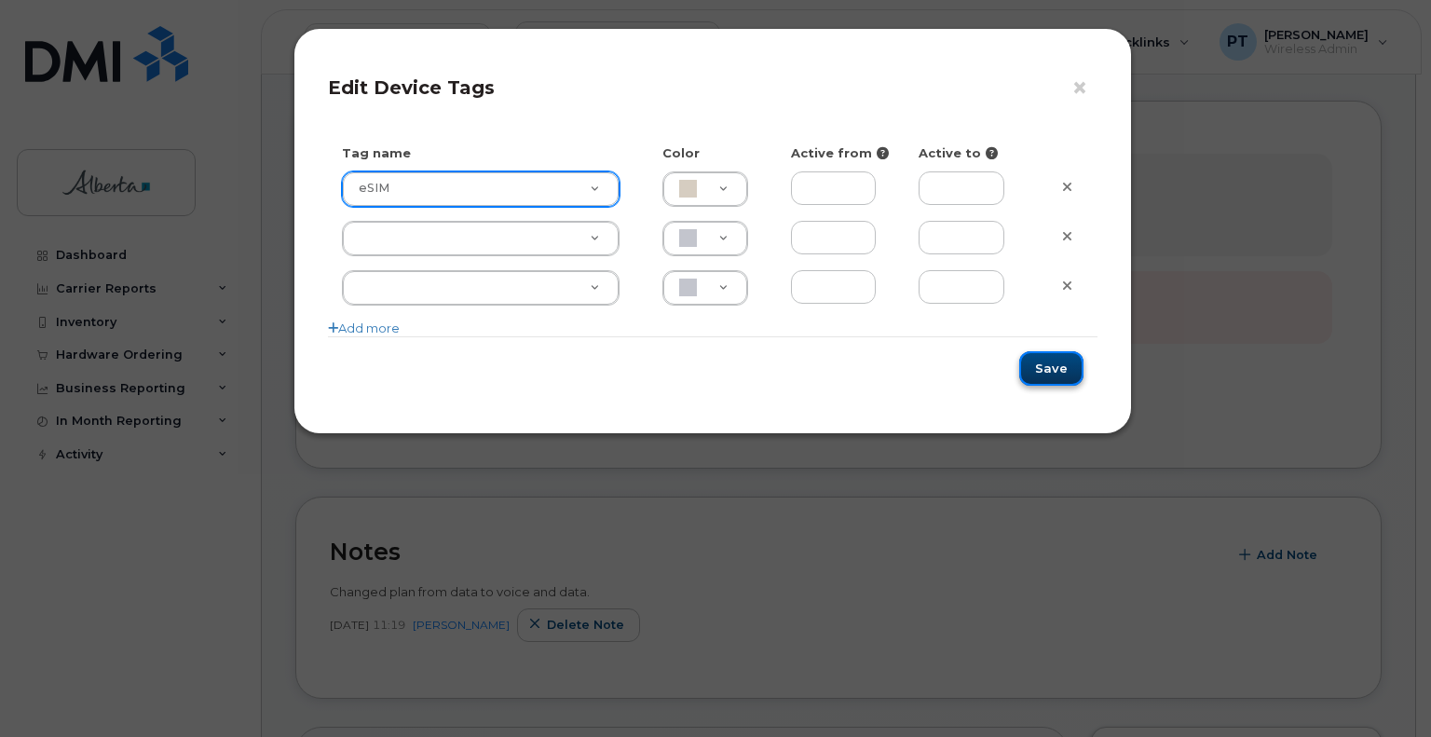
click at [1048, 362] on button "Save" at bounding box center [1051, 368] width 64 height 34
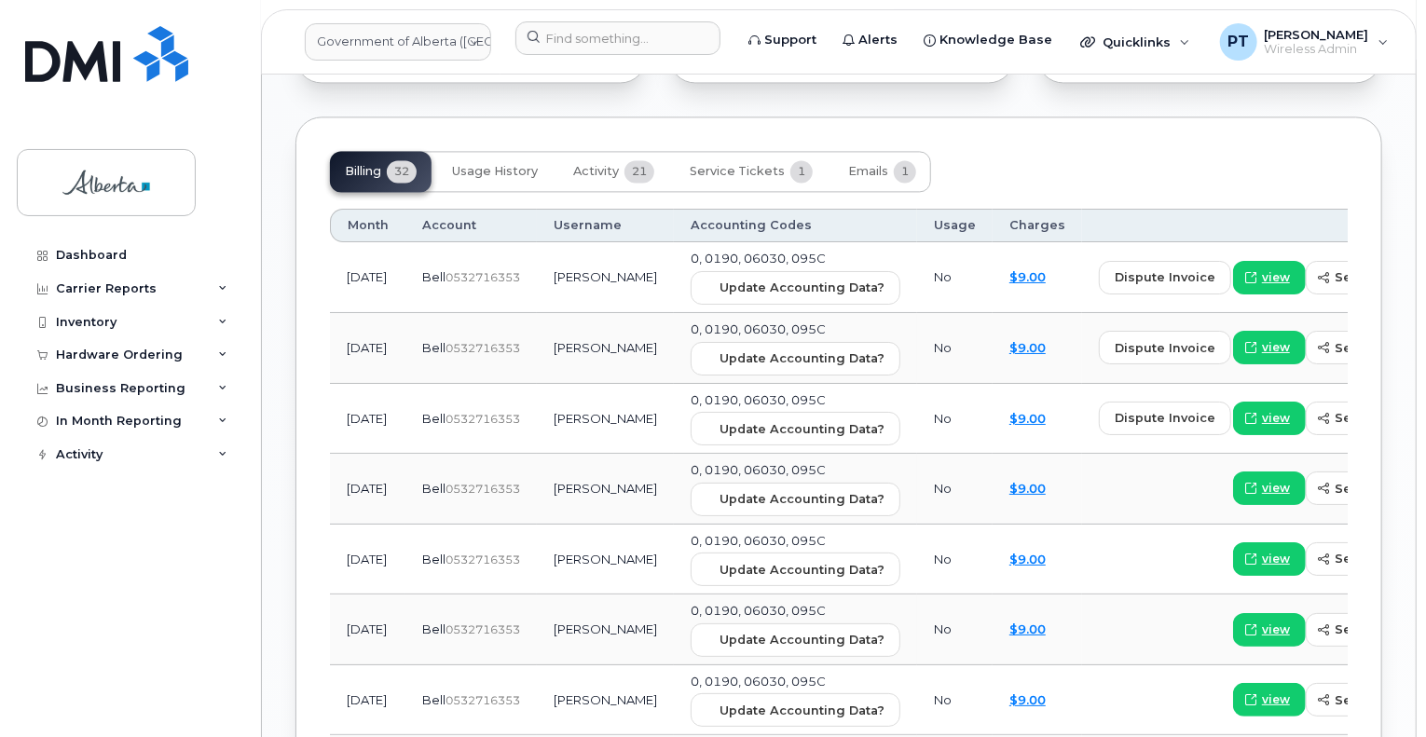
scroll to position [1864, 0]
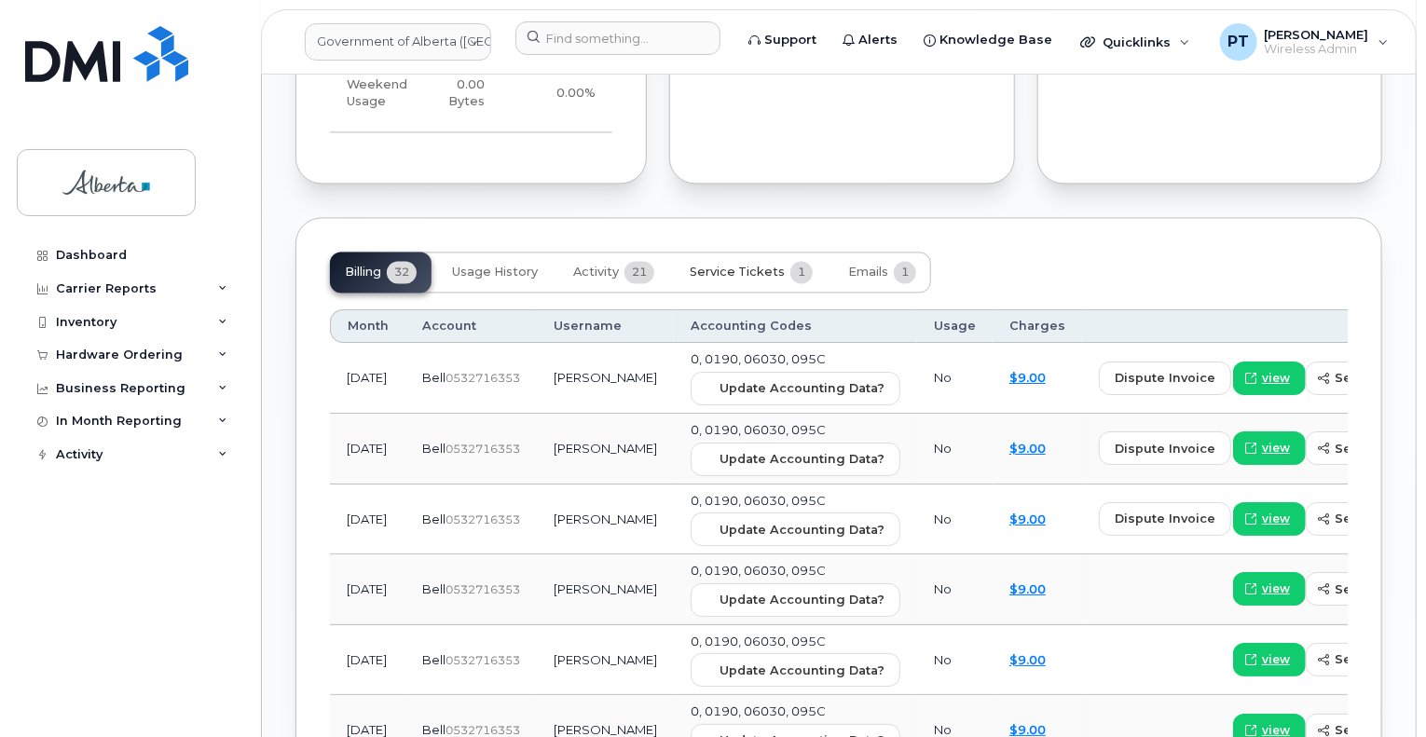
click at [757, 265] on span "Service Tickets" at bounding box center [737, 272] width 95 height 15
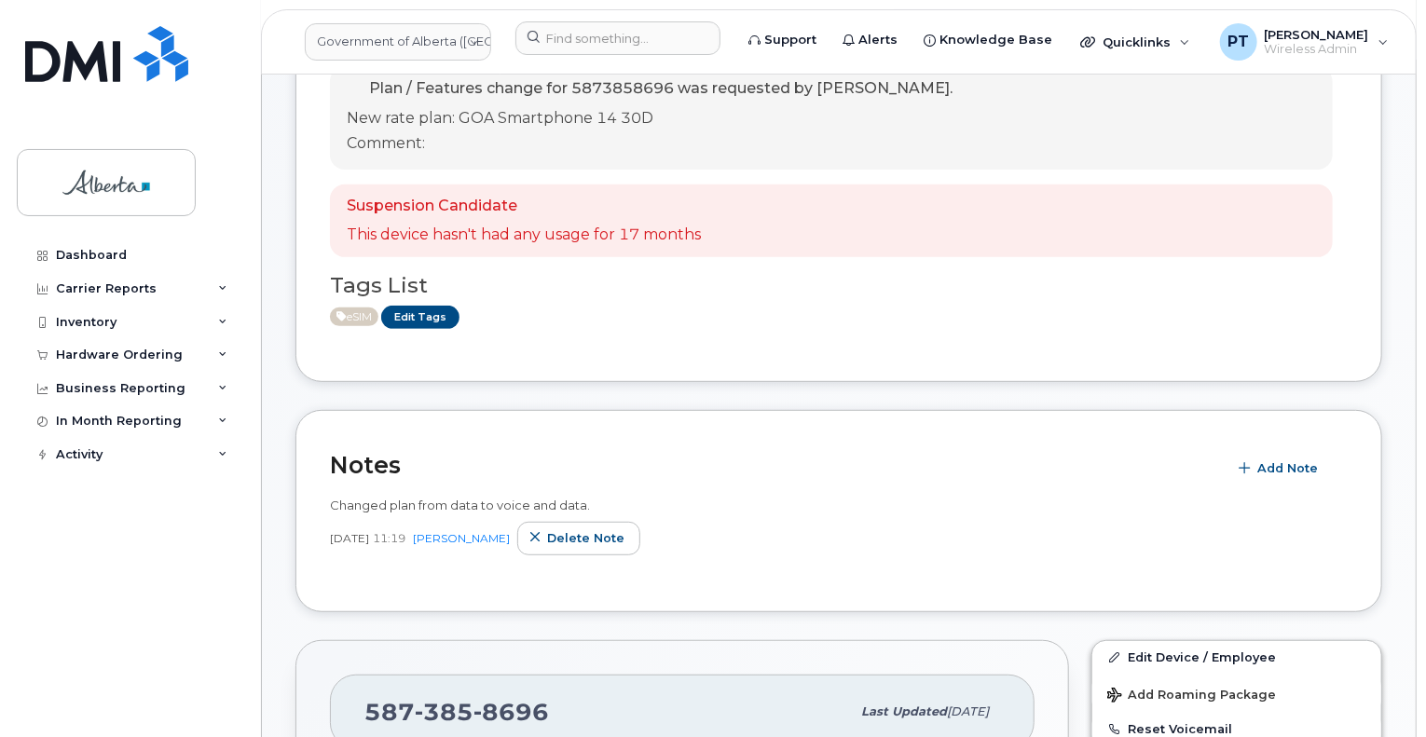
scroll to position [373, 0]
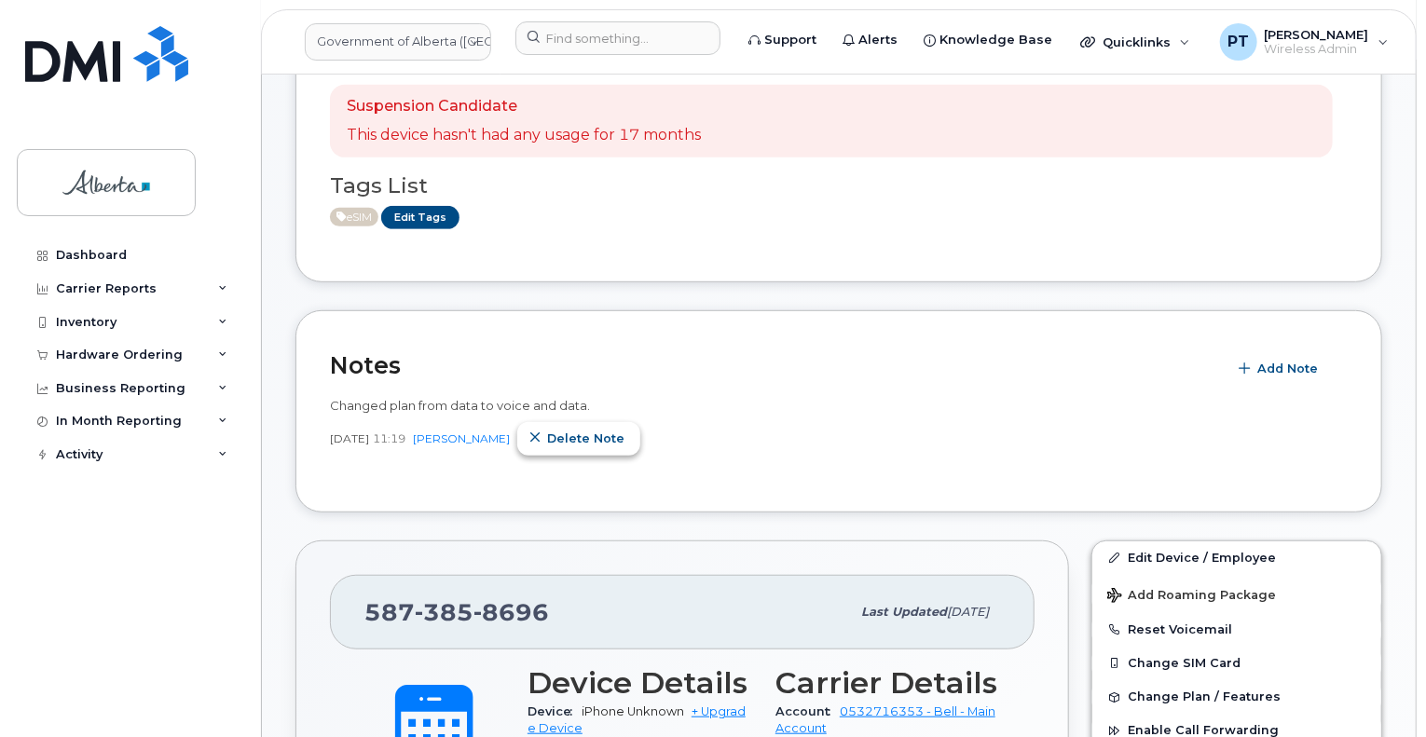
click at [594, 430] on span "Delete note" at bounding box center [585, 439] width 77 height 18
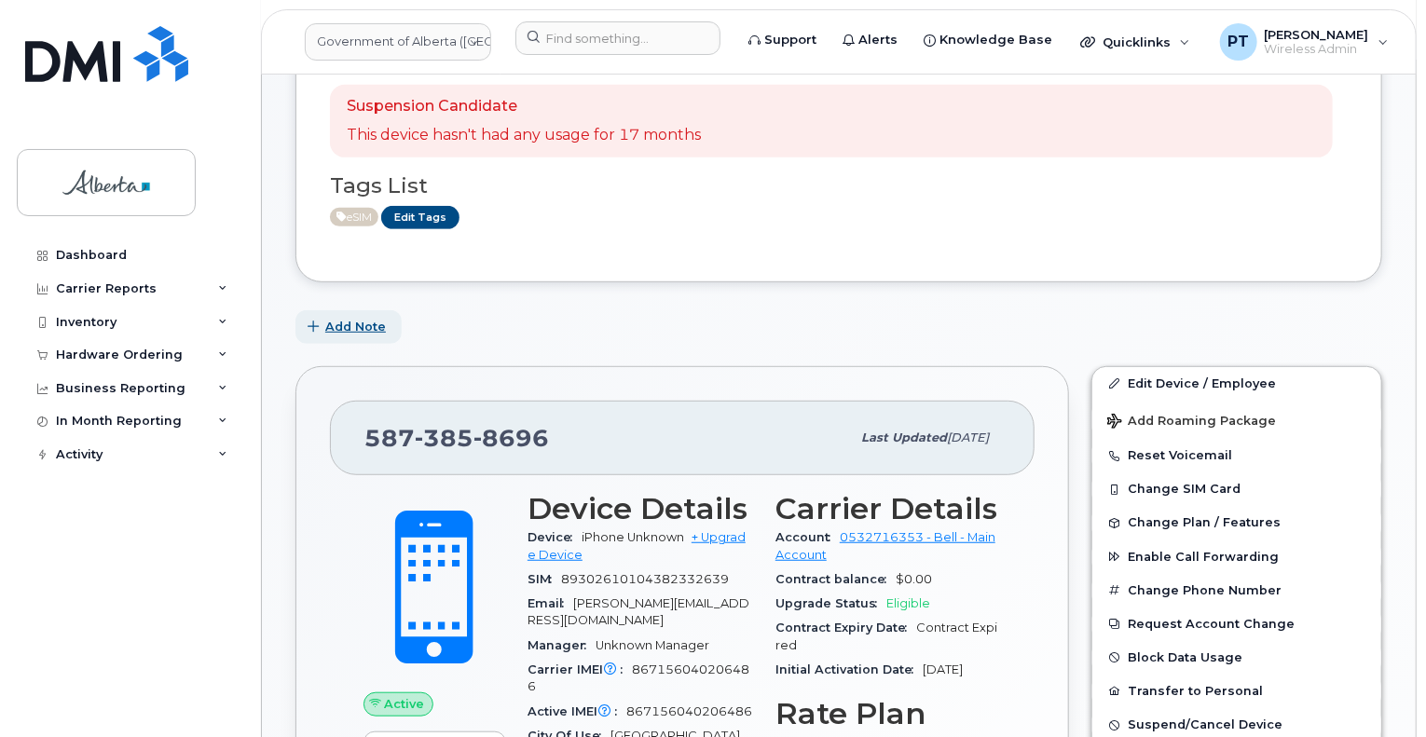
click at [340, 318] on span "Add Note" at bounding box center [355, 327] width 61 height 18
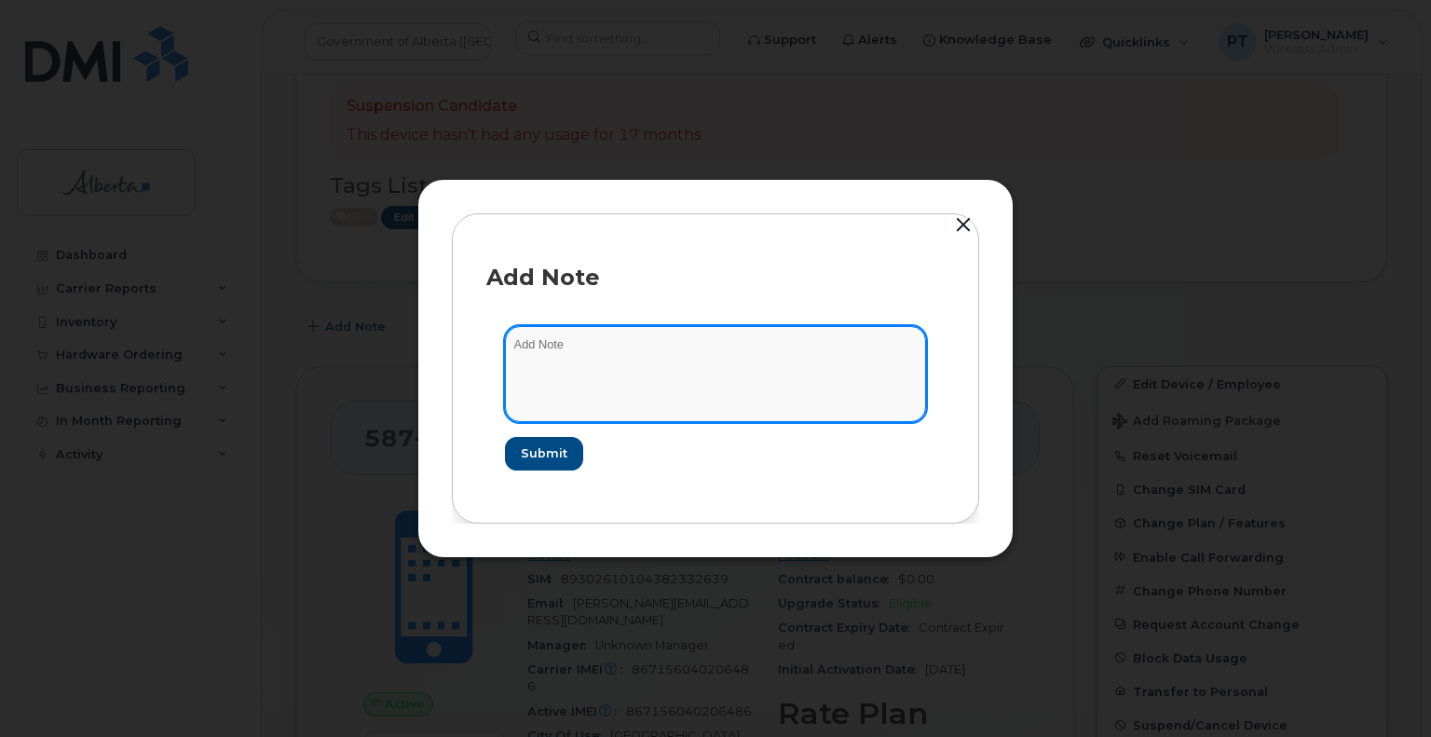
paste textarea "SCTASK0856238 Device Plan New - 5873858696 DO NOT DELETE - BEING REASSIGNED to …"
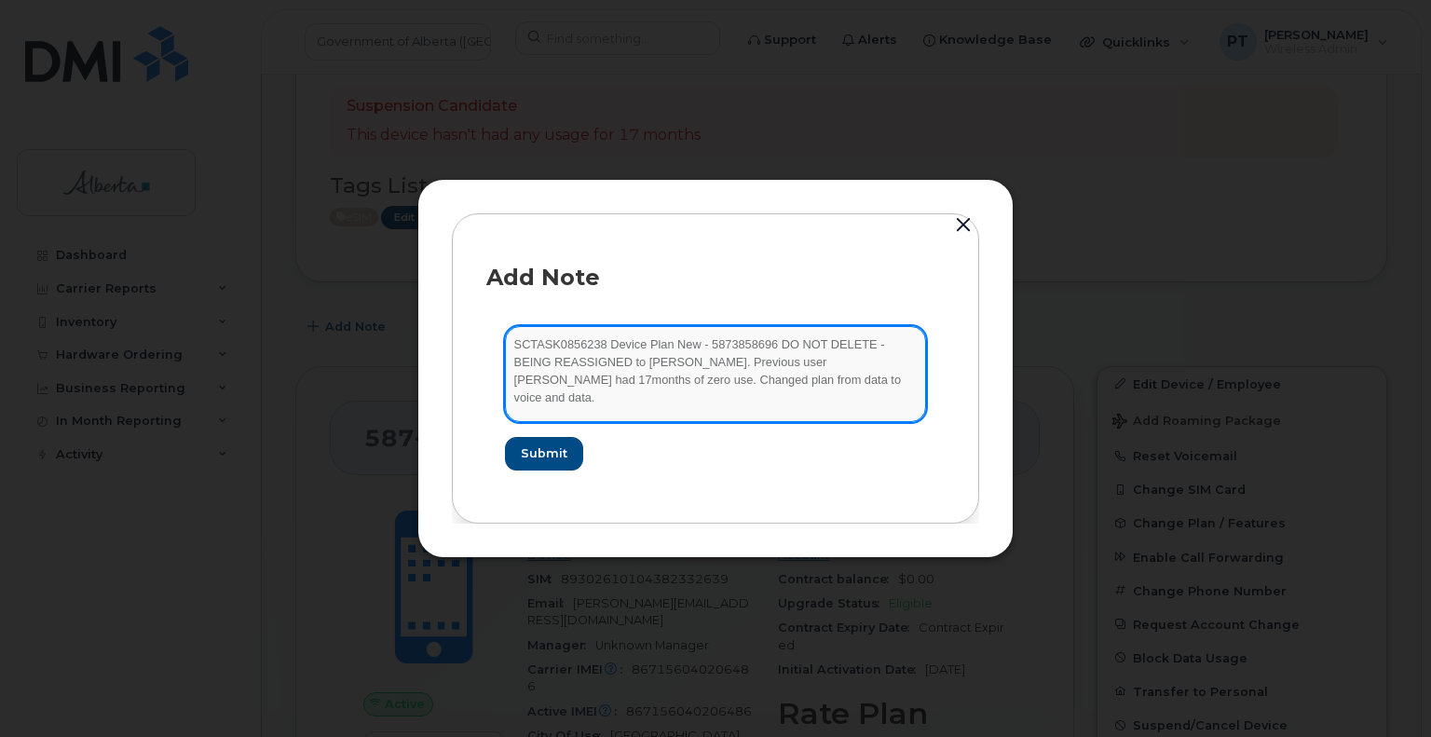
click at [872, 382] on textarea "SCTASK0856238 Device Plan New - 5873858696 DO NOT DELETE - BEING REASSIGNED to …" at bounding box center [715, 373] width 421 height 95
paste textarea "iPhone 16e Order 301815 Bell 3021829"
type textarea "SCTASK0856238 Device Plan New - 5873858696 DO NOT DELETE - BEING REASSIGNED to …"
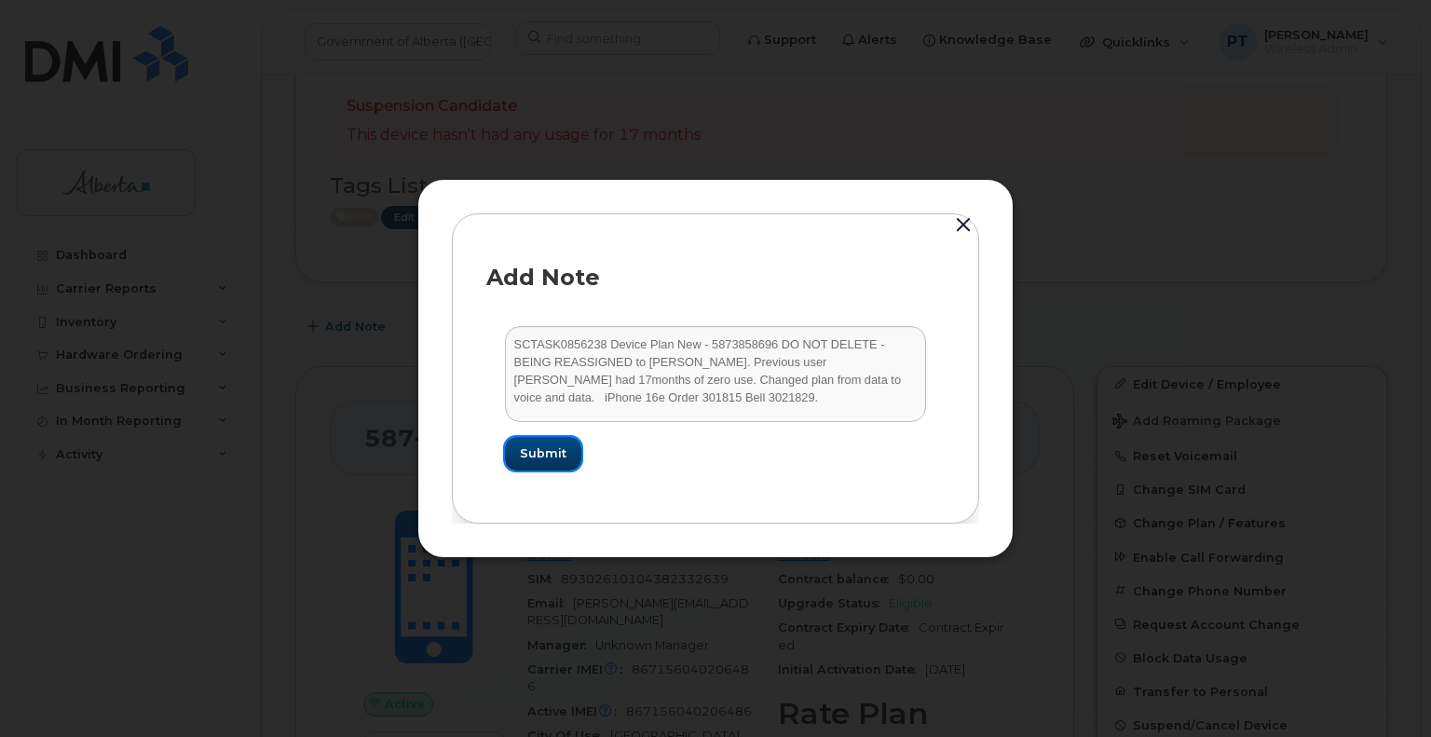
click at [544, 455] on span "Submit" at bounding box center [543, 453] width 47 height 18
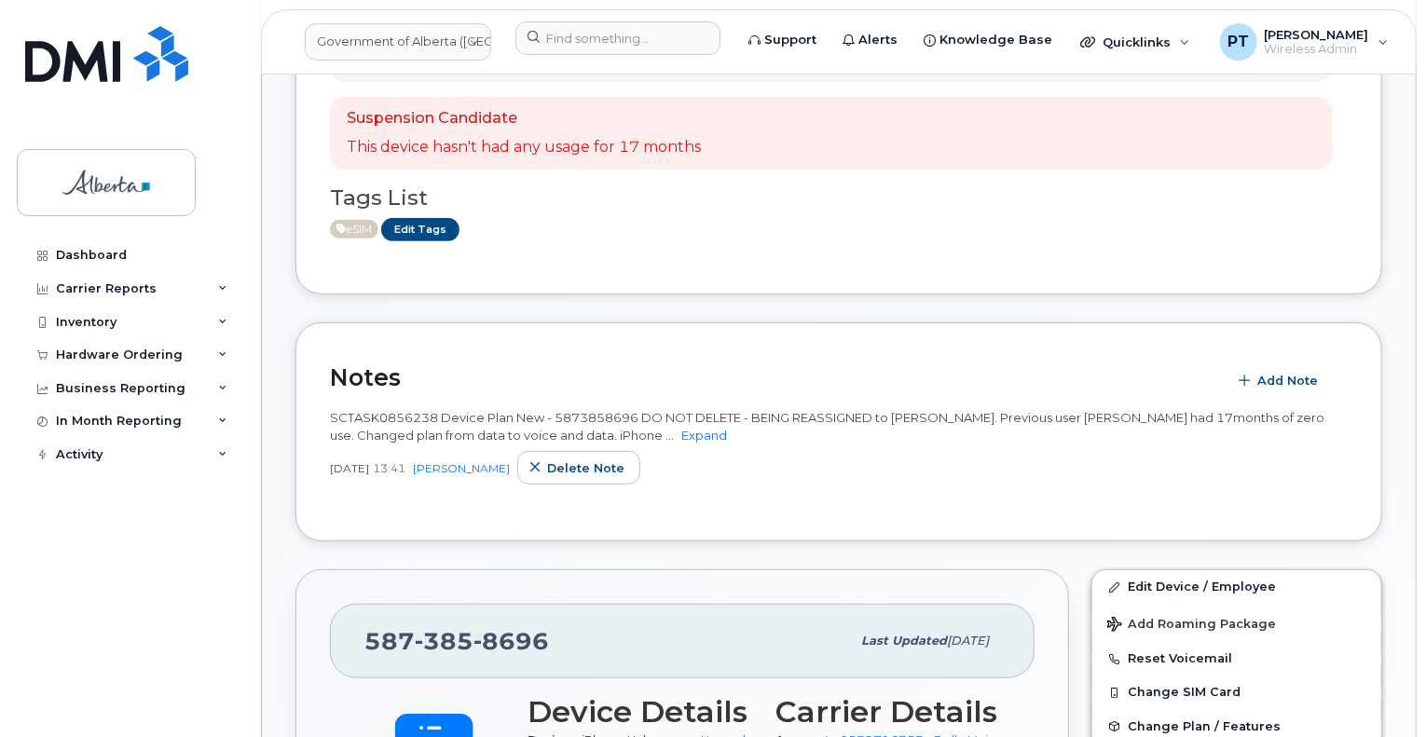
scroll to position [559, 0]
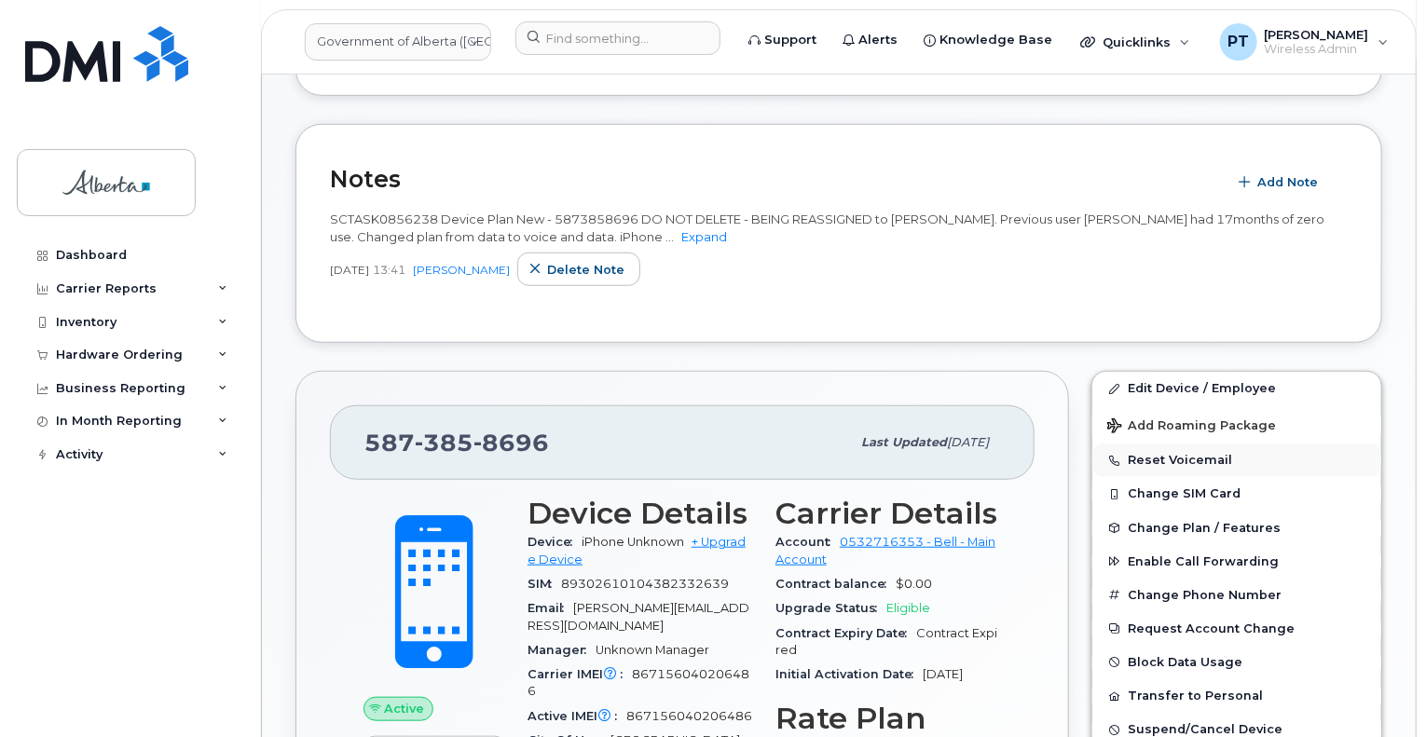
click at [1148, 444] on button "Reset Voicemail" at bounding box center [1236, 461] width 289 height 34
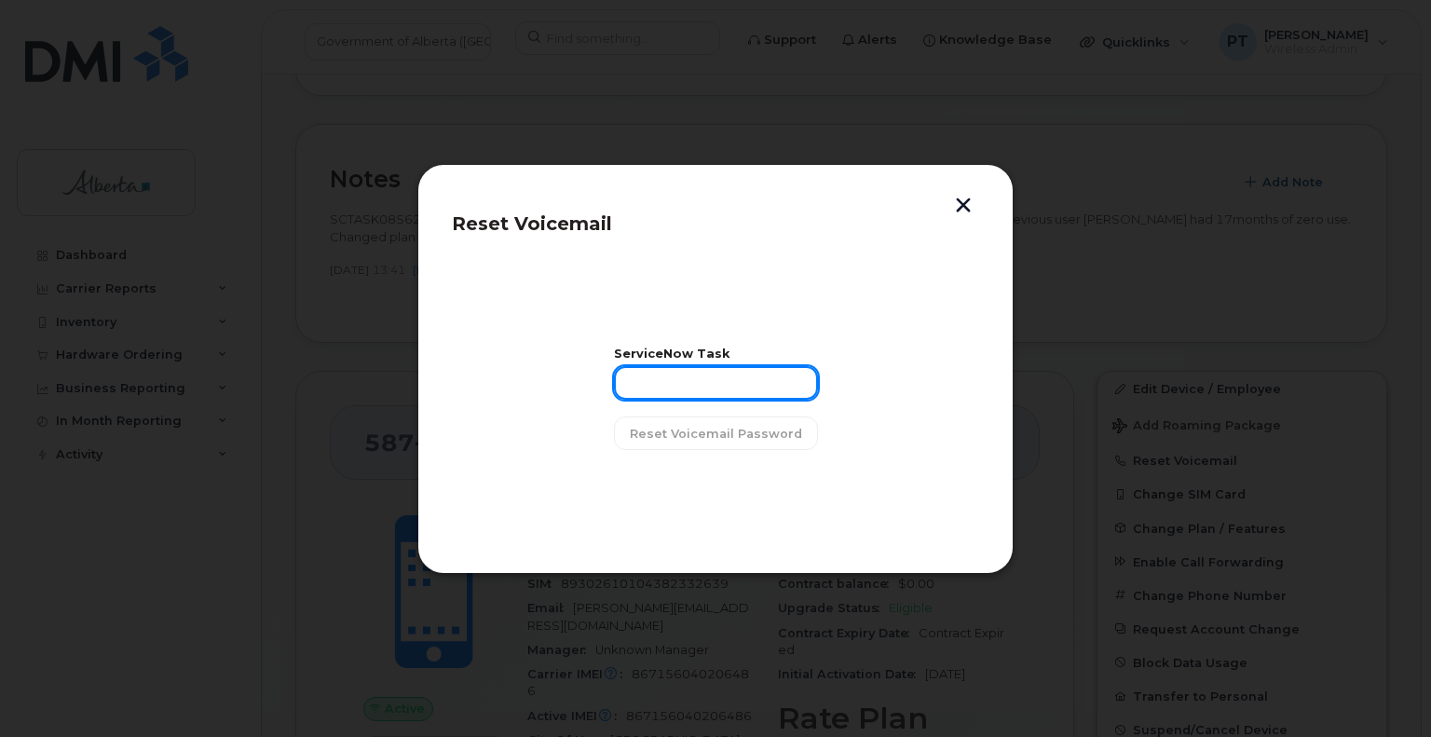
click at [706, 389] on input "text" at bounding box center [716, 383] width 204 height 34
paste input "SCTASK0856238"
type input "SCTASK0856238"
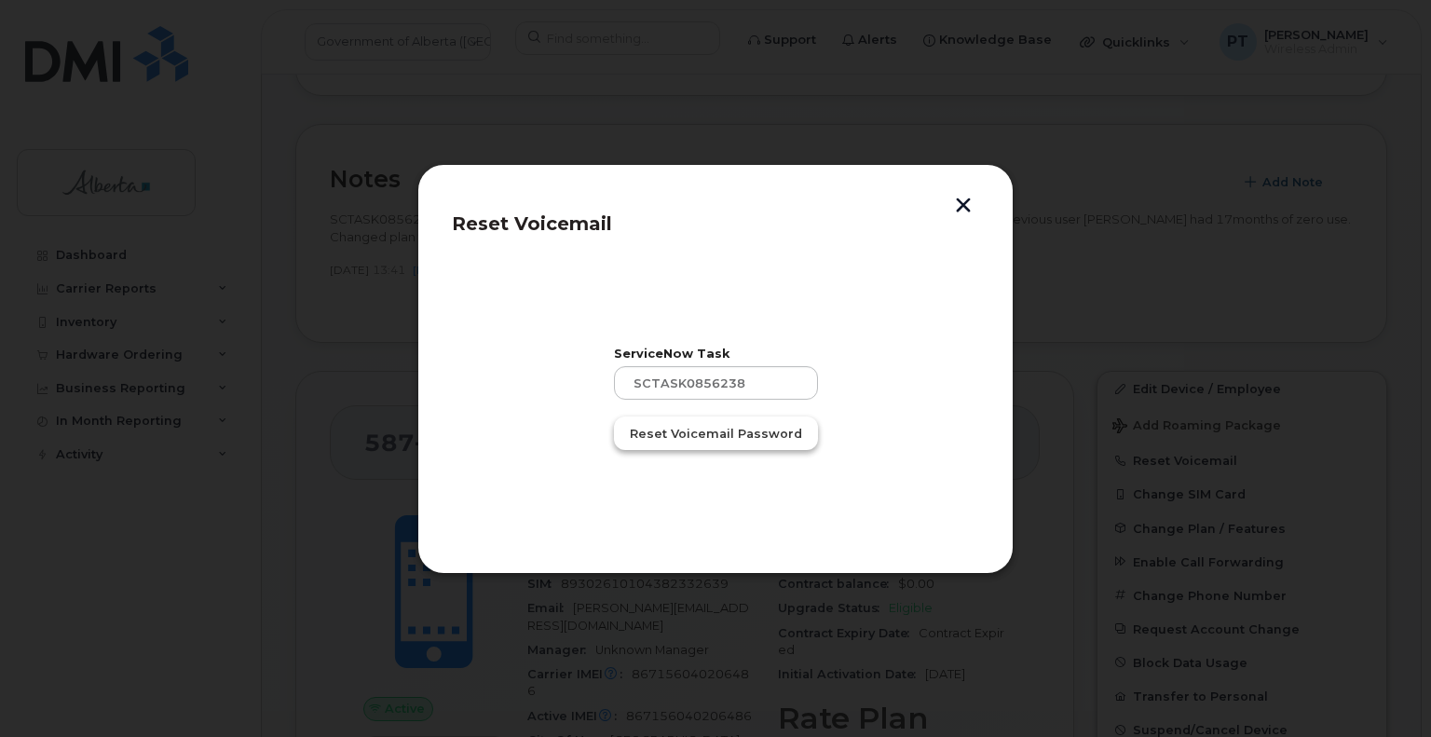
click at [722, 429] on span "Reset Voicemail Password" at bounding box center [716, 434] width 172 height 18
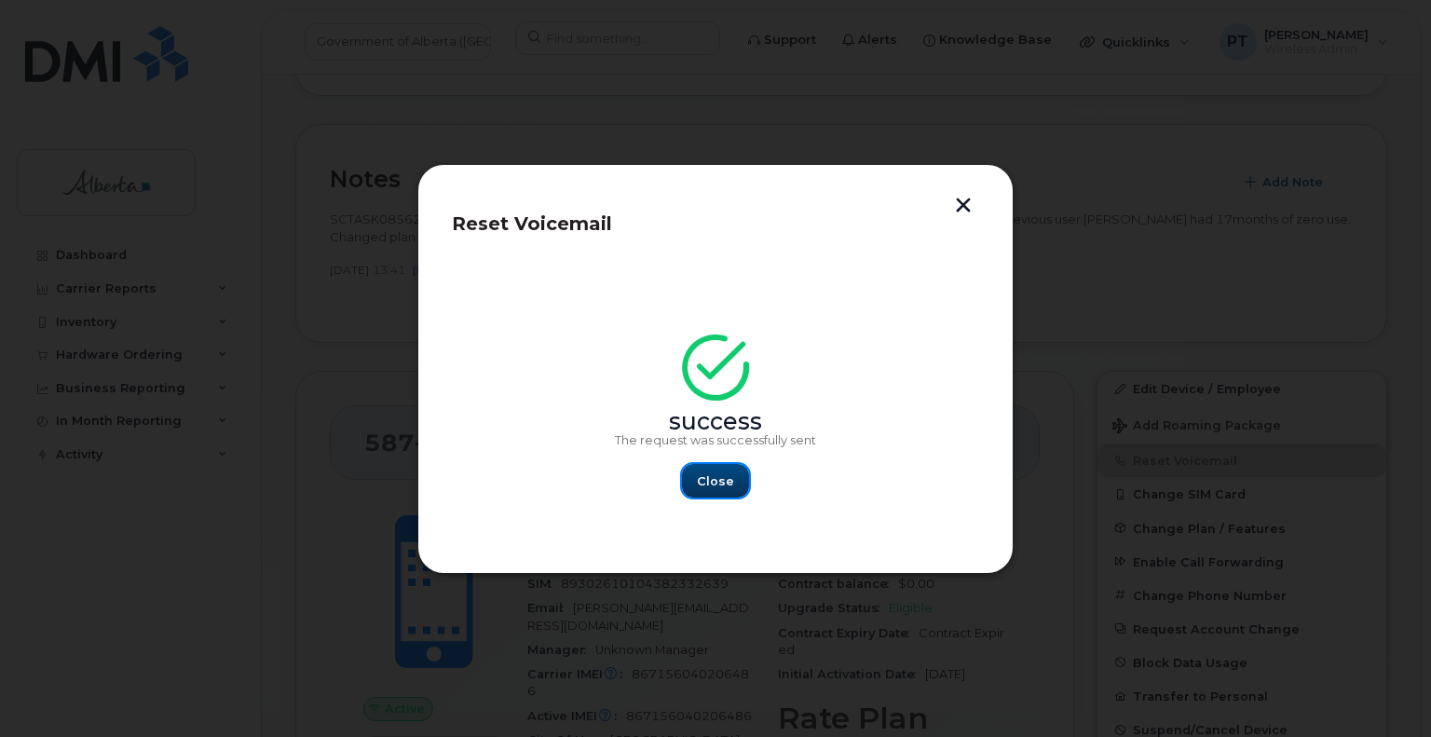
click at [708, 485] on span "Close" at bounding box center [715, 481] width 37 height 18
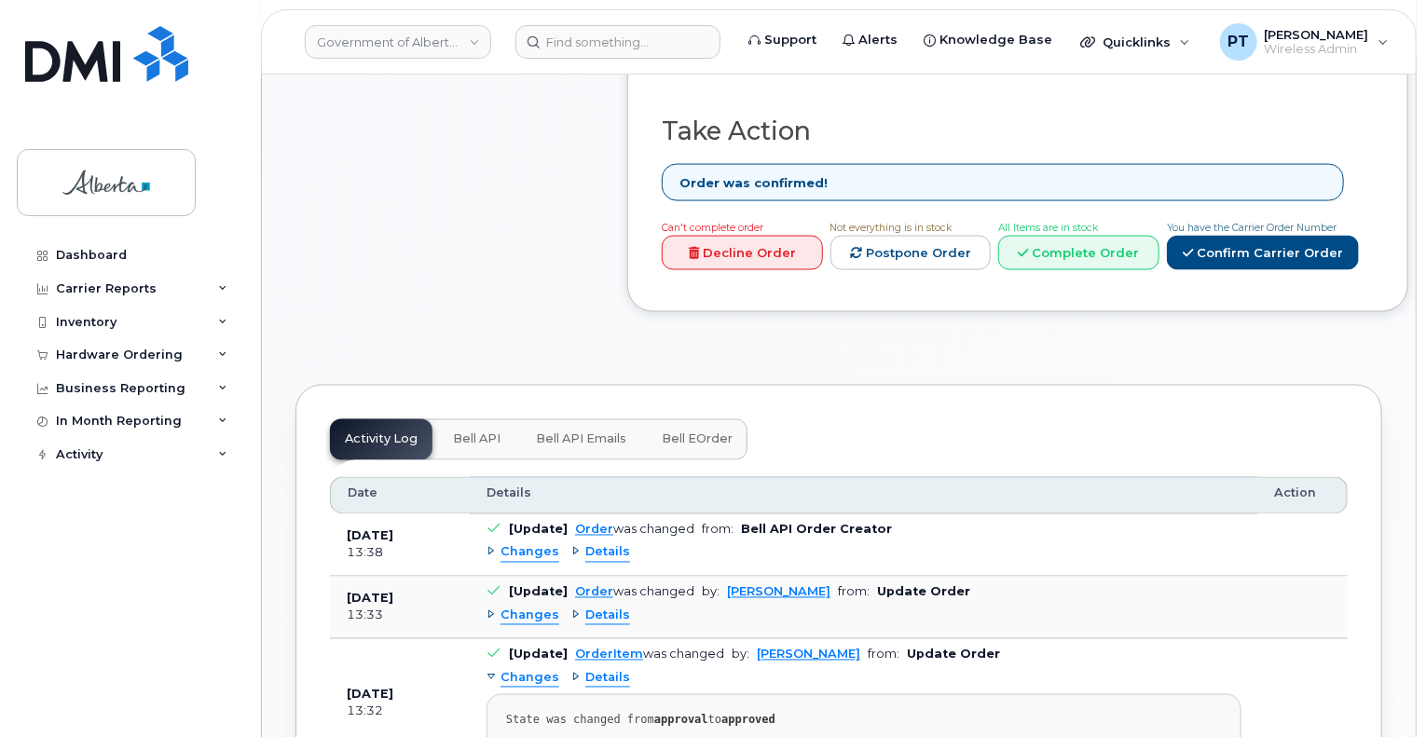
scroll to position [1491, 0]
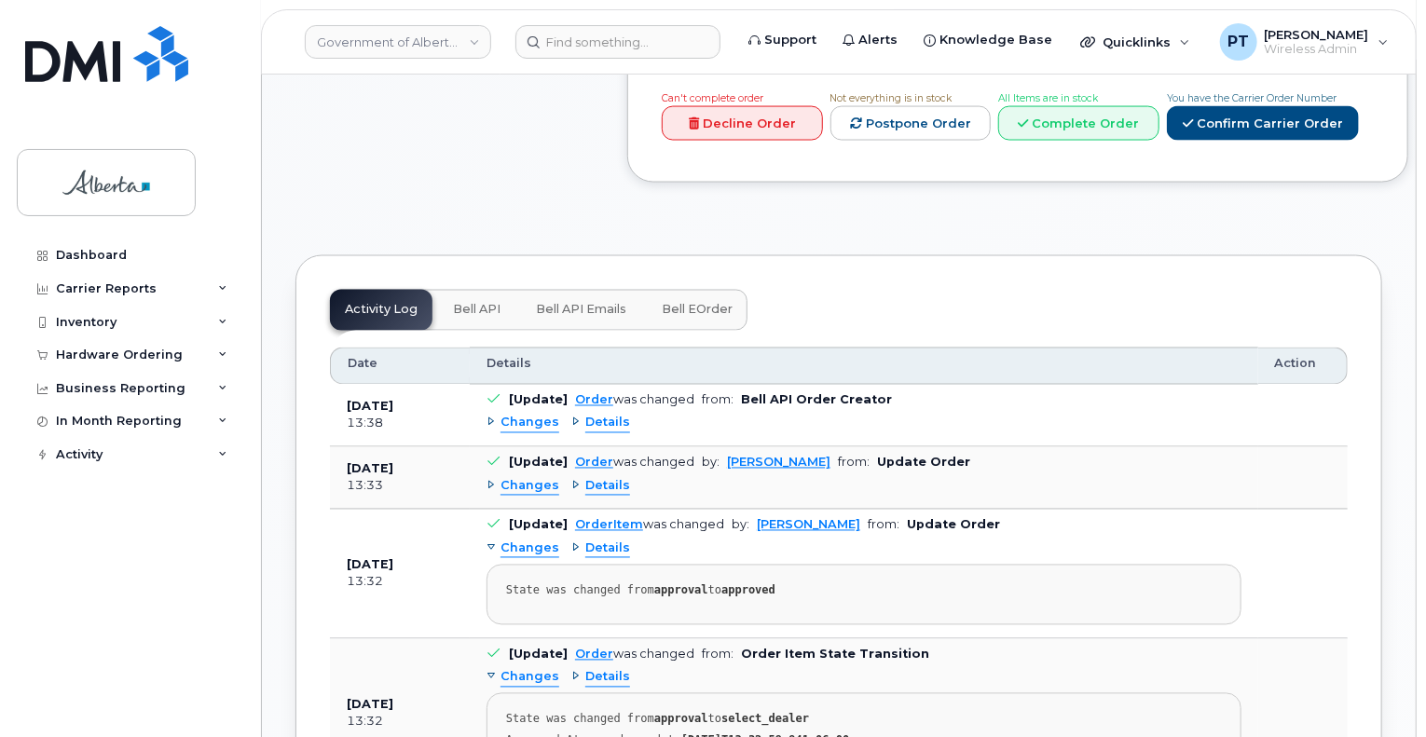
click at [477, 310] on span "Bell API" at bounding box center [477, 310] width 48 height 15
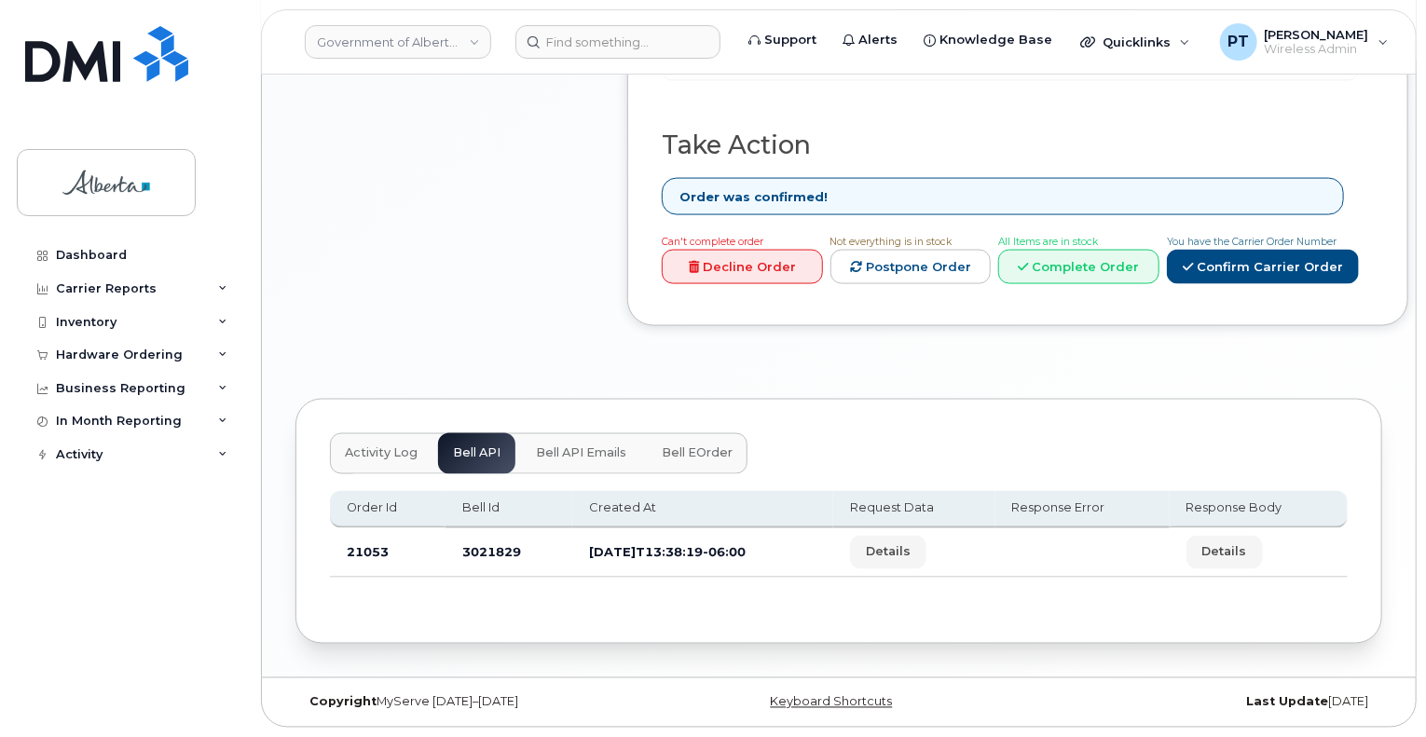
scroll to position [1341, 0]
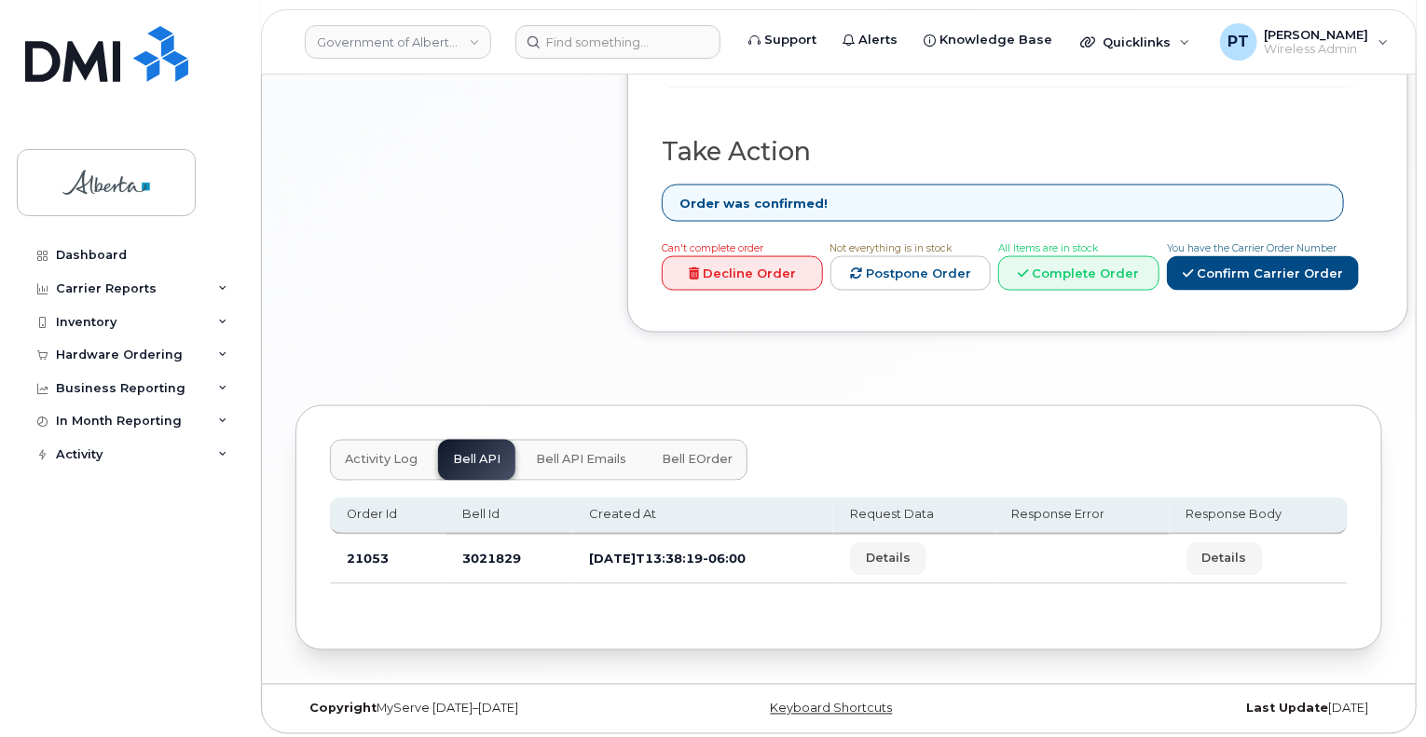
click at [478, 552] on td "3021829" at bounding box center [508, 559] width 127 height 49
copy td "3021829"
click at [647, 44] on input at bounding box center [617, 42] width 205 height 34
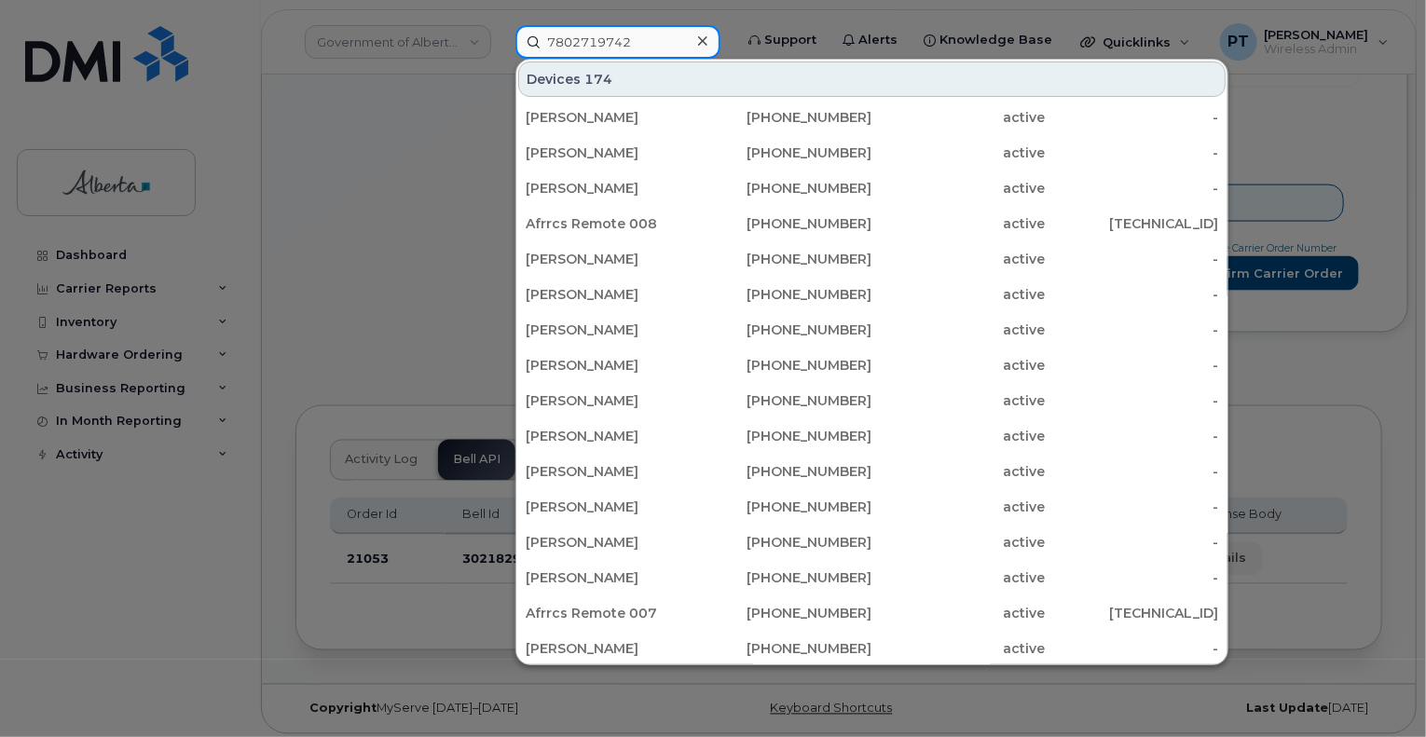
type input "7802719742"
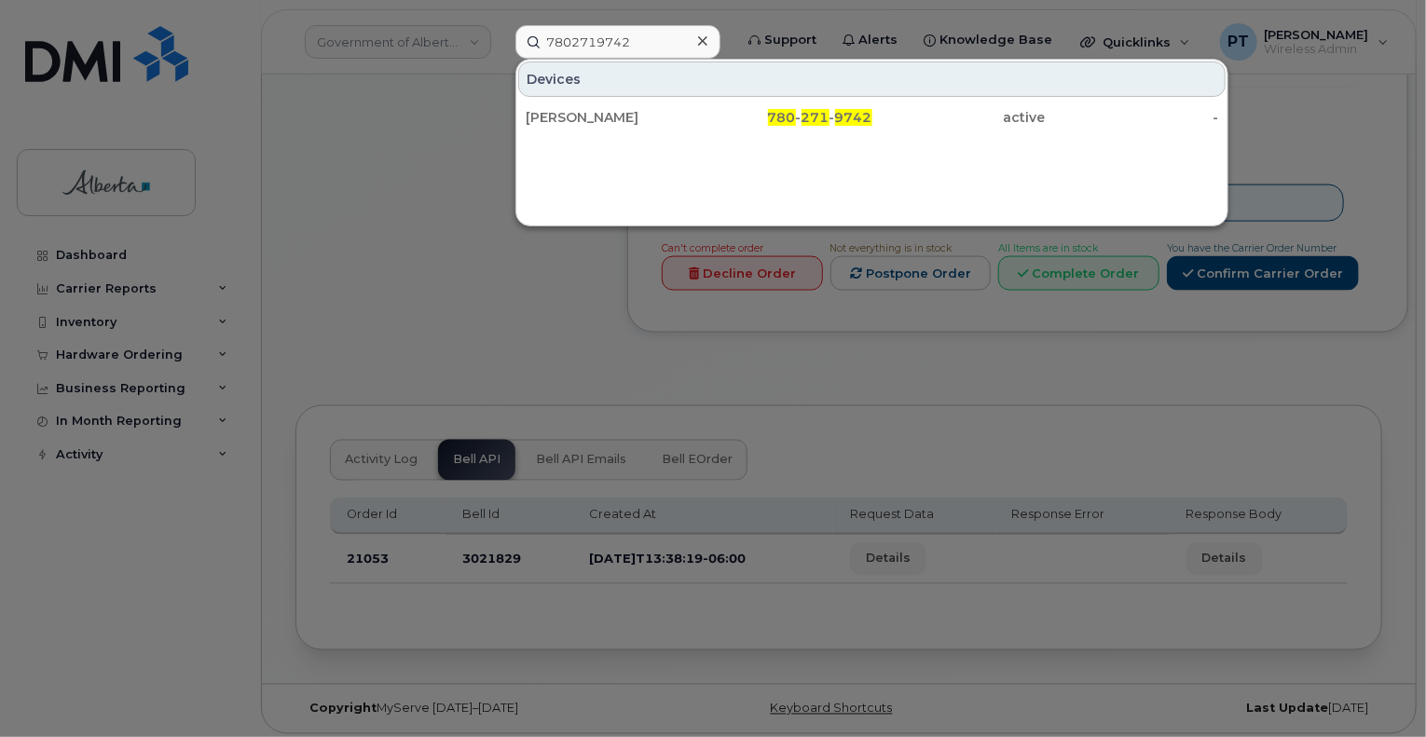
drag, startPoint x: 598, startPoint y: 123, endPoint x: 539, endPoint y: 213, distance: 108.3
click at [598, 123] on div "[PERSON_NAME]" at bounding box center [612, 117] width 173 height 19
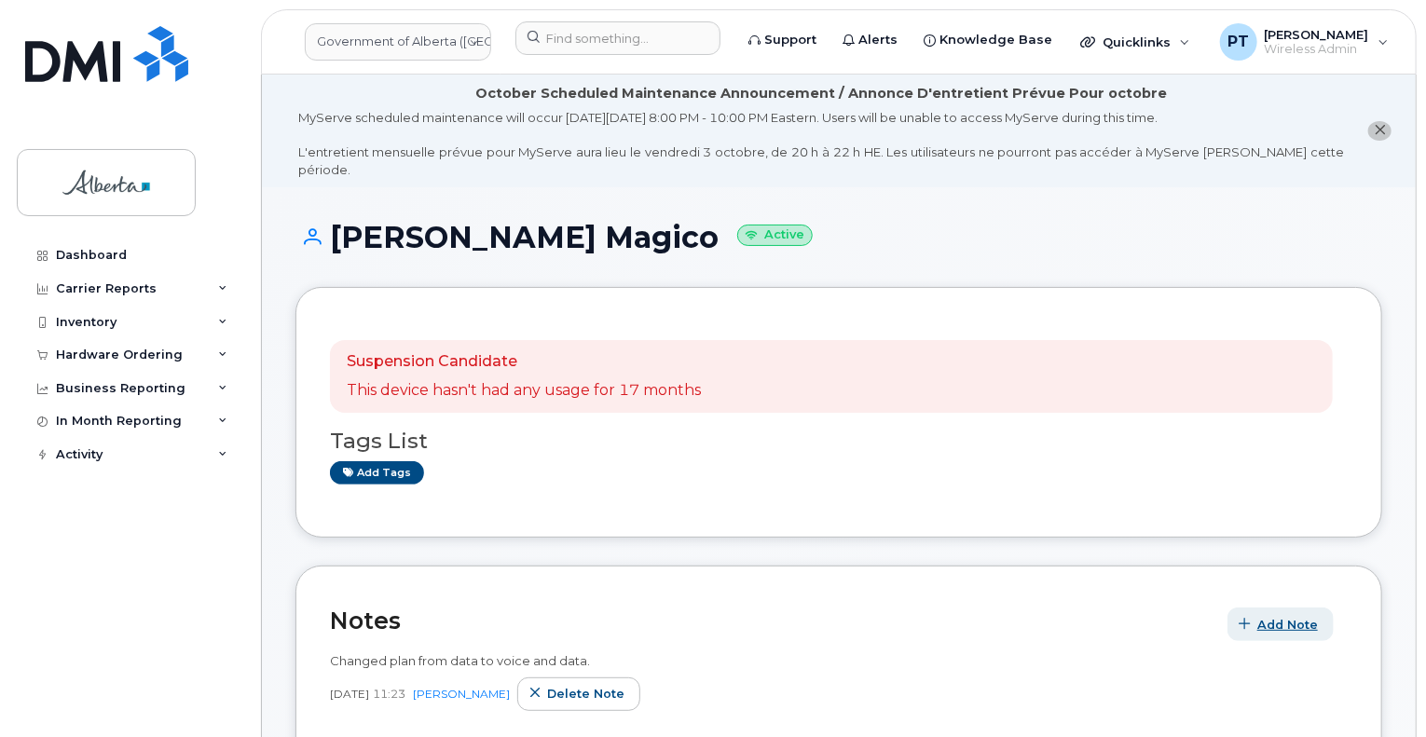
click at [1290, 616] on span "Add Note" at bounding box center [1287, 625] width 61 height 18
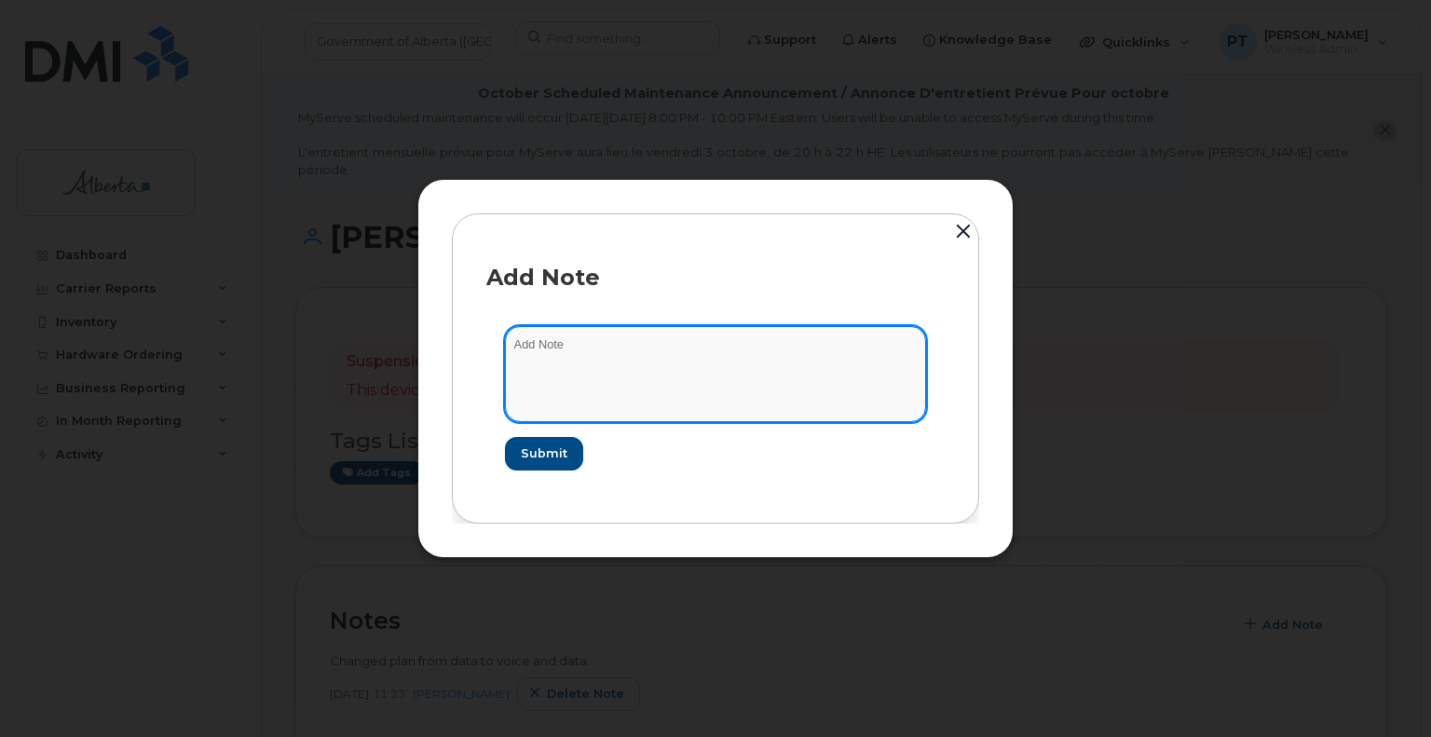
paste textarea "SCTASK0856238 Device Plan New - 7802321835 DO NOT DELETE - BEING REASSIGNED to …"
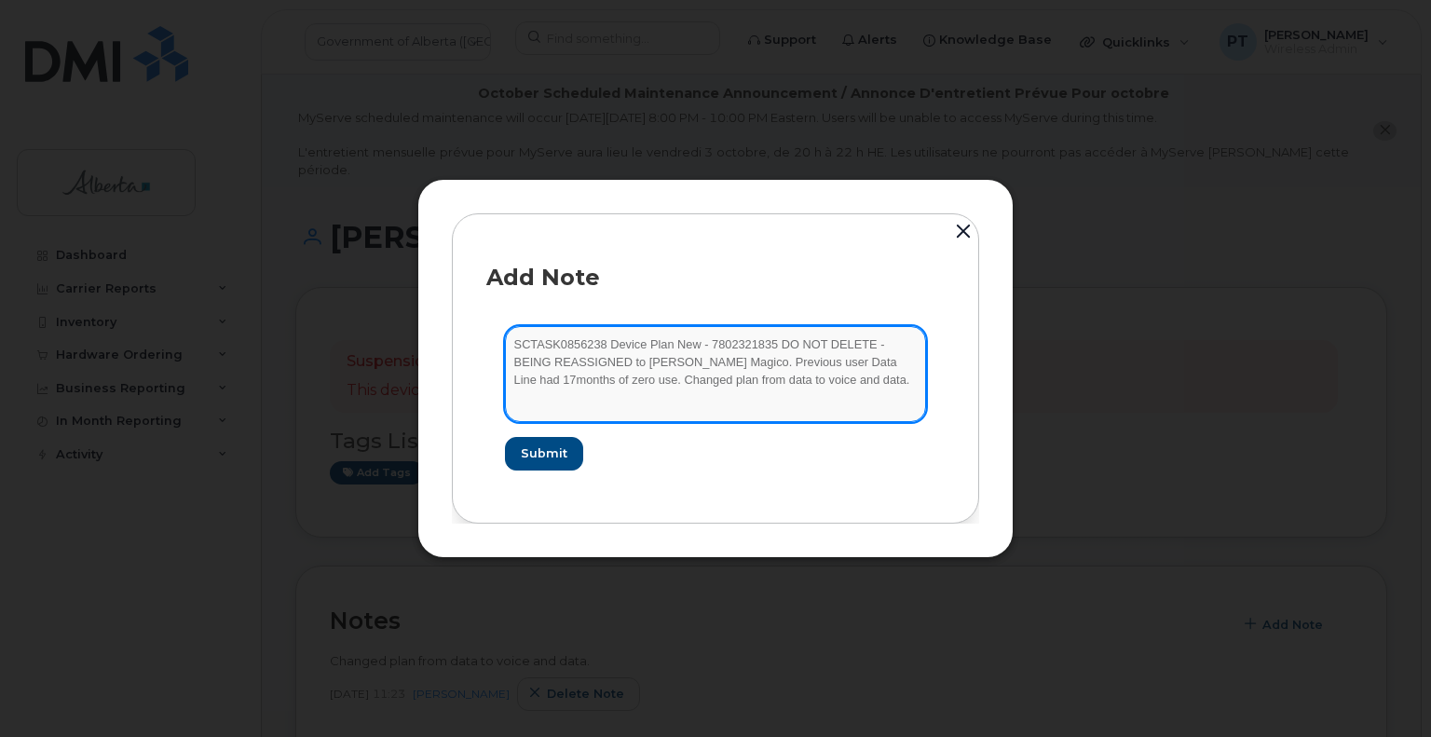
click at [766, 388] on textarea "SCTASK0856238 Device Plan New - 7802321835 DO NOT DELETE - BEING REASSIGNED to …" at bounding box center [715, 373] width 421 height 95
paste textarea "iPhone 16e Order 301815 Bell 3021829"
click at [758, 388] on textarea "SCTASK0856238 Device Plan New - 7802321835 DO NOT DELETE - BEING REASSIGNED to …" at bounding box center [715, 373] width 421 height 95
drag, startPoint x: 563, startPoint y: 396, endPoint x: 552, endPoint y: 394, distance: 11.3
click at [564, 397] on textarea "SCTASK0856238 Device Plan New - 7802321835 DO NOT DELETE - BEING REASSIGNED to …" at bounding box center [715, 373] width 421 height 95
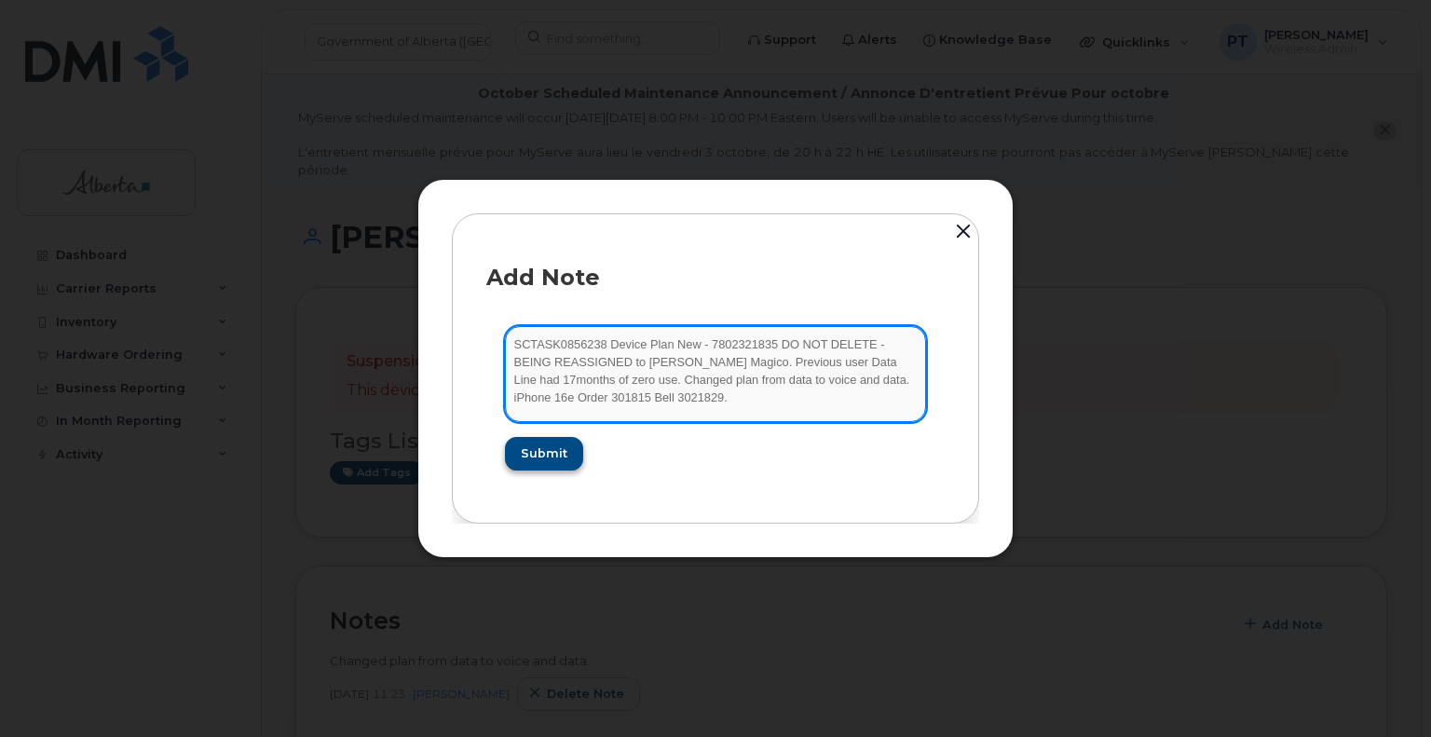
type textarea "SCTASK0856238 Device Plan New - 7802321835 DO NOT DELETE - BEING REASSIGNED to …"
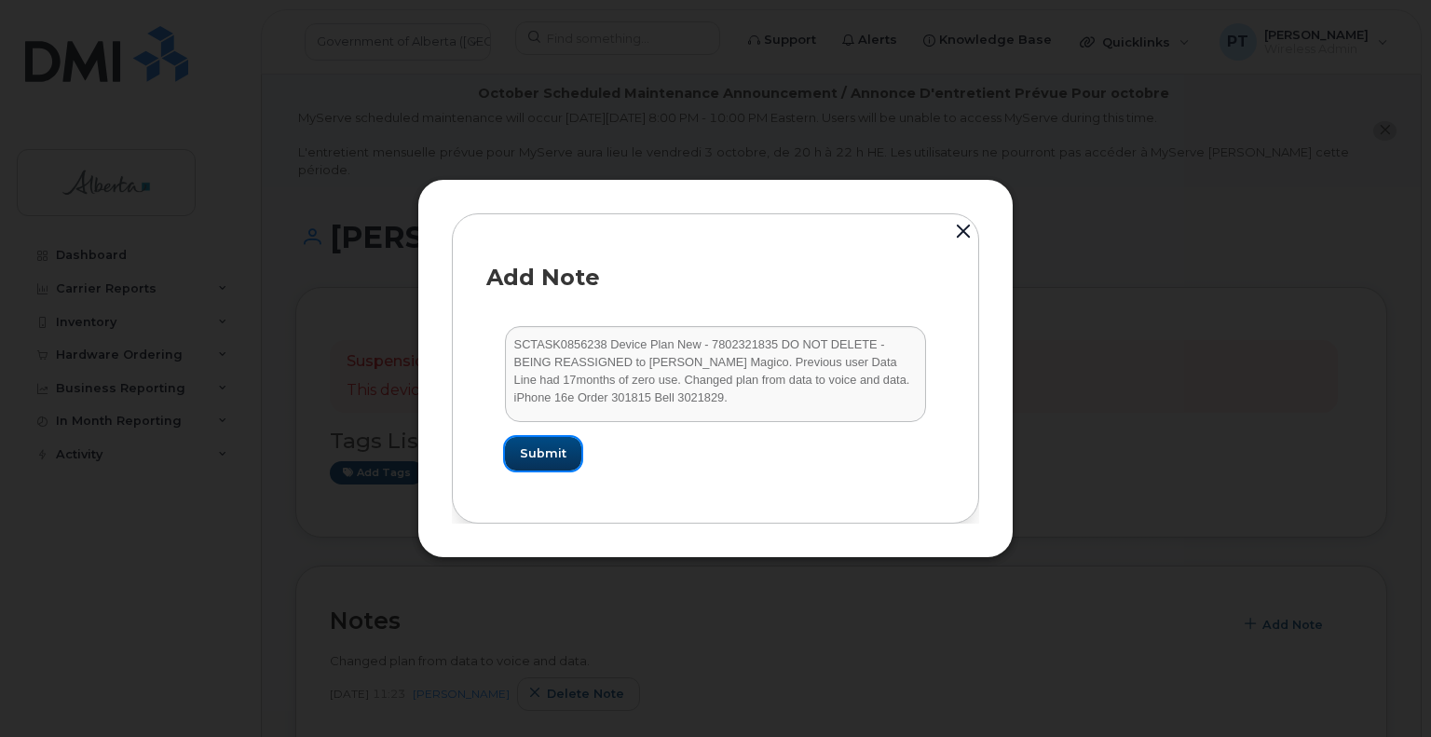
click at [548, 458] on span "Submit" at bounding box center [543, 453] width 47 height 18
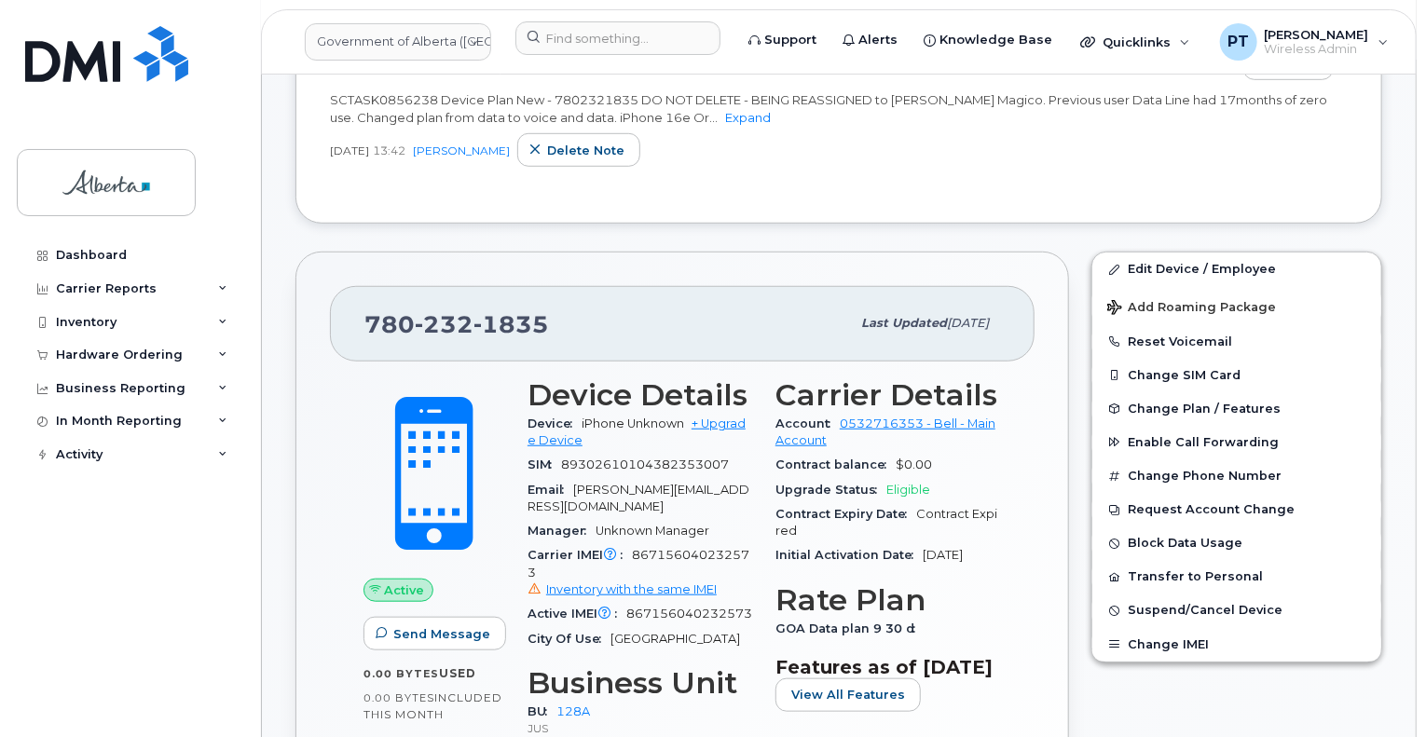
scroll to position [559, 0]
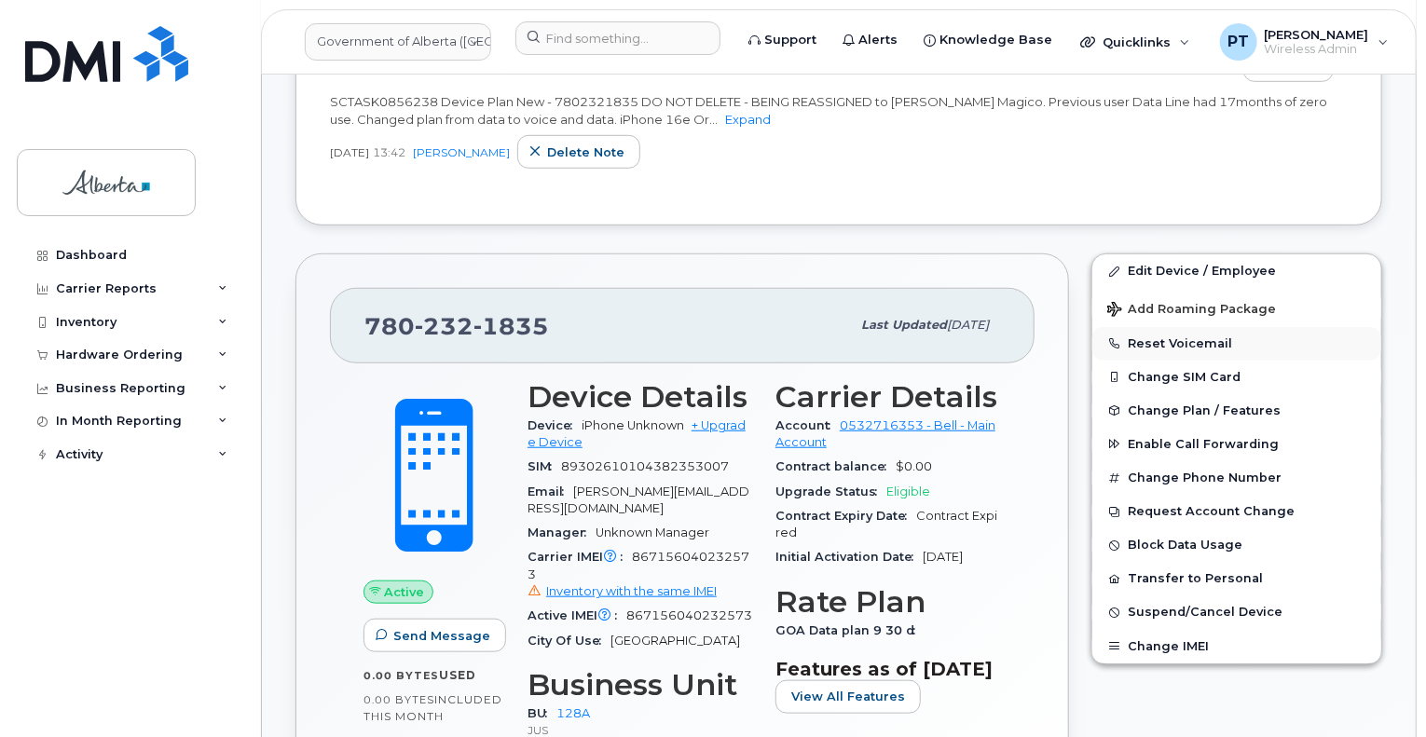
click at [1141, 327] on button "Reset Voicemail" at bounding box center [1236, 344] width 289 height 34
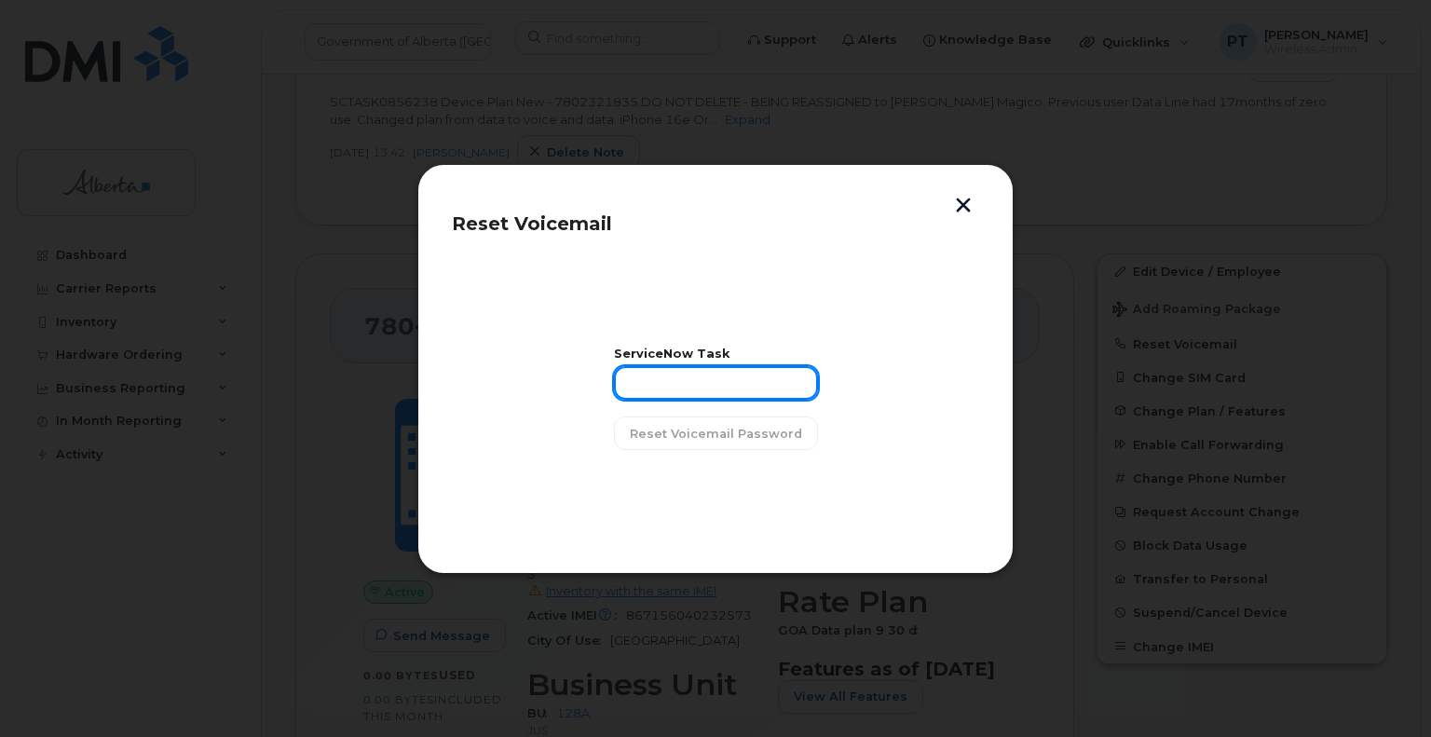
click at [684, 395] on input "text" at bounding box center [716, 383] width 204 height 34
paste input "SCTASK0856238"
type input "SCTASK0856238"
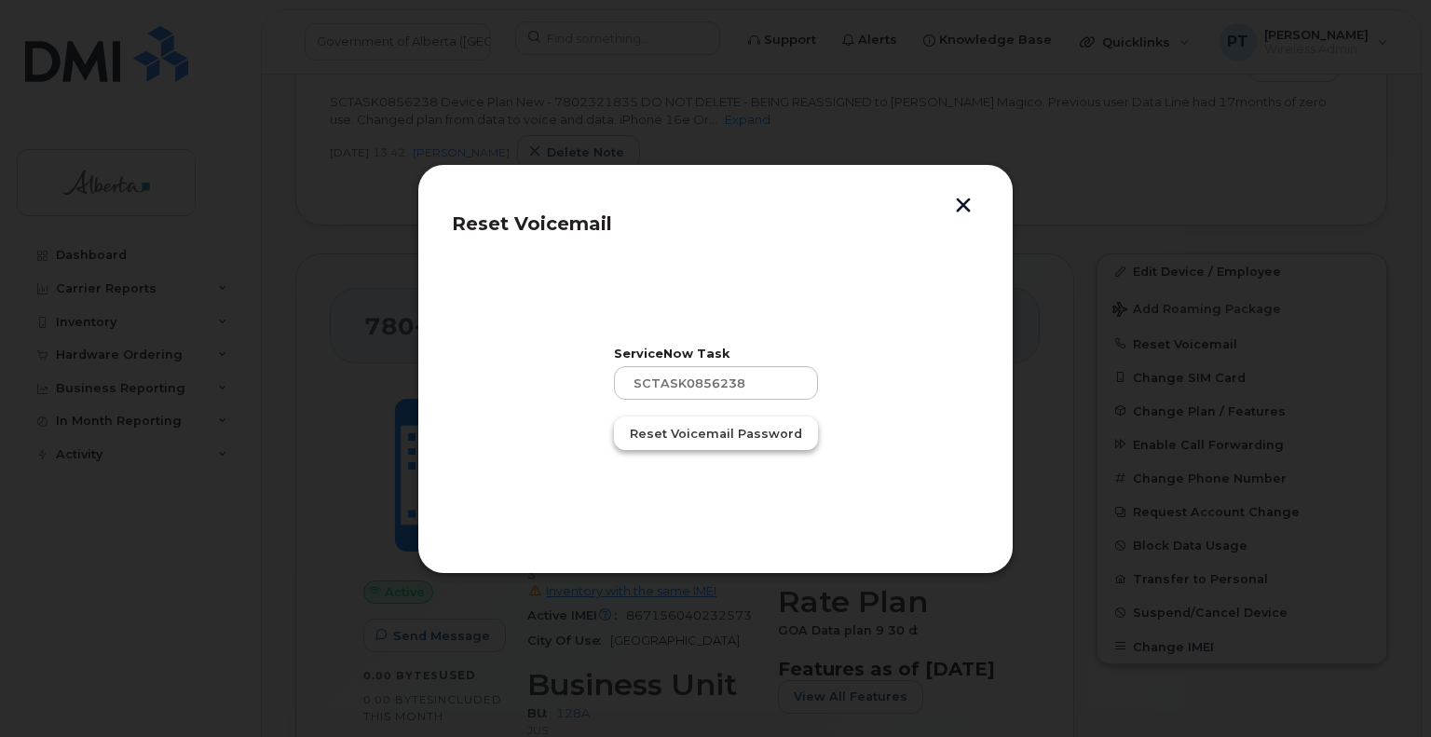
click at [688, 441] on span "Reset Voicemail Password" at bounding box center [716, 434] width 172 height 18
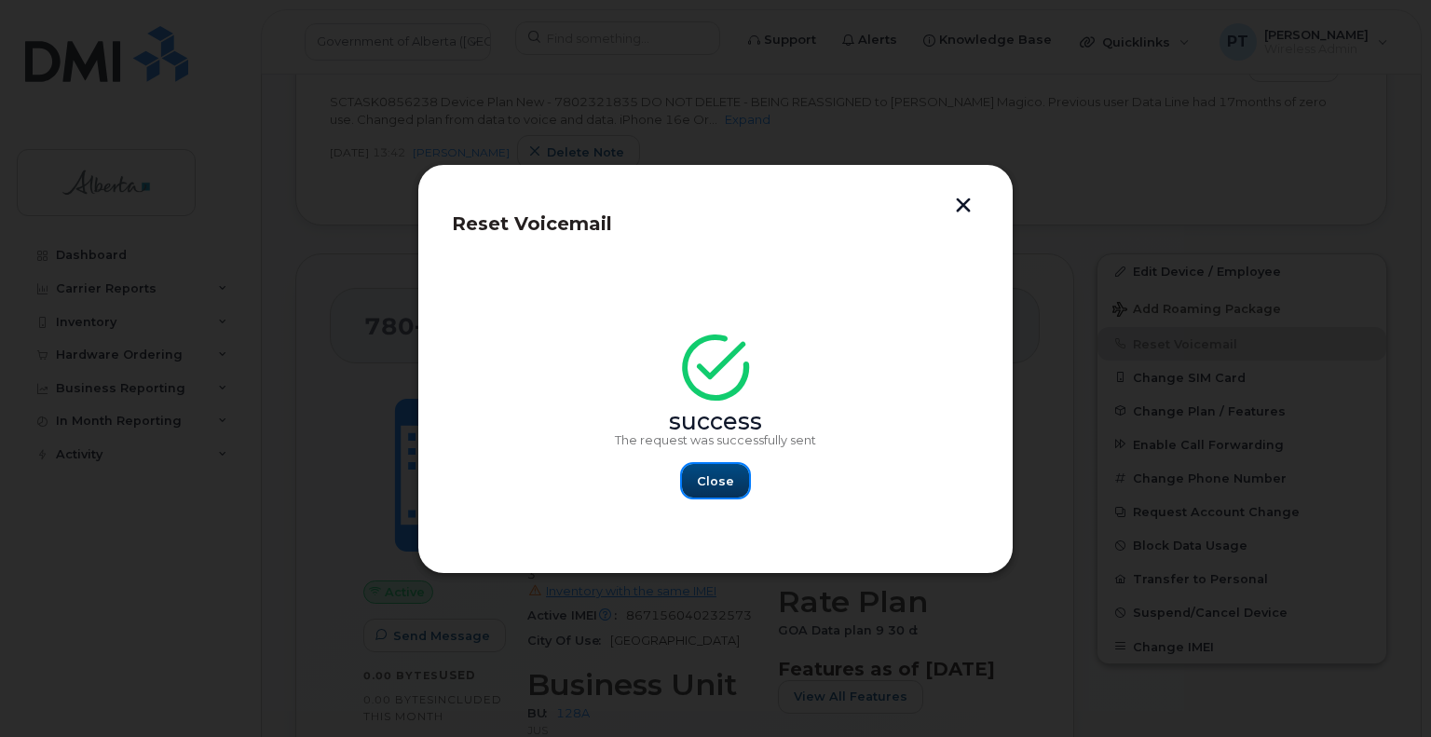
click at [726, 485] on span "Close" at bounding box center [715, 481] width 37 height 18
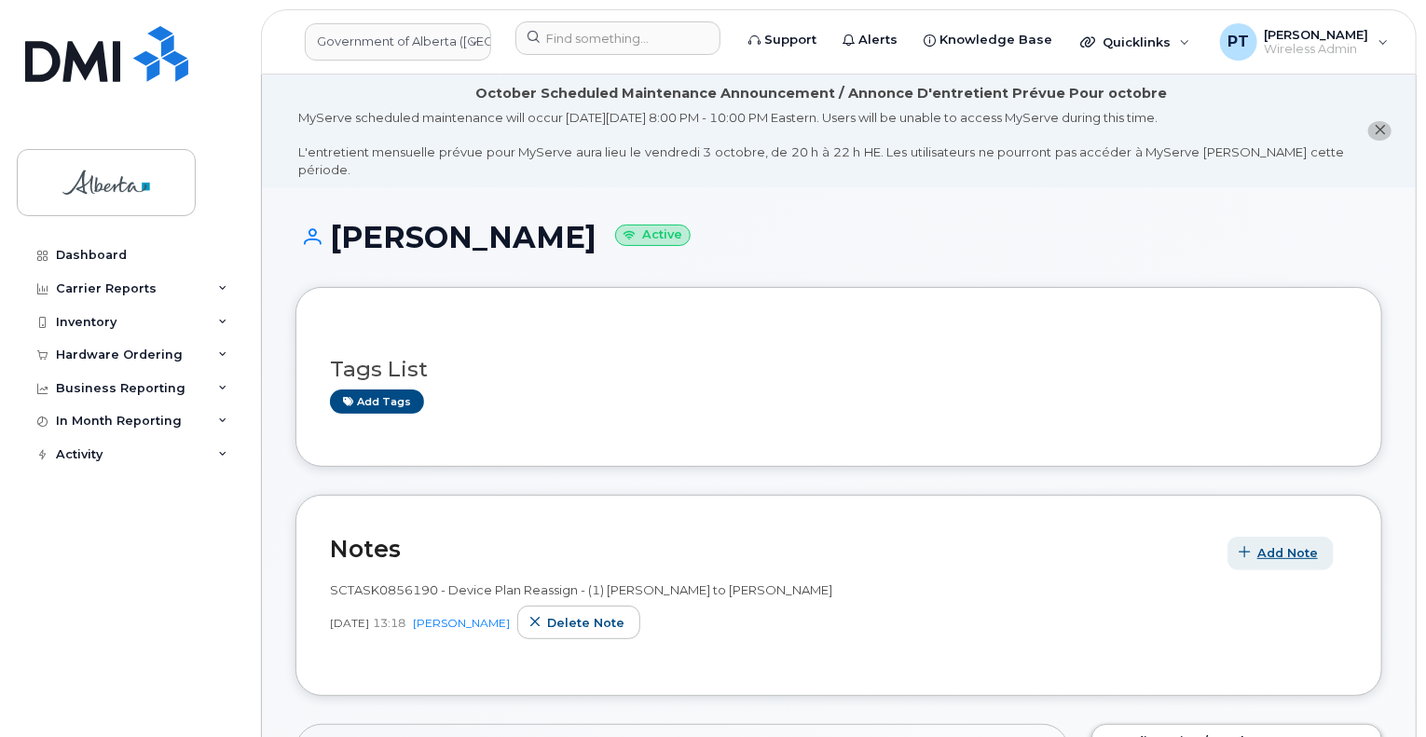
click at [1282, 544] on span "Add Note" at bounding box center [1287, 553] width 61 height 18
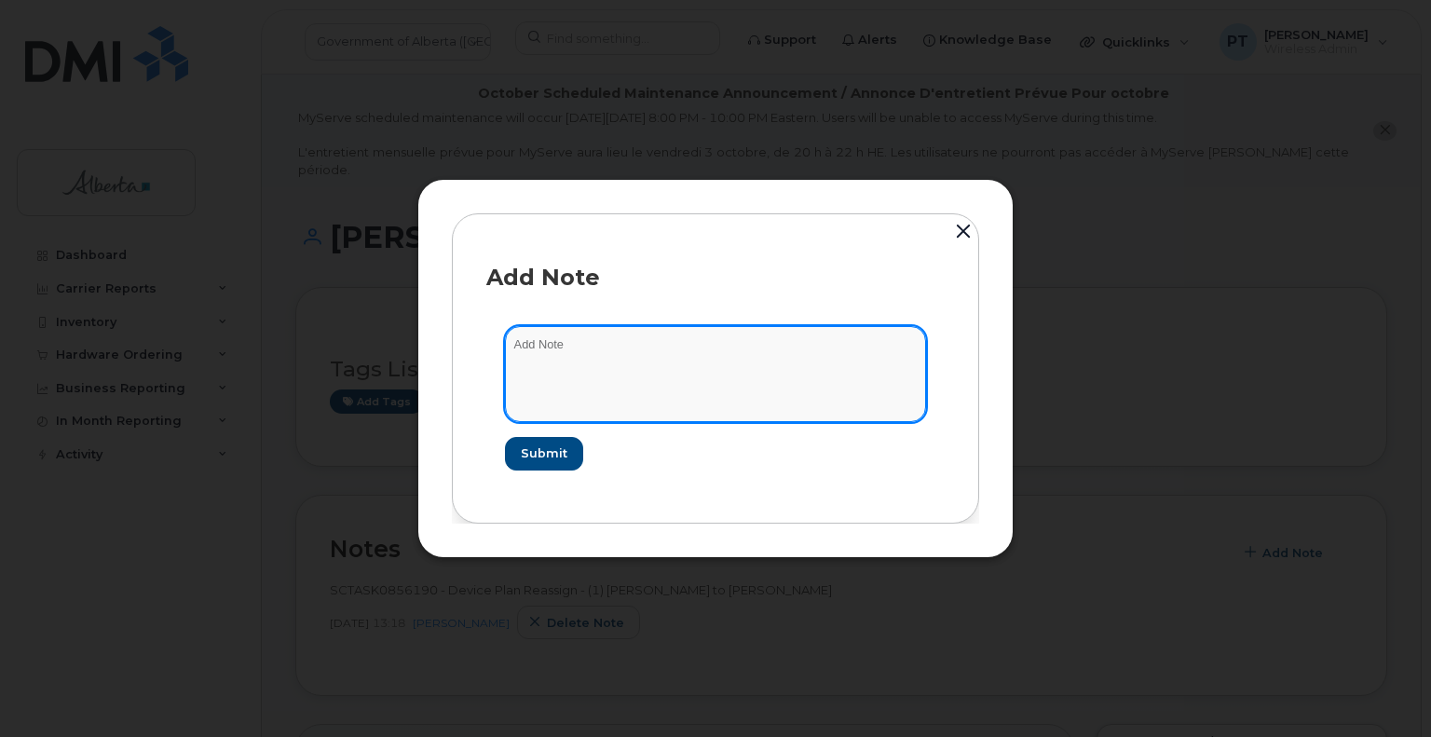
click at [551, 353] on textarea at bounding box center [715, 373] width 421 height 95
paste textarea "SCTASK0856193"
click at [616, 341] on textarea "SCTASK0856193 - PLan VM PIN" at bounding box center [715, 373] width 421 height 95
type textarea "SCTASK0856193 - Plan VM PIN"
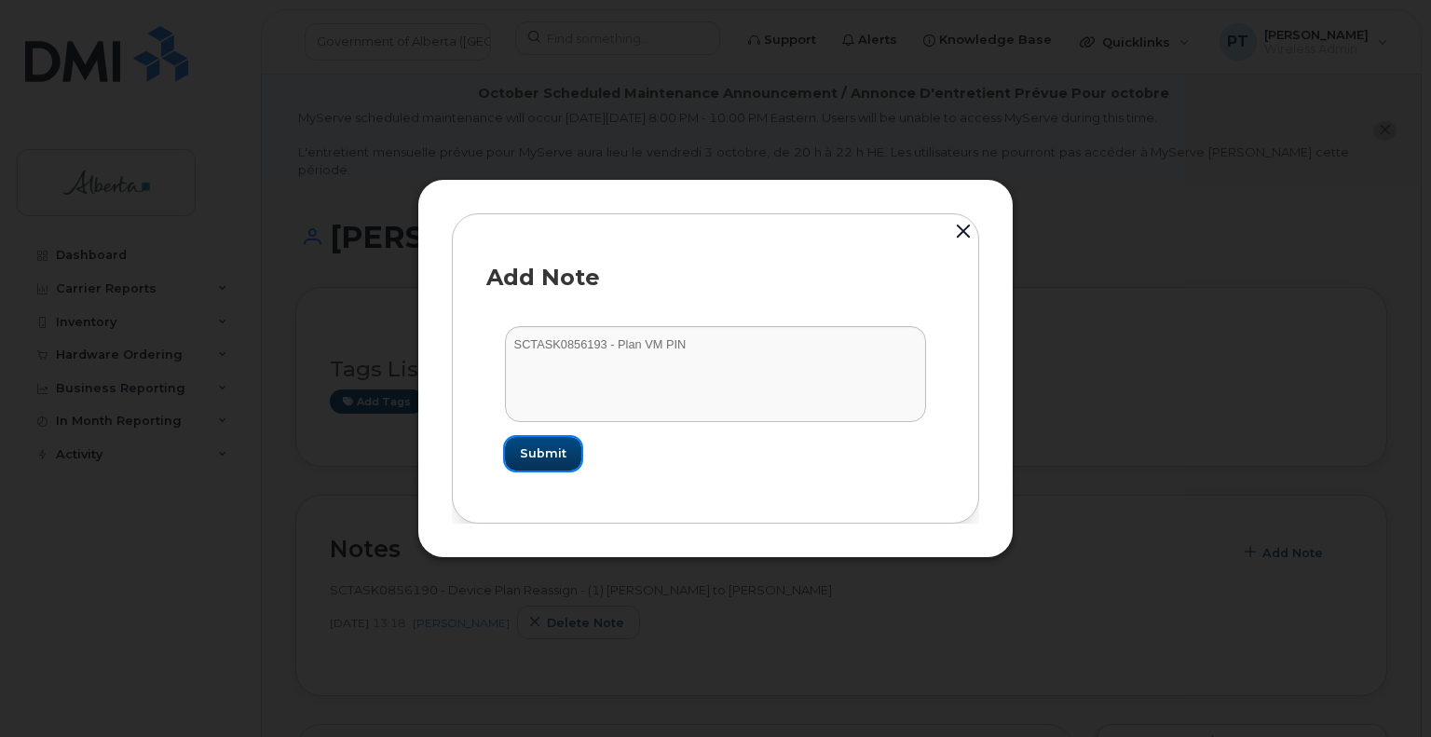
click at [531, 455] on span "Submit" at bounding box center [543, 453] width 47 height 18
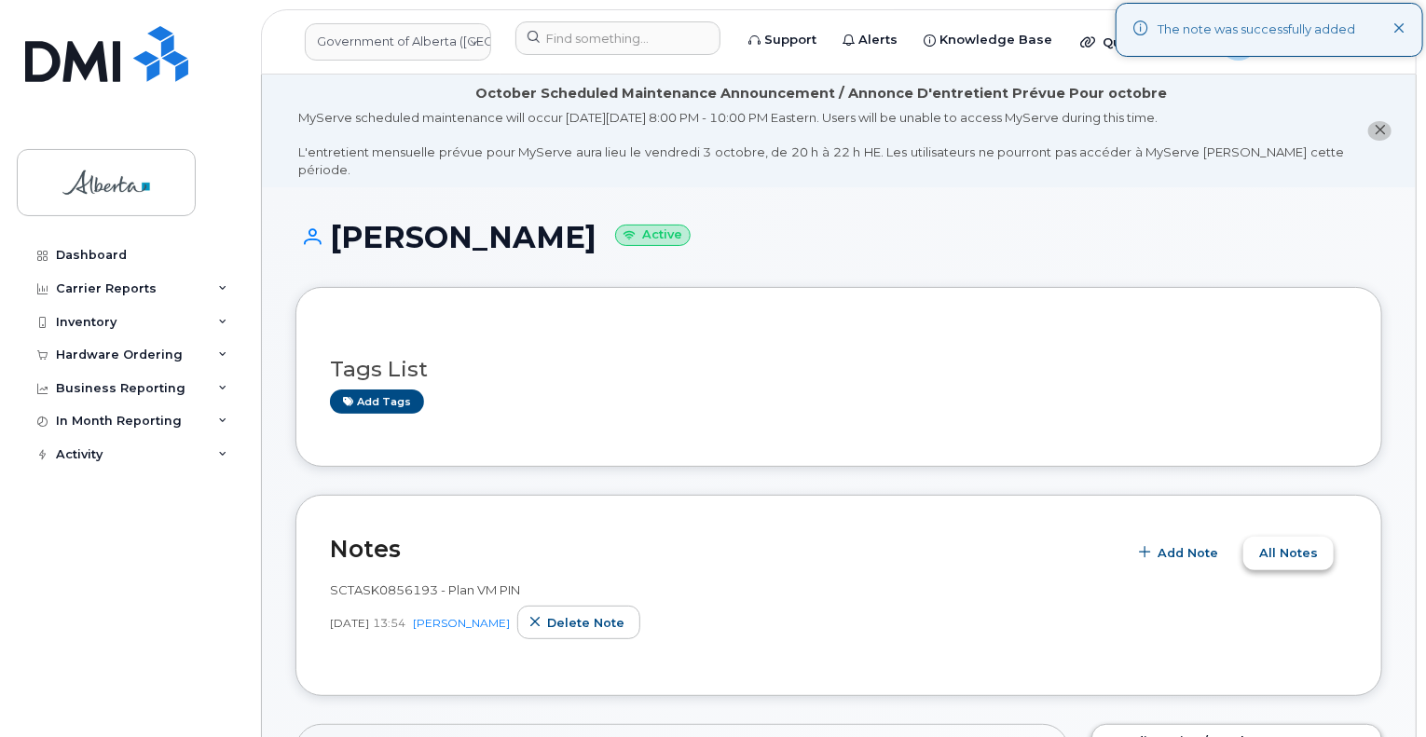
click at [1281, 544] on span "All Notes" at bounding box center [1288, 553] width 59 height 18
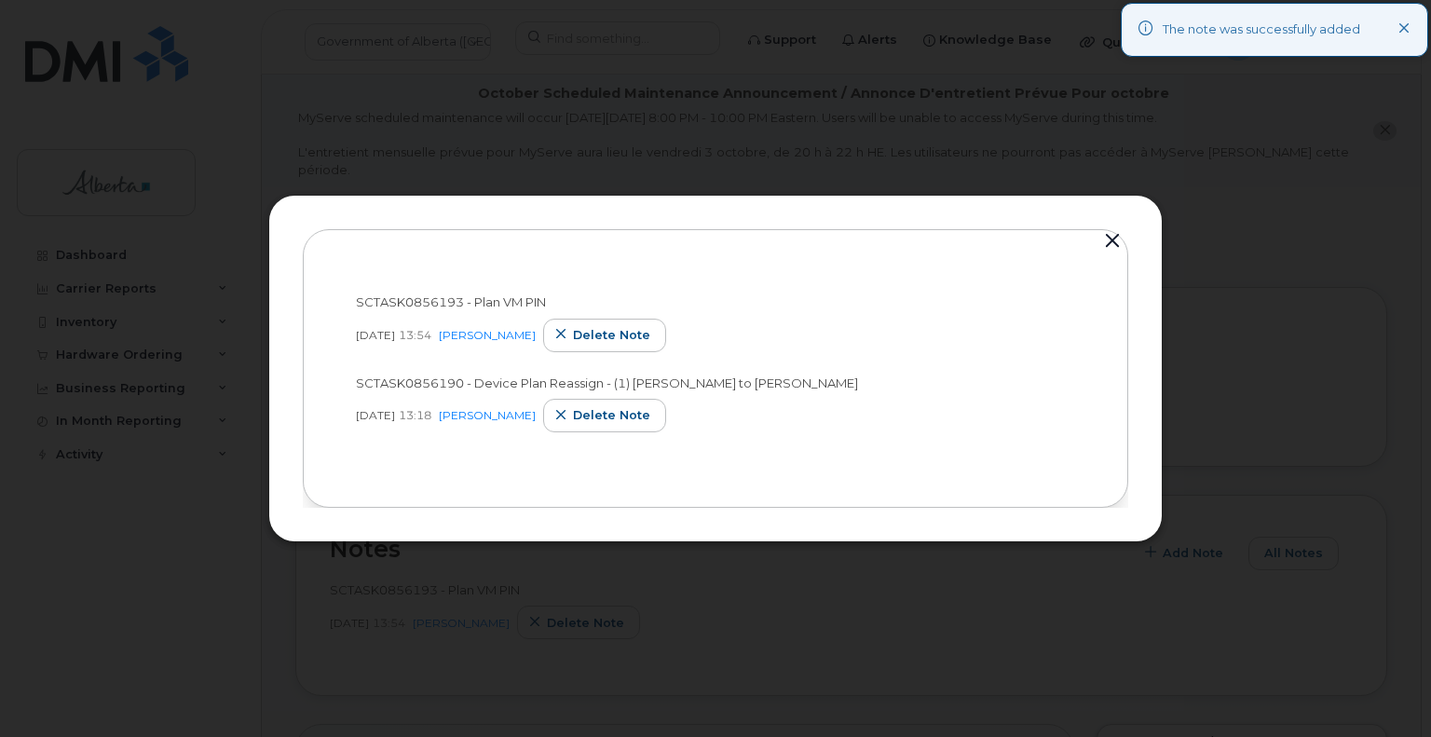
click at [1112, 239] on button "button" at bounding box center [1113, 241] width 28 height 26
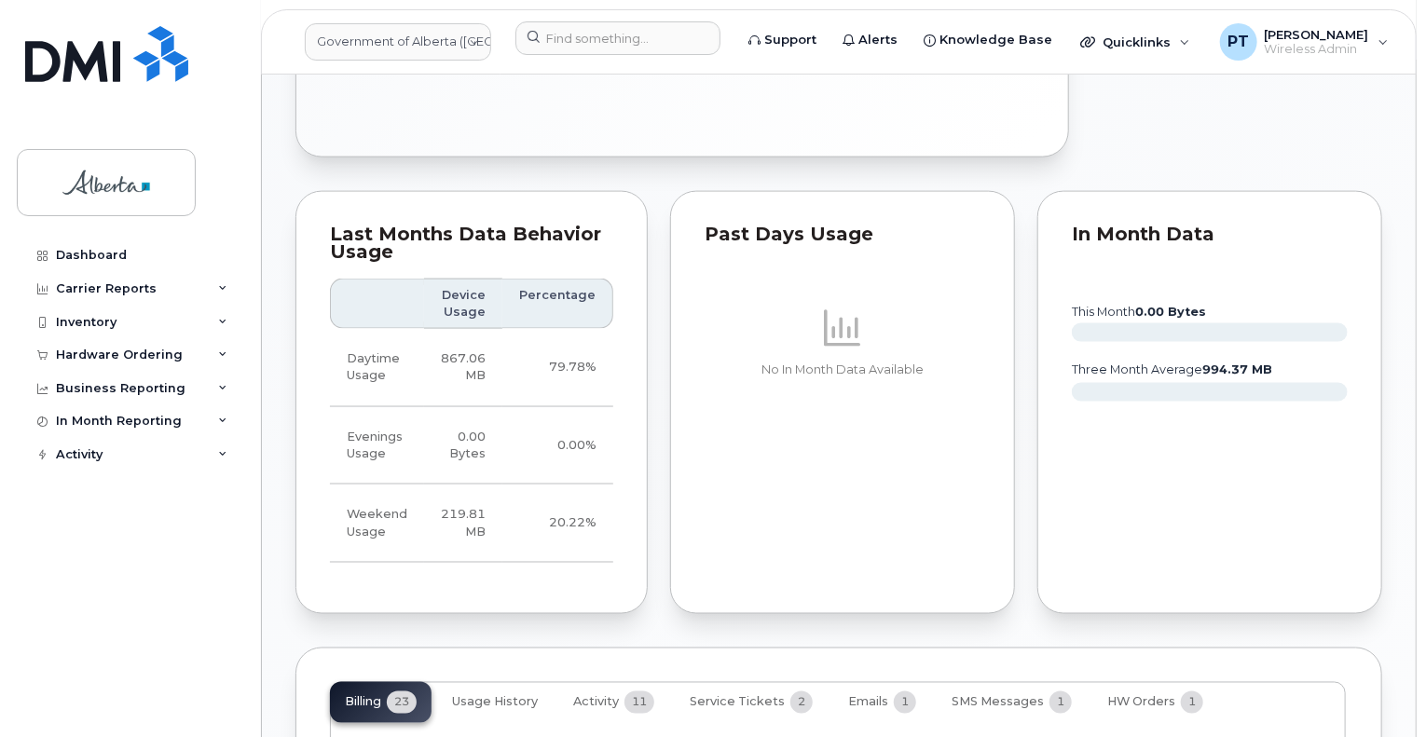
scroll to position [1491, 0]
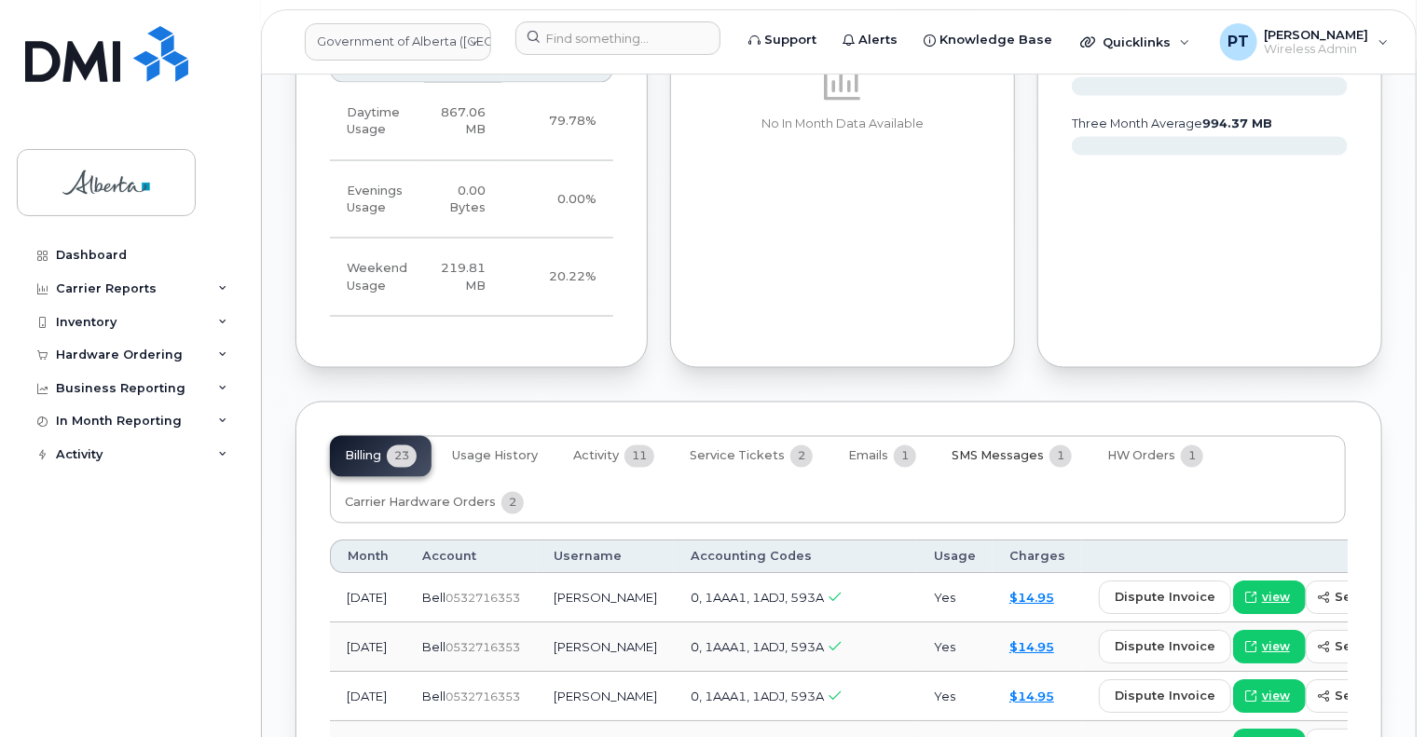
click at [980, 436] on button "SMS Messages 1" at bounding box center [1011, 456] width 150 height 41
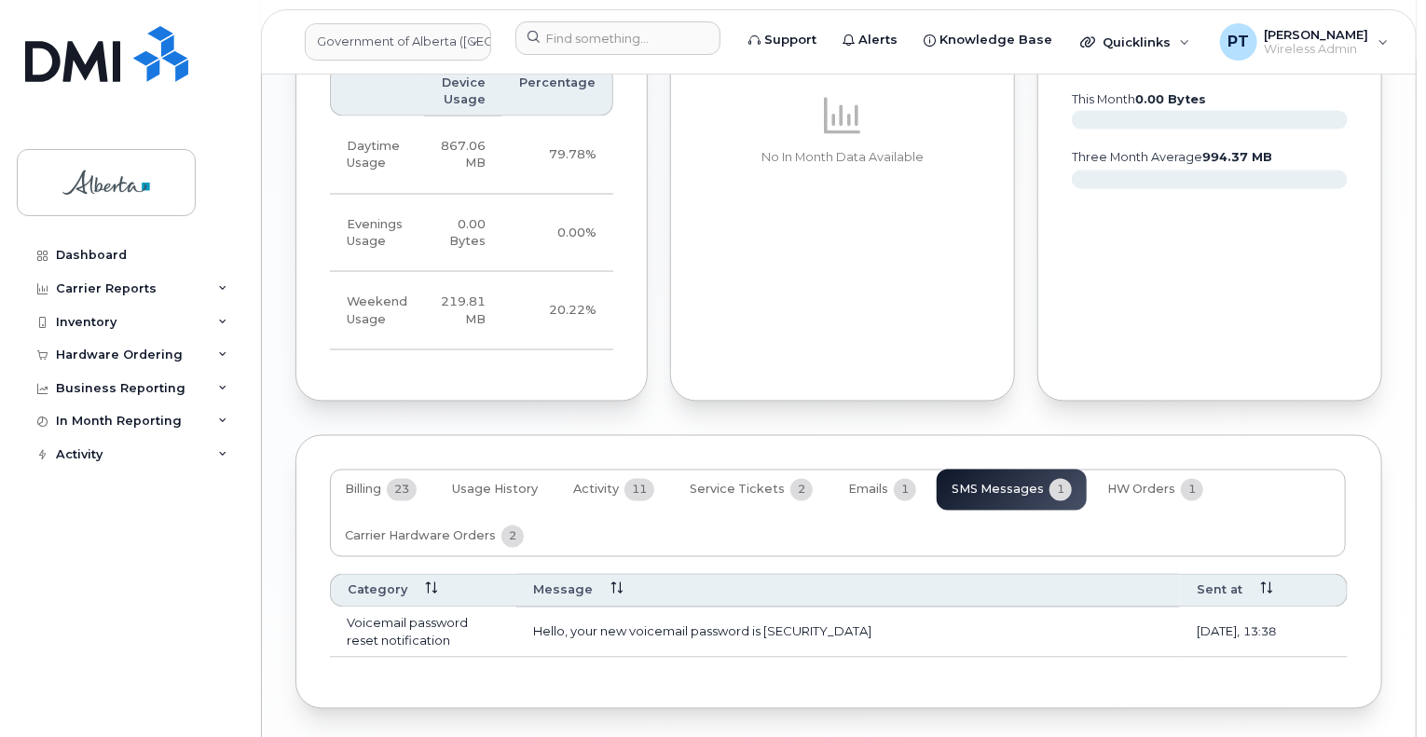
scroll to position [1502, 0]
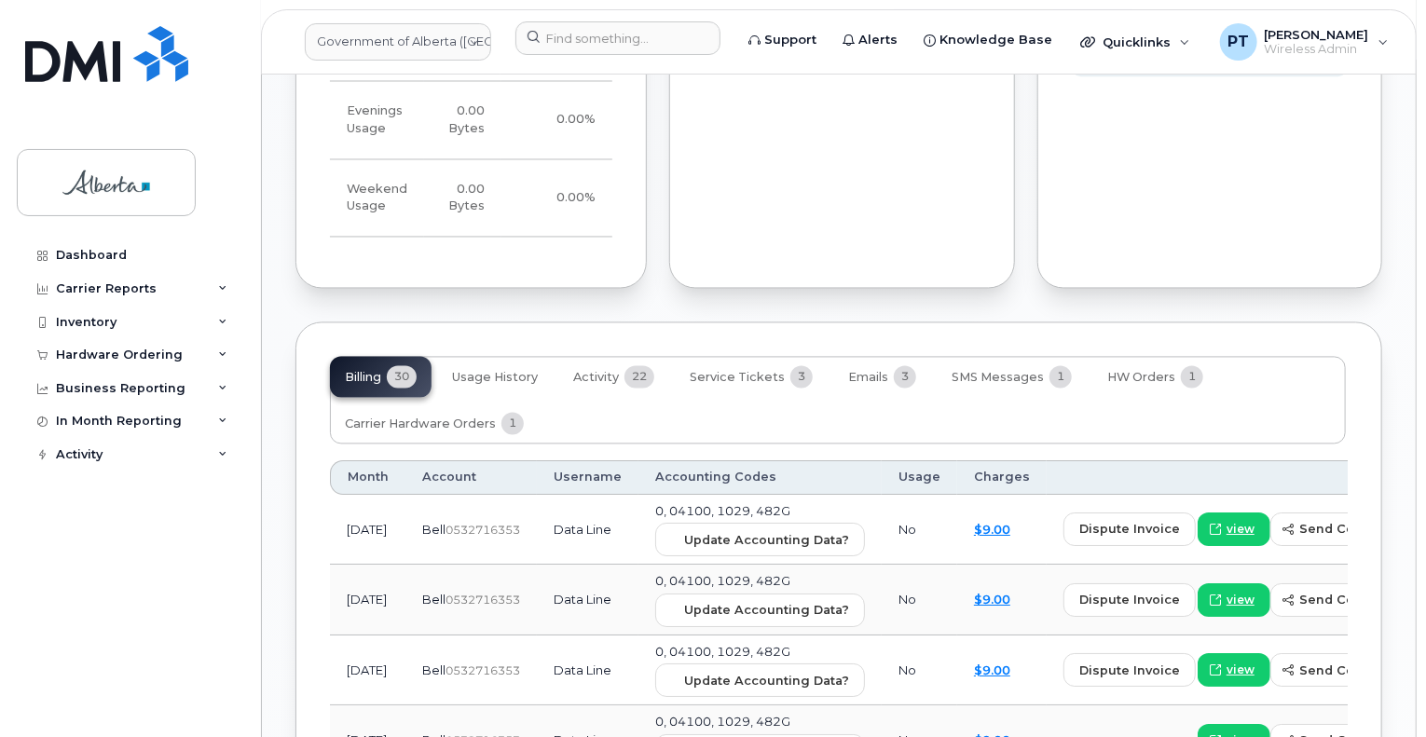
scroll to position [1770, 0]
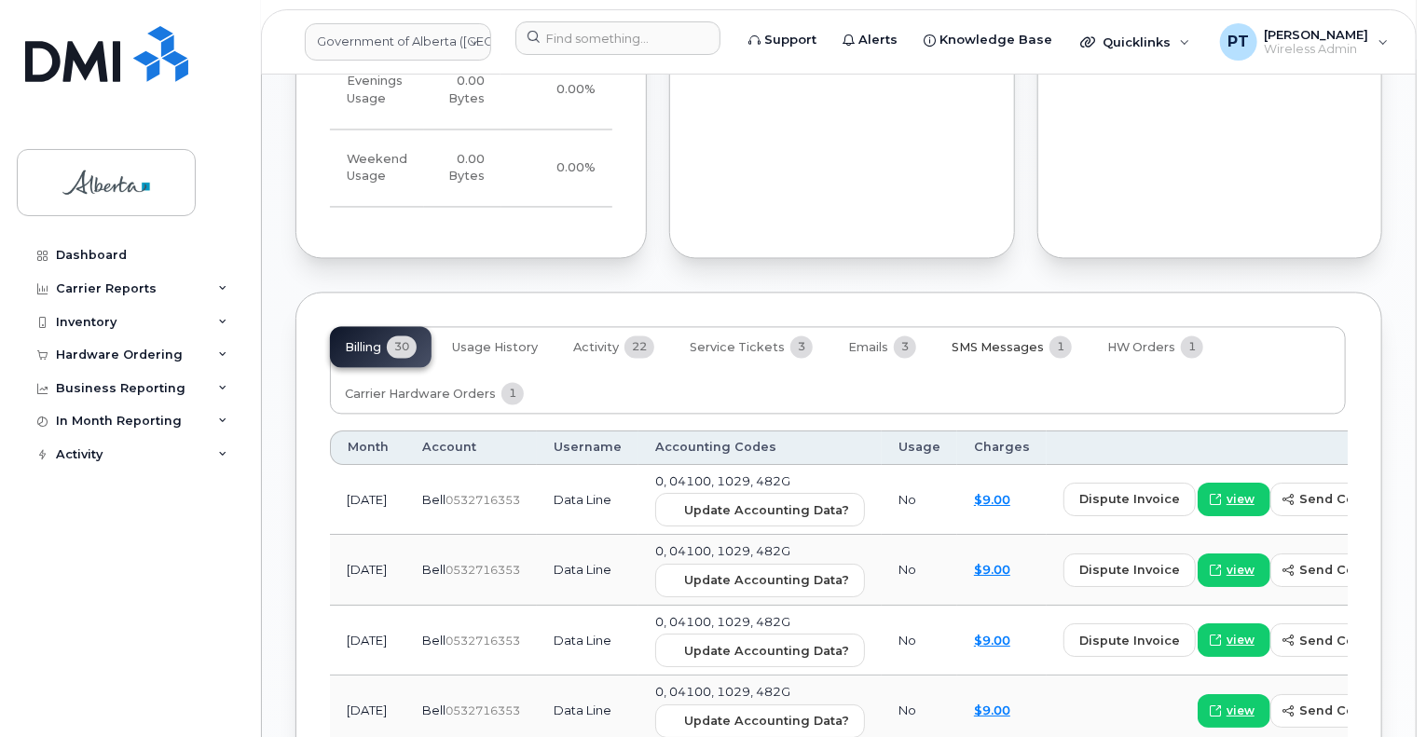
click at [1000, 341] on span "SMS Messages" at bounding box center [997, 348] width 92 height 15
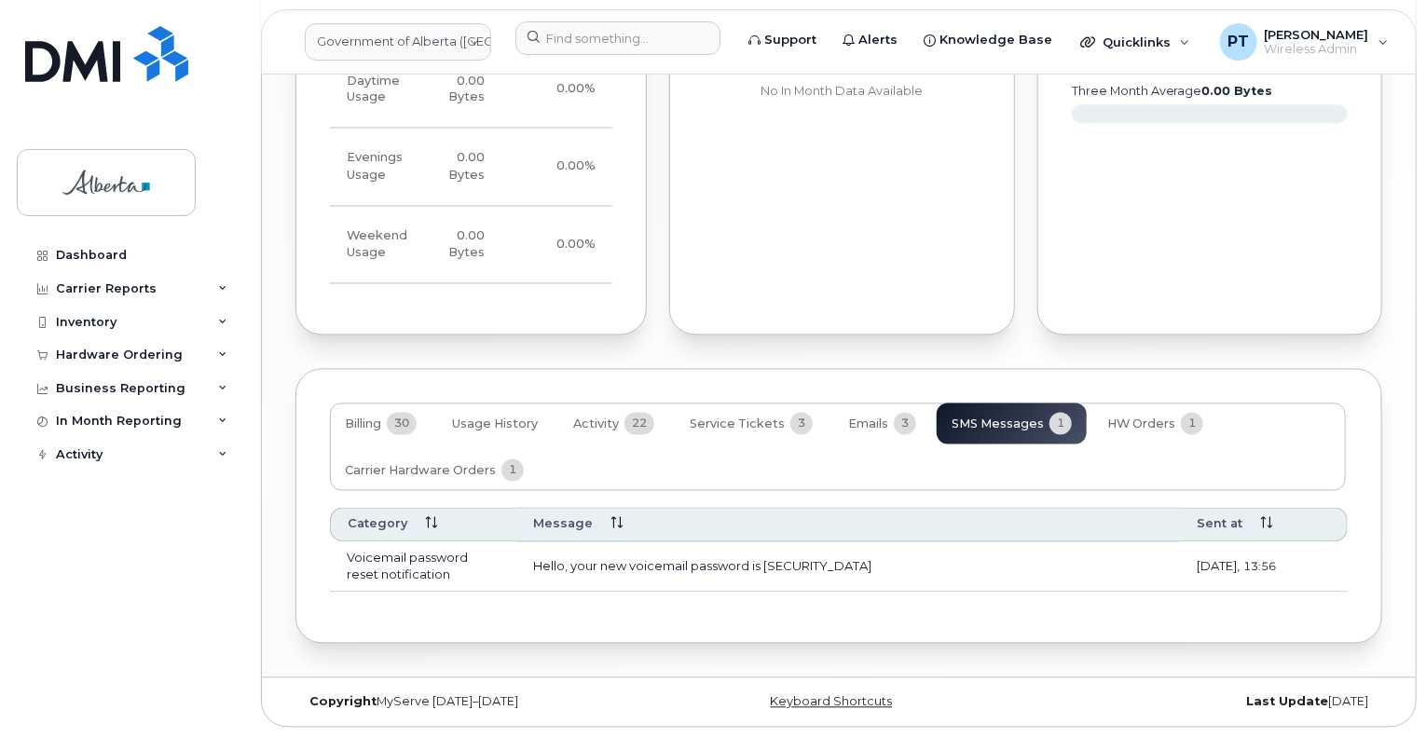
scroll to position [1673, 0]
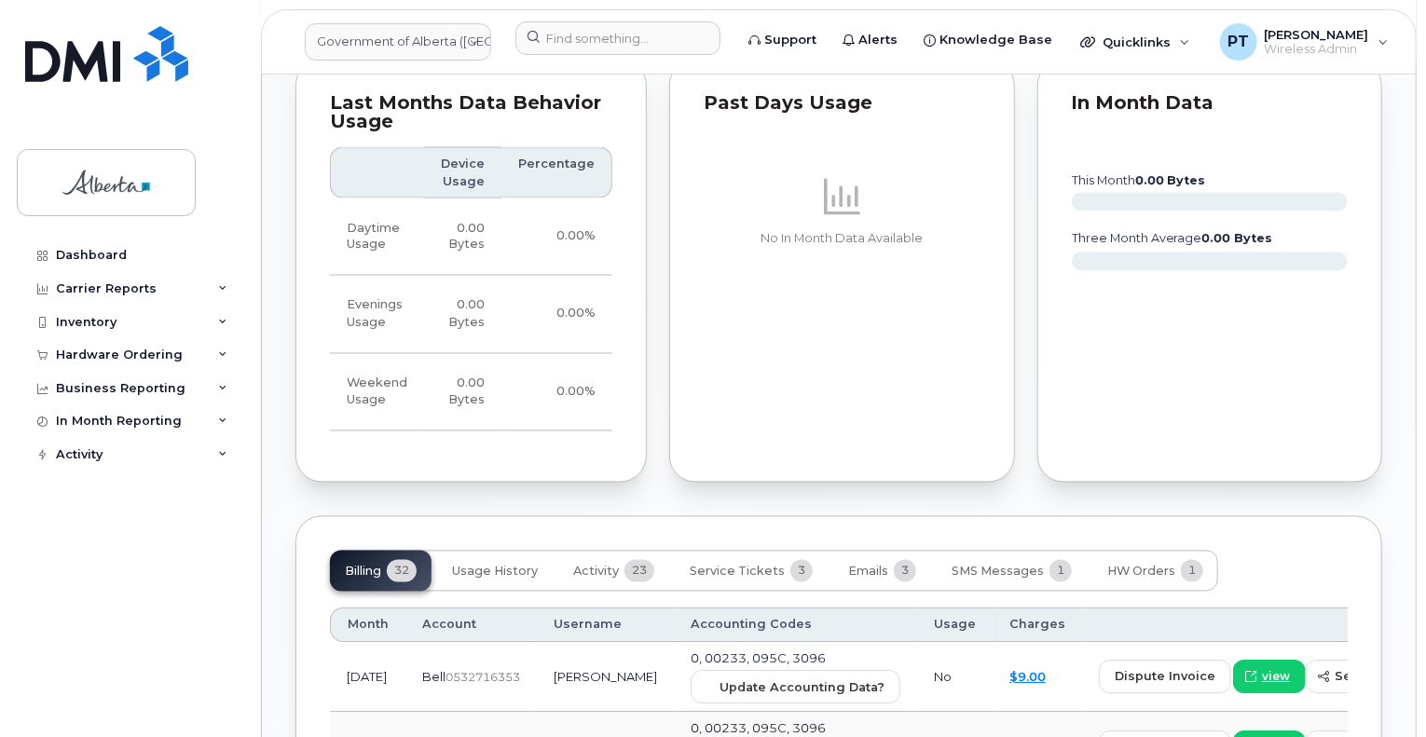
scroll to position [1770, 0]
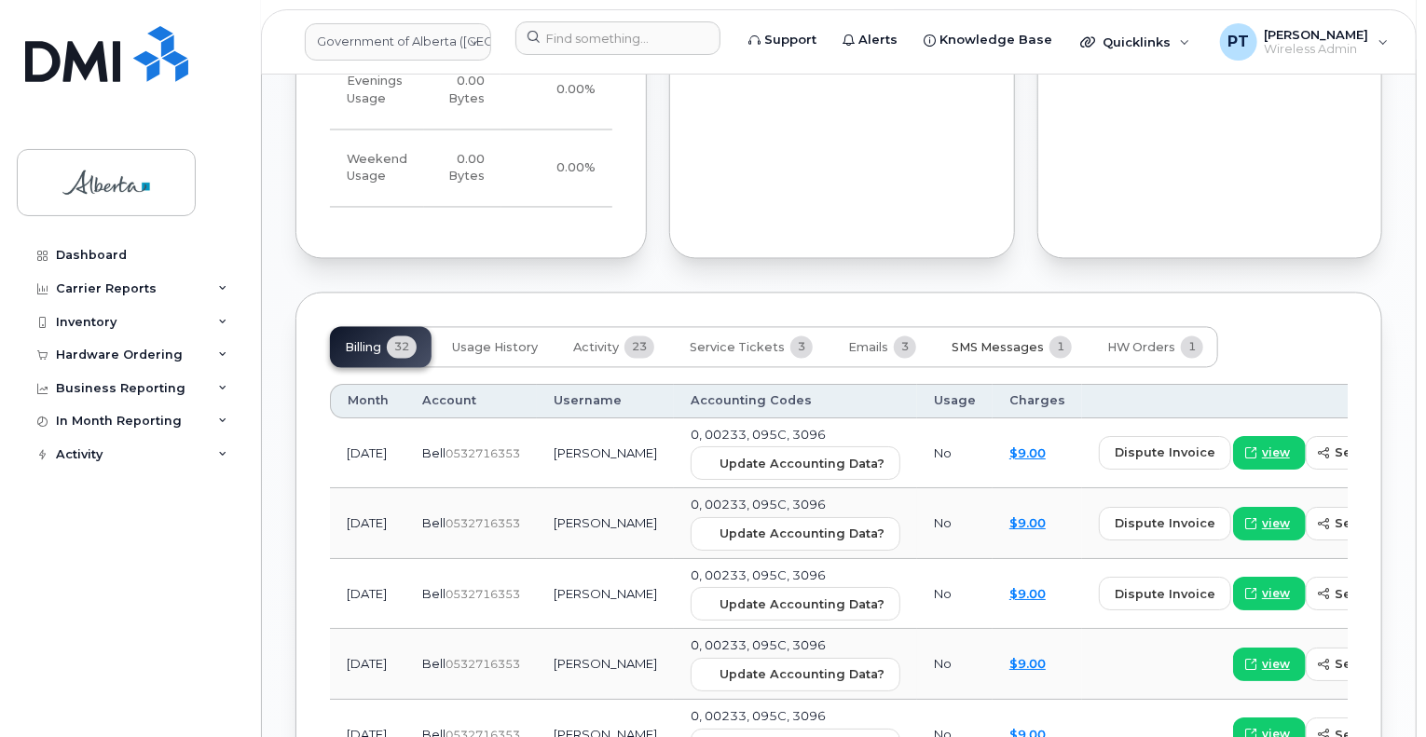
click at [989, 341] on span "SMS Messages" at bounding box center [997, 348] width 92 height 15
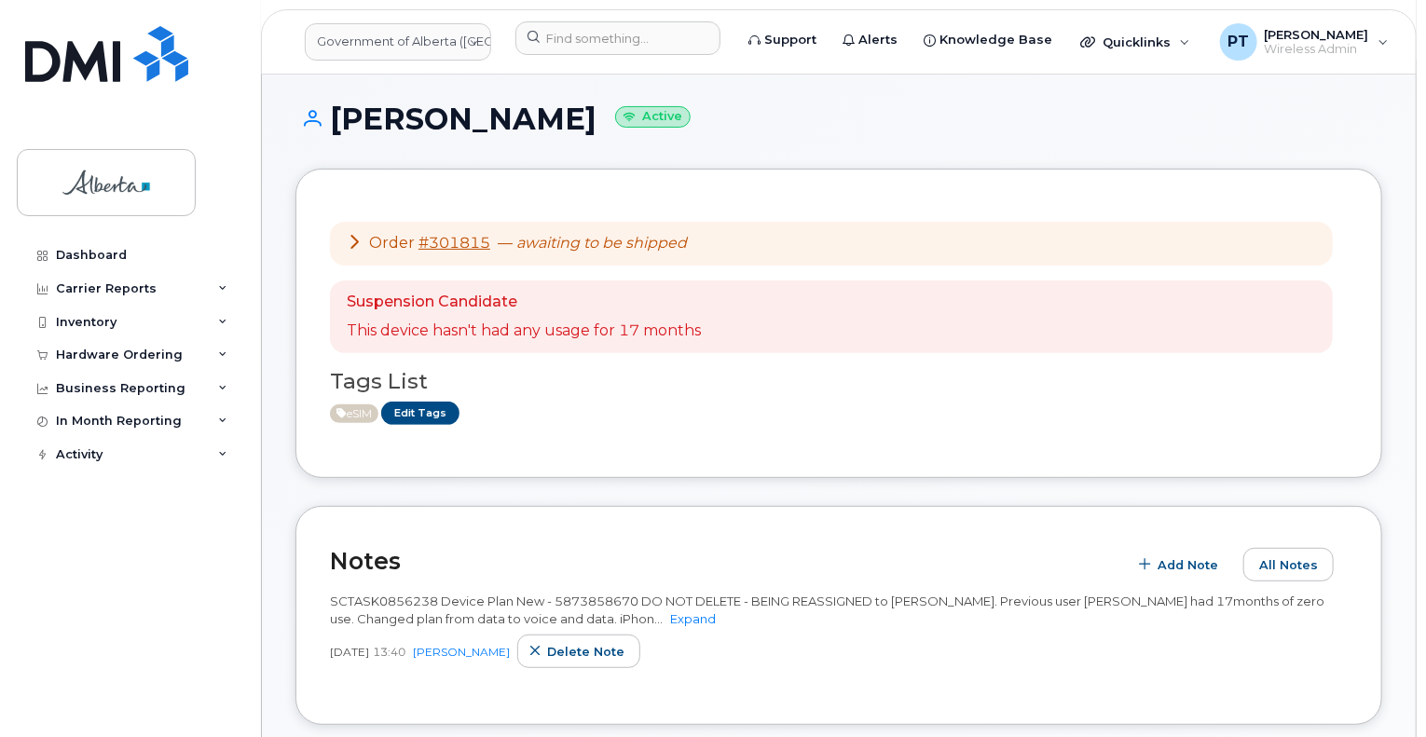
scroll to position [0, 0]
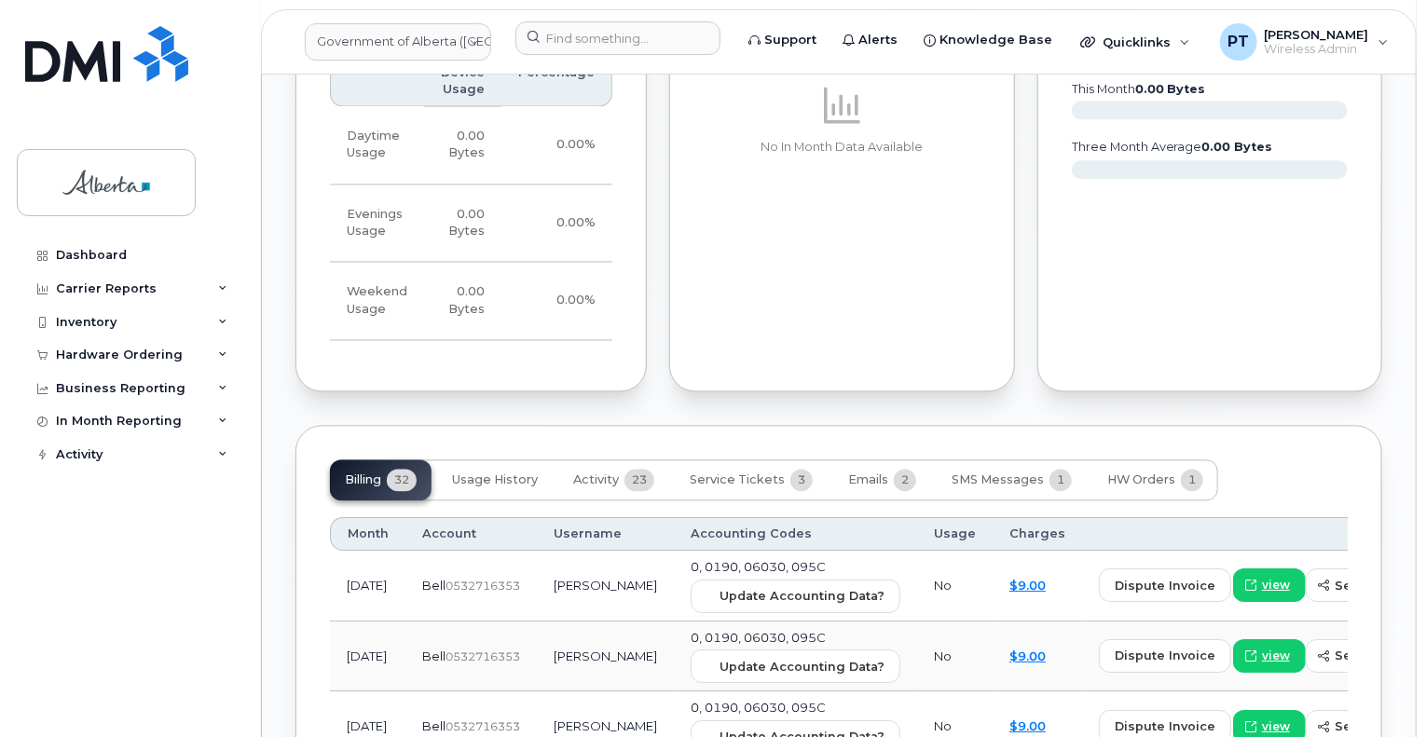
scroll to position [1770, 0]
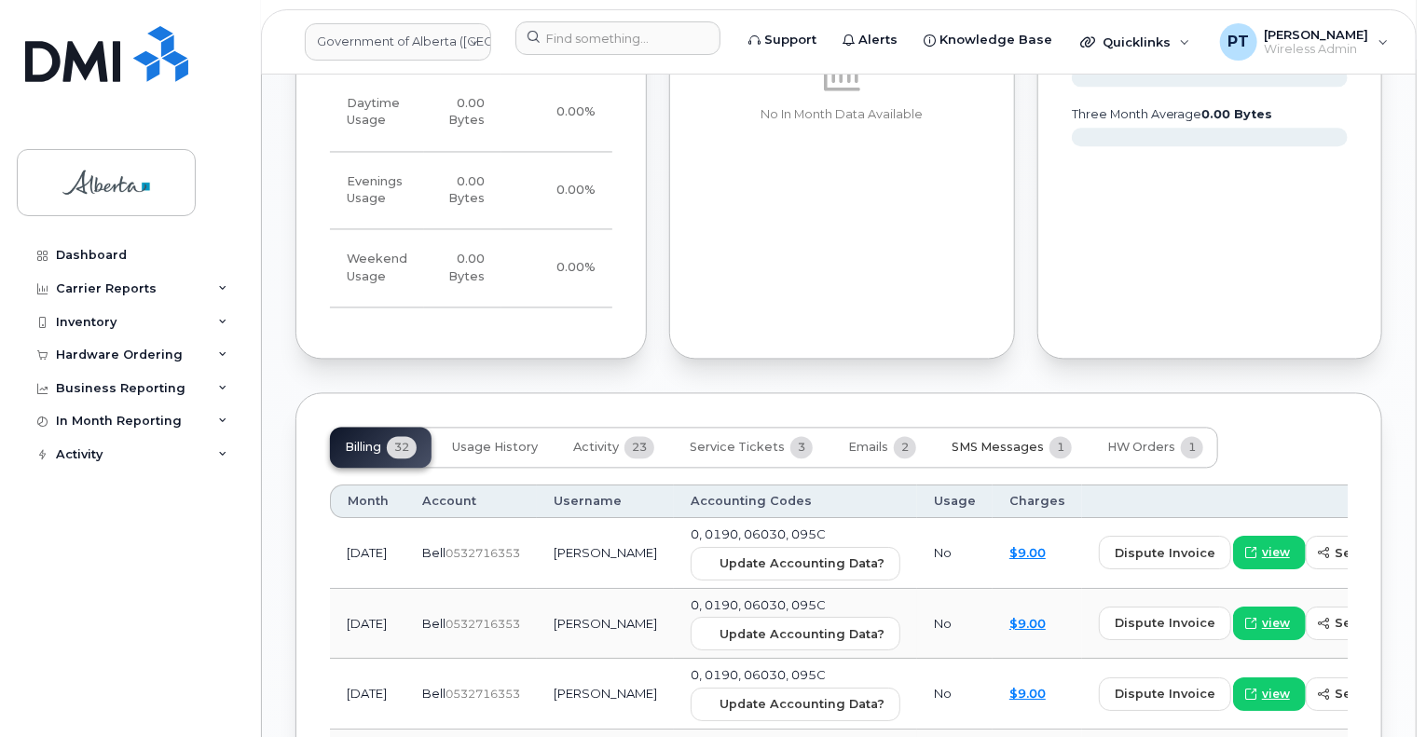
click at [991, 441] on span "SMS Messages" at bounding box center [997, 448] width 92 height 15
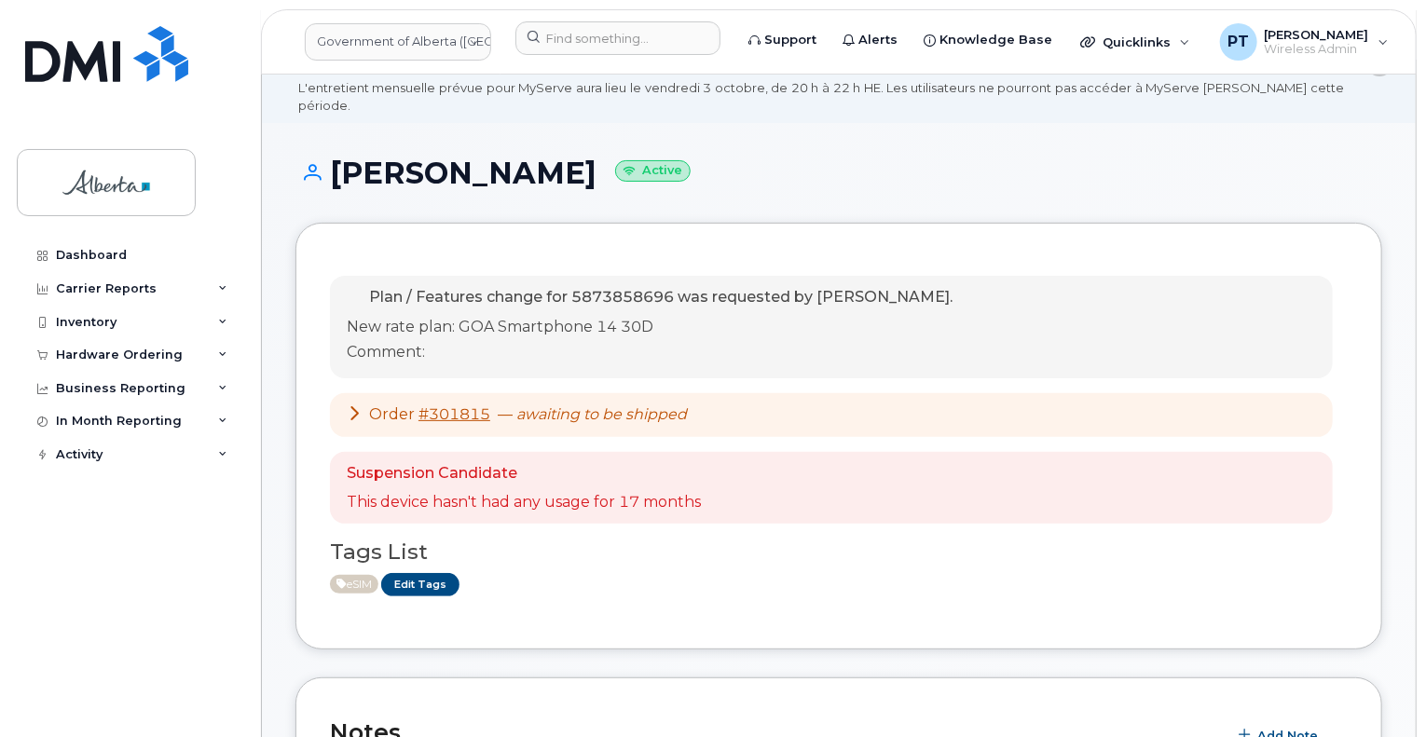
scroll to position [0, 0]
